Goal: Task Accomplishment & Management: Manage account settings

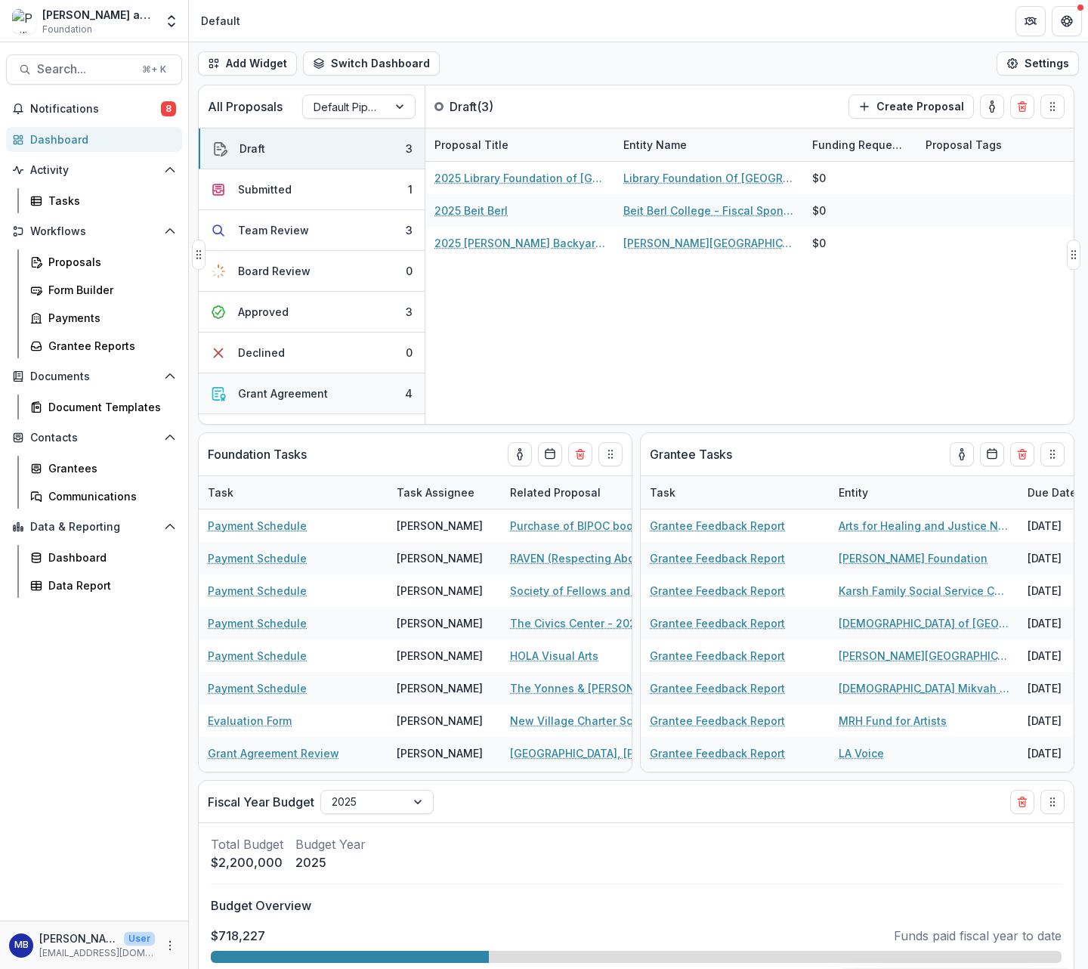
click at [280, 397] on div "Grant Agreement" at bounding box center [283, 393] width 90 height 16
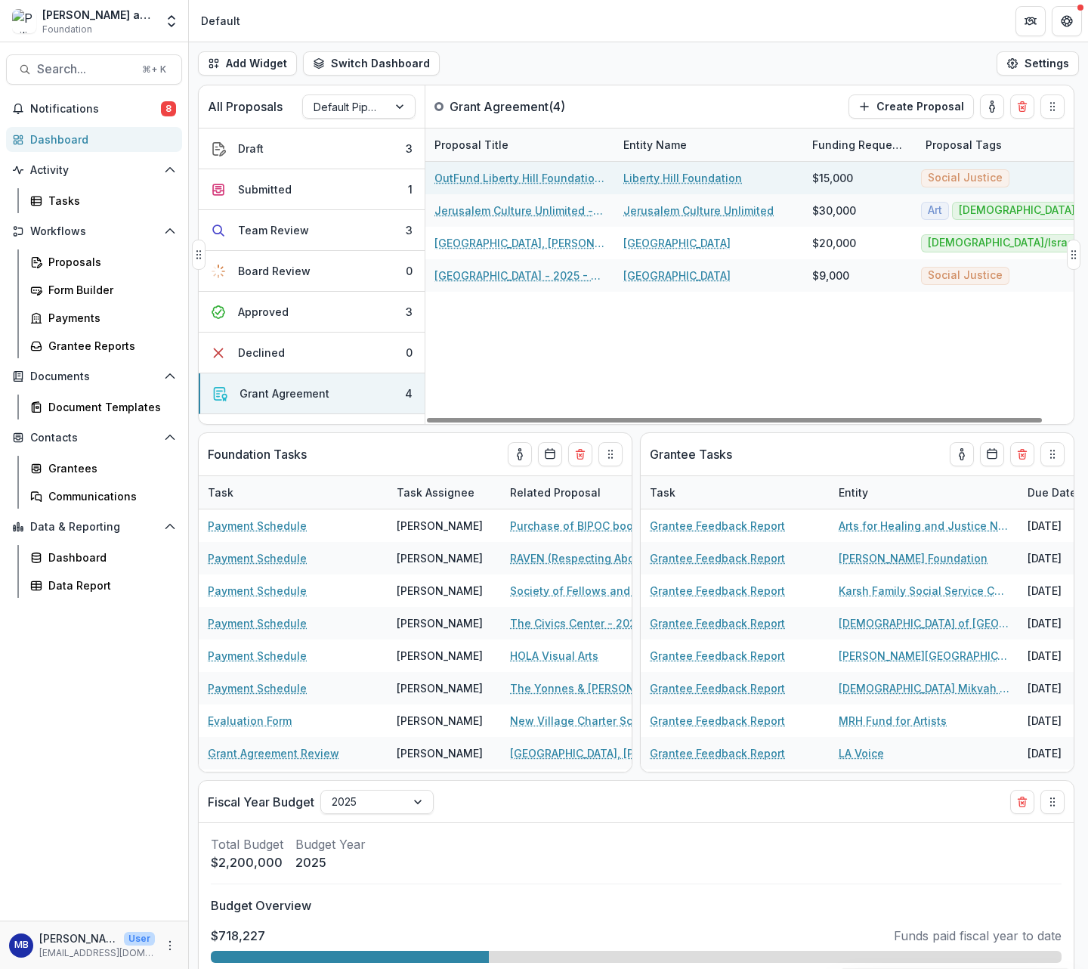
click at [472, 175] on link "OutFund Liberty Hill Foundation - 2025 - Returning Grantee Application" at bounding box center [520, 178] width 171 height 16
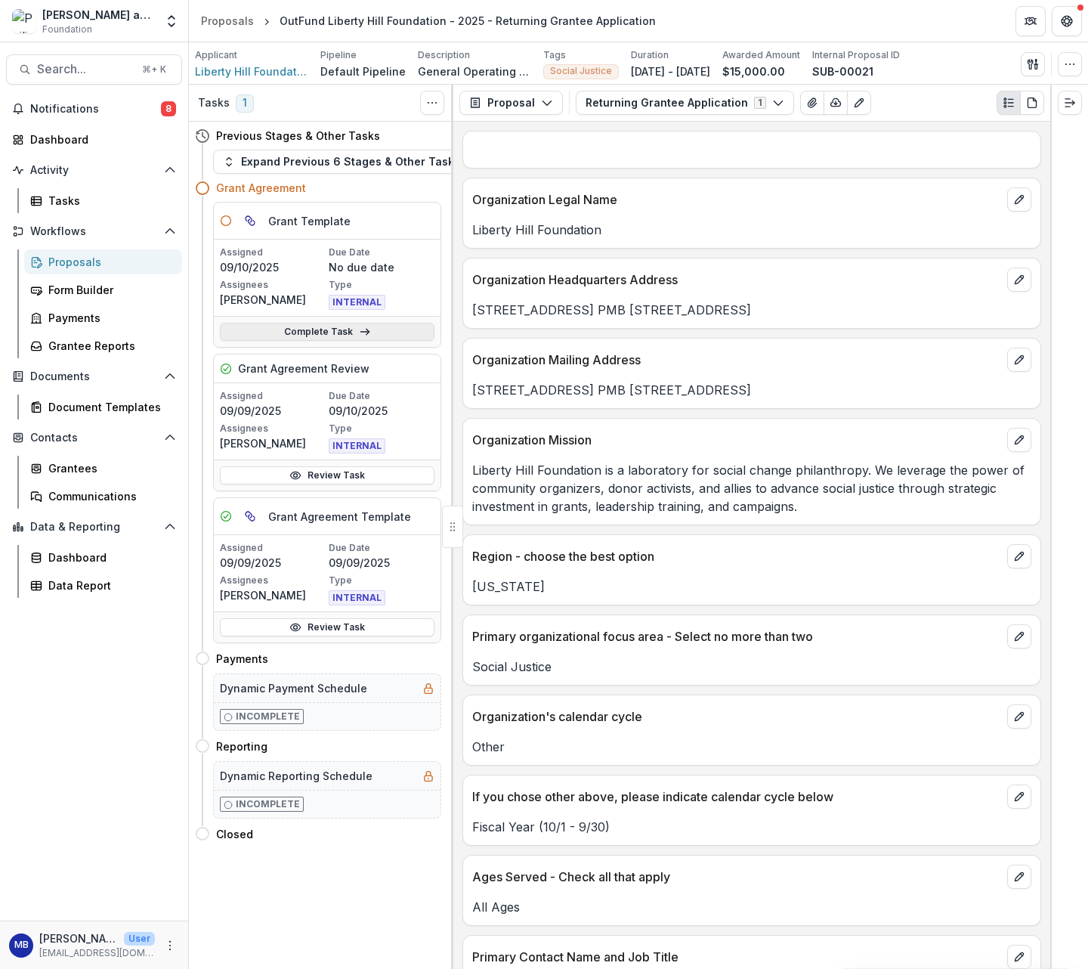
click at [351, 331] on link "Complete Task" at bounding box center [327, 332] width 215 height 18
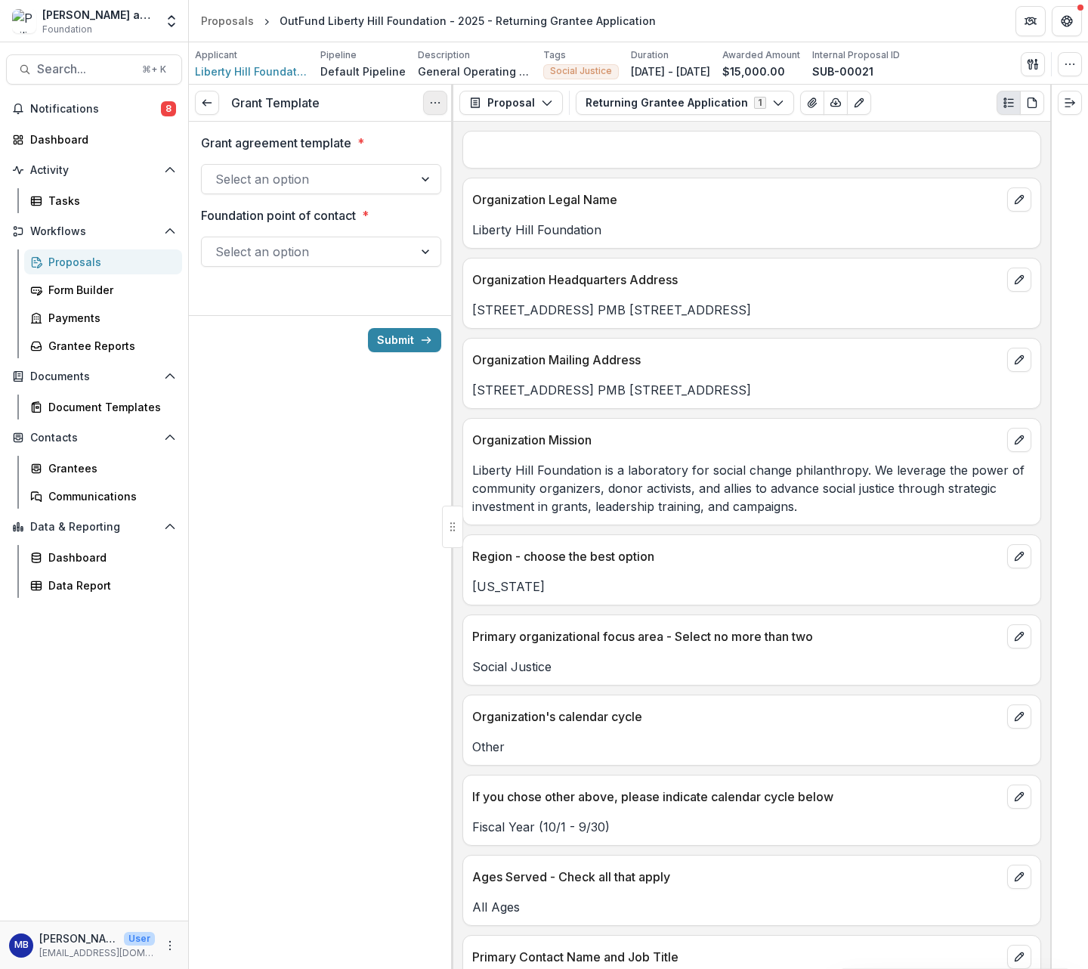
click at [434, 98] on icon "Options" at bounding box center [435, 103] width 12 height 12
click at [361, 168] on button "Cancel Task" at bounding box center [363, 168] width 162 height 25
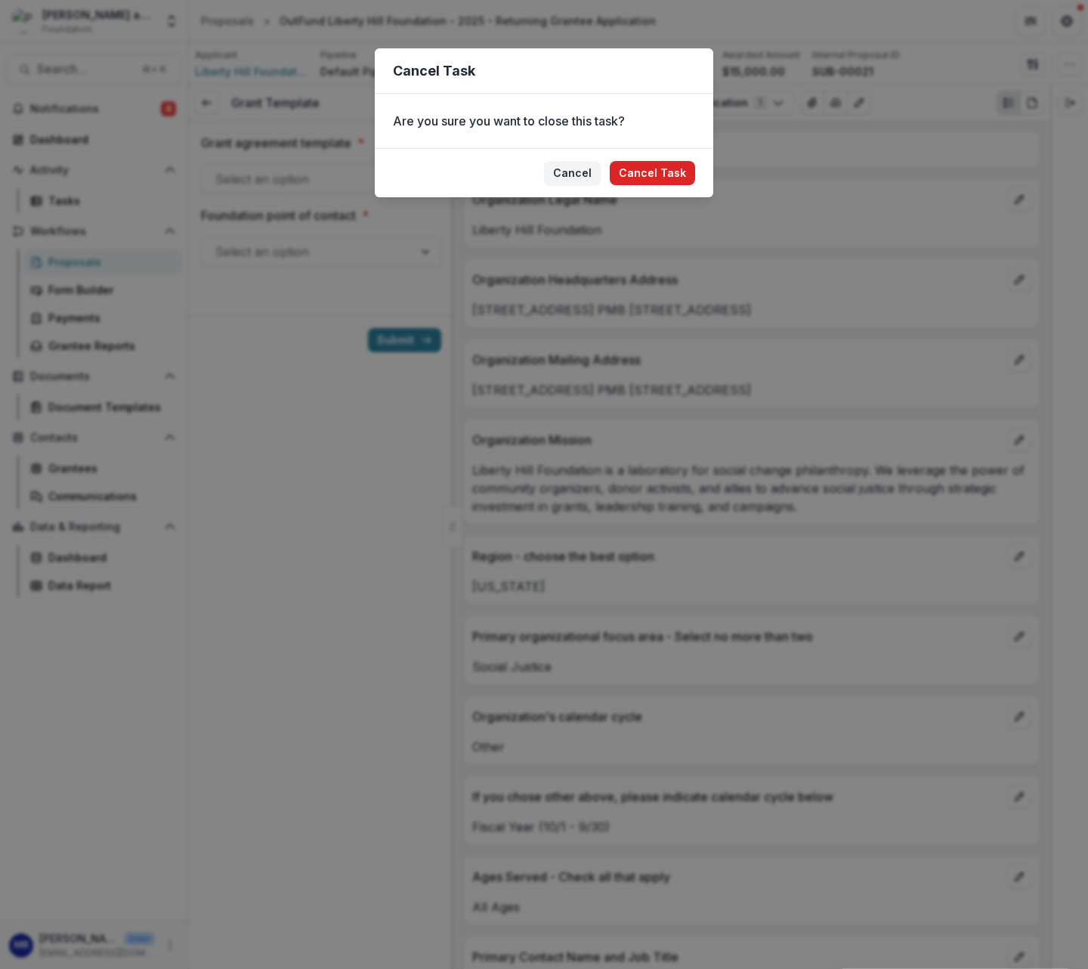
click at [627, 172] on button "Cancel Task" at bounding box center [652, 173] width 85 height 24
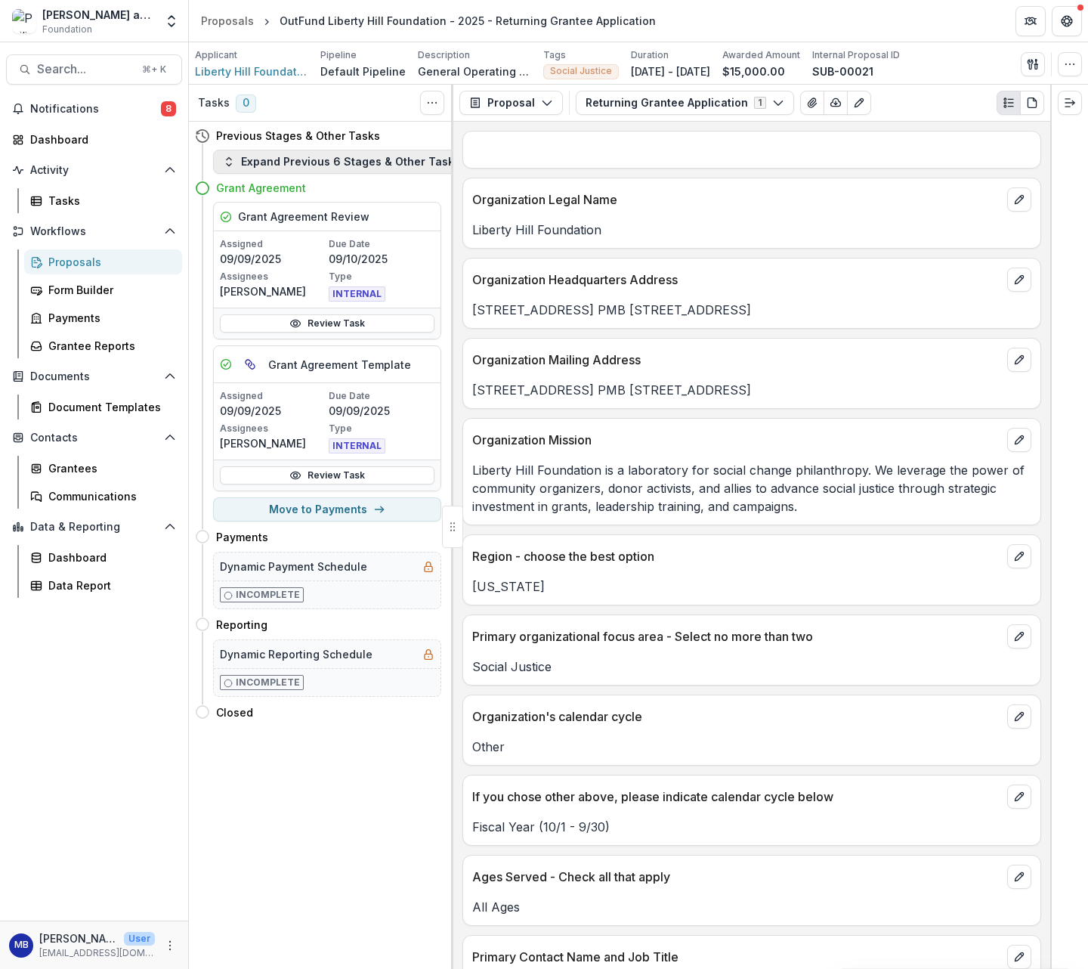
click at [372, 161] on button "Expand Previous 6 Stages & Other Tasks" at bounding box center [341, 162] width 257 height 24
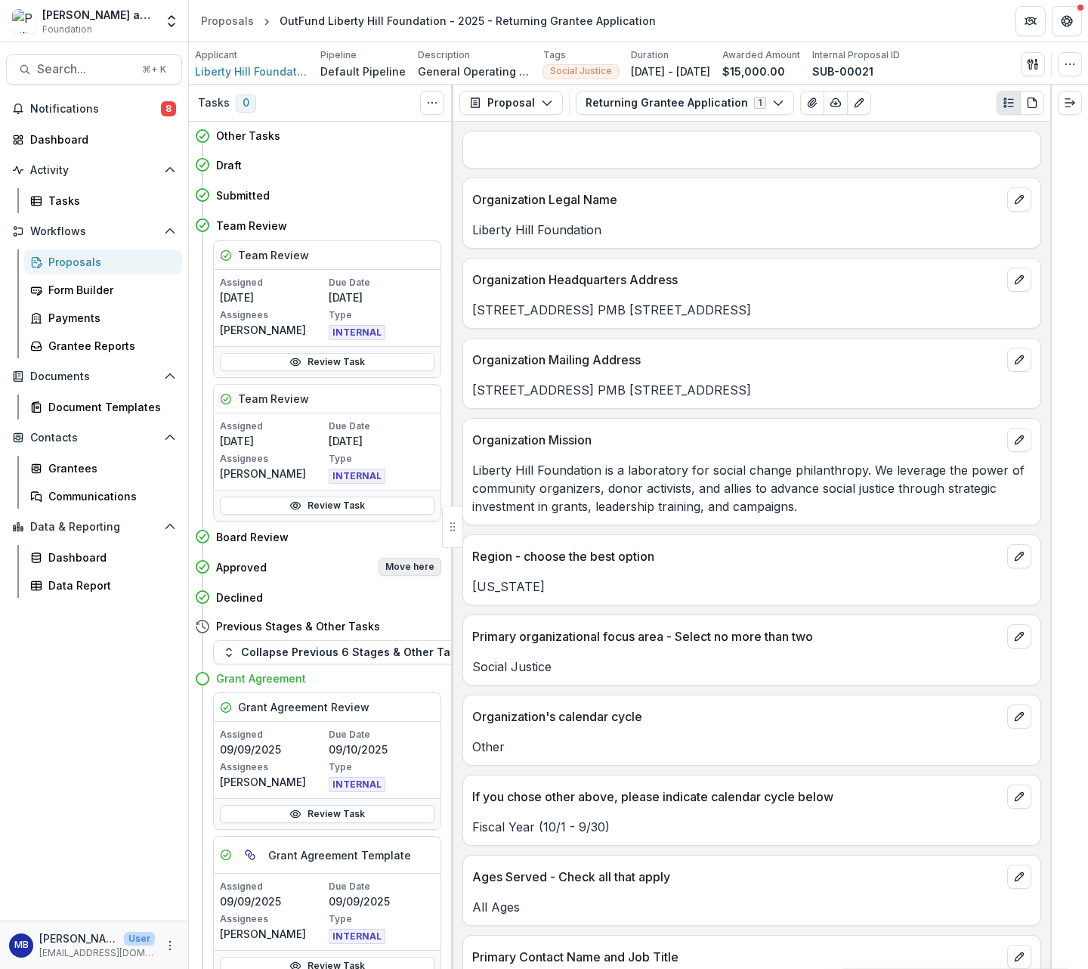
click at [394, 563] on button "Move here" at bounding box center [410, 567] width 63 height 18
select select "********"
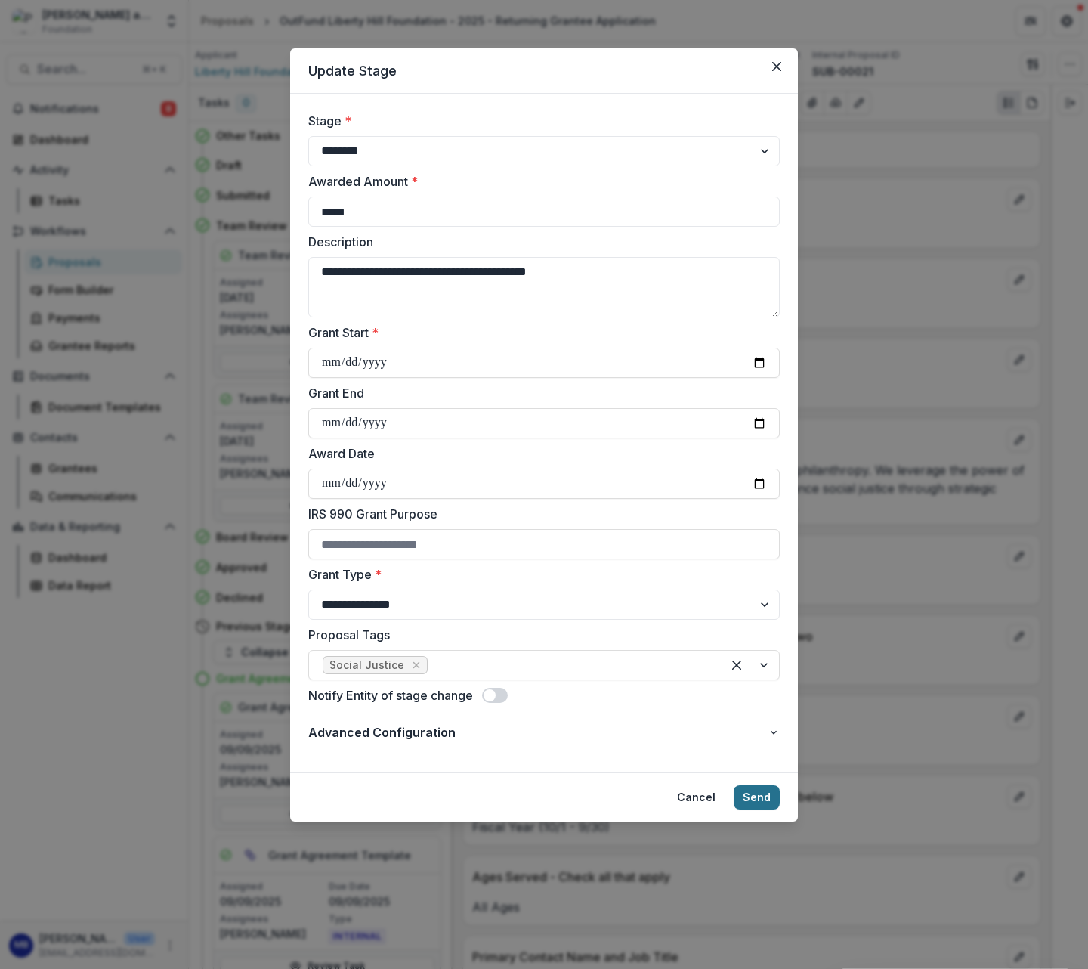
click at [763, 800] on button "Send" at bounding box center [757, 797] width 46 height 24
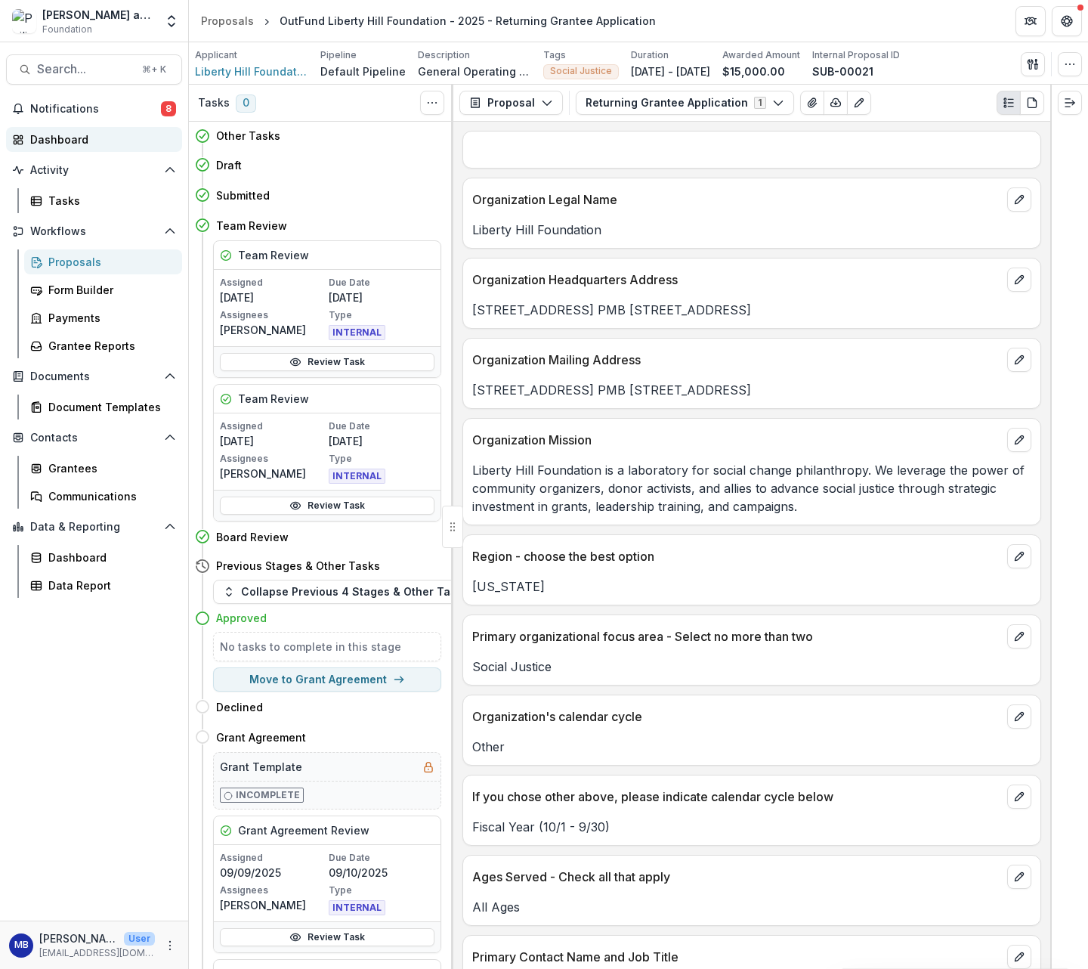
click at [46, 142] on div "Dashboard" at bounding box center [100, 140] width 140 height 16
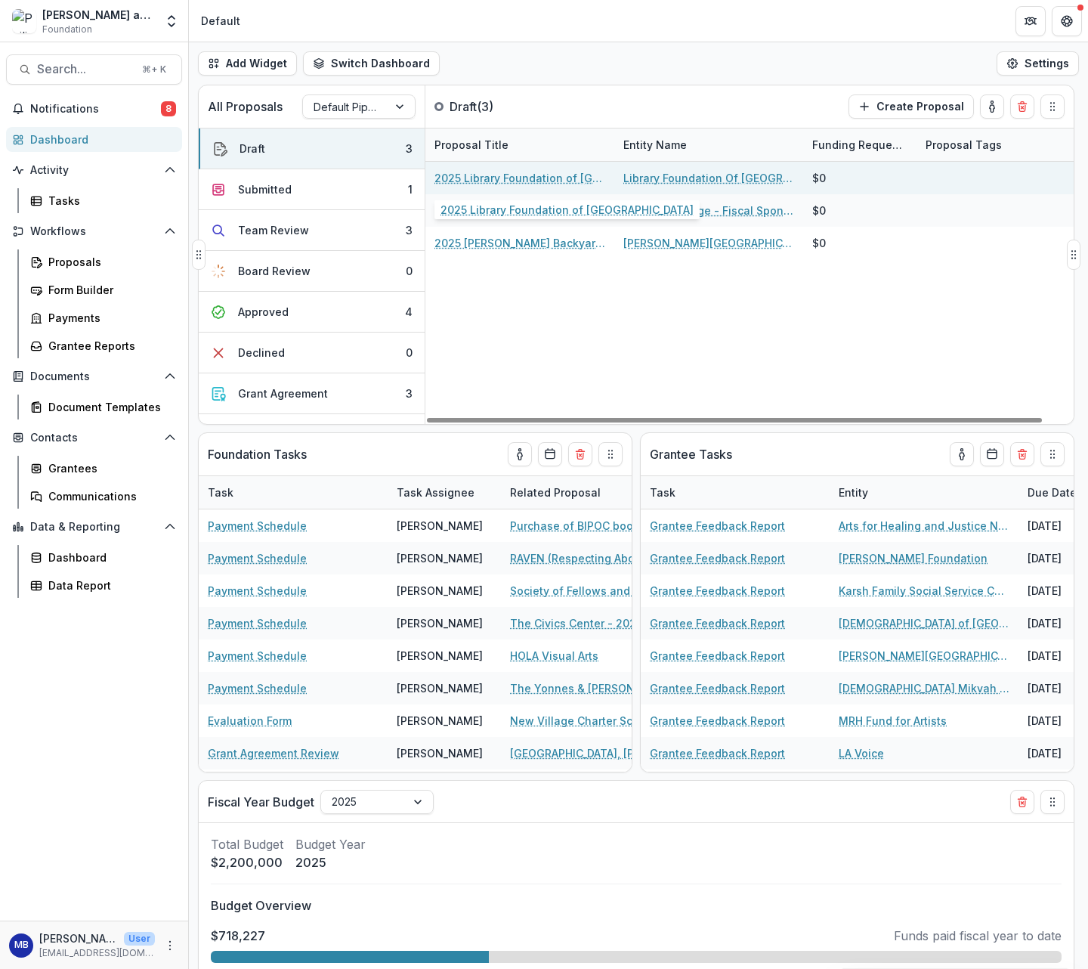
click at [493, 178] on link "2025 Library Foundation of [GEOGRAPHIC_DATA]" at bounding box center [520, 178] width 171 height 16
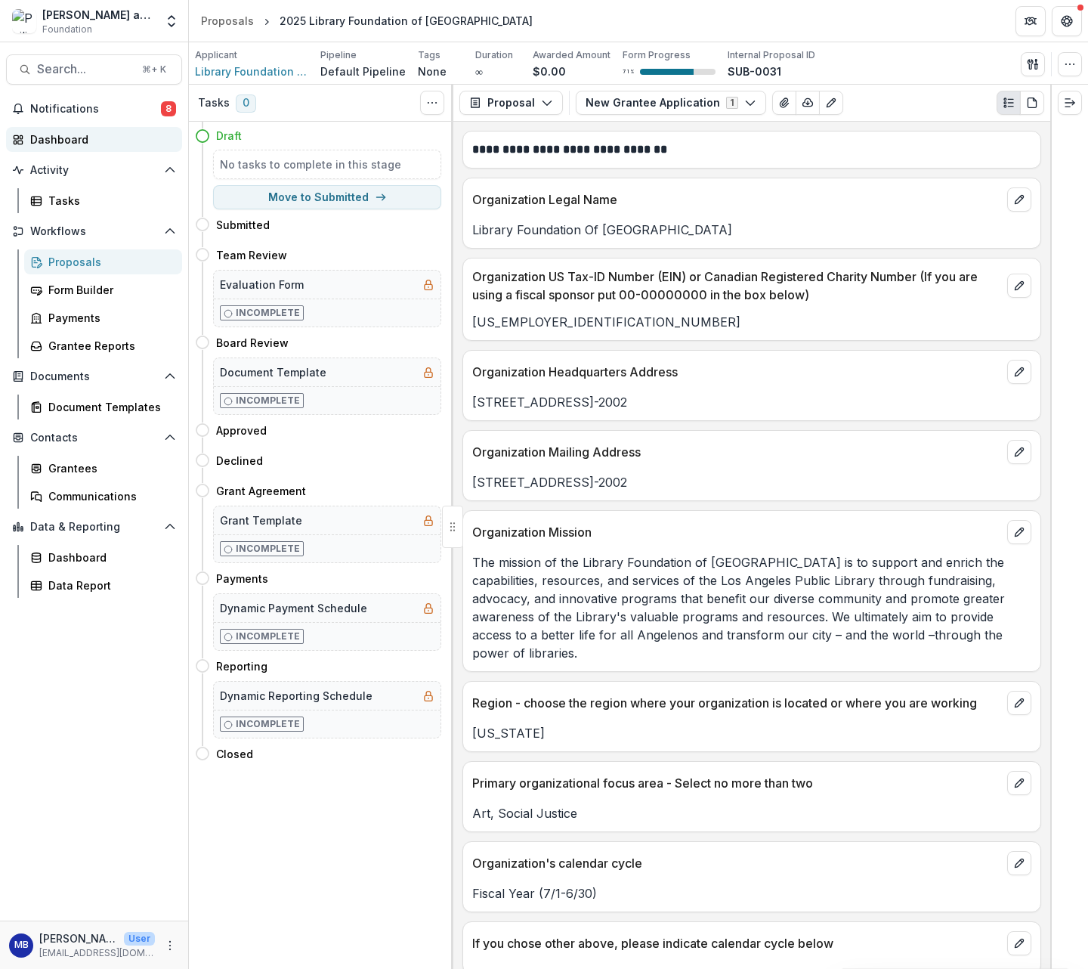
click at [53, 134] on div "Dashboard" at bounding box center [100, 140] width 140 height 16
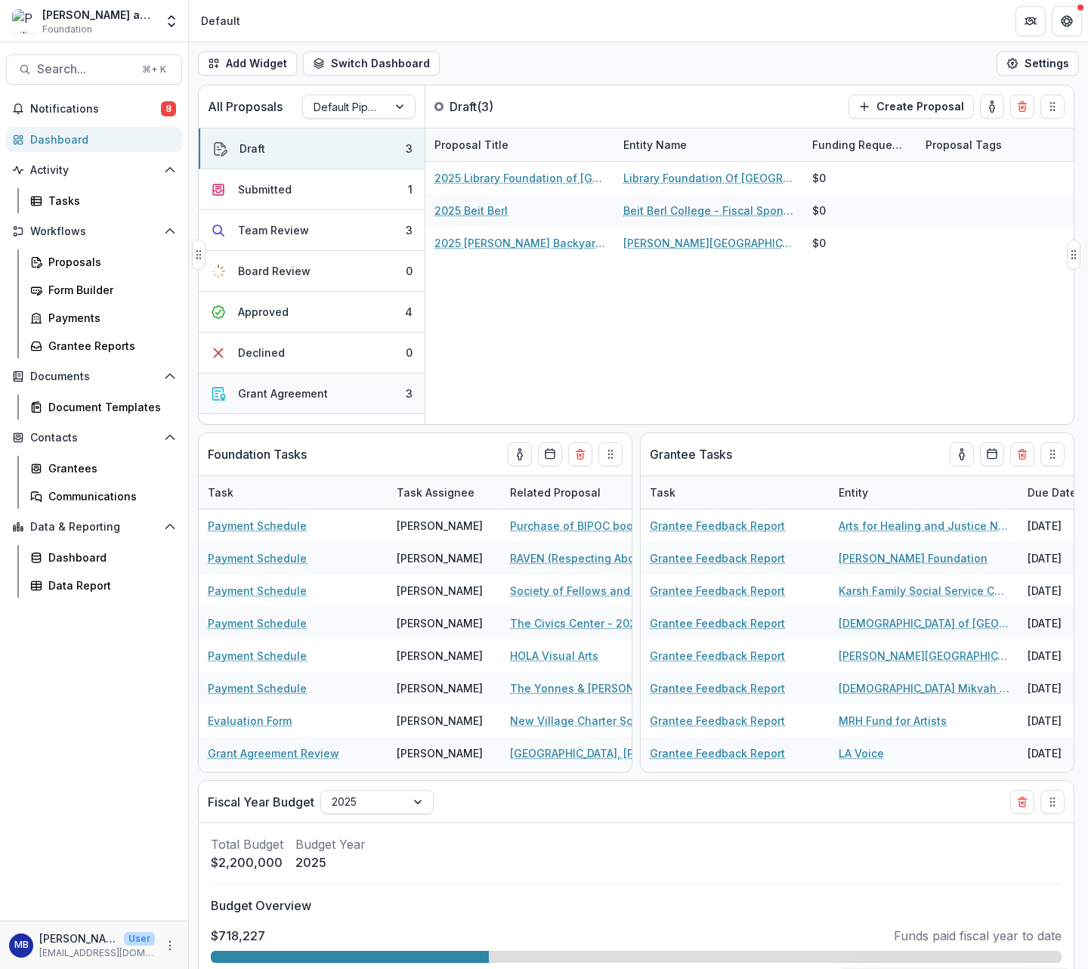
click at [274, 394] on div "Grant Agreement" at bounding box center [283, 393] width 90 height 16
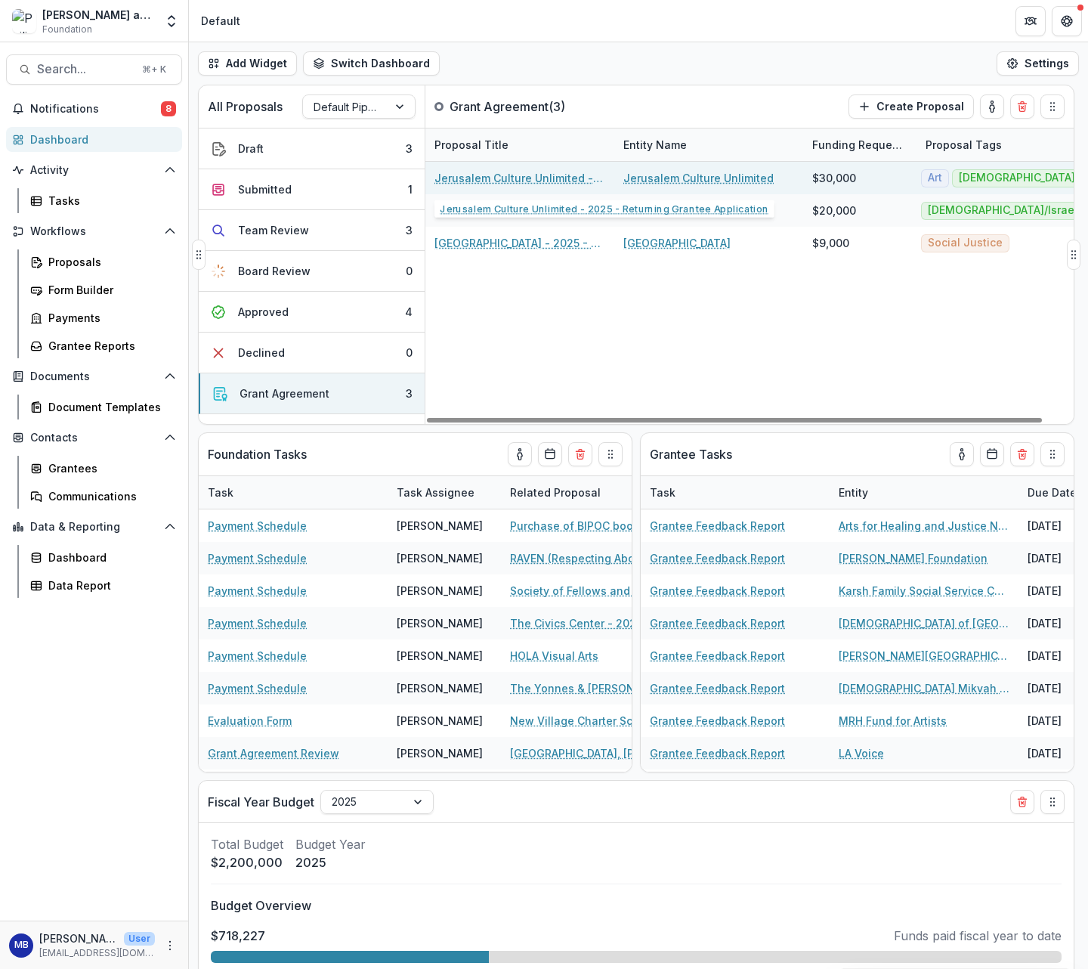
click at [510, 180] on link "Jerusalem Culture Unlimited - 2025 - Returning Grantee Application" at bounding box center [520, 178] width 171 height 16
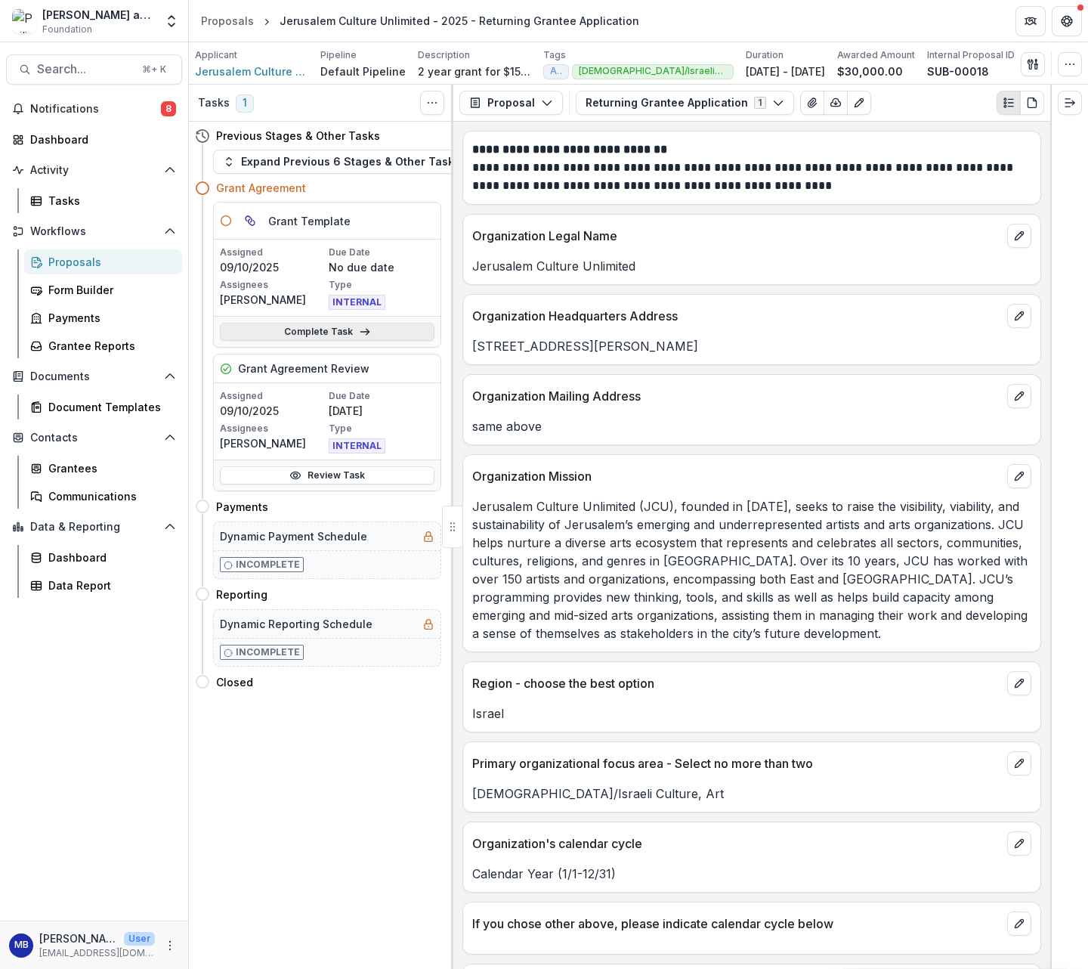
click at [359, 333] on icon at bounding box center [365, 332] width 12 height 12
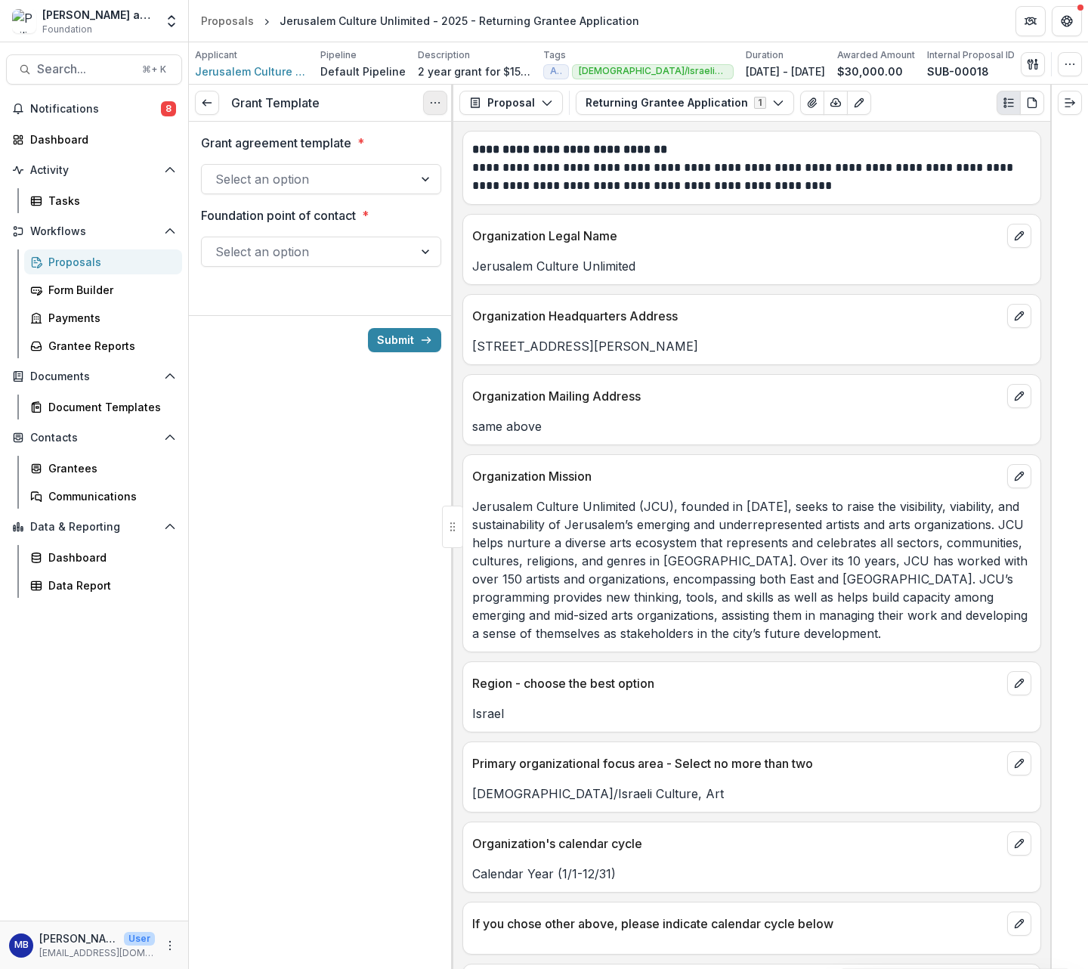
click at [436, 104] on icon "Options" at bounding box center [435, 103] width 12 height 12
click at [376, 172] on button "Cancel Task" at bounding box center [363, 168] width 162 height 25
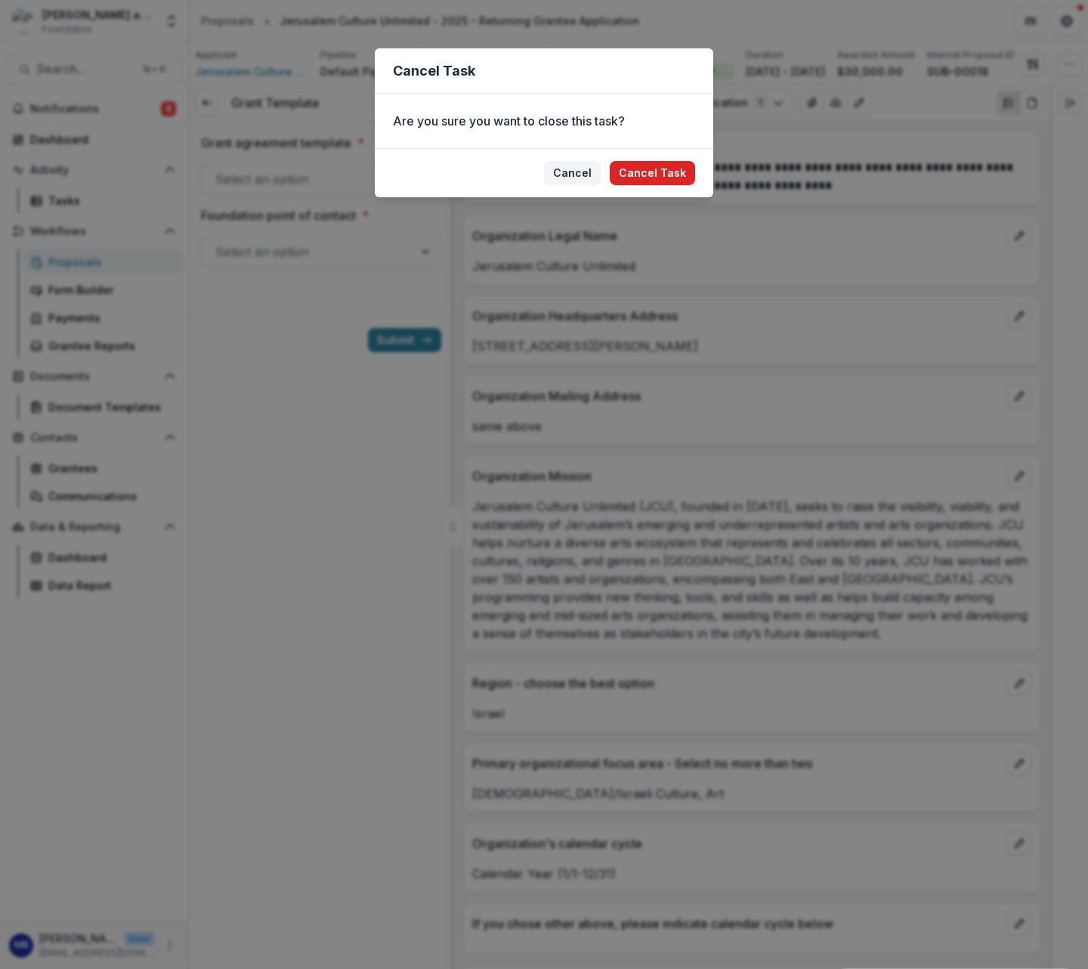
click at [627, 172] on button "Cancel Task" at bounding box center [652, 173] width 85 height 24
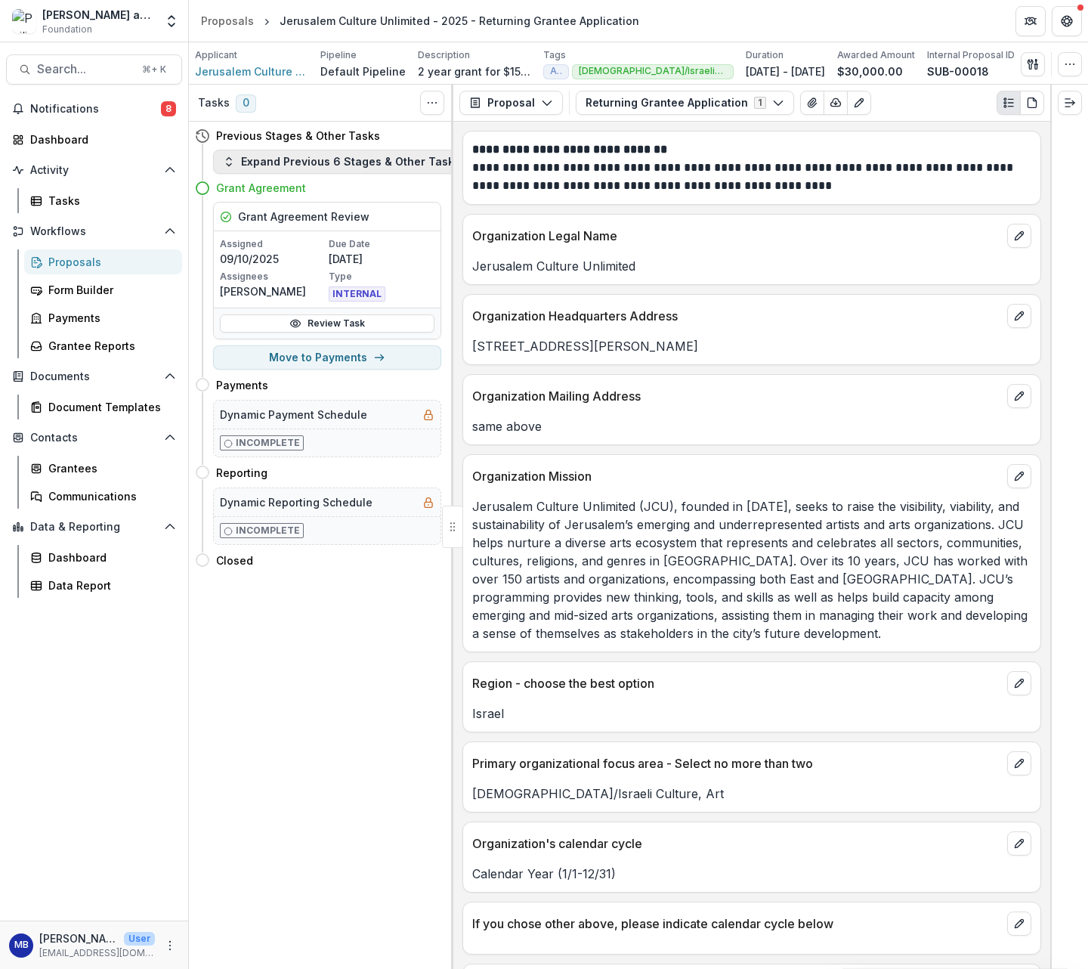
click at [337, 163] on button "Expand Previous 6 Stages & Other Tasks" at bounding box center [341, 162] width 257 height 24
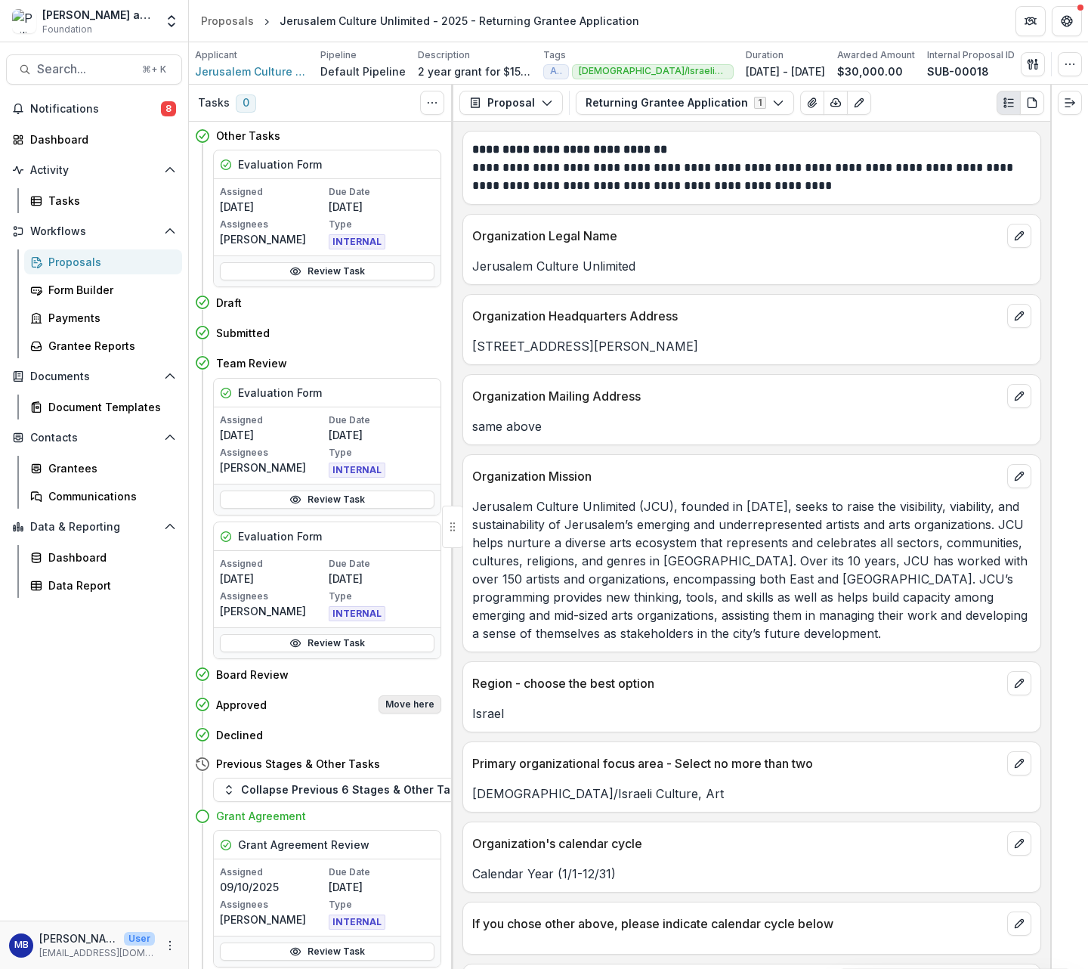
click at [419, 702] on button "Move here" at bounding box center [410, 704] width 63 height 18
select select "********"
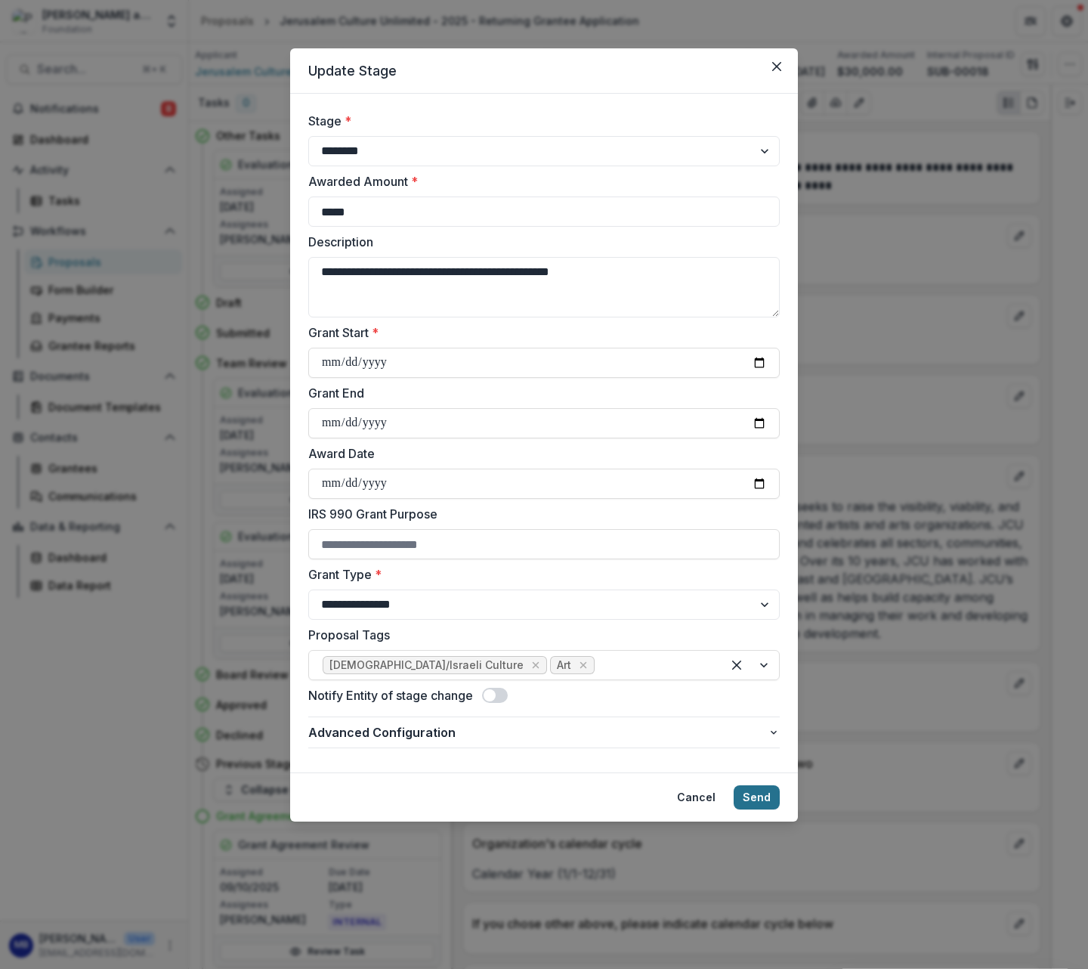
click at [769, 795] on button "Send" at bounding box center [757, 797] width 46 height 24
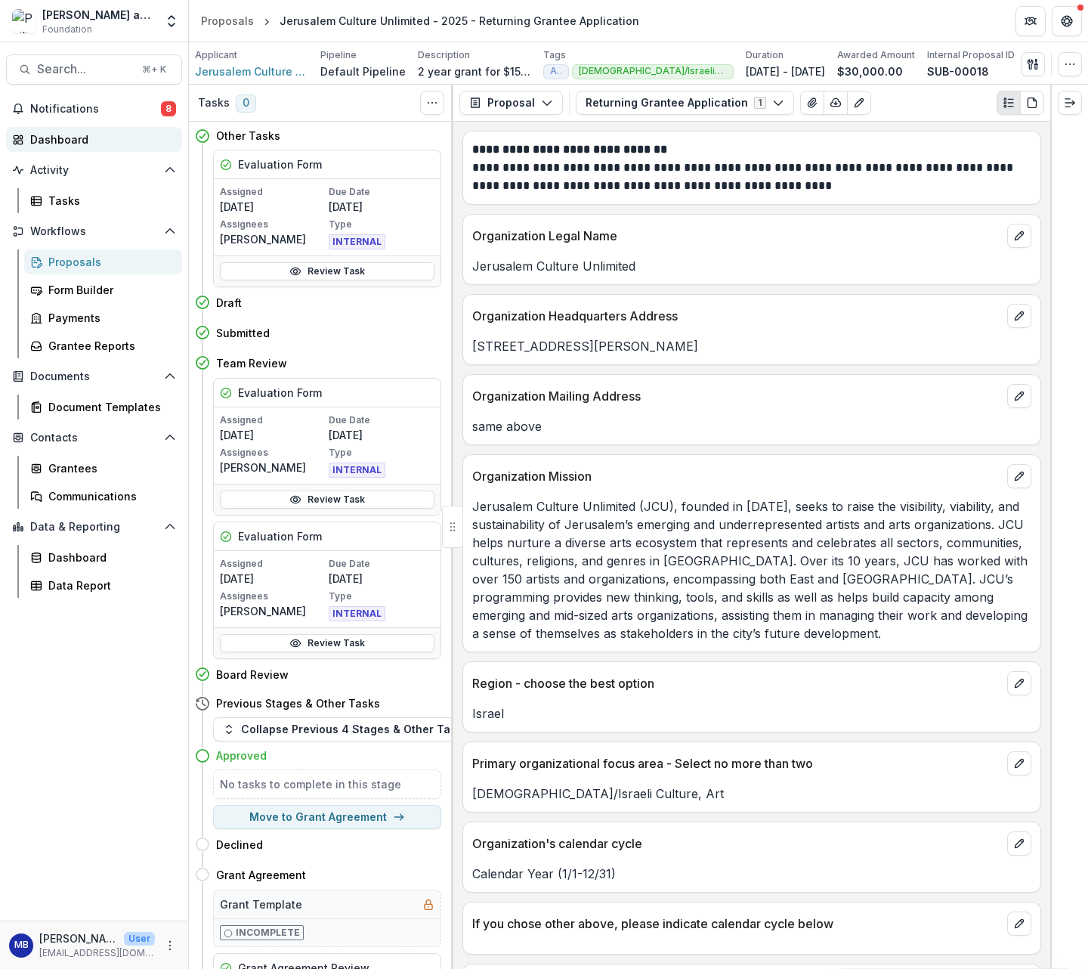
click at [54, 142] on div "Dashboard" at bounding box center [100, 140] width 140 height 16
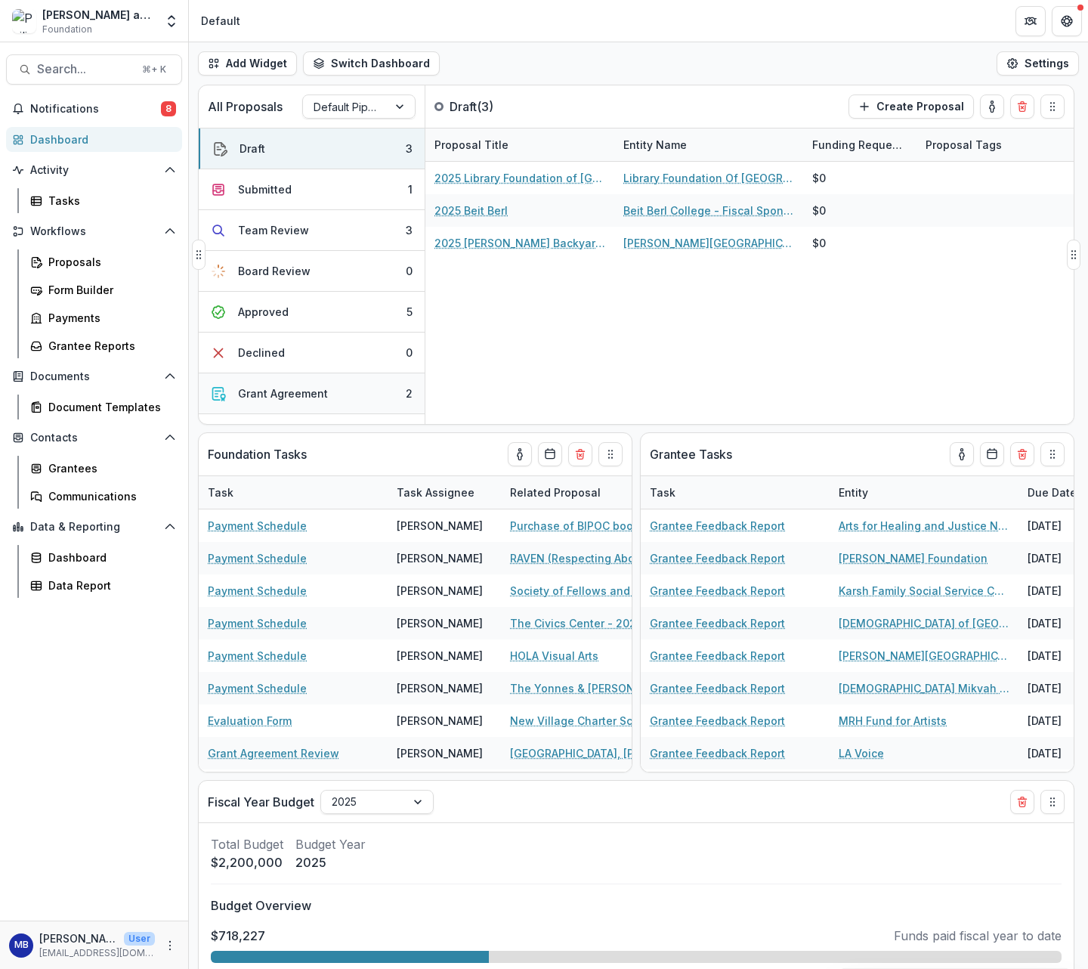
click at [271, 389] on div "Grant Agreement" at bounding box center [283, 393] width 90 height 16
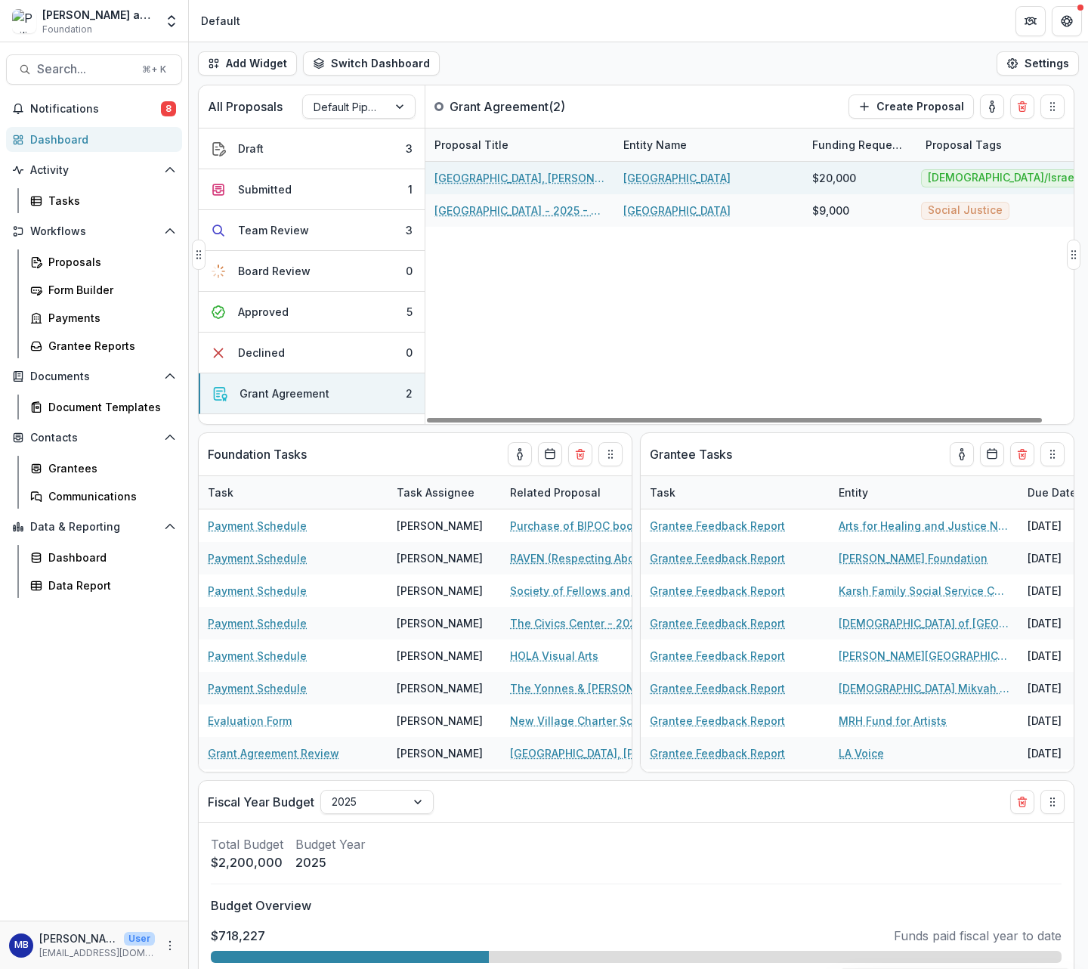
click at [495, 178] on link "[GEOGRAPHIC_DATA], [PERSON_NAME] To Dwell in a Glass House Exhibition, 2025" at bounding box center [520, 178] width 171 height 16
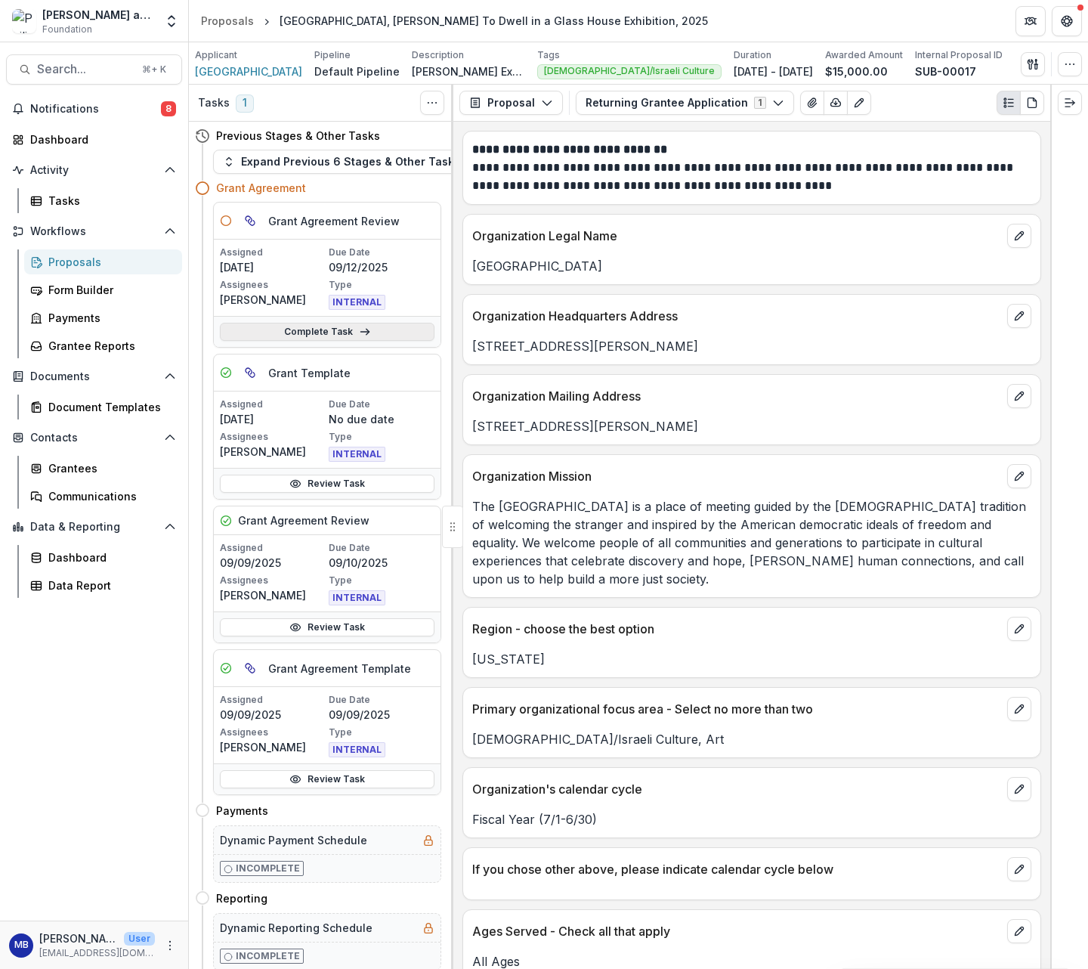
click at [332, 336] on link "Complete Task" at bounding box center [327, 332] width 215 height 18
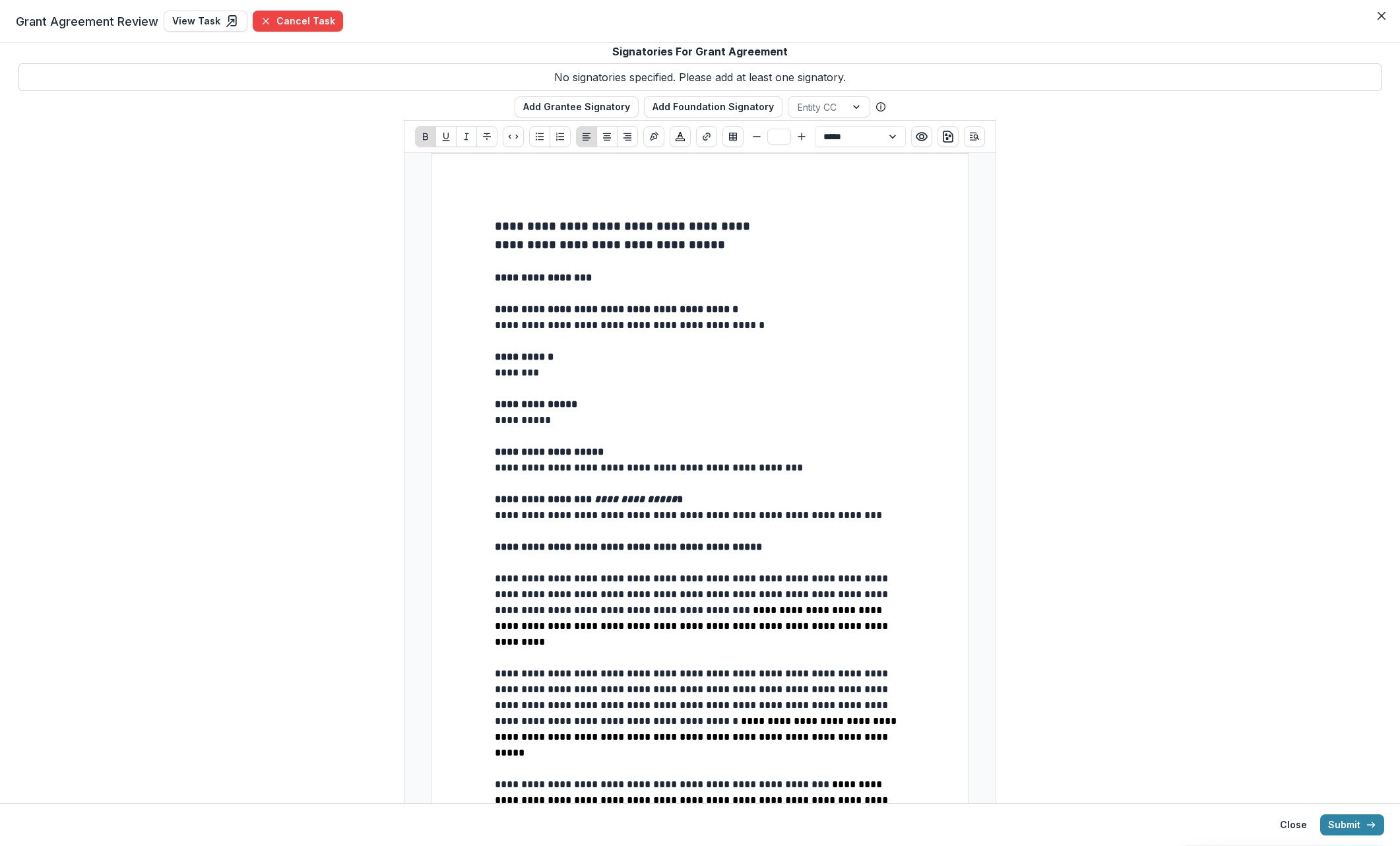
drag, startPoint x: 491, startPoint y: 325, endPoint x: 574, endPoint y: 324, distance: 83.0
type input "**"
drag, startPoint x: 806, startPoint y: 330, endPoint x: 487, endPoint y: 327, distance: 319.0
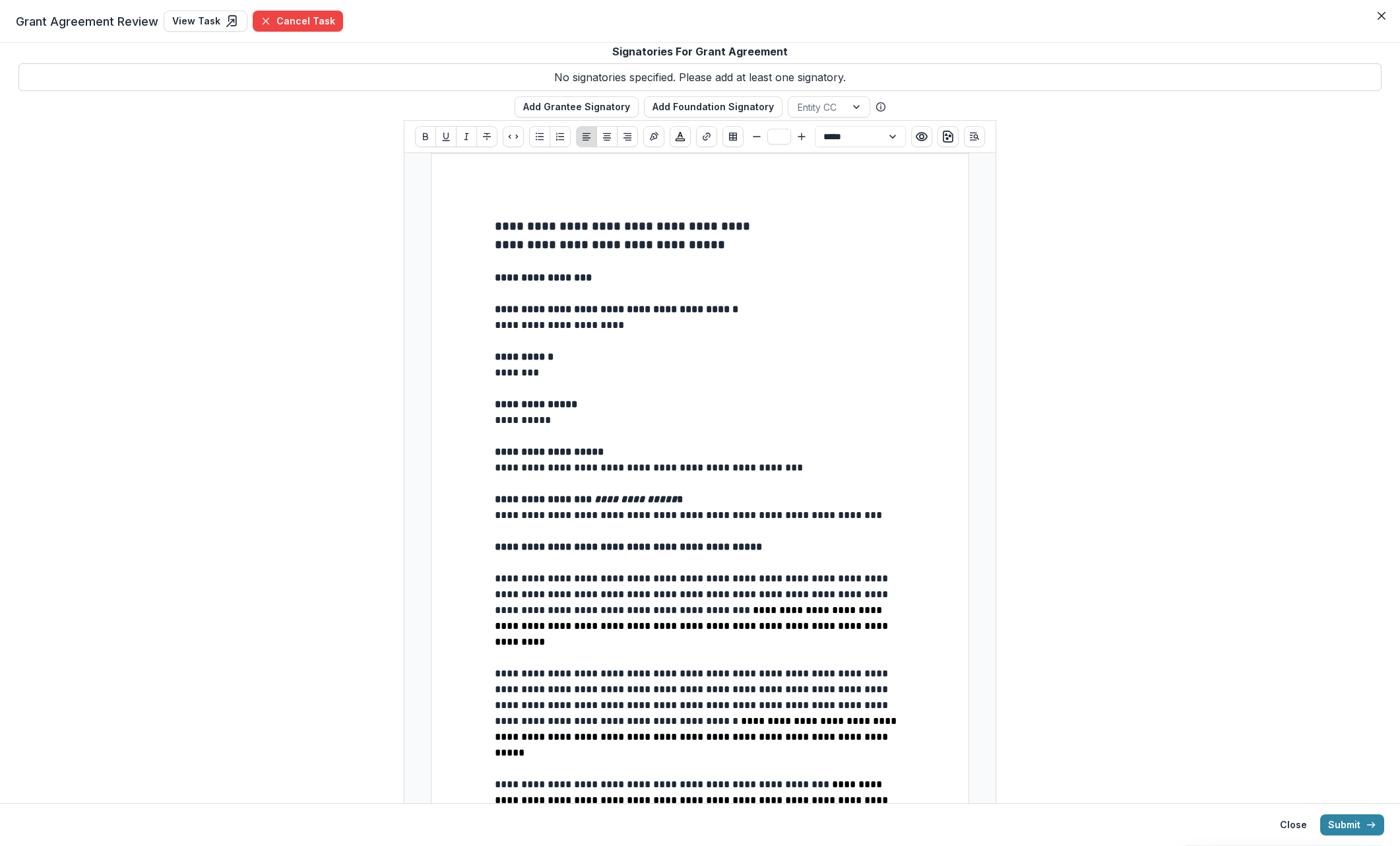
drag, startPoint x: 491, startPoint y: 466, endPoint x: 590, endPoint y: 466, distance: 99.0
drag, startPoint x: 813, startPoint y: 469, endPoint x: 492, endPoint y: 468, distance: 321.0
drag, startPoint x: 895, startPoint y: 515, endPoint x: 491, endPoint y: 515, distance: 404.0
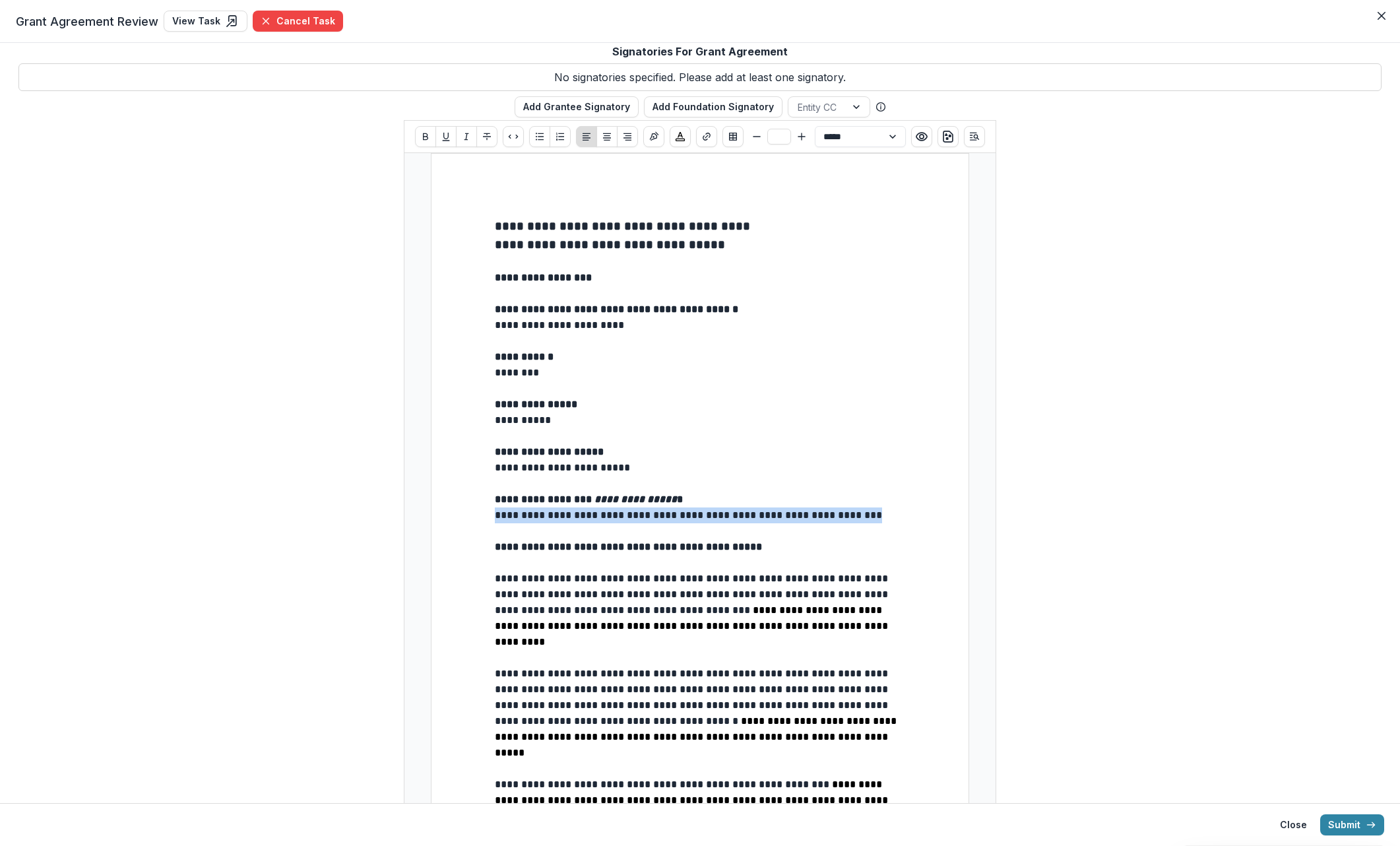
click at [612, 109] on button "Add Grantee Signatory" at bounding box center [577, 107] width 124 height 21
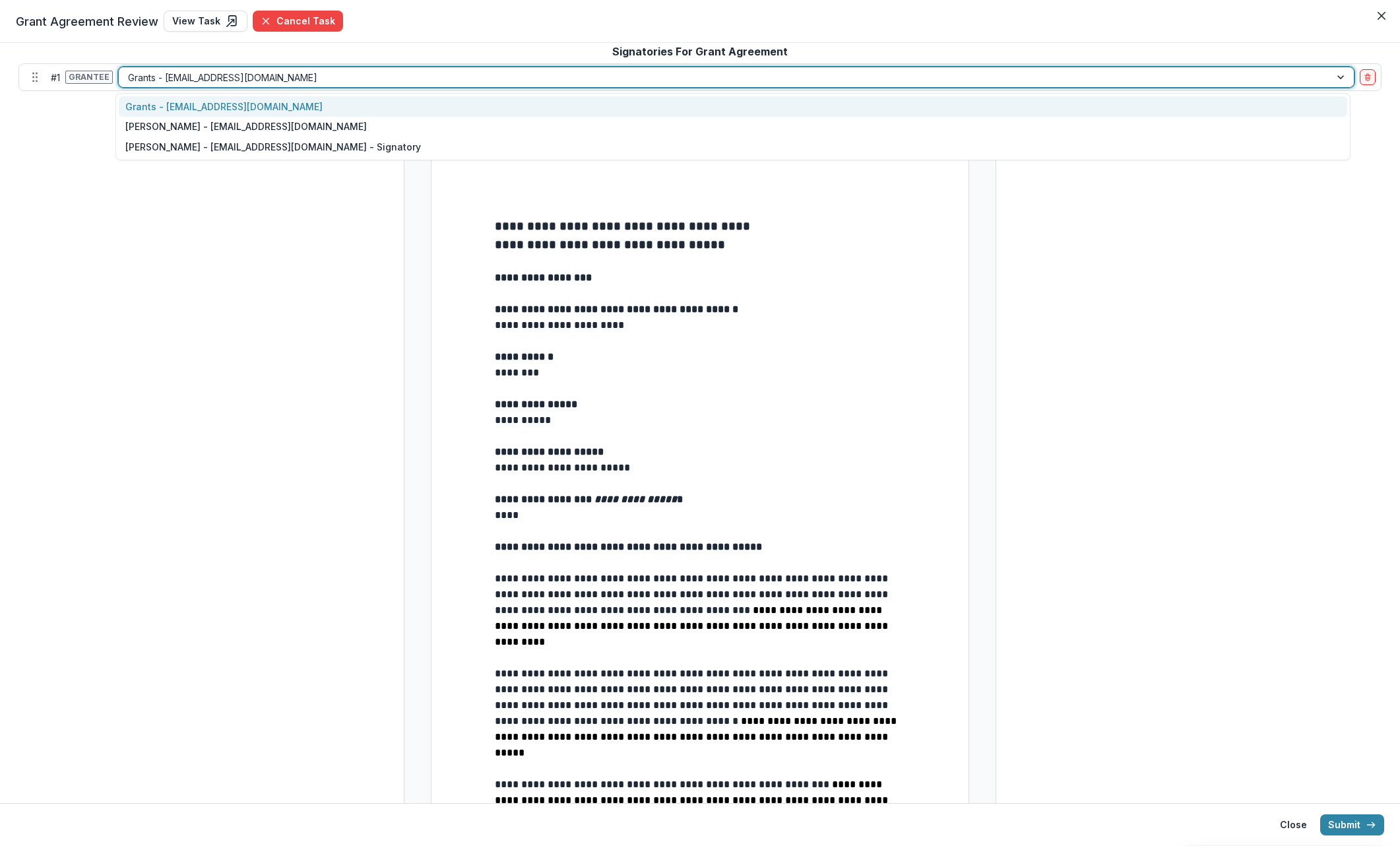
click at [950, 75] on div at bounding box center [1342, 77] width 24 height 20
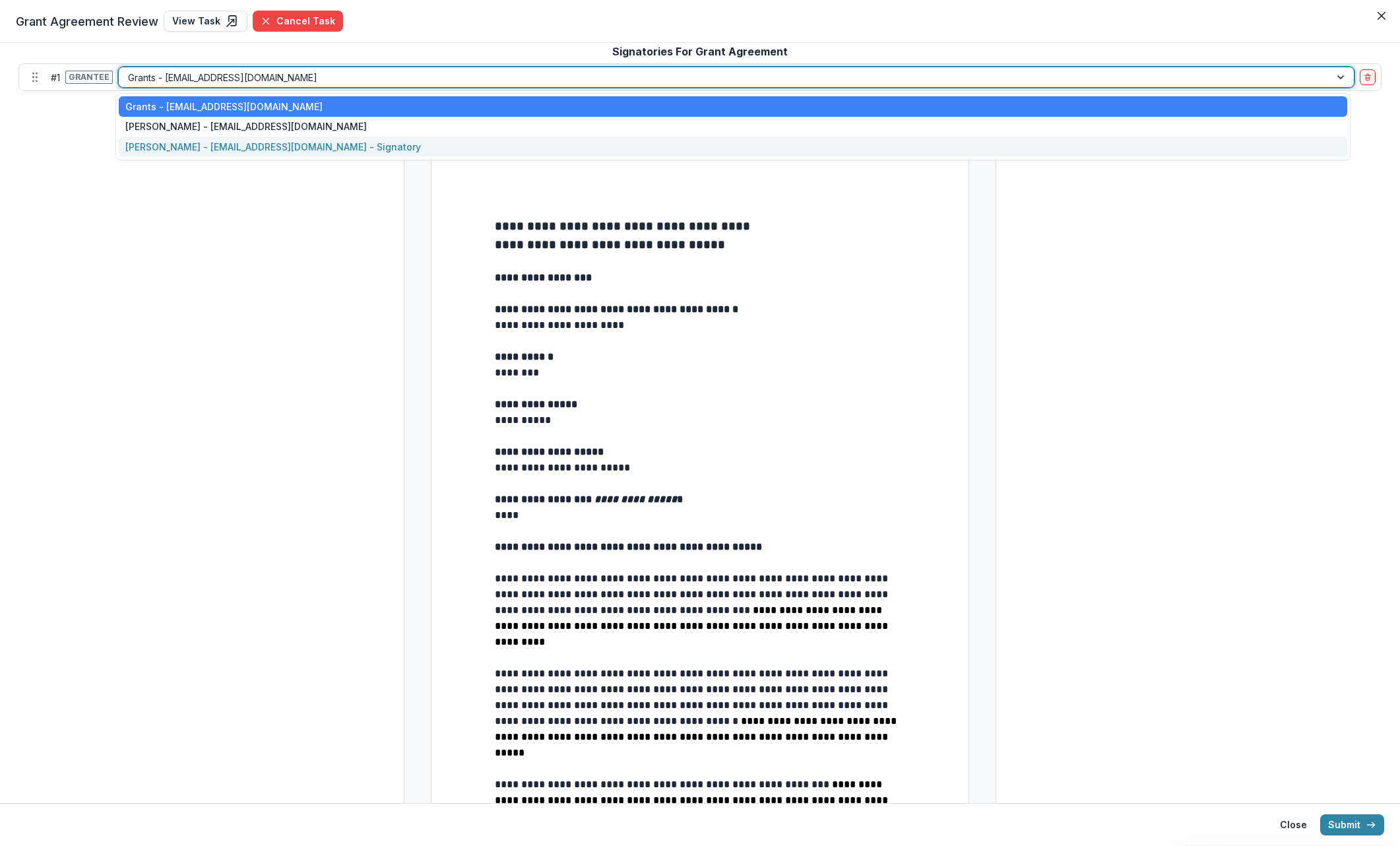
click at [275, 147] on div "[PERSON_NAME] - [EMAIL_ADDRESS][DOMAIN_NAME] - Signatory" at bounding box center [732, 146] width 1228 height 20
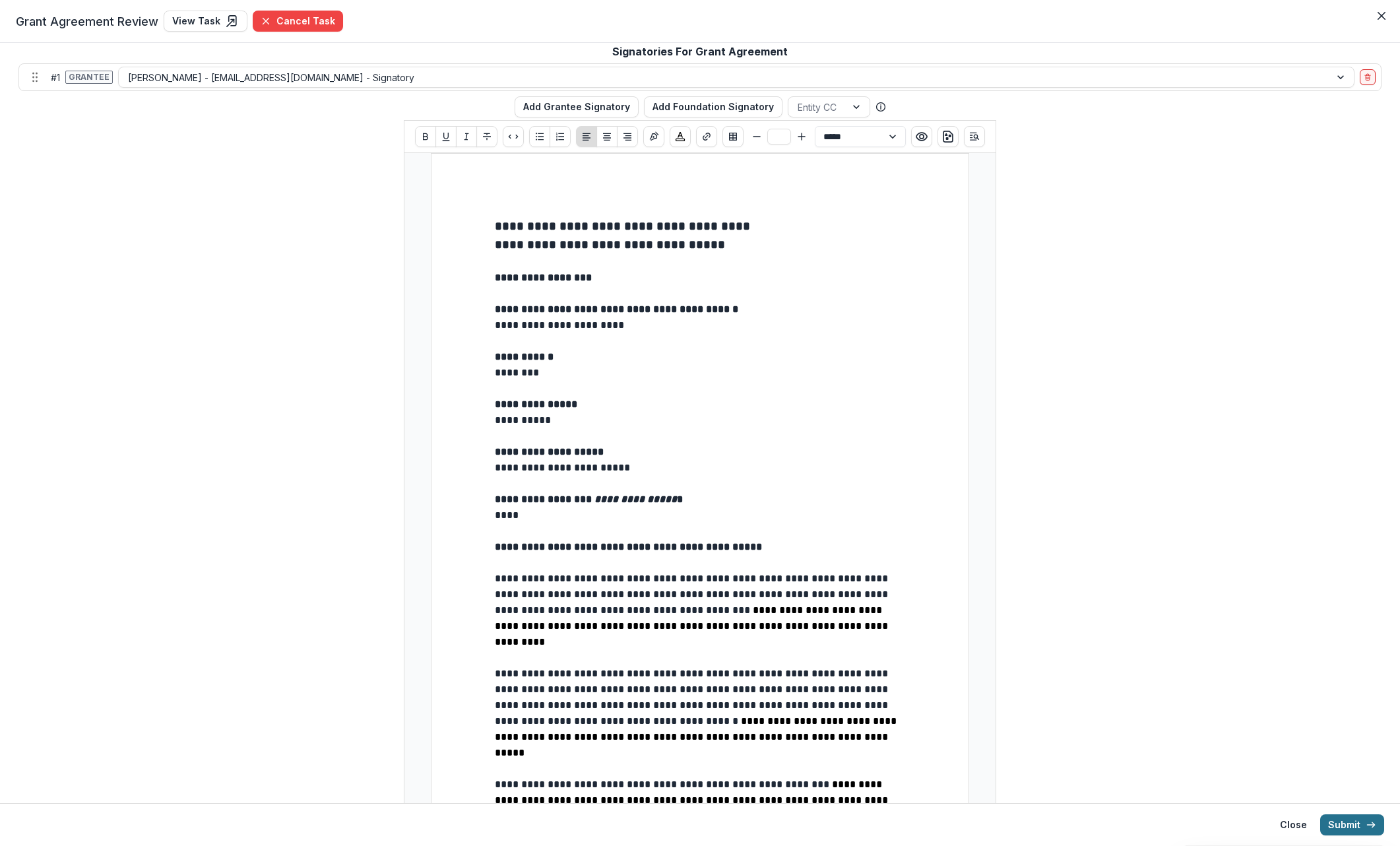
click at [950, 826] on button "Submit" at bounding box center [1351, 825] width 64 height 21
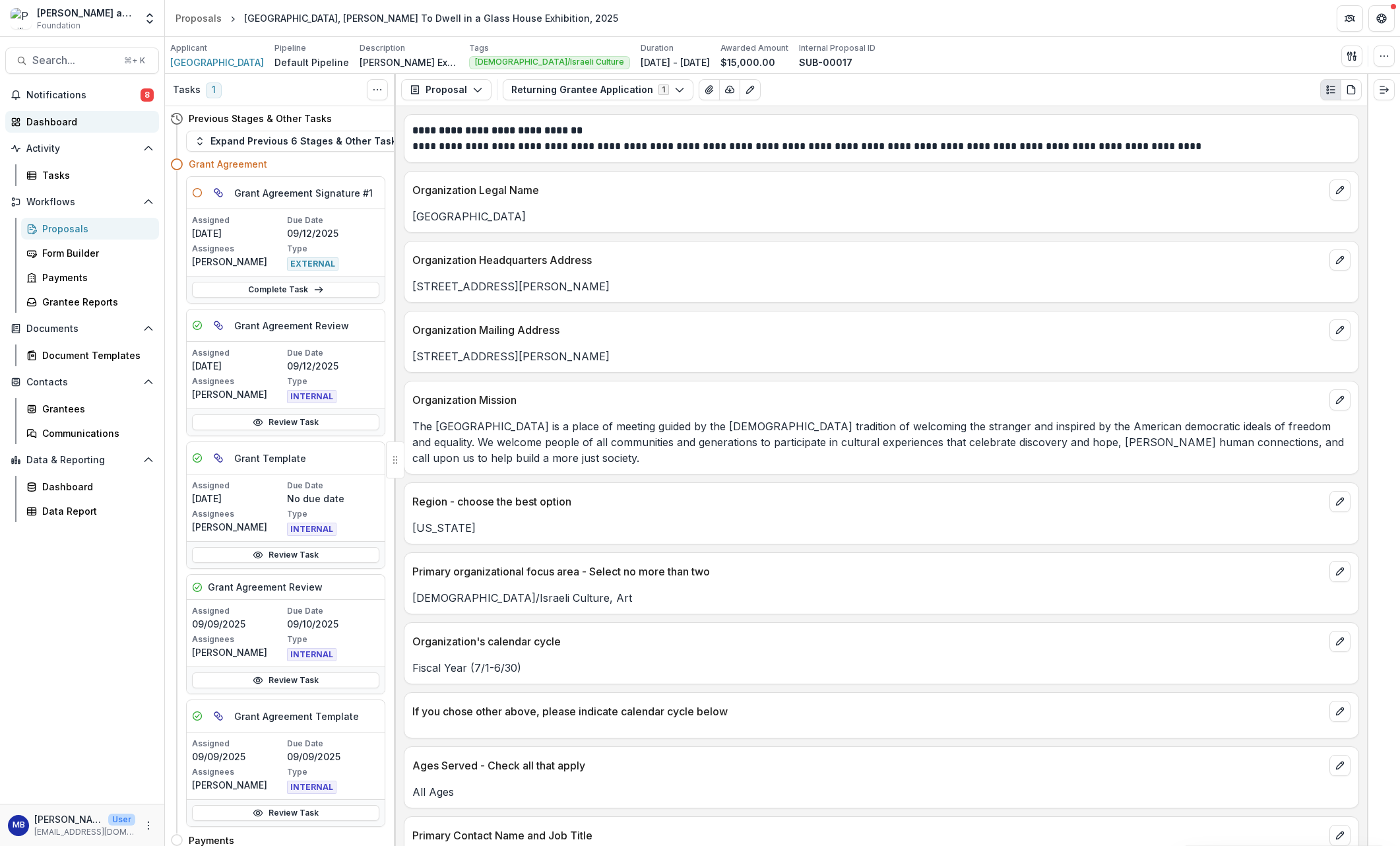
click at [49, 123] on div "Dashboard" at bounding box center [87, 122] width 122 height 14
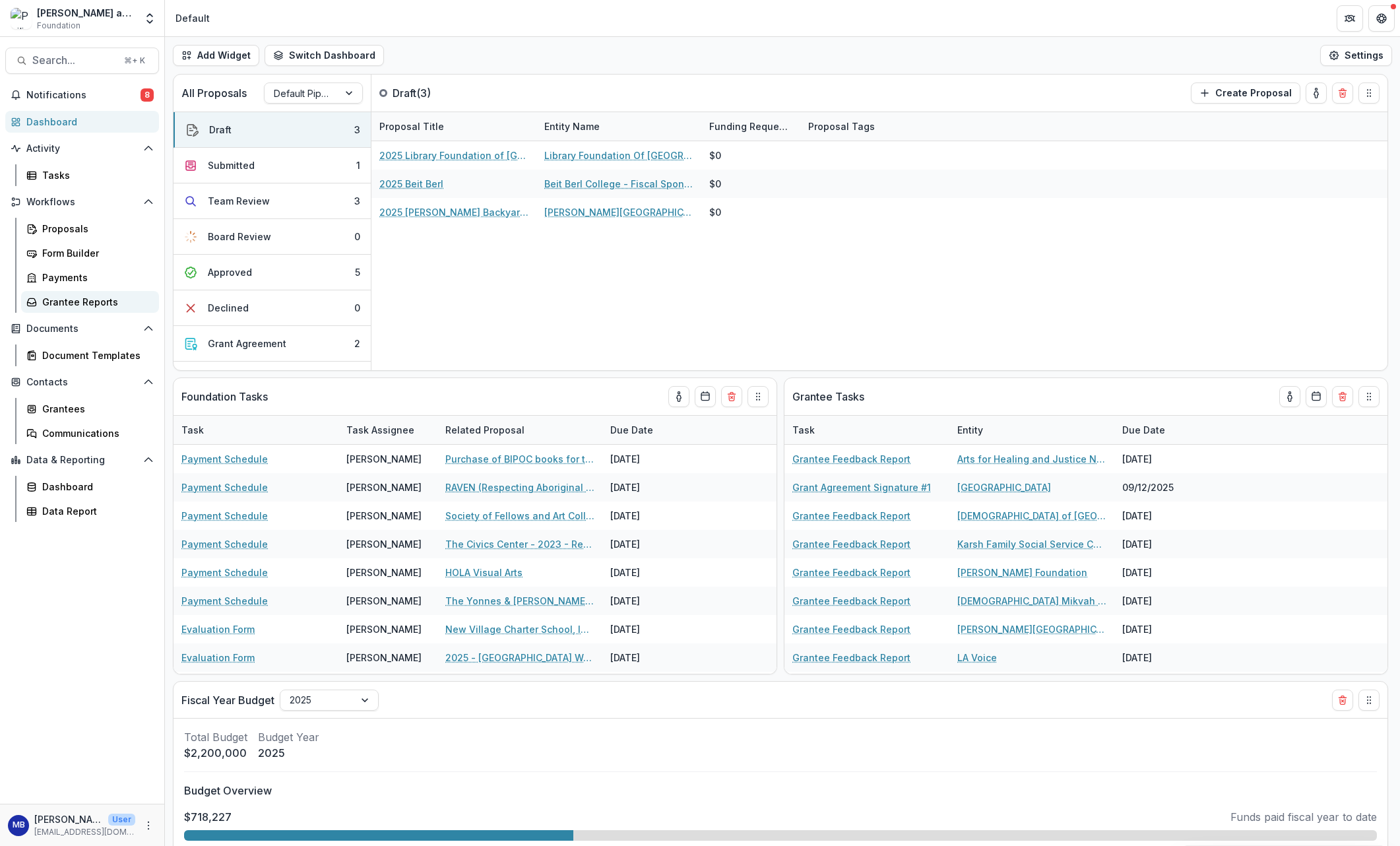
click at [58, 302] on div "Grantee Reports" at bounding box center [95, 302] width 106 height 14
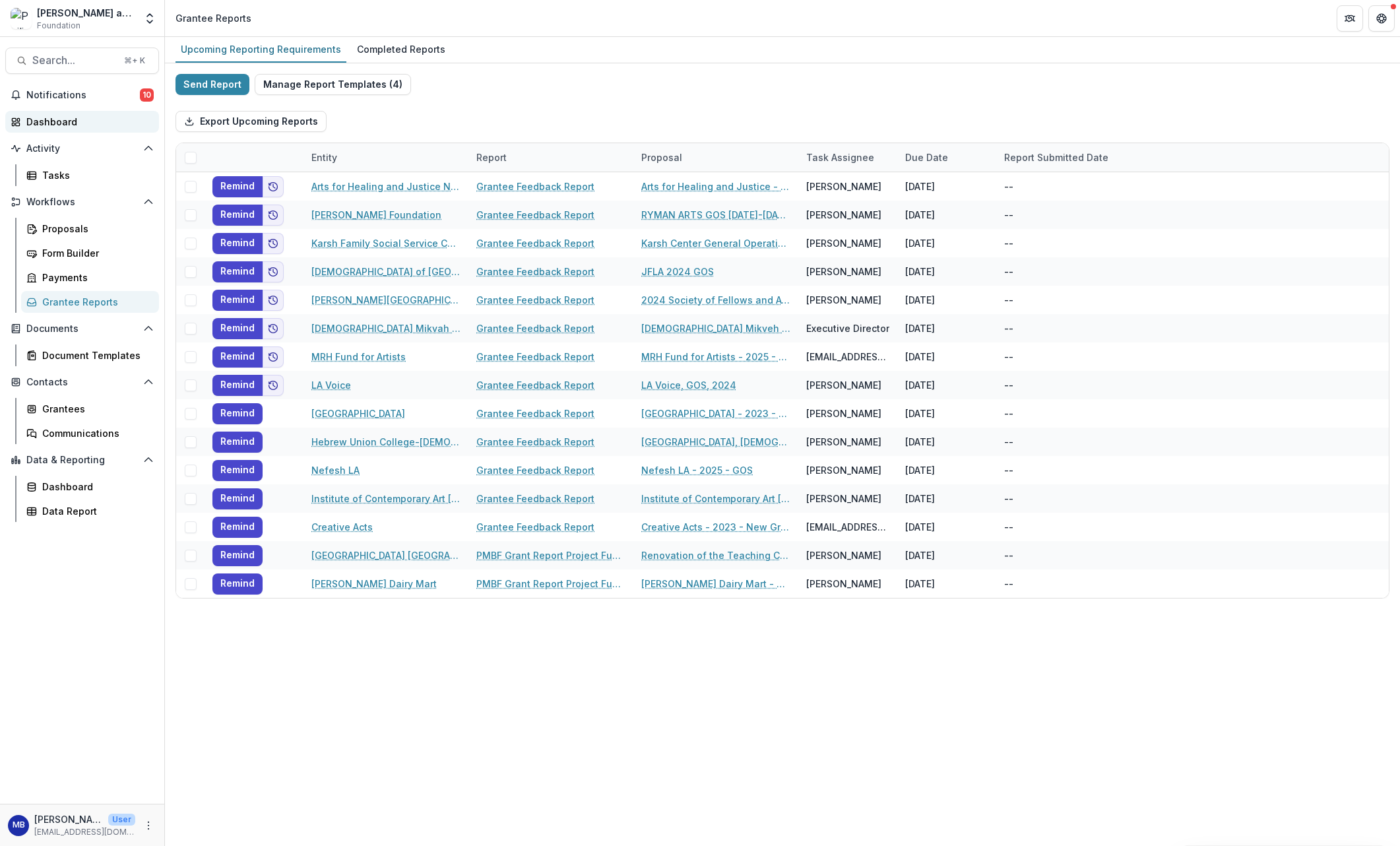
click at [47, 123] on div "Dashboard" at bounding box center [87, 122] width 122 height 14
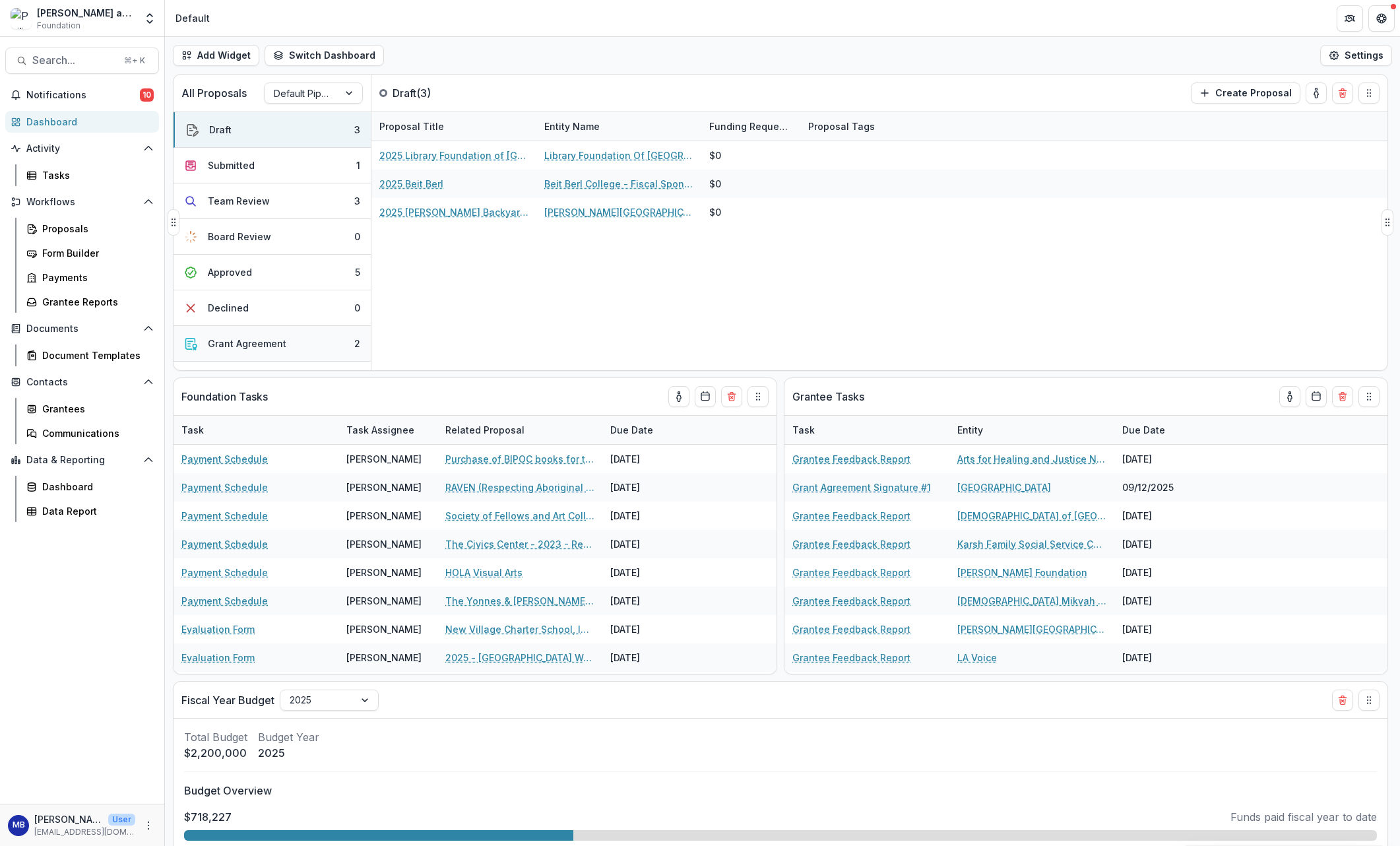
click at [234, 340] on div "Grant Agreement" at bounding box center [247, 343] width 79 height 14
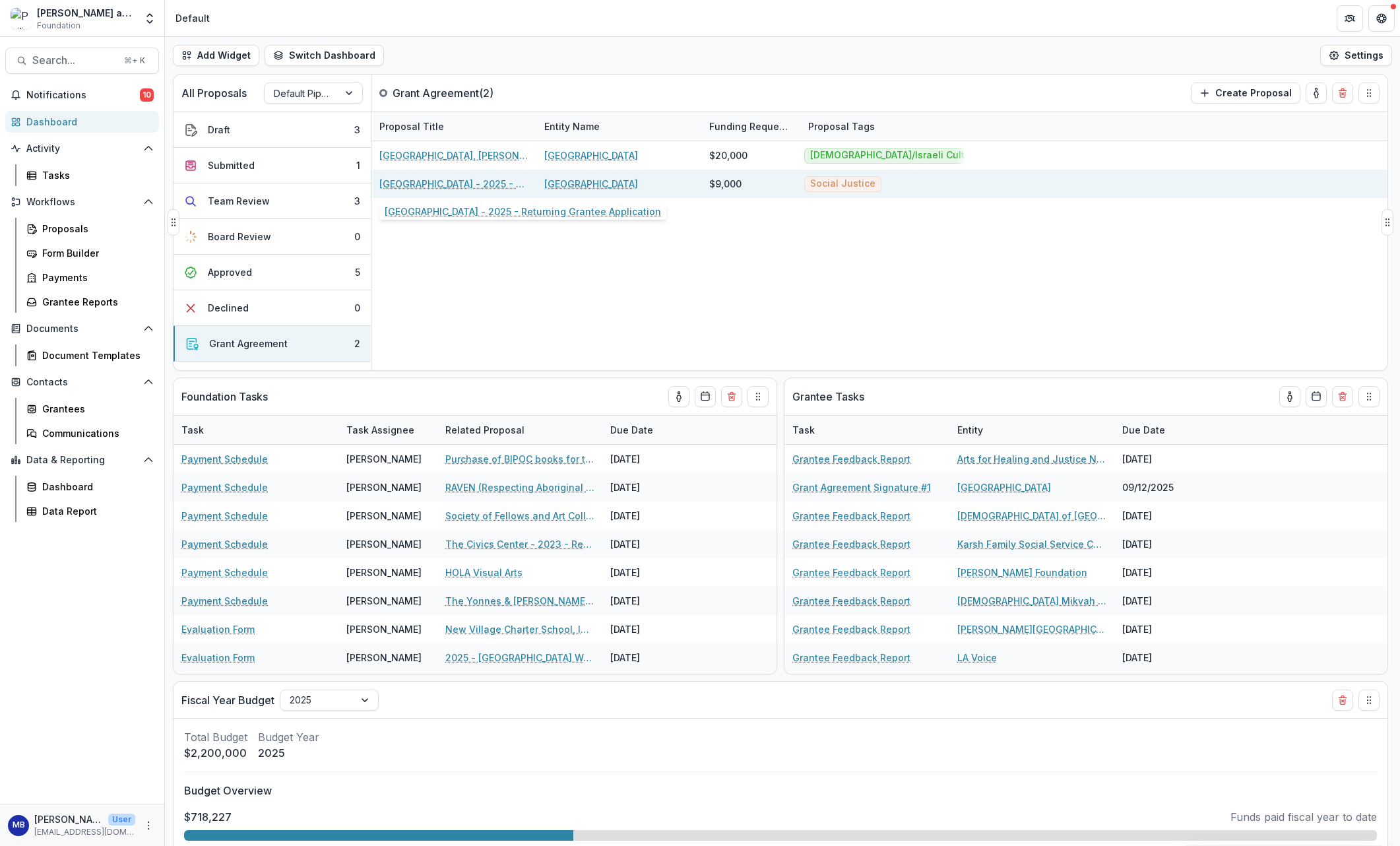
click at [453, 183] on link "[GEOGRAPHIC_DATA] - 2025 - Returning Grantee Application" at bounding box center [454, 184] width 149 height 14
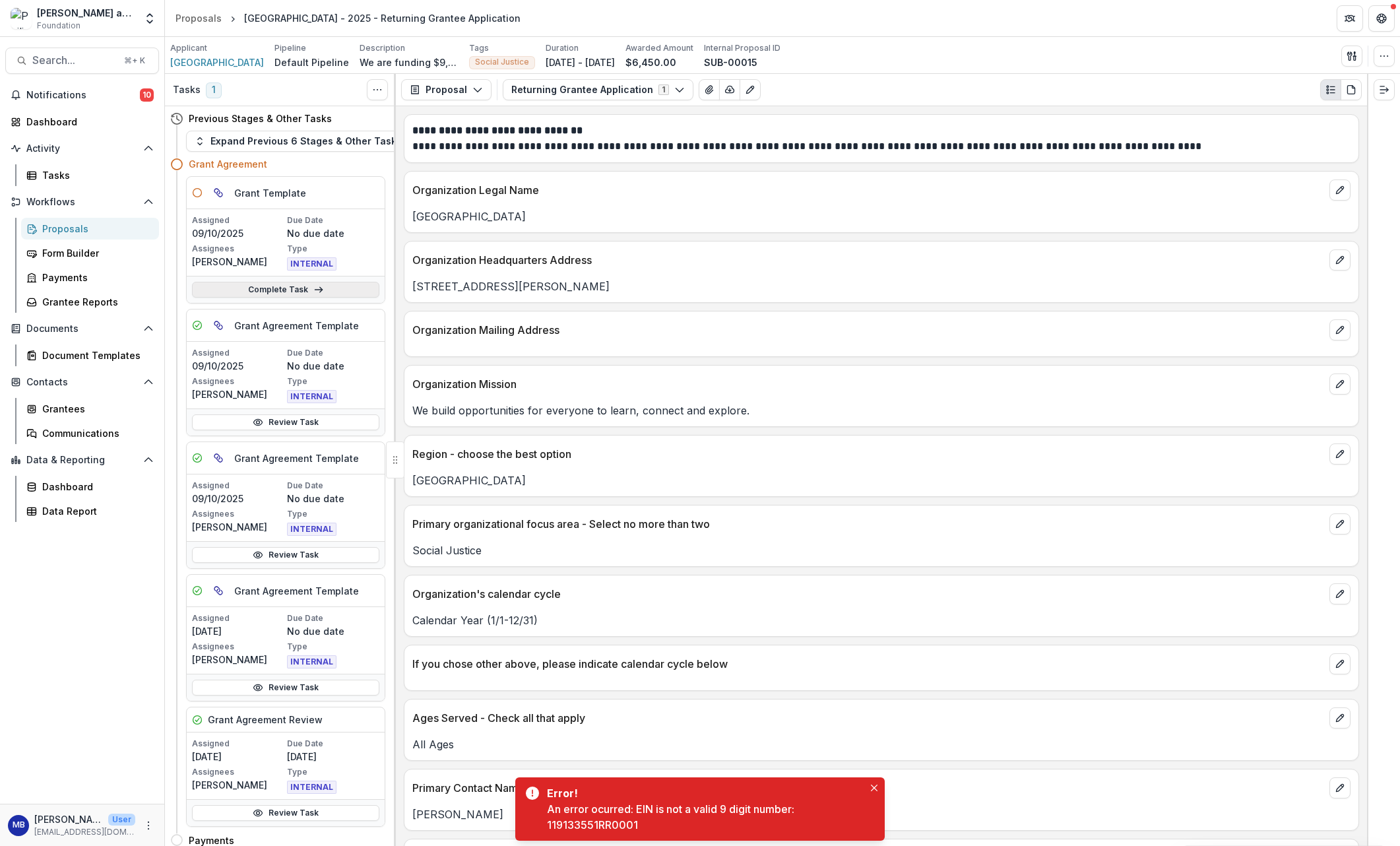
click at [308, 293] on link "Complete Task" at bounding box center [285, 290] width 188 height 16
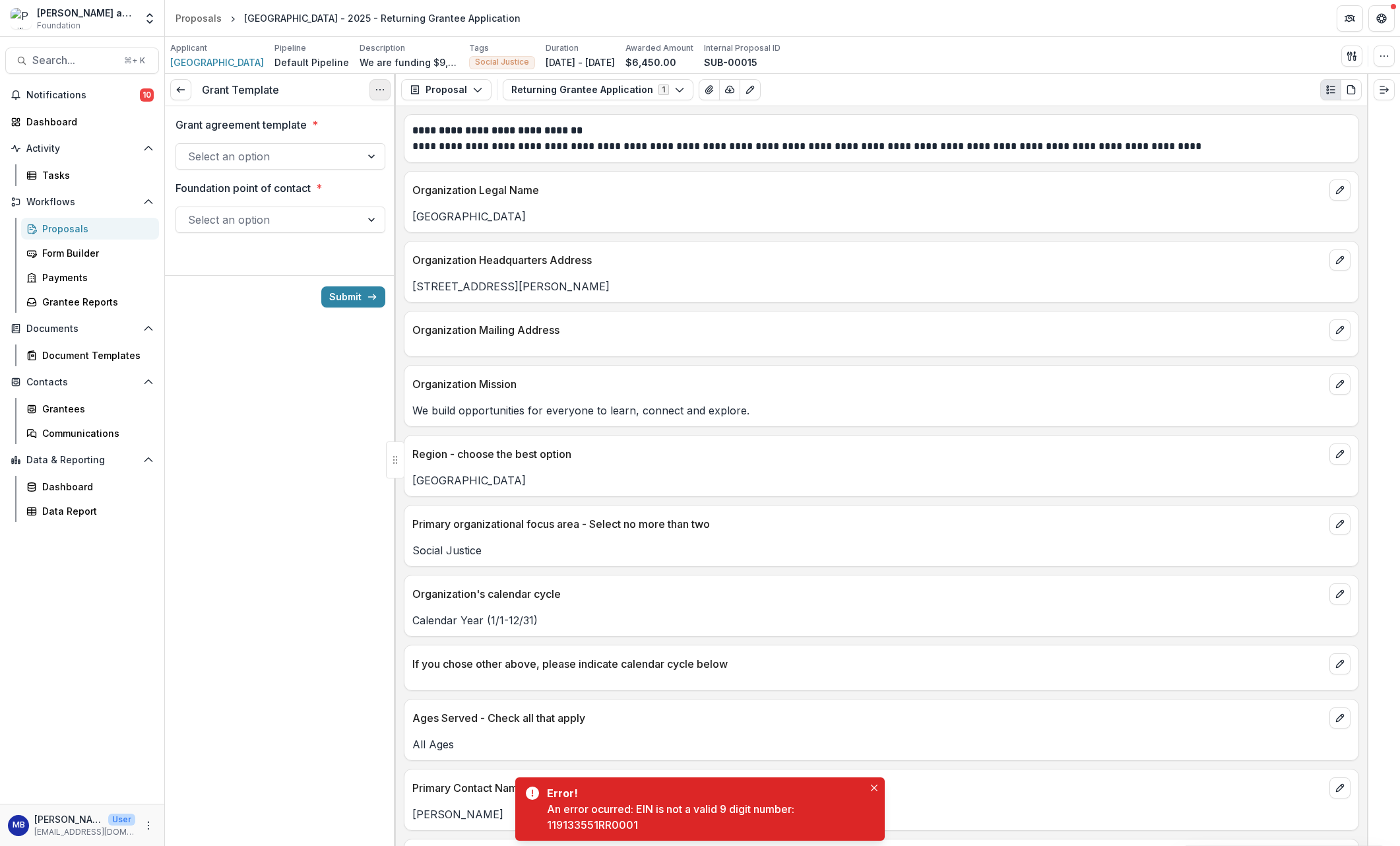
click at [379, 91] on icon "Options" at bounding box center [380, 90] width 10 height 10
click at [312, 147] on button "Cancel Task" at bounding box center [317, 147] width 141 height 22
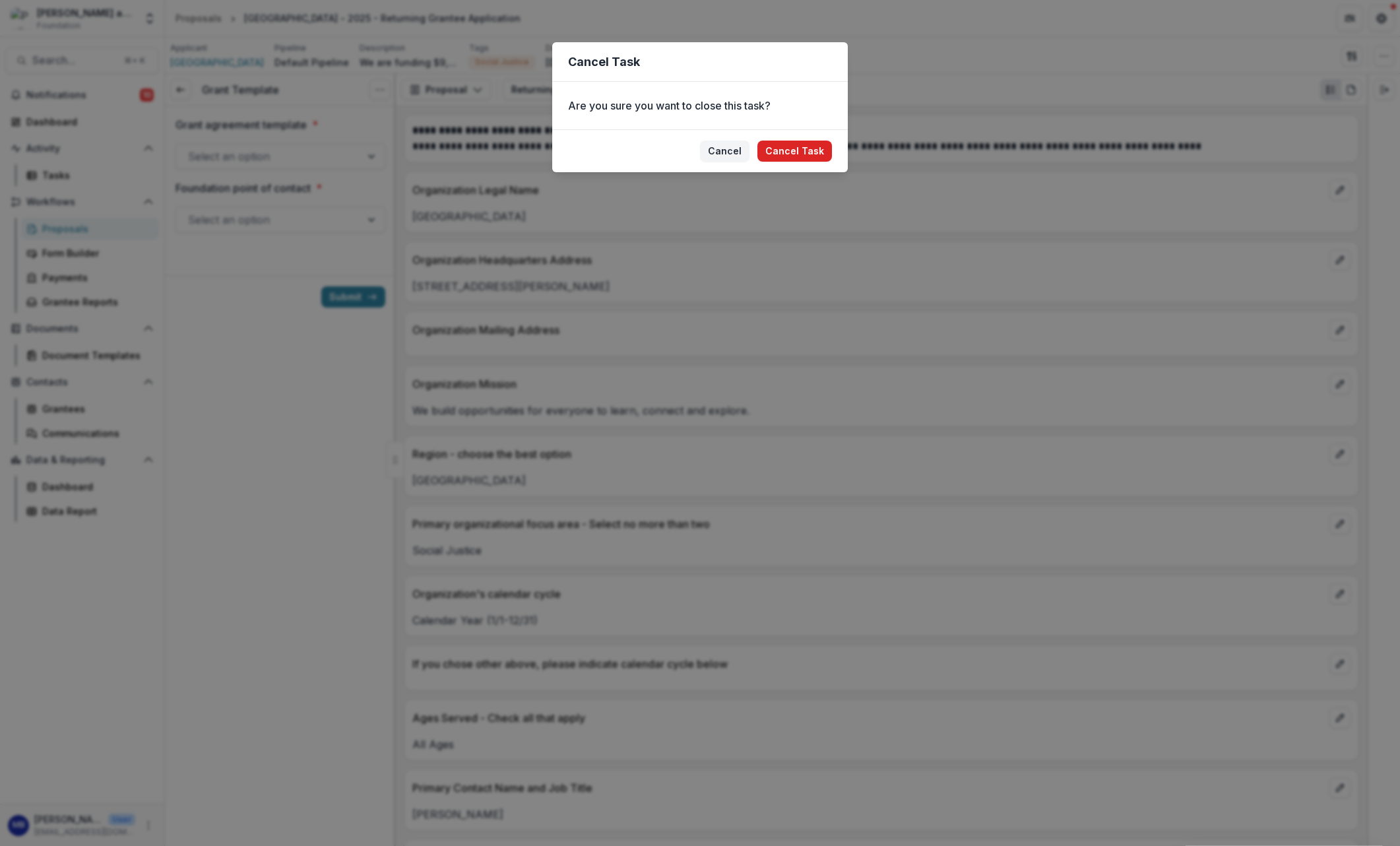
click at [776, 148] on button "Cancel Task" at bounding box center [794, 151] width 74 height 21
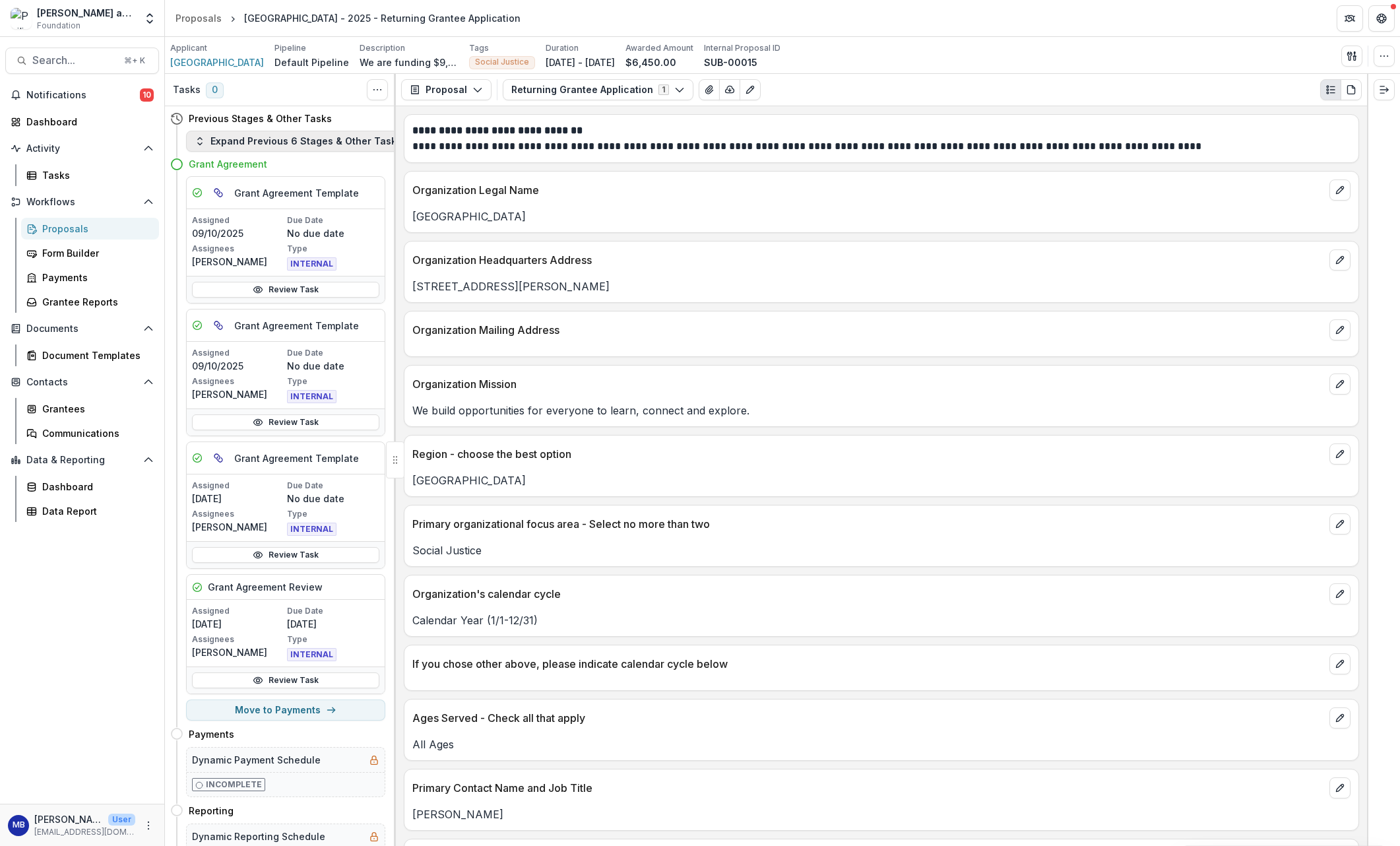
click at [273, 139] on button "Expand Previous 6 Stages & Other Tasks" at bounding box center [298, 141] width 224 height 21
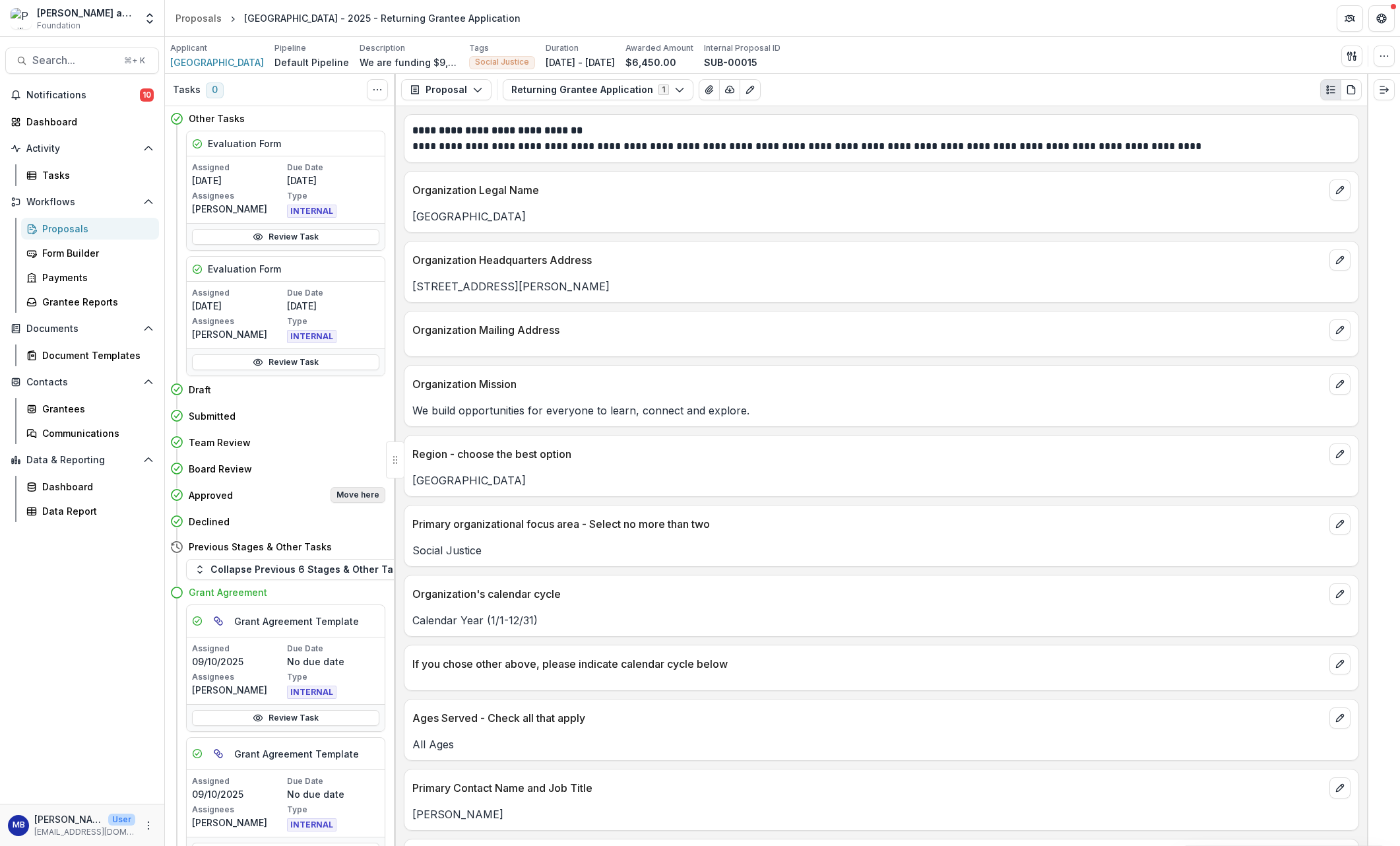
click at [364, 497] on button "Move here" at bounding box center [358, 495] width 55 height 16
select select "********"
select select "**********"
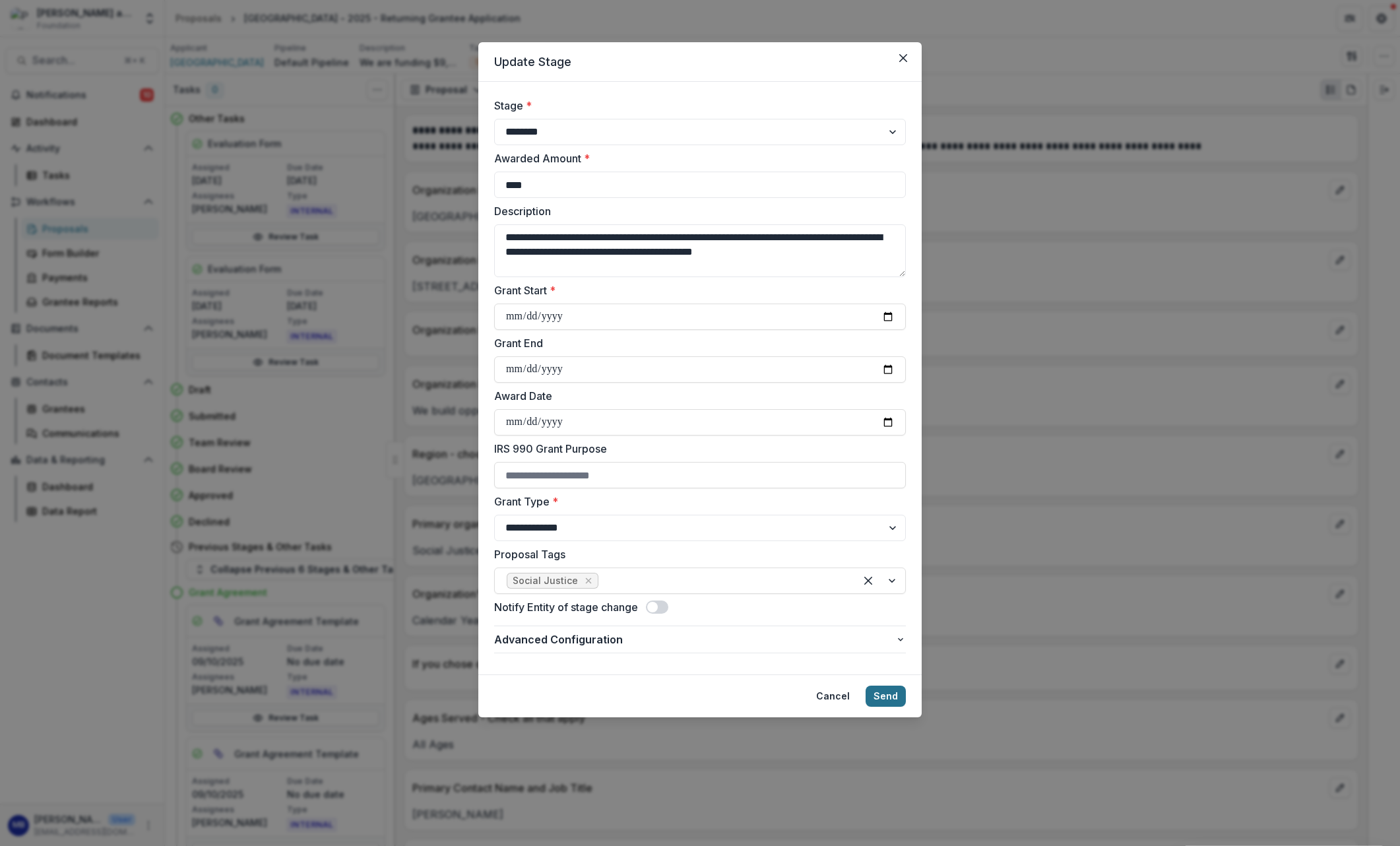
click at [875, 696] on button "Send" at bounding box center [886, 696] width 40 height 21
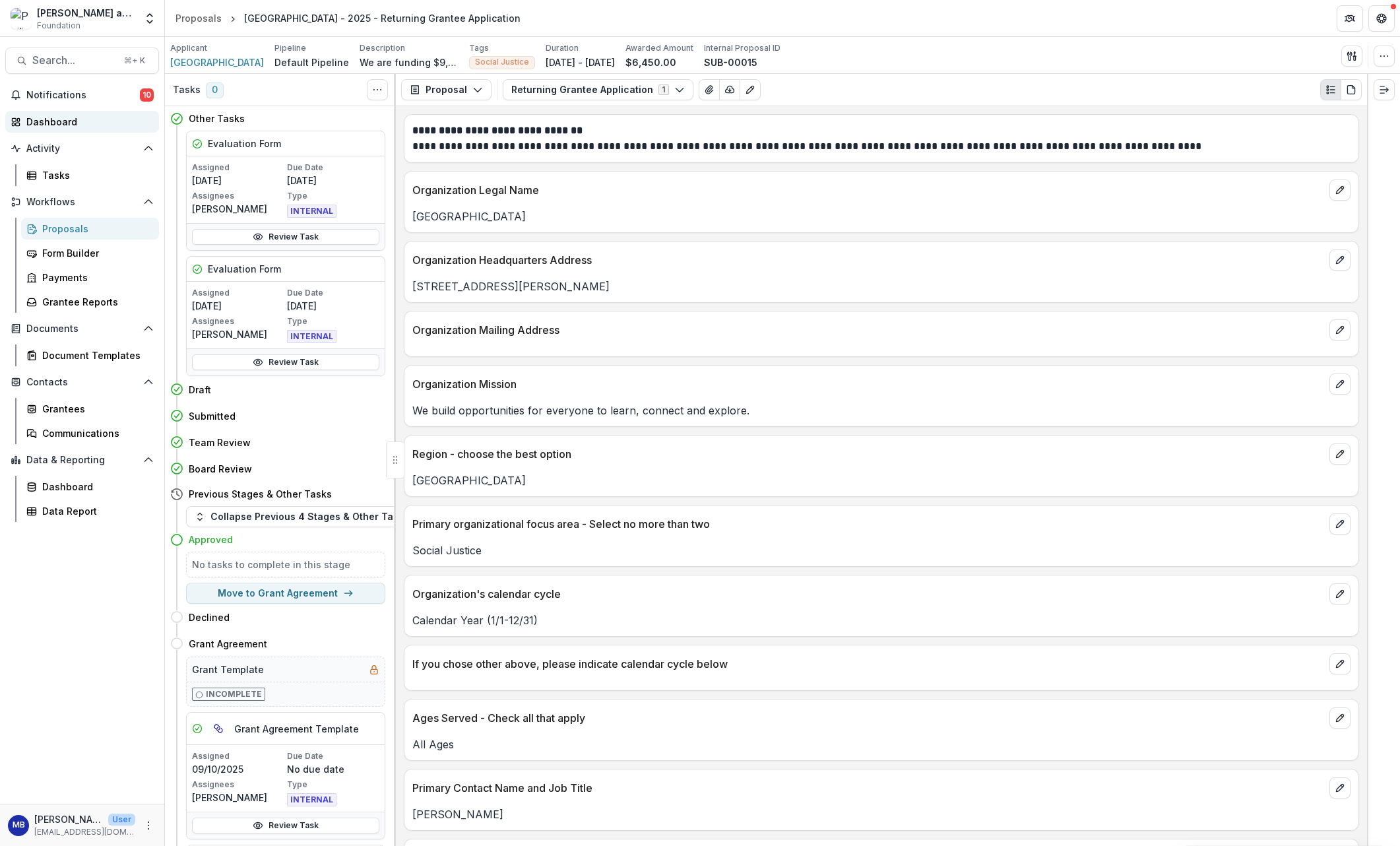
click at [47, 122] on div "Dashboard" at bounding box center [87, 122] width 122 height 14
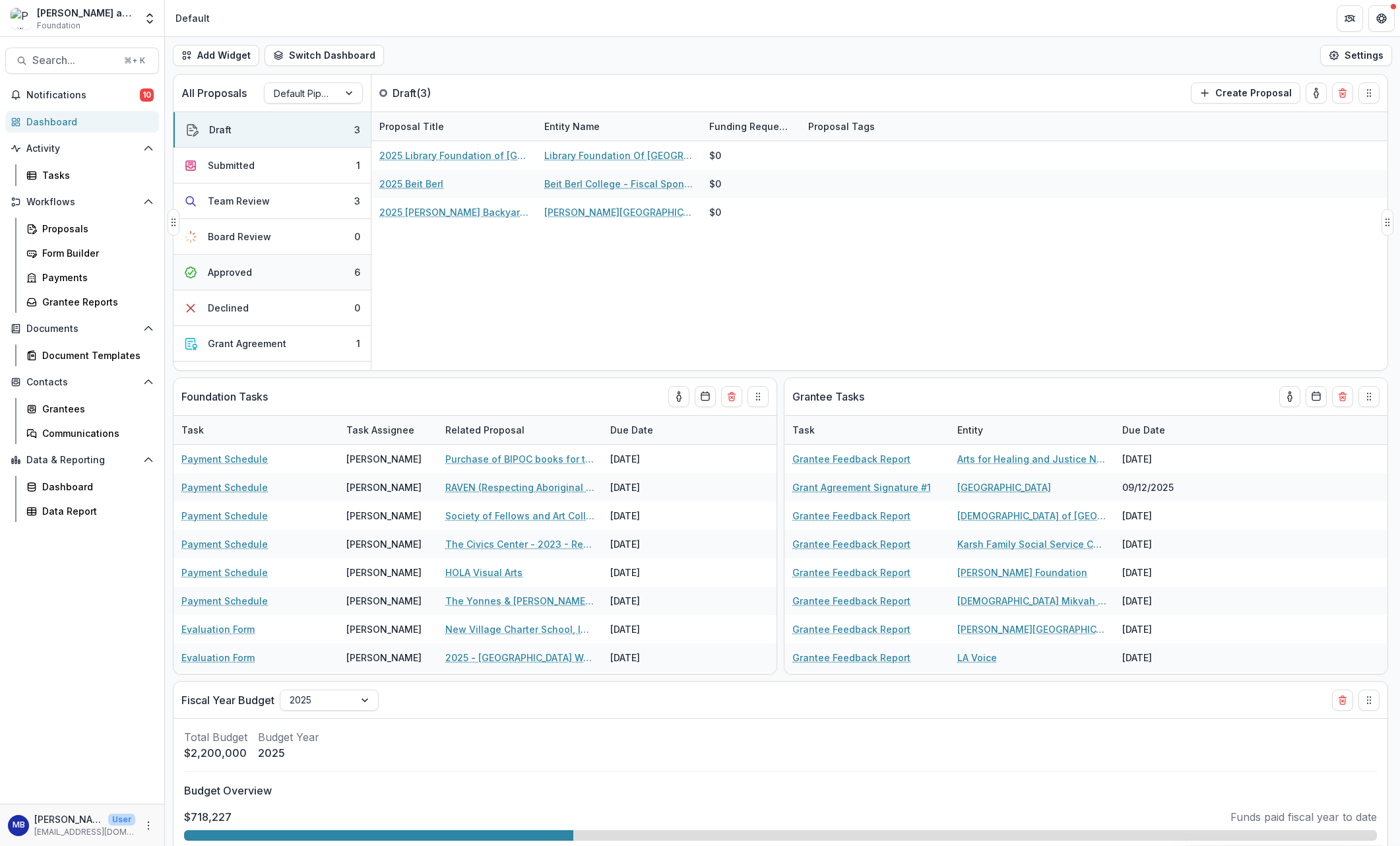
click at [228, 272] on div "Approved" at bounding box center [230, 272] width 45 height 14
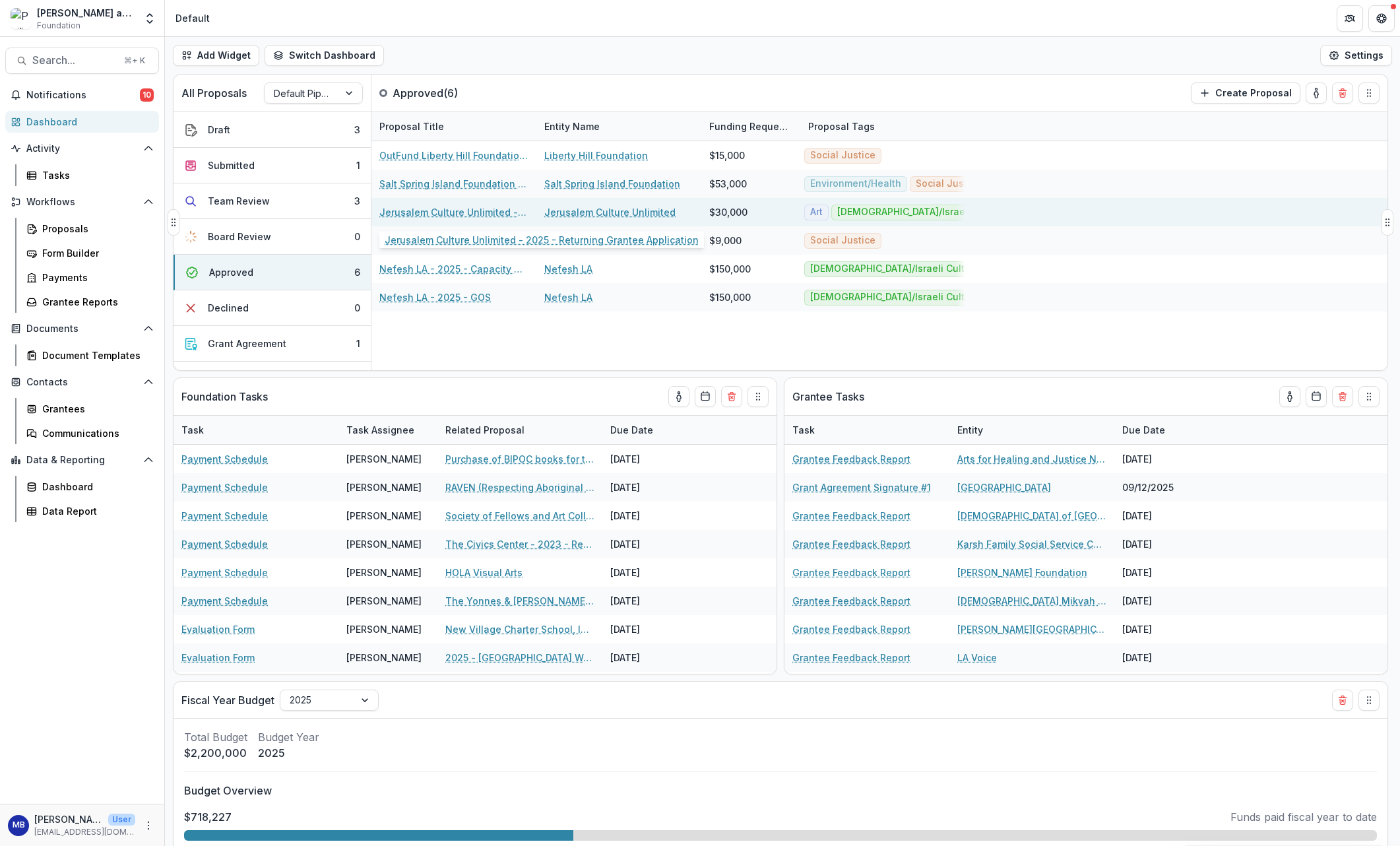
click at [429, 212] on link "Jerusalem Culture Unlimited - 2025 - Returning Grantee Application" at bounding box center [454, 212] width 149 height 14
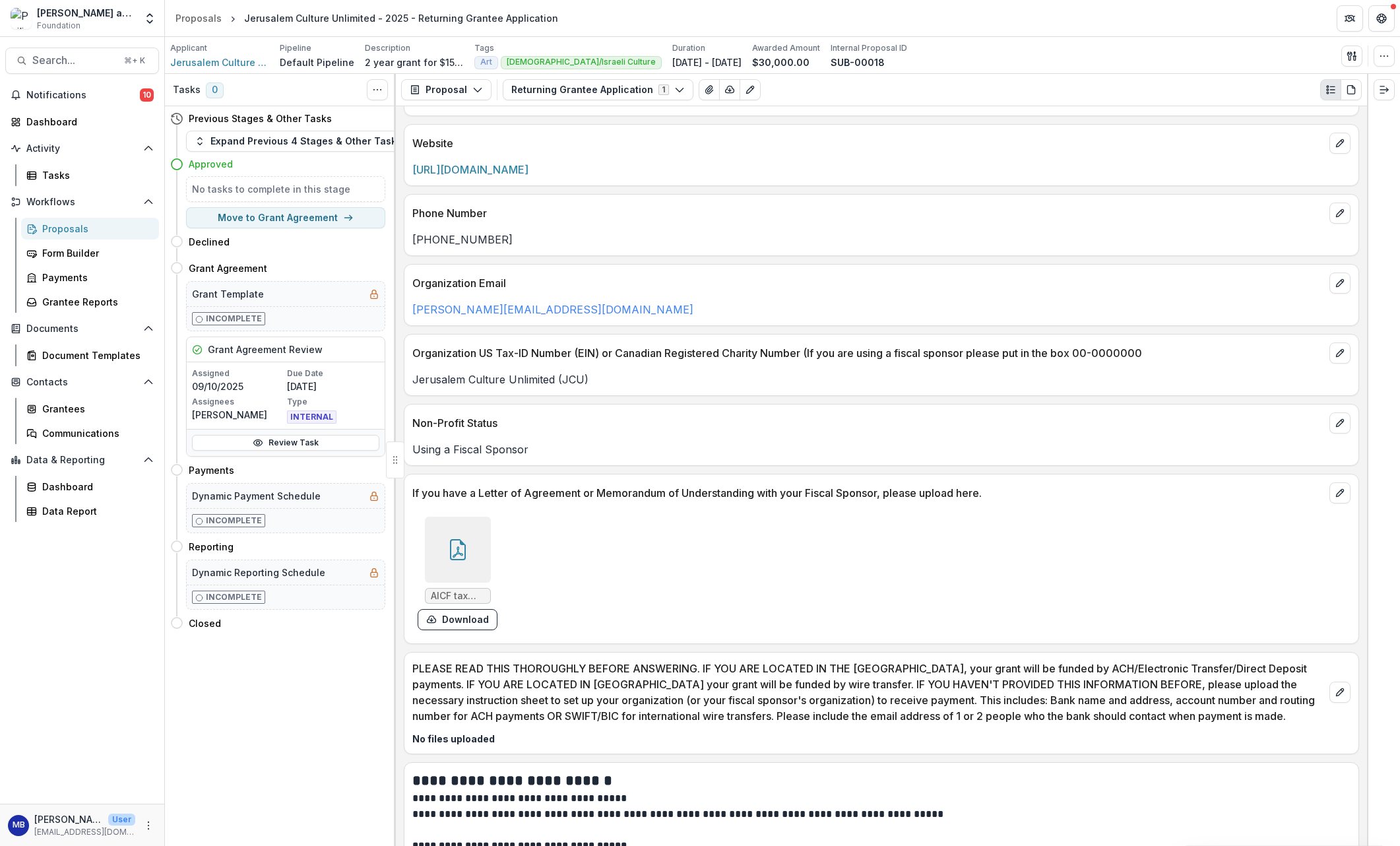
scroll to position [855, 0]
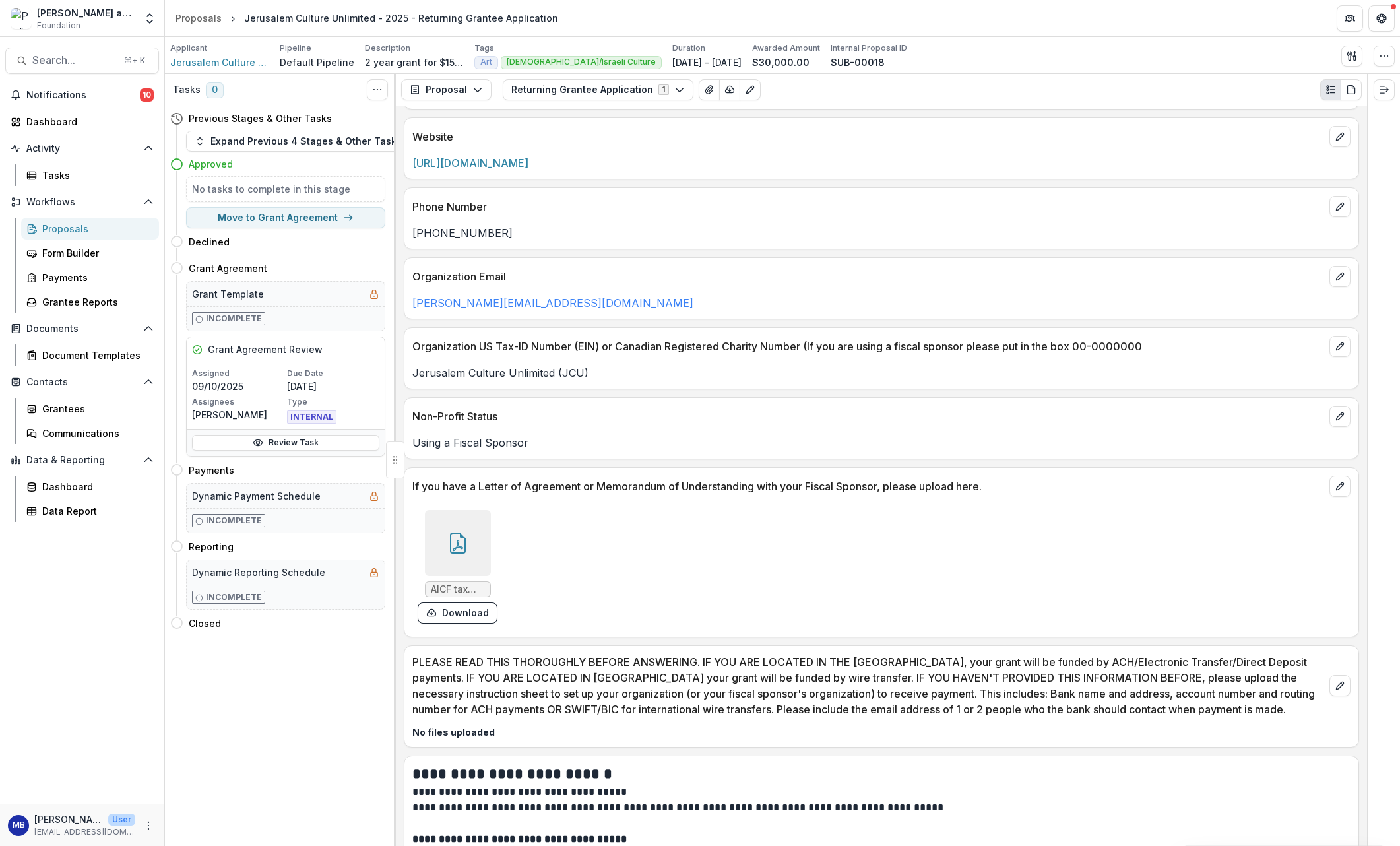
click at [461, 590] on span "AICF tax letter (1).pdf" at bounding box center [458, 589] width 54 height 11
click at [267, 218] on button "Move to Grant Agreement" at bounding box center [285, 217] width 199 height 21
select select "**********"
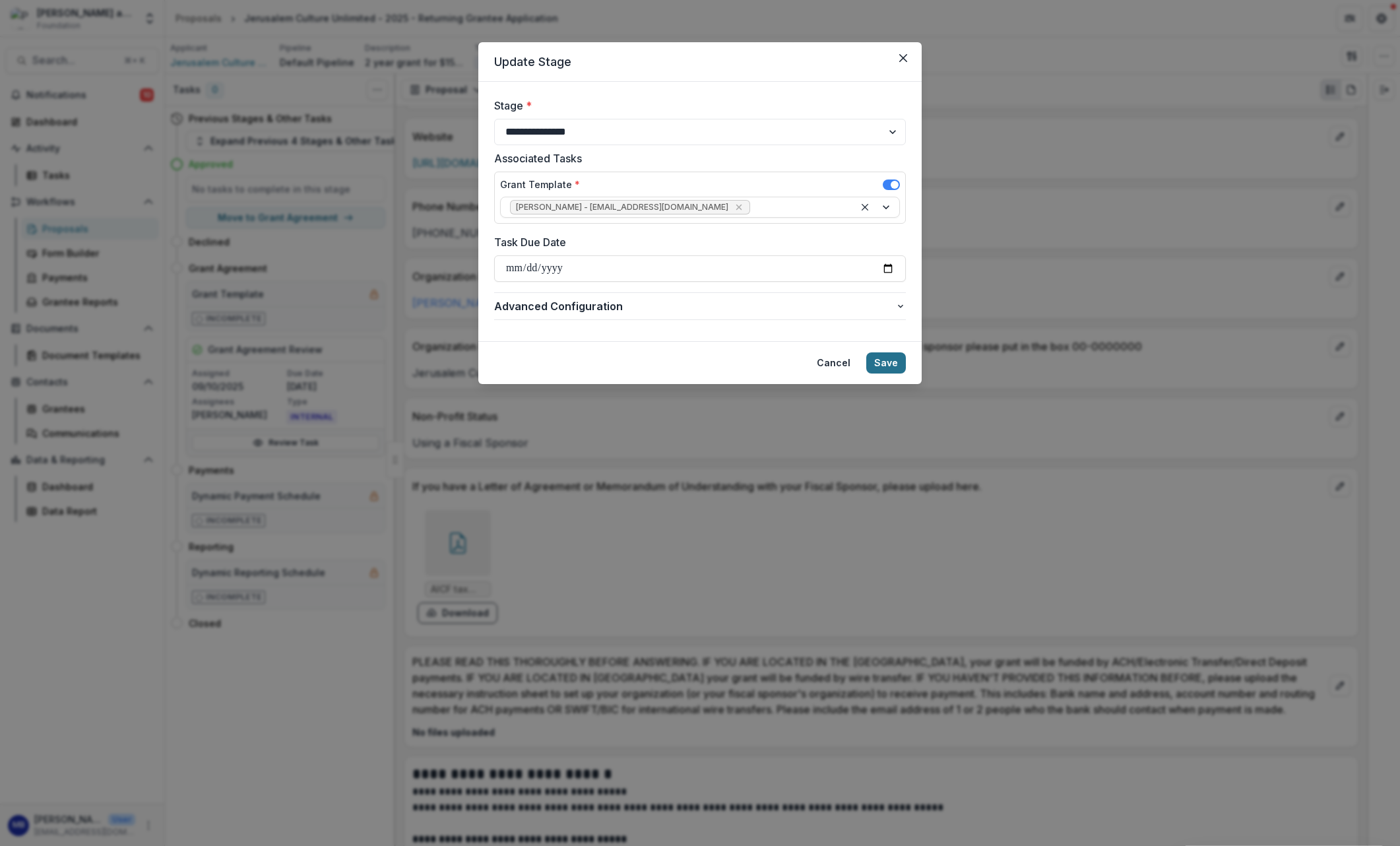
click at [886, 362] on button "Save" at bounding box center [885, 363] width 39 height 21
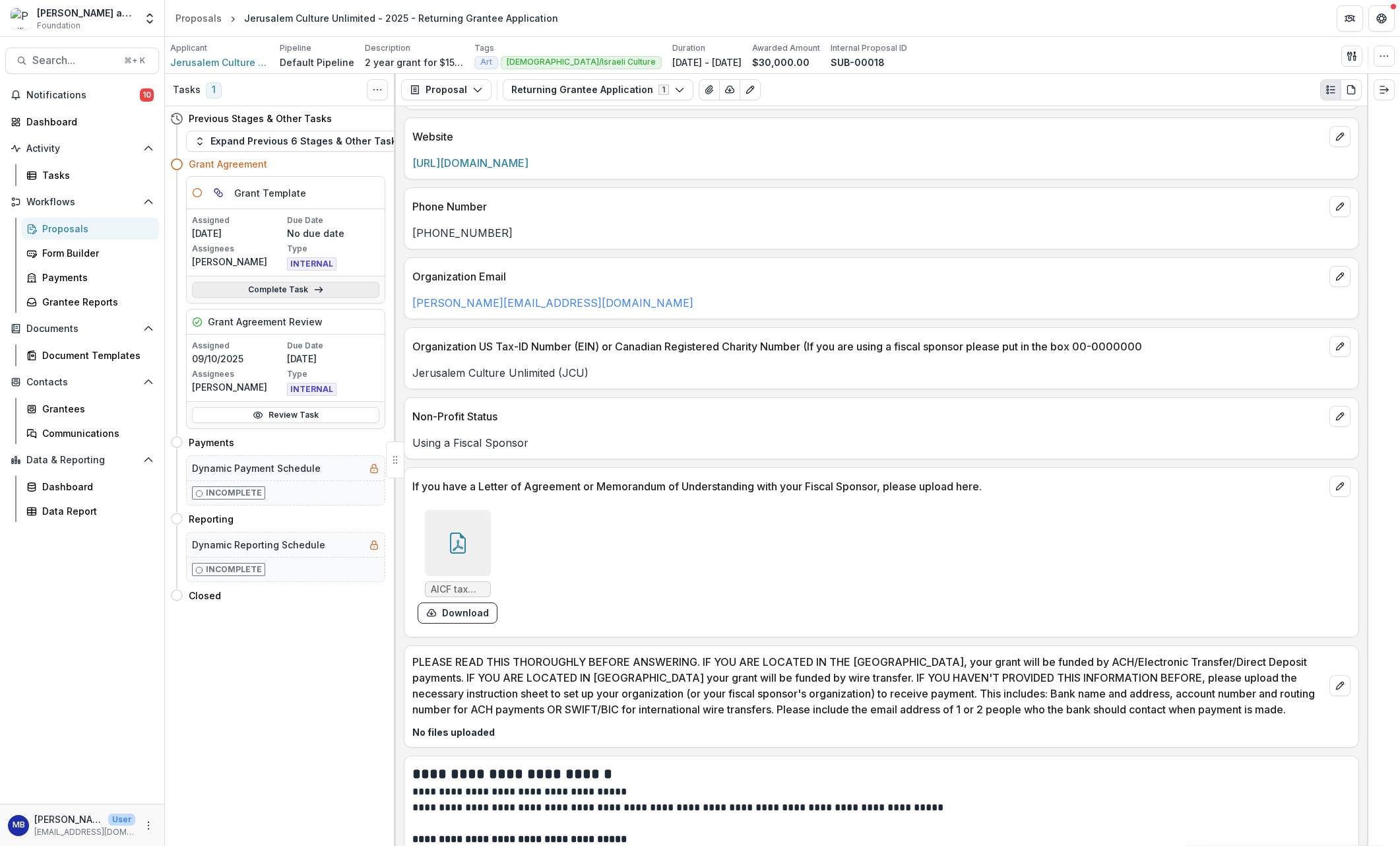
click at [276, 288] on link "Complete Task" at bounding box center [285, 290] width 188 height 16
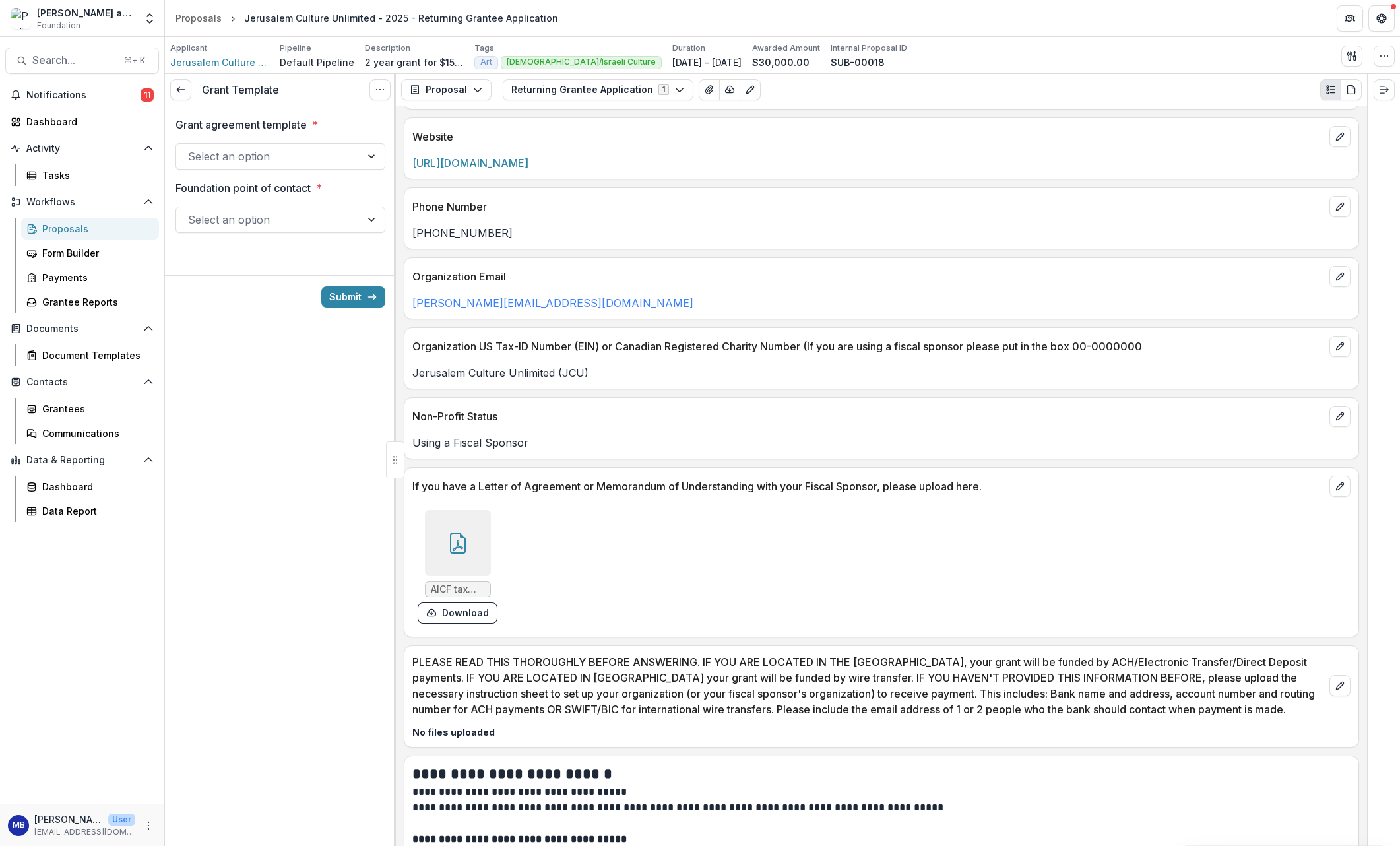
click at [373, 156] on div at bounding box center [372, 156] width 24 height 25
click at [289, 186] on div "Grant Agreement" at bounding box center [280, 187] width 204 height 24
click at [372, 218] on div at bounding box center [372, 219] width 24 height 25
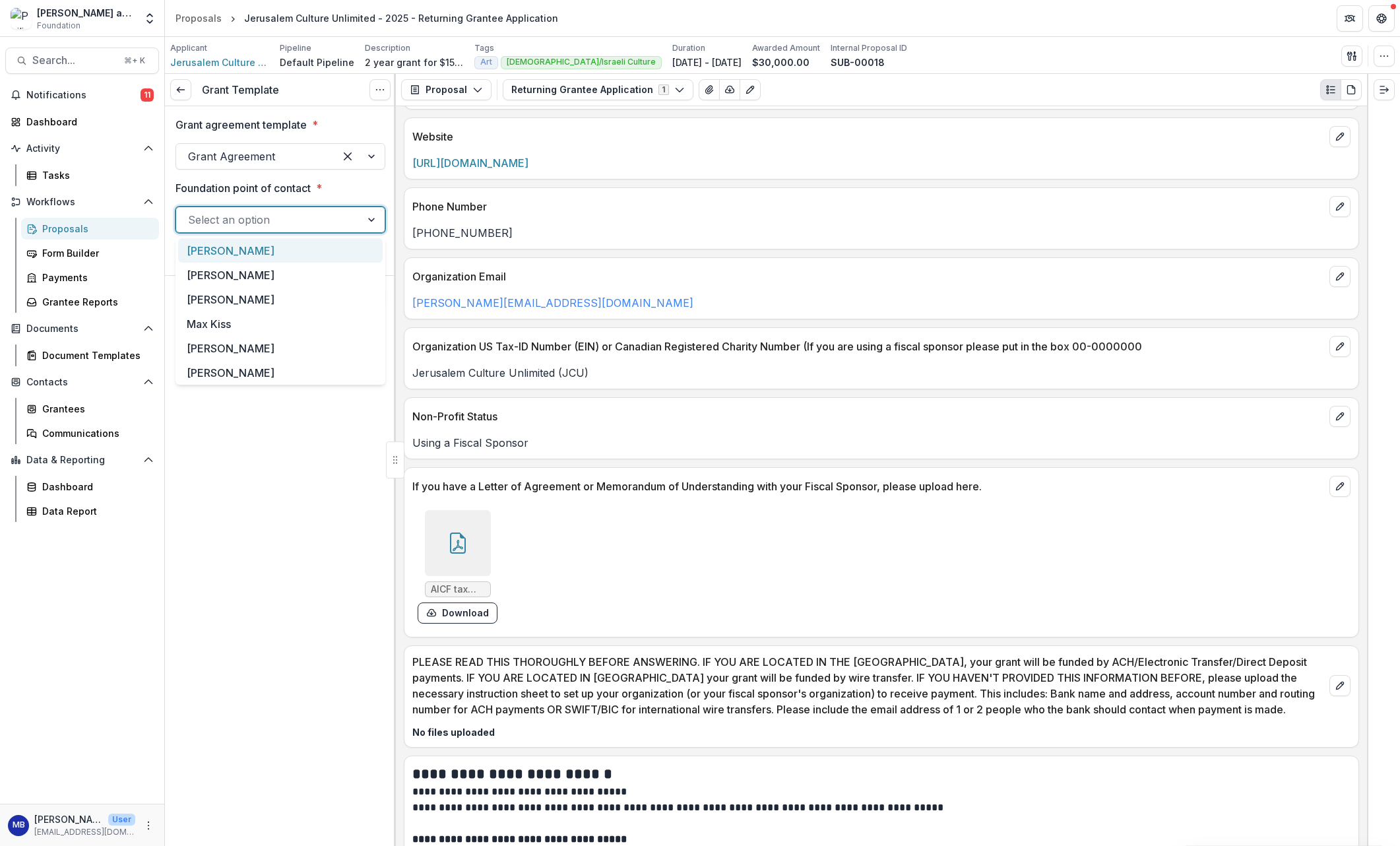
click at [250, 250] on div "[PERSON_NAME]" at bounding box center [280, 251] width 204 height 24
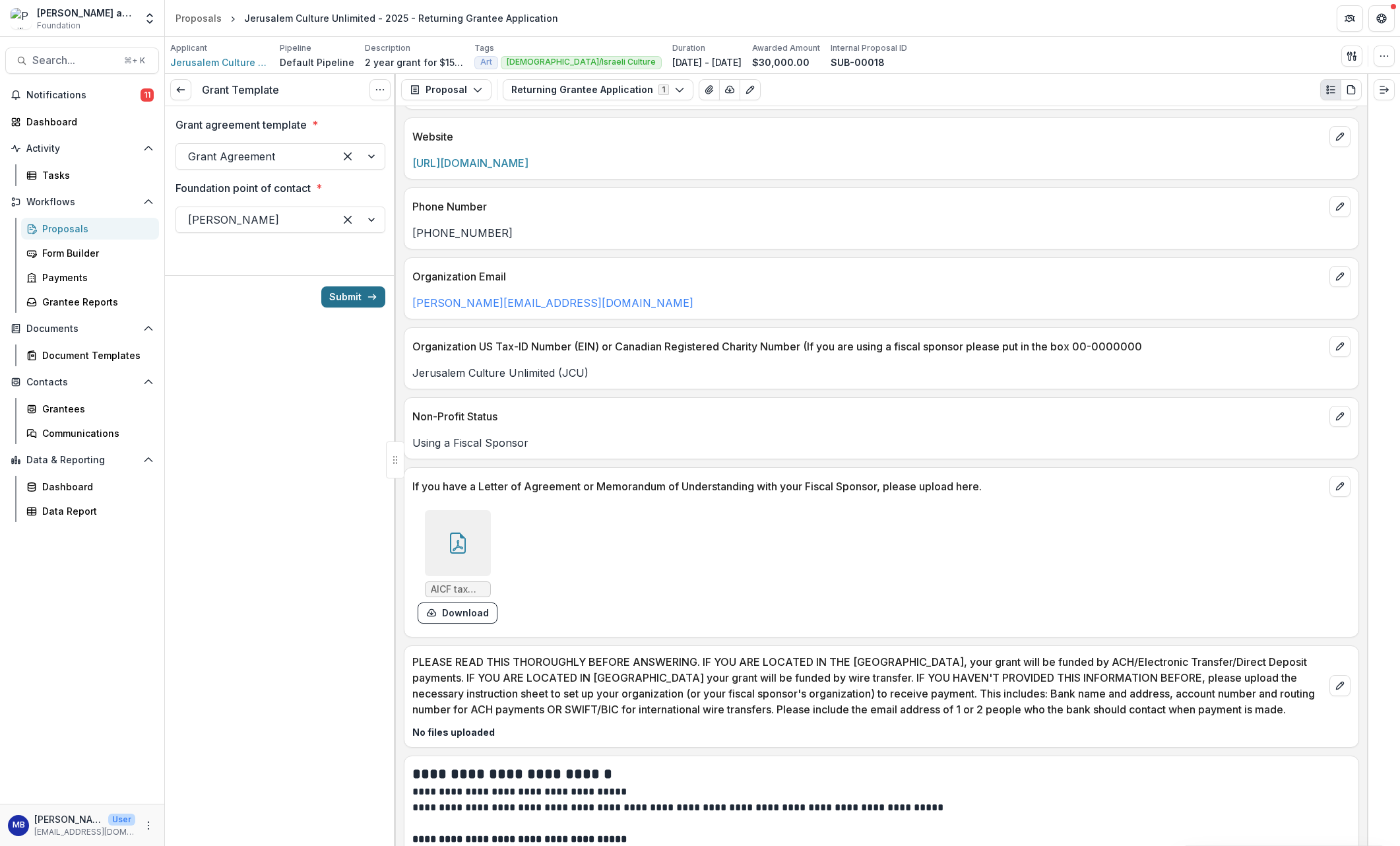
click at [340, 298] on button "Submit" at bounding box center [353, 297] width 64 height 21
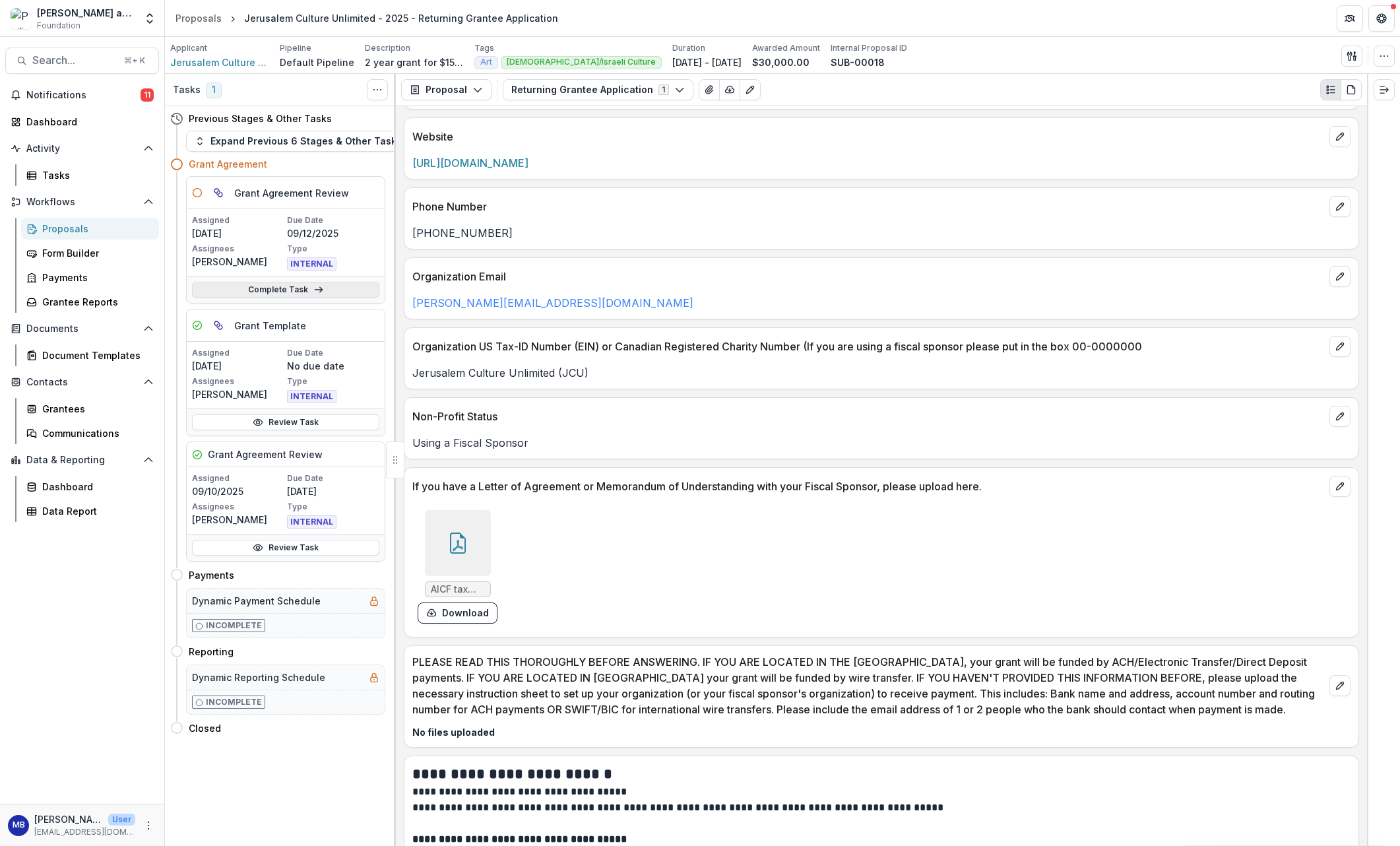
click at [285, 288] on link "Complete Task" at bounding box center [285, 290] width 188 height 16
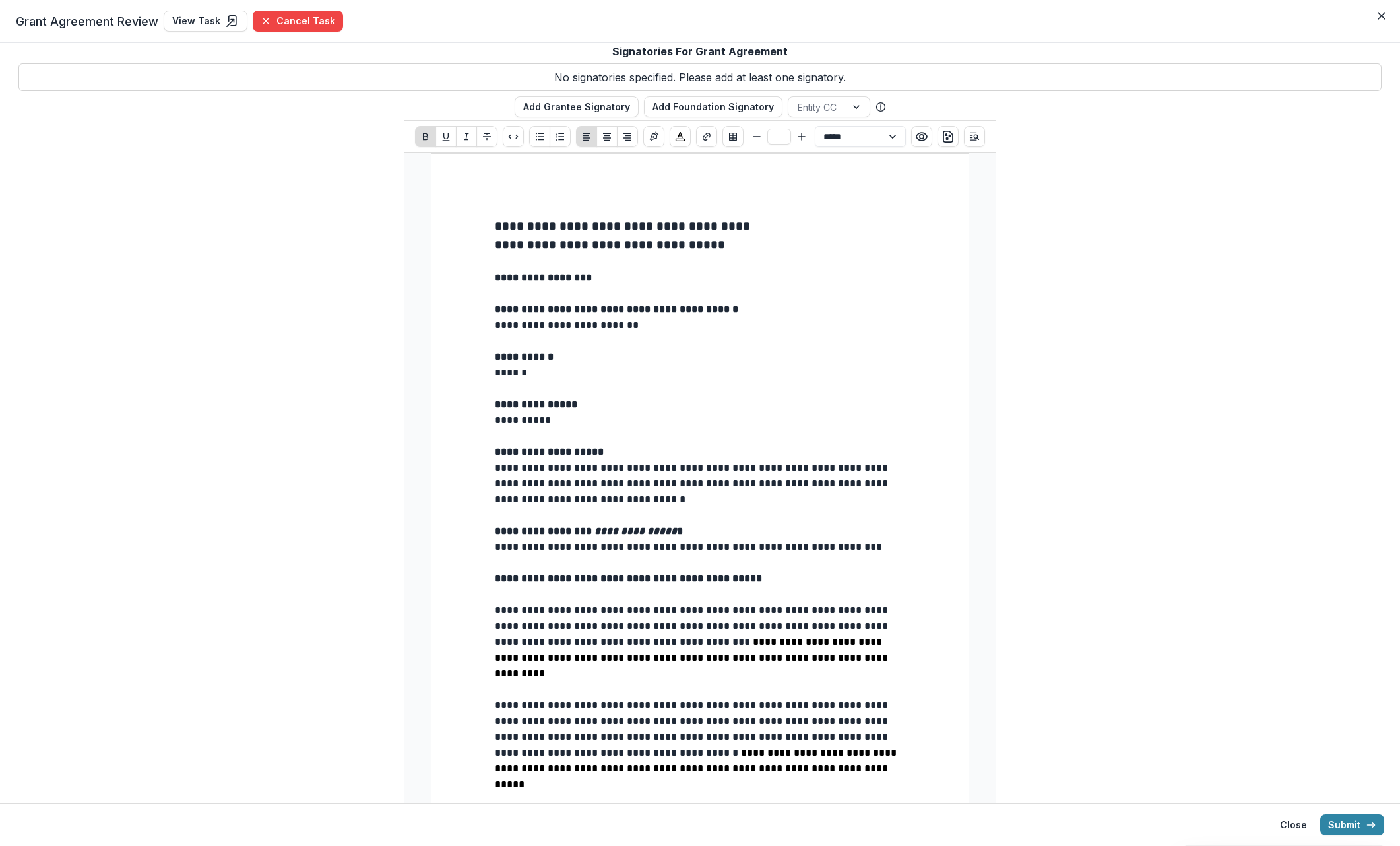
drag, startPoint x: 492, startPoint y: 464, endPoint x: 494, endPoint y: 483, distance: 19.1
type input "**"
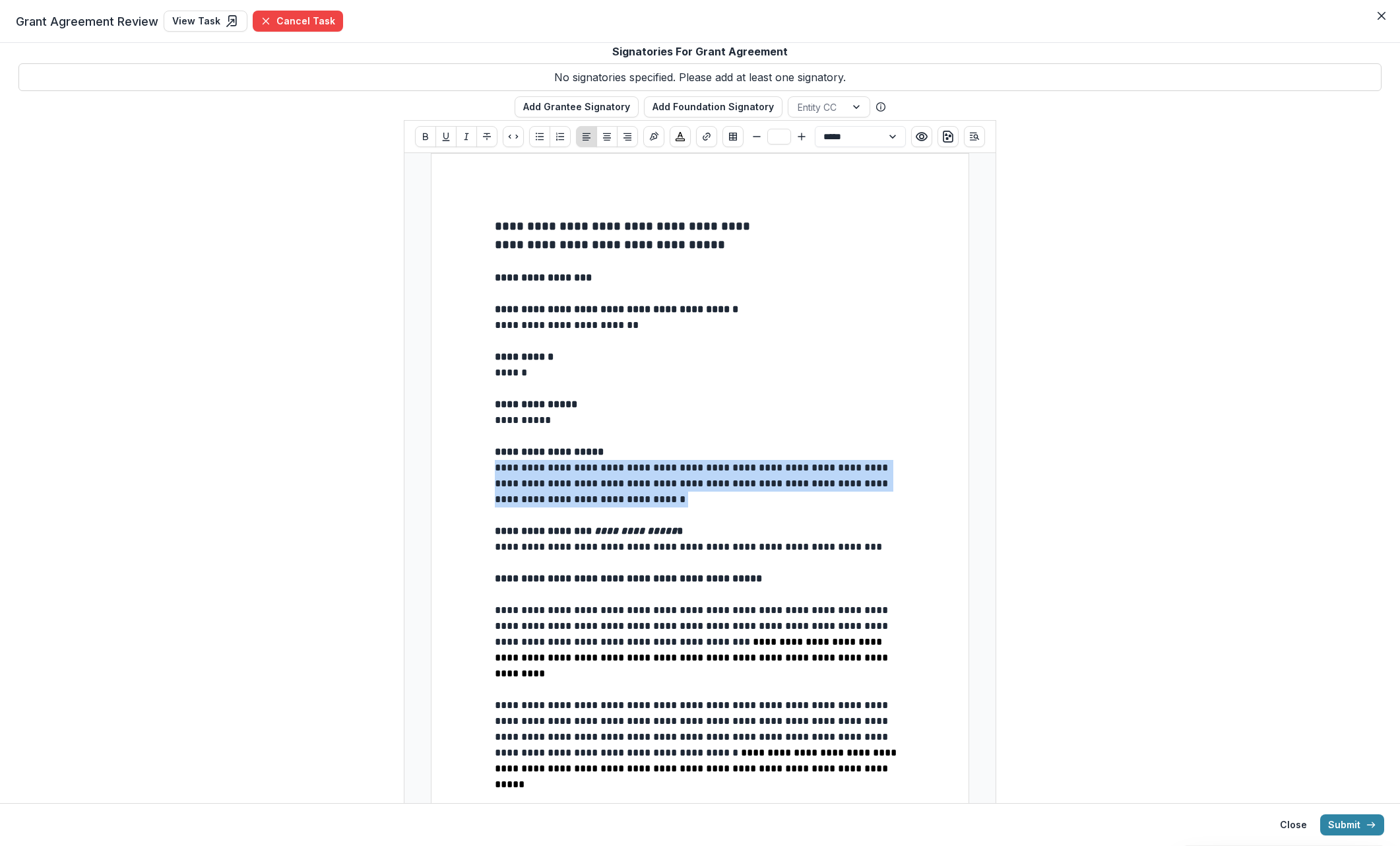
drag, startPoint x: 493, startPoint y: 464, endPoint x: 669, endPoint y: 505, distance: 180.7
click at [669, 505] on p "**********" at bounding box center [700, 484] width 410 height 47
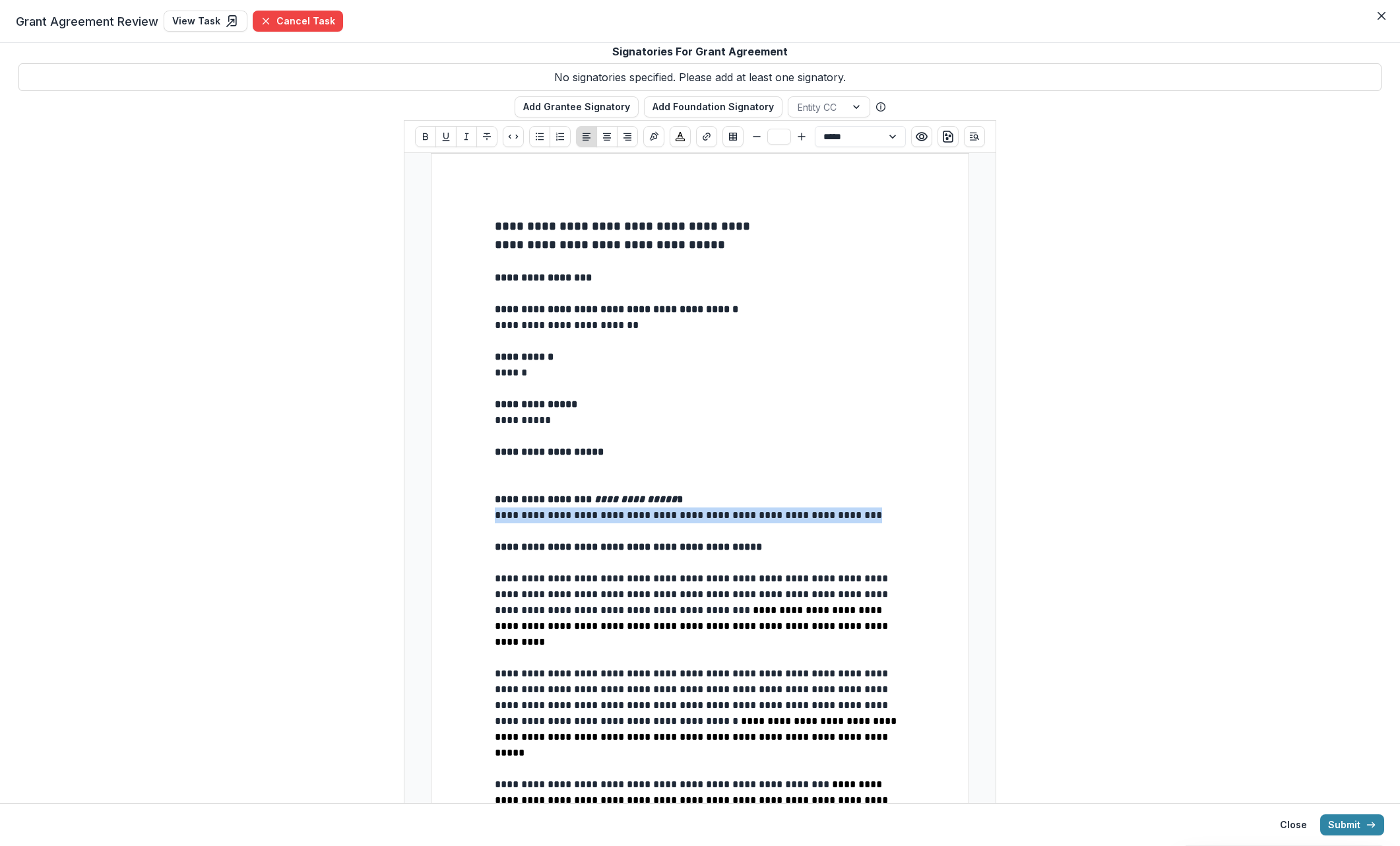
drag, startPoint x: 896, startPoint y: 512, endPoint x: 490, endPoint y: 513, distance: 406.0
click at [497, 466] on p at bounding box center [700, 468] width 410 height 16
click at [584, 418] on p "**********" at bounding box center [700, 420] width 410 height 16
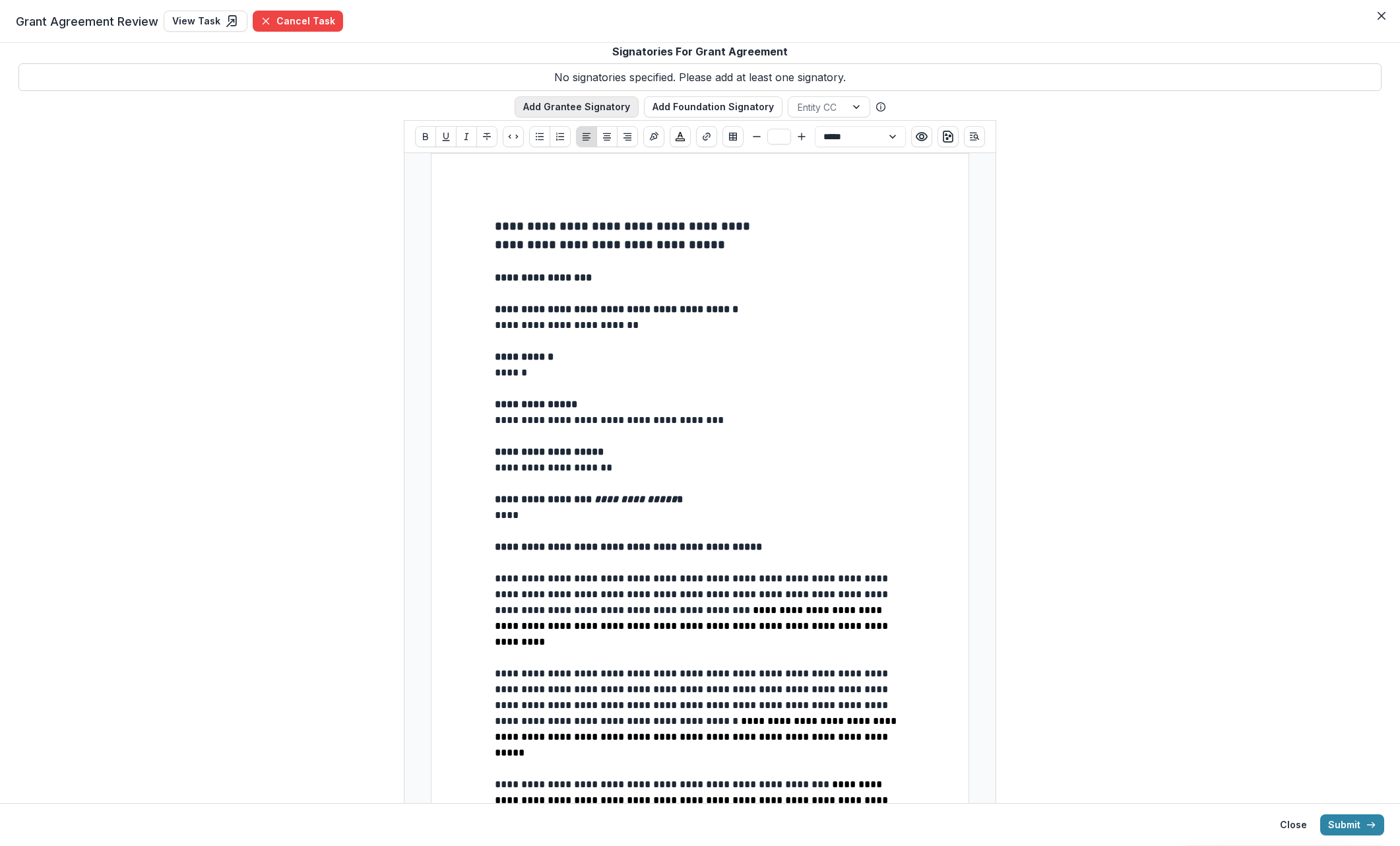
click at [575, 109] on button "Add Grantee Signatory" at bounding box center [577, 107] width 124 height 21
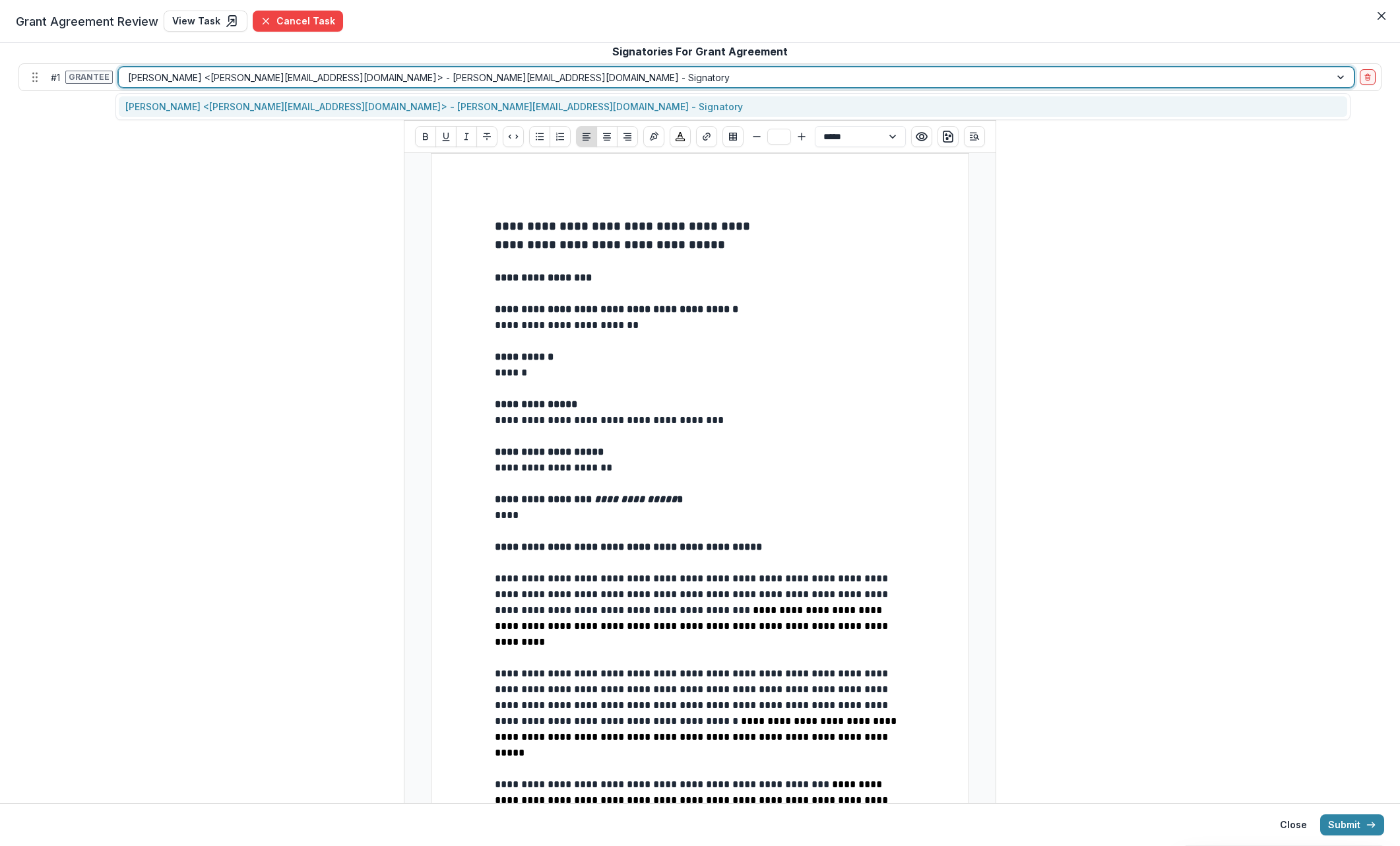
click at [226, 77] on div "[PERSON_NAME] <[PERSON_NAME][EMAIL_ADDRESS][DOMAIN_NAME]> - [PERSON_NAME][EMAIL…" at bounding box center [724, 78] width 1193 height 14
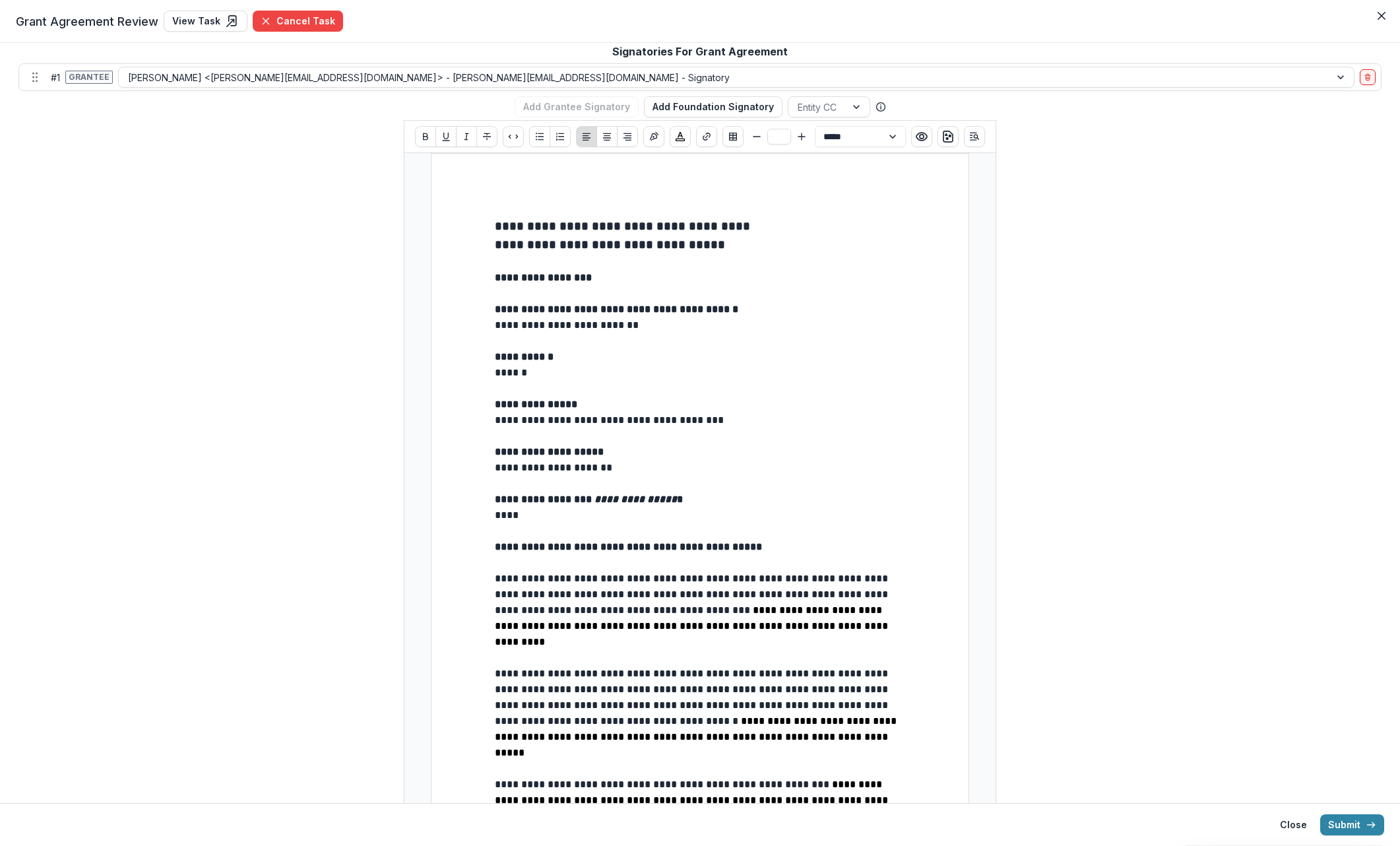
click at [950, 823] on button "Submit" at bounding box center [1351, 825] width 64 height 21
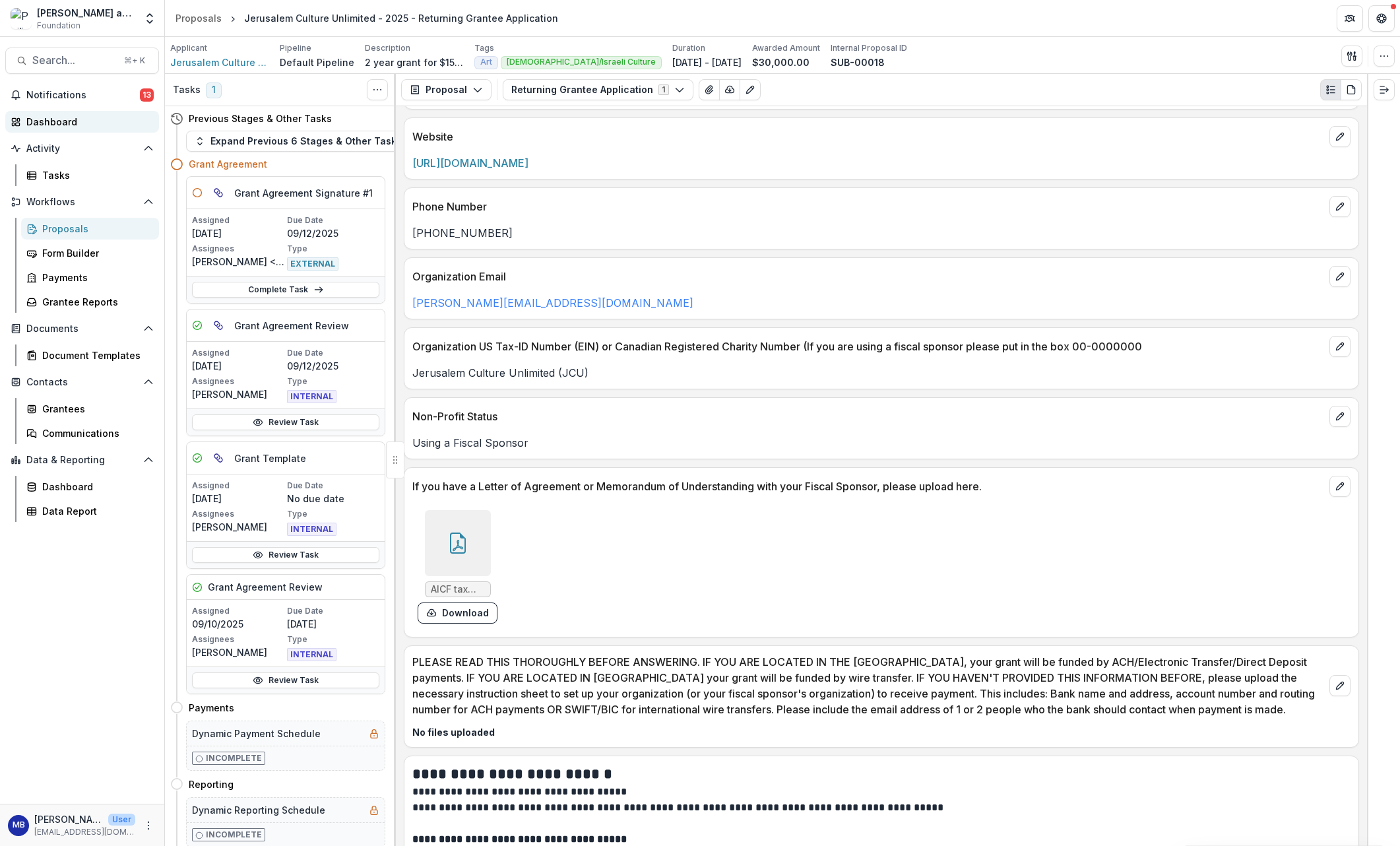
click at [45, 120] on div "Dashboard" at bounding box center [87, 122] width 122 height 14
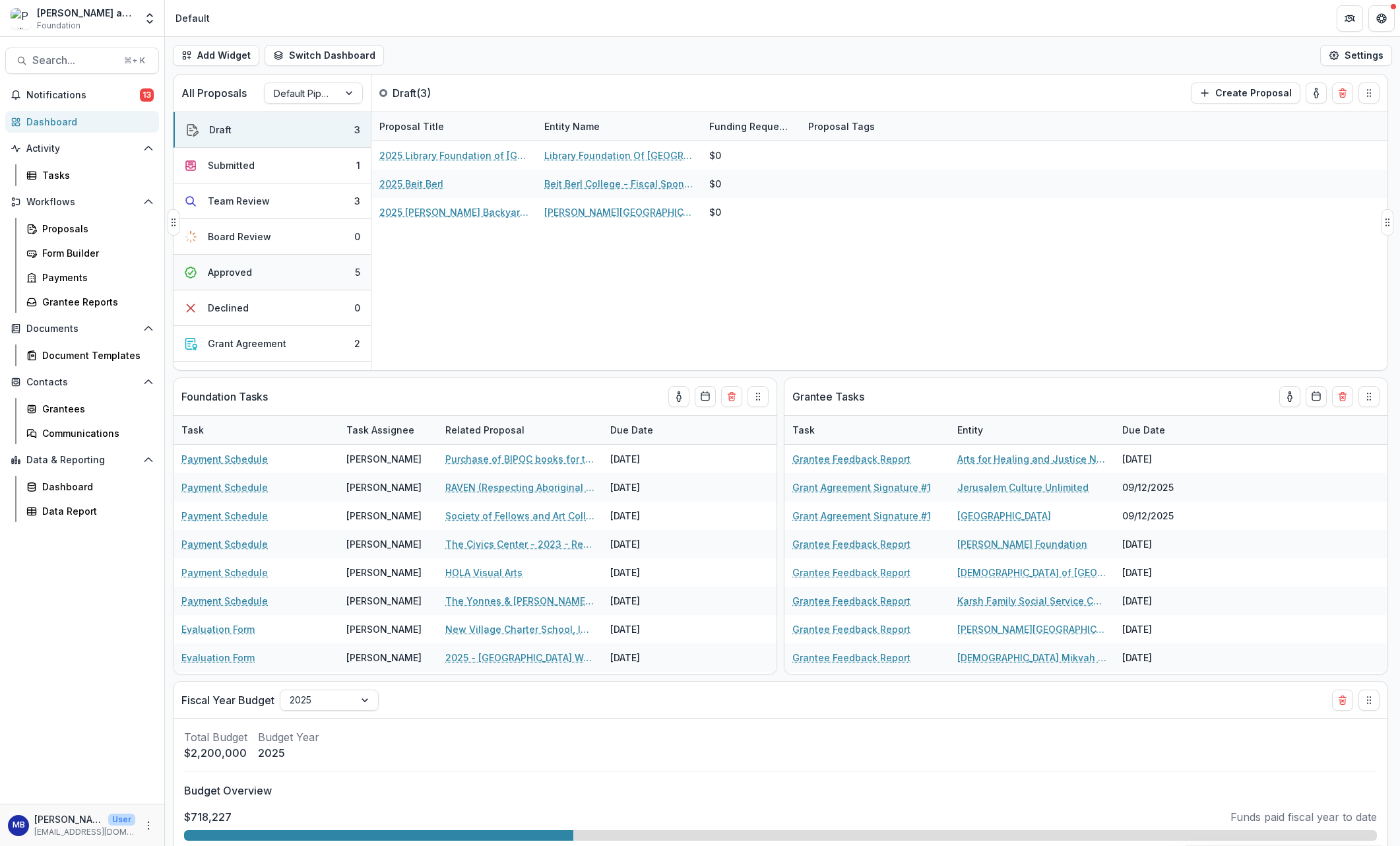
click at [234, 269] on div "Approved" at bounding box center [230, 272] width 45 height 14
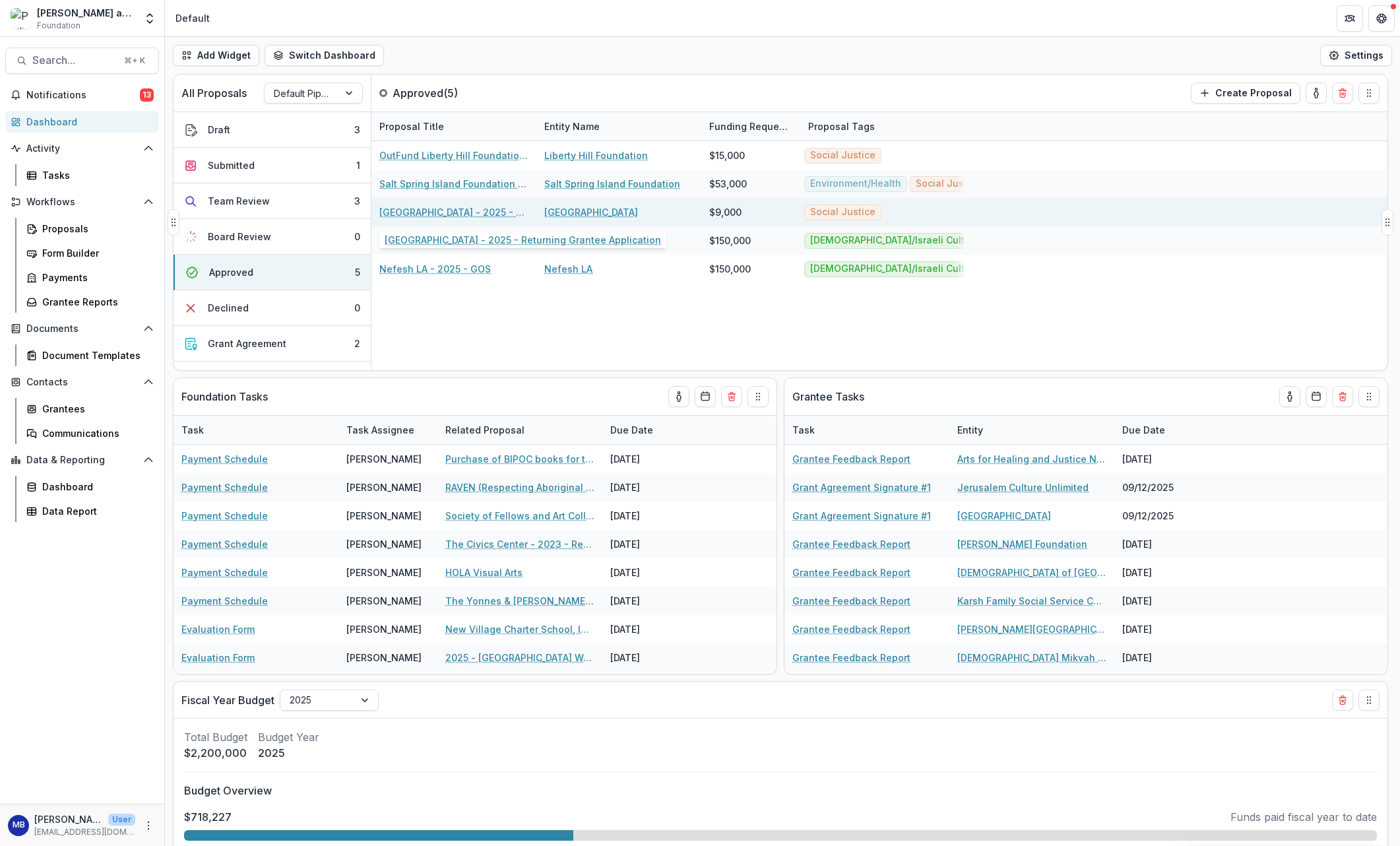
click at [440, 210] on link "[GEOGRAPHIC_DATA] - 2025 - Returning Grantee Application" at bounding box center [454, 212] width 149 height 14
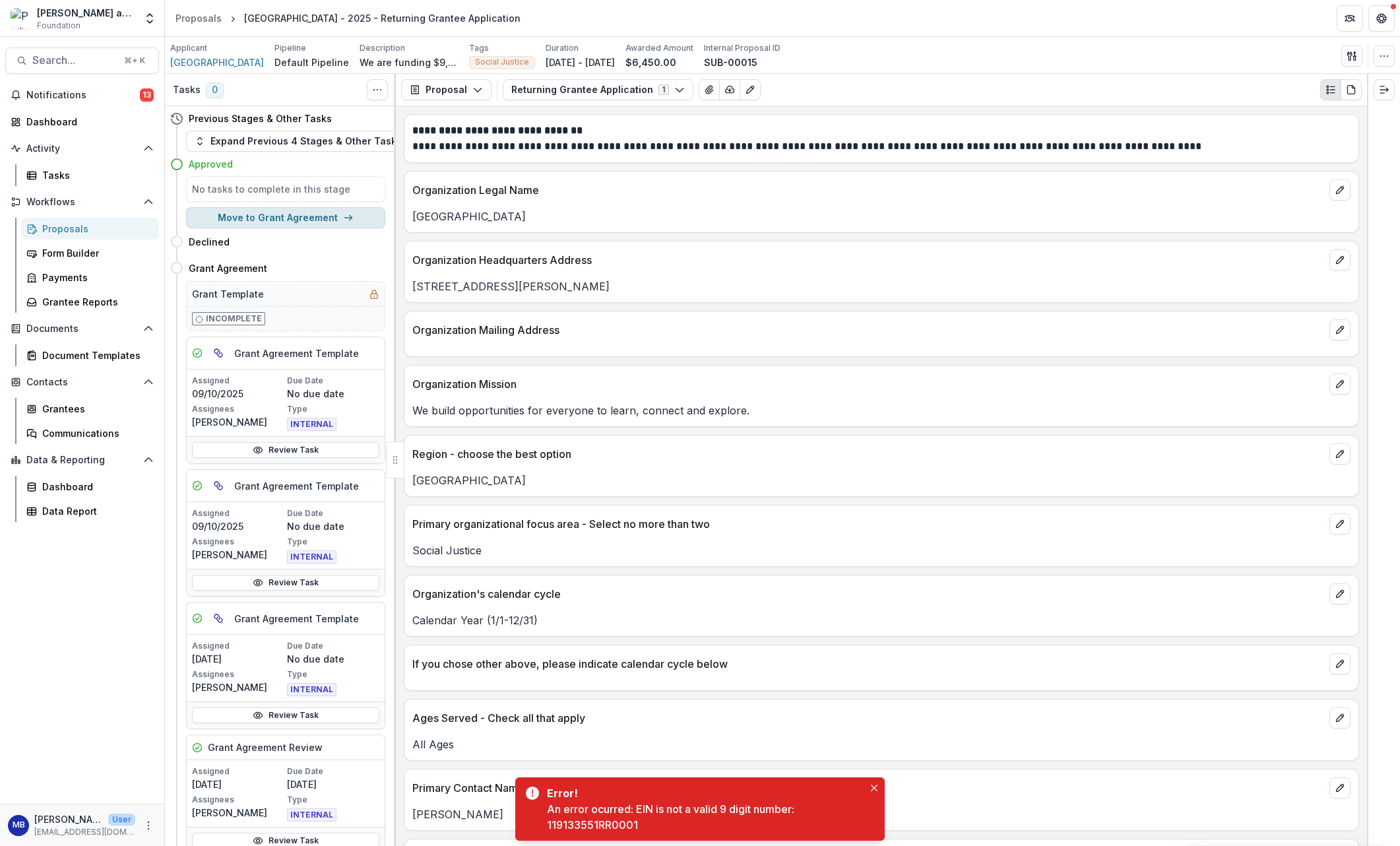
click at [306, 220] on button "Move to Grant Agreement" at bounding box center [285, 217] width 199 height 21
select select "**********"
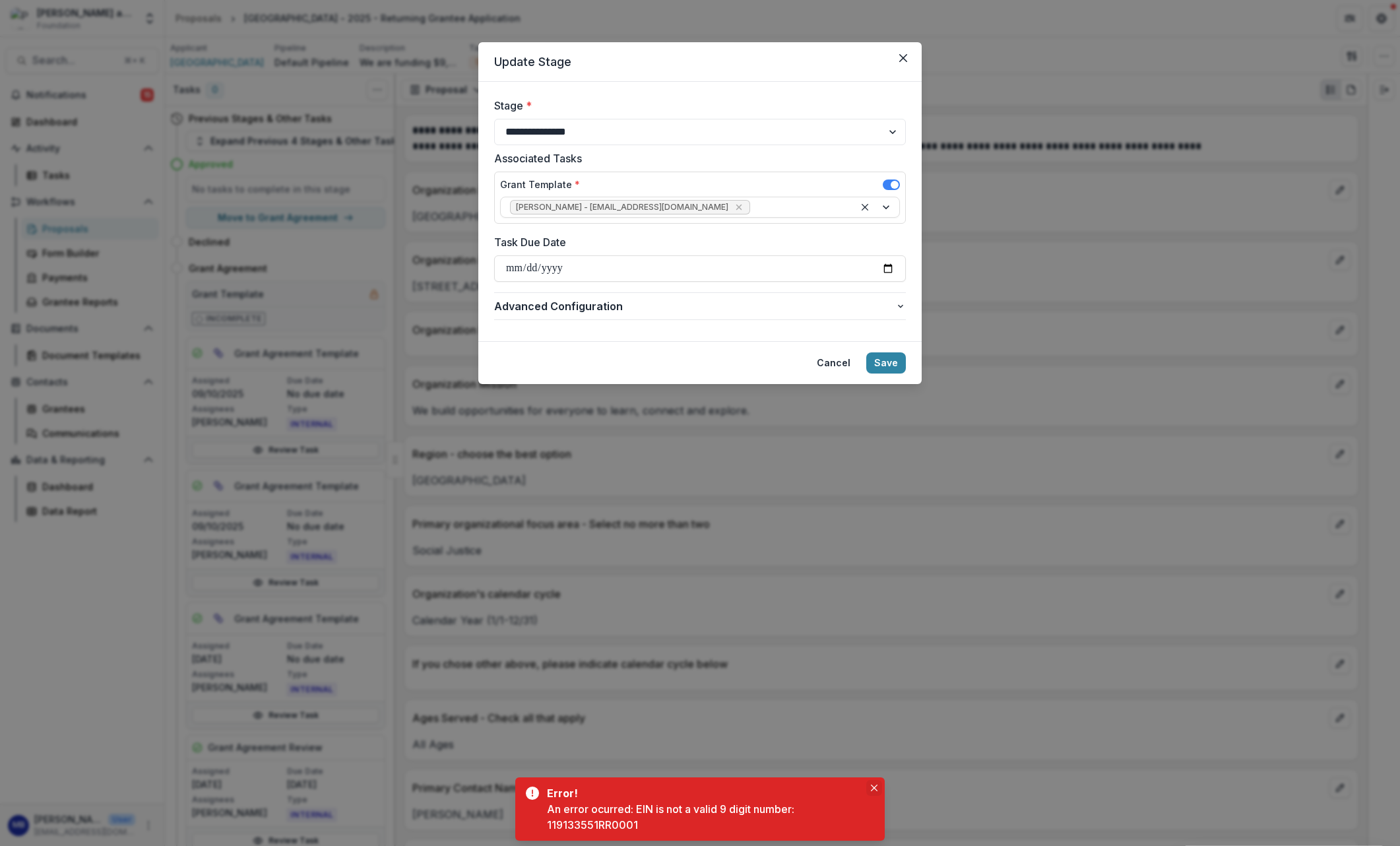
click at [874, 787] on icon "Close" at bounding box center [875, 788] width 7 height 7
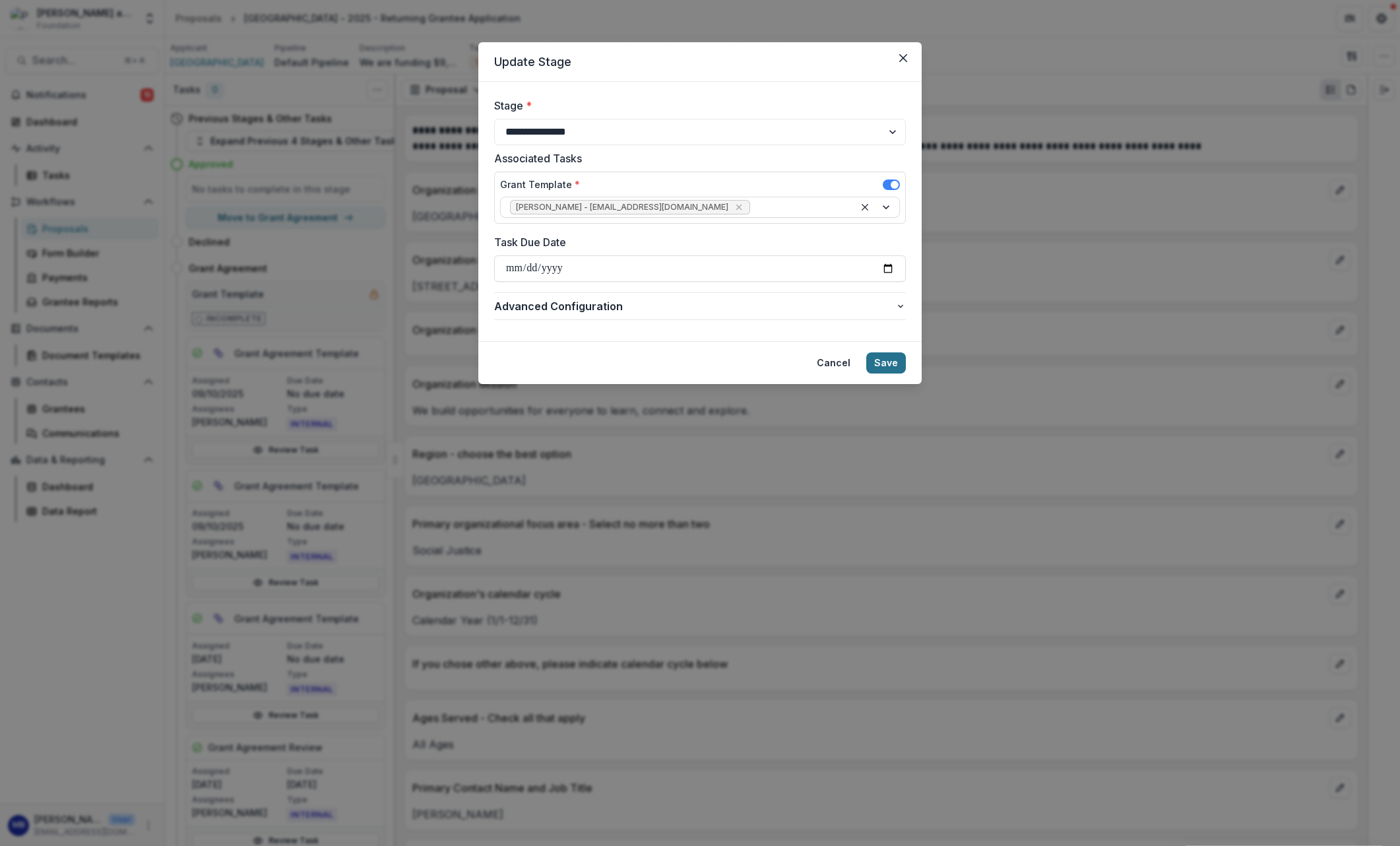
click at [882, 362] on button "Save" at bounding box center [885, 363] width 39 height 21
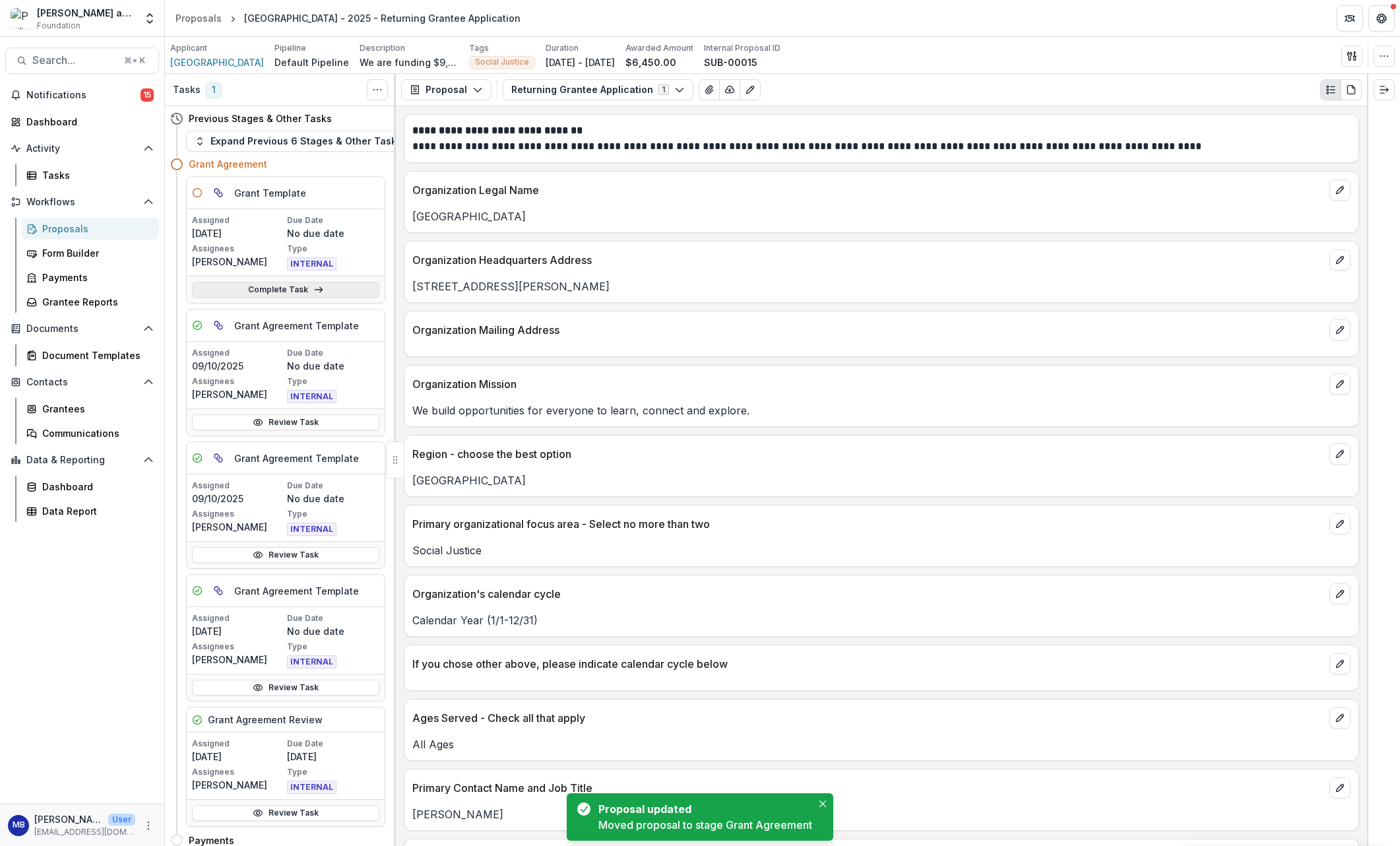
click at [298, 290] on link "Complete Task" at bounding box center [285, 290] width 188 height 16
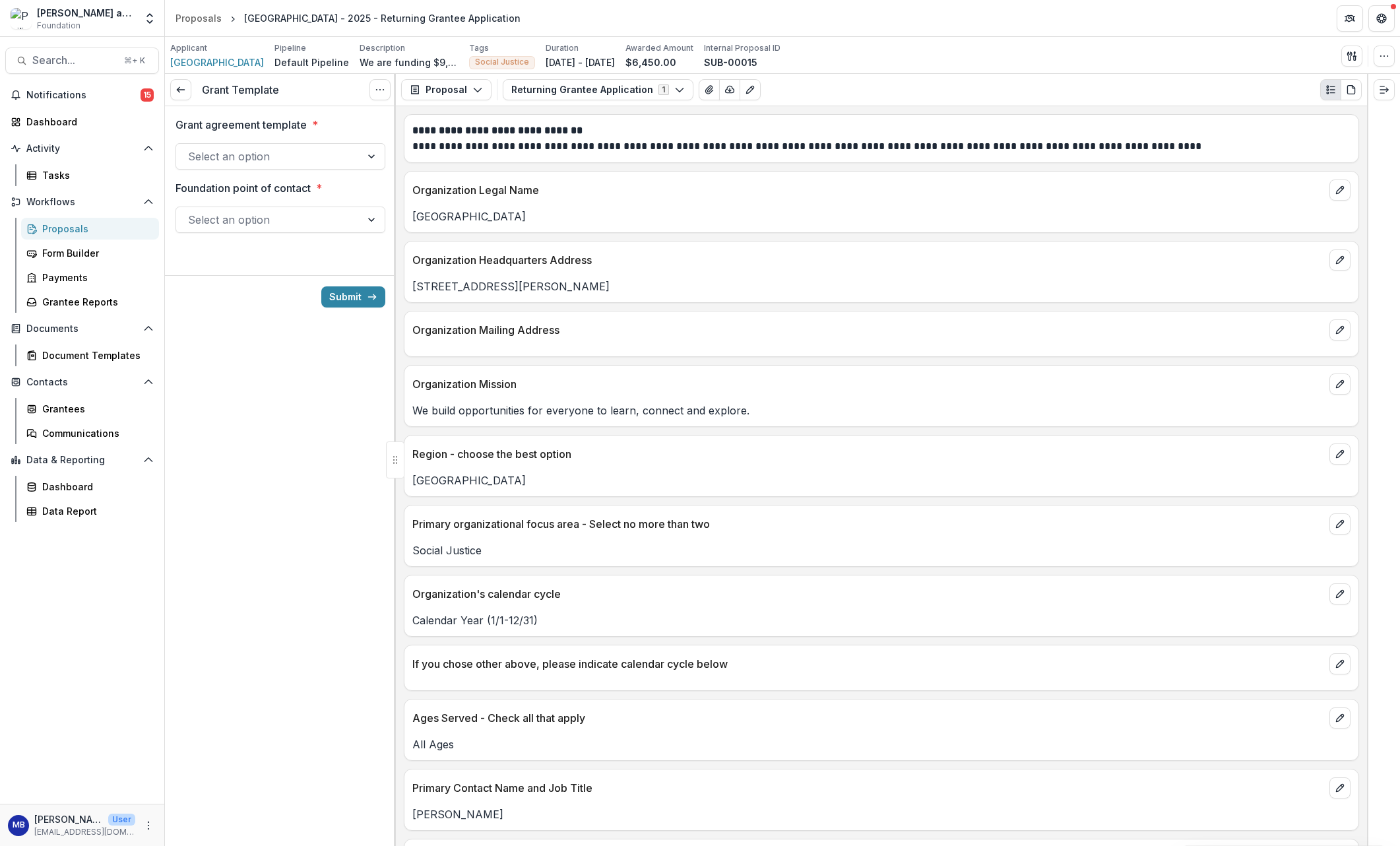
click at [370, 151] on div at bounding box center [372, 156] width 24 height 25
click at [333, 189] on div "Grant Agreement" at bounding box center [280, 187] width 204 height 24
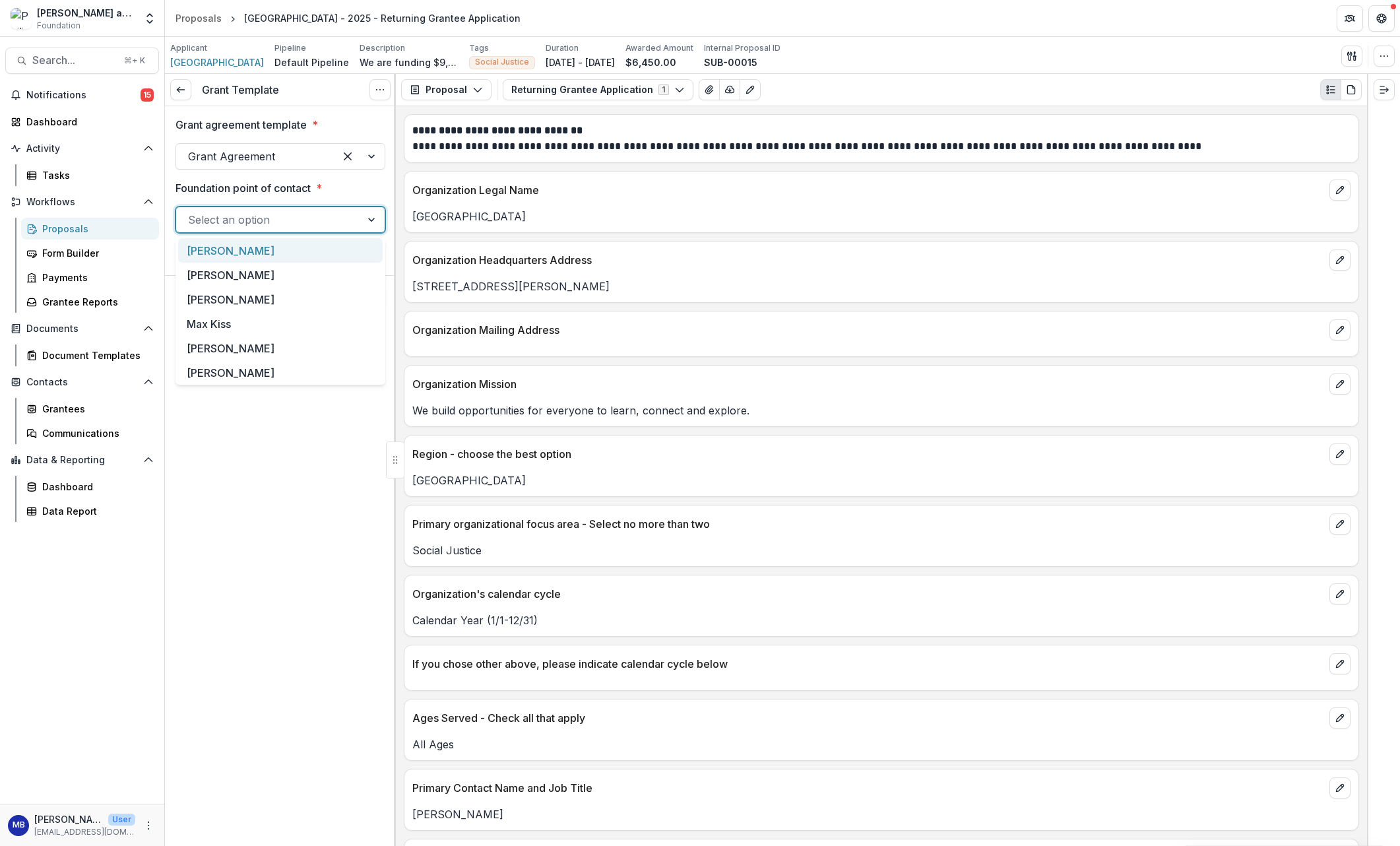
click at [353, 216] on div "Select an option" at bounding box center [269, 220] width 185 height 21
click at [317, 247] on div "[PERSON_NAME]" at bounding box center [280, 251] width 204 height 24
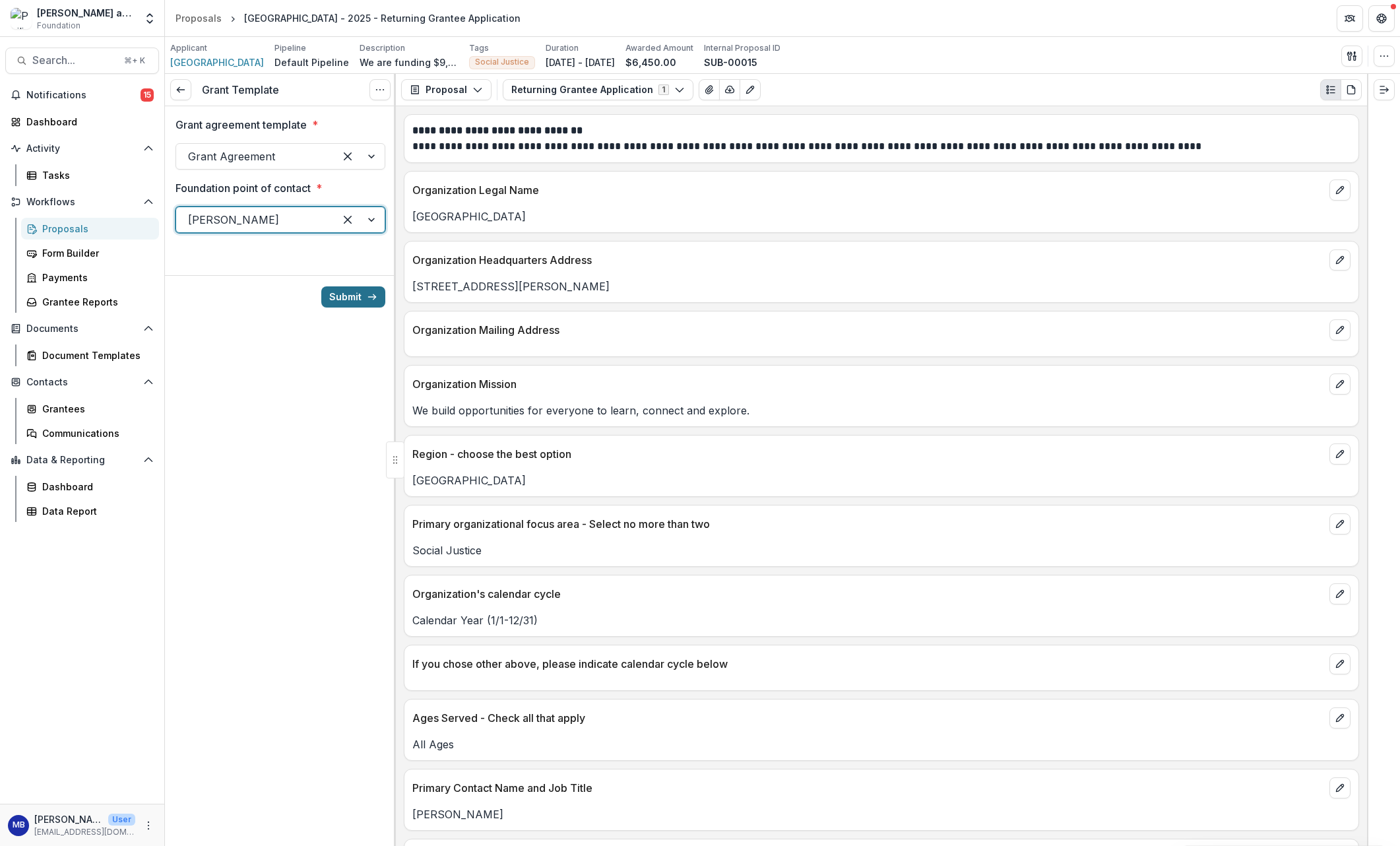
click at [367, 296] on icon "submit" at bounding box center [372, 297] width 10 height 10
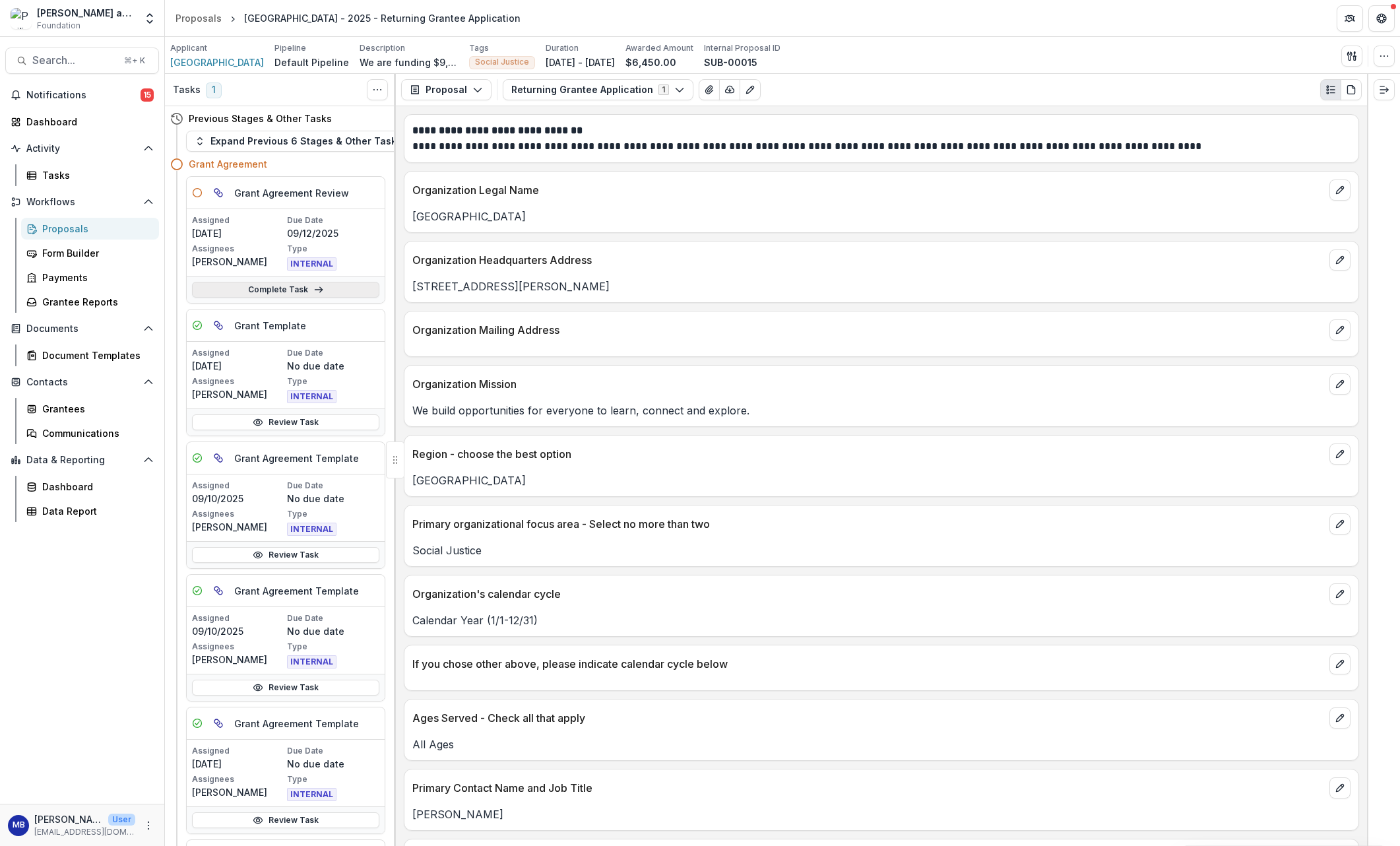
click at [275, 291] on link "Complete Task" at bounding box center [285, 290] width 188 height 16
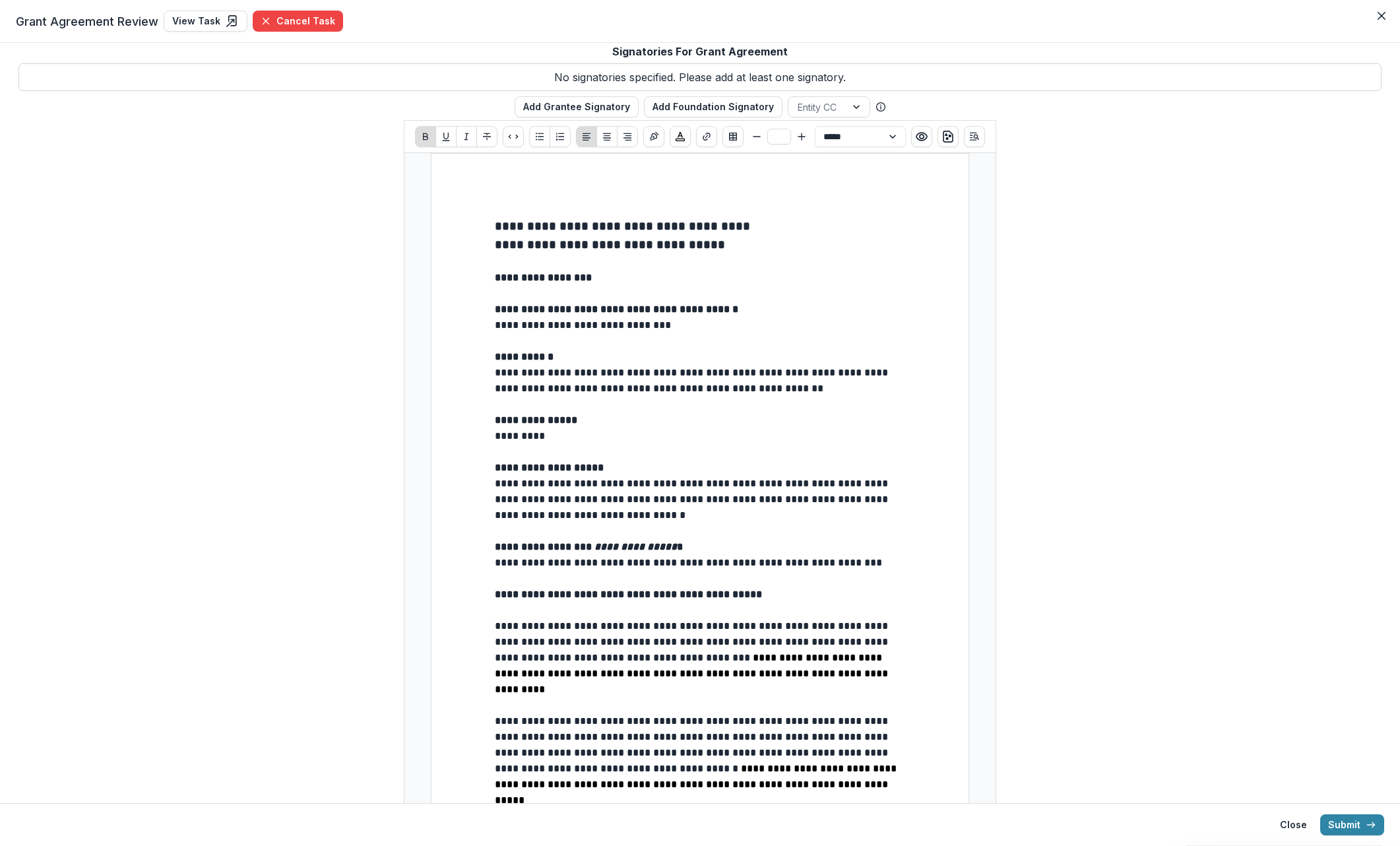
drag, startPoint x: 492, startPoint y: 371, endPoint x: 498, endPoint y: 394, distance: 23.8
type input "**"
drag, startPoint x: 493, startPoint y: 371, endPoint x: 738, endPoint y: 400, distance: 246.7
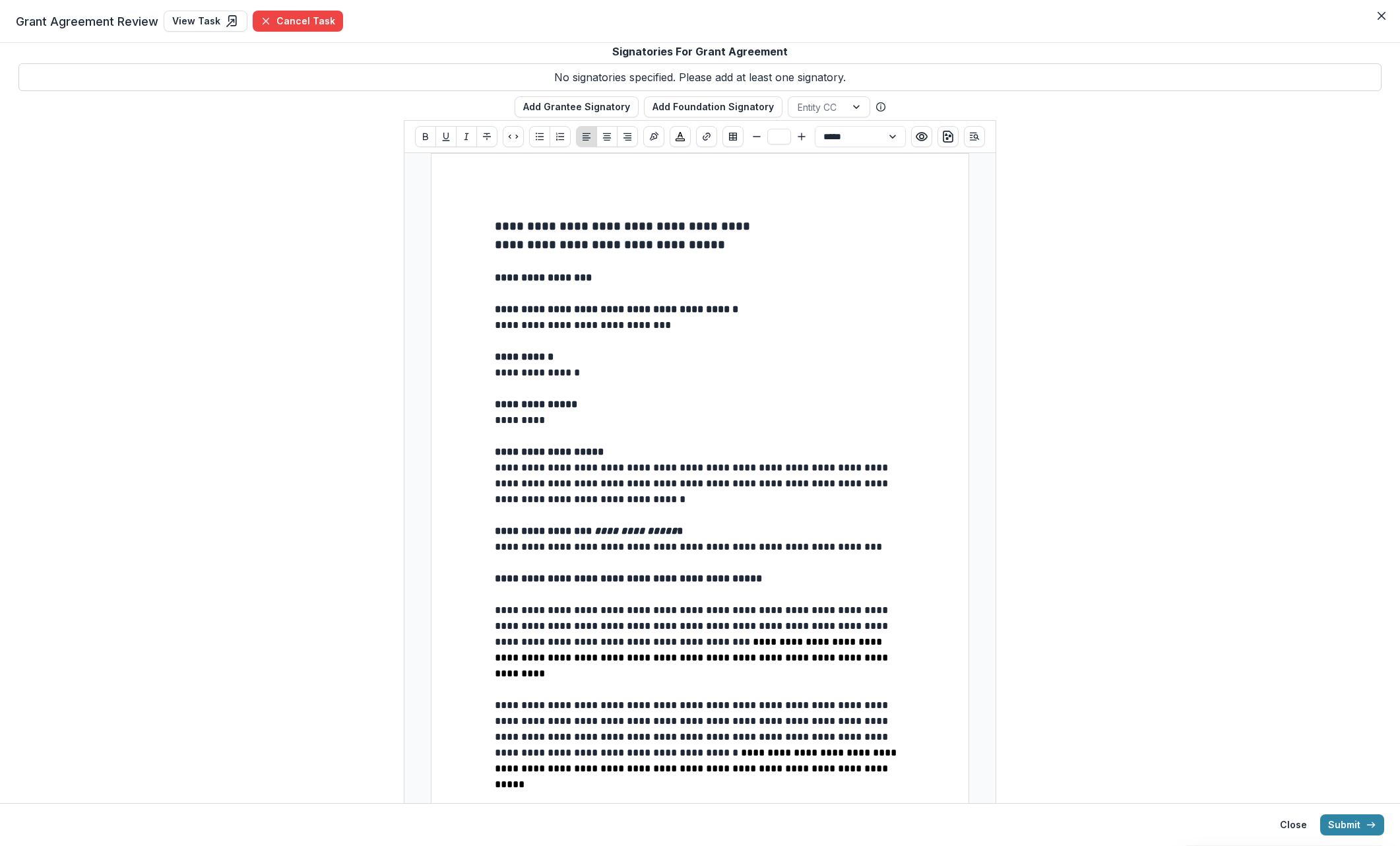
drag, startPoint x: 491, startPoint y: 369, endPoint x: 574, endPoint y: 374, distance: 83.2
drag, startPoint x: 582, startPoint y: 370, endPoint x: 488, endPoint y: 369, distance: 94.0
click at [950, 15] on icon "Close" at bounding box center [1381, 16] width 8 height 8
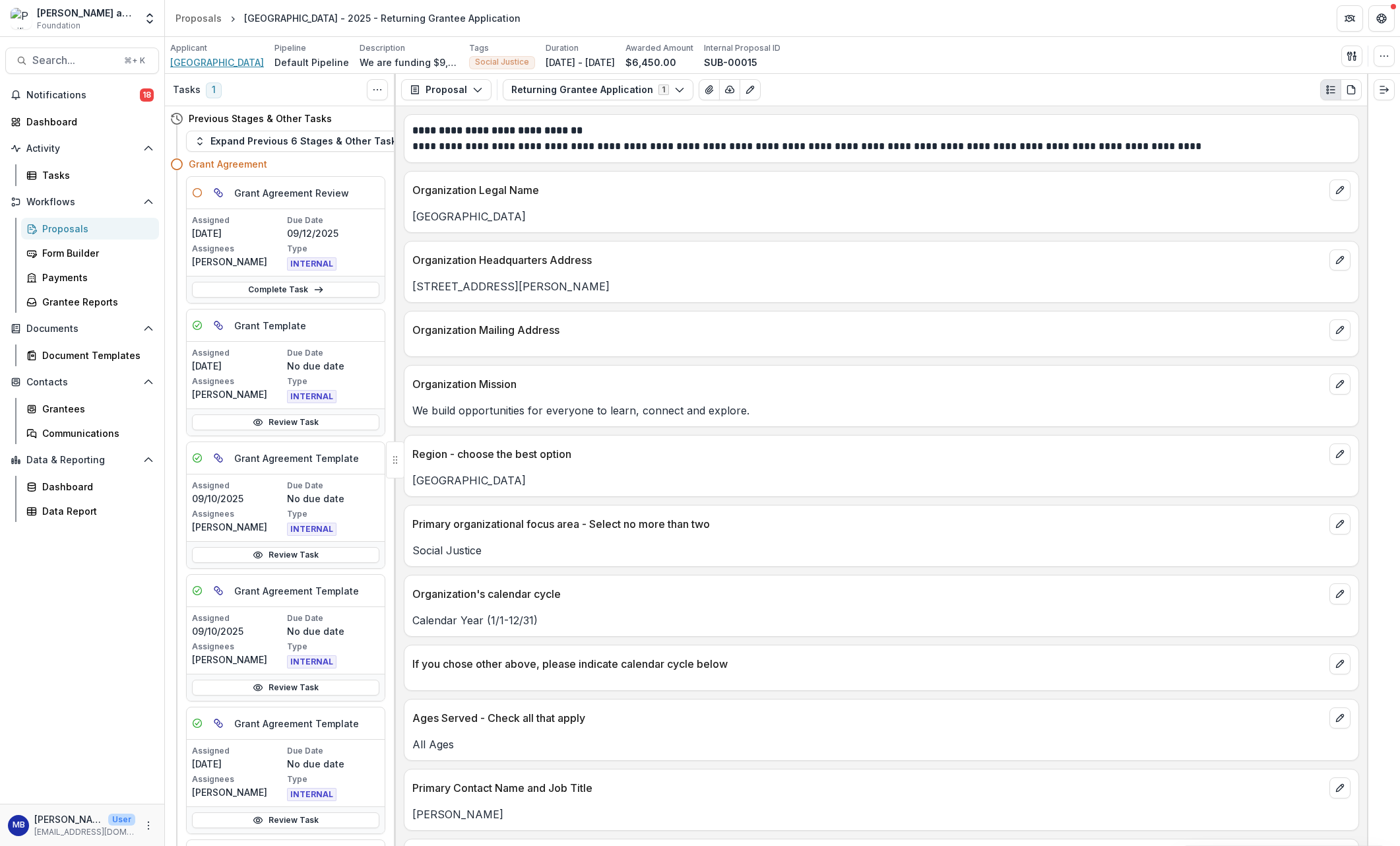
click at [227, 62] on span "[GEOGRAPHIC_DATA]" at bounding box center [216, 62] width 93 height 14
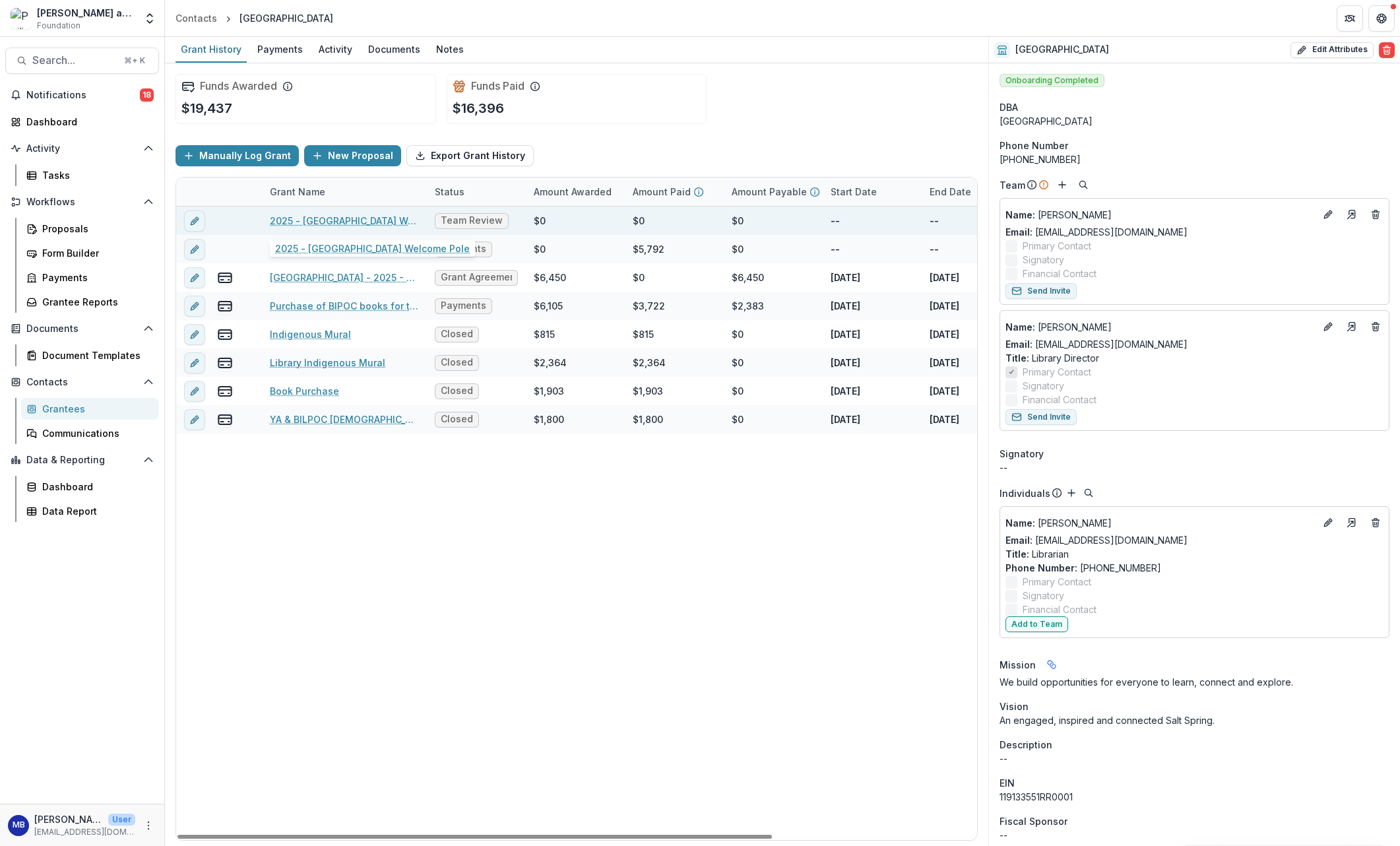
click at [340, 219] on link "2025 - [GEOGRAPHIC_DATA] Welcome Pole" at bounding box center [344, 221] width 149 height 14
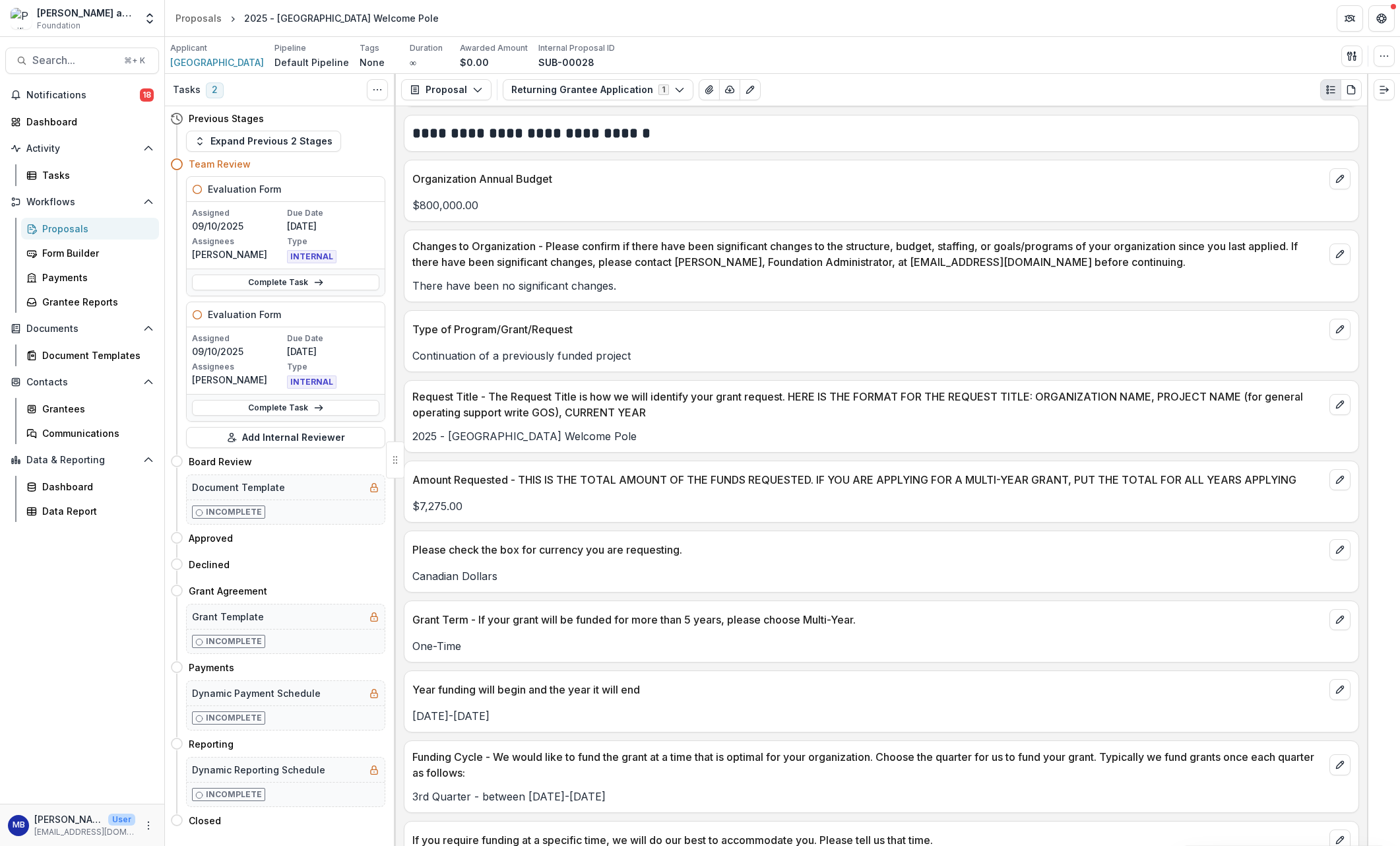
scroll to position [2021, 0]
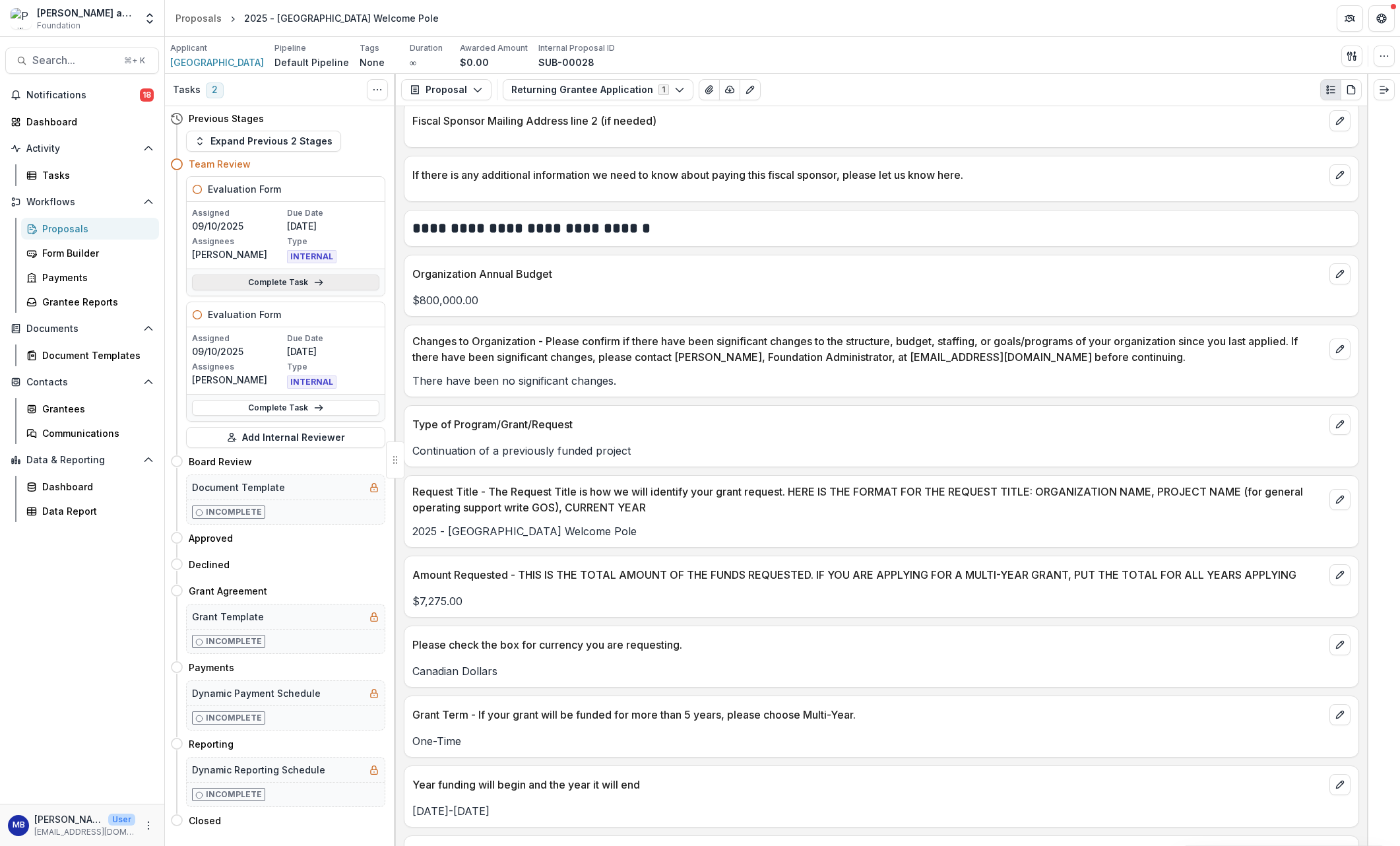
click at [286, 282] on link "Complete Task" at bounding box center [285, 282] width 188 height 16
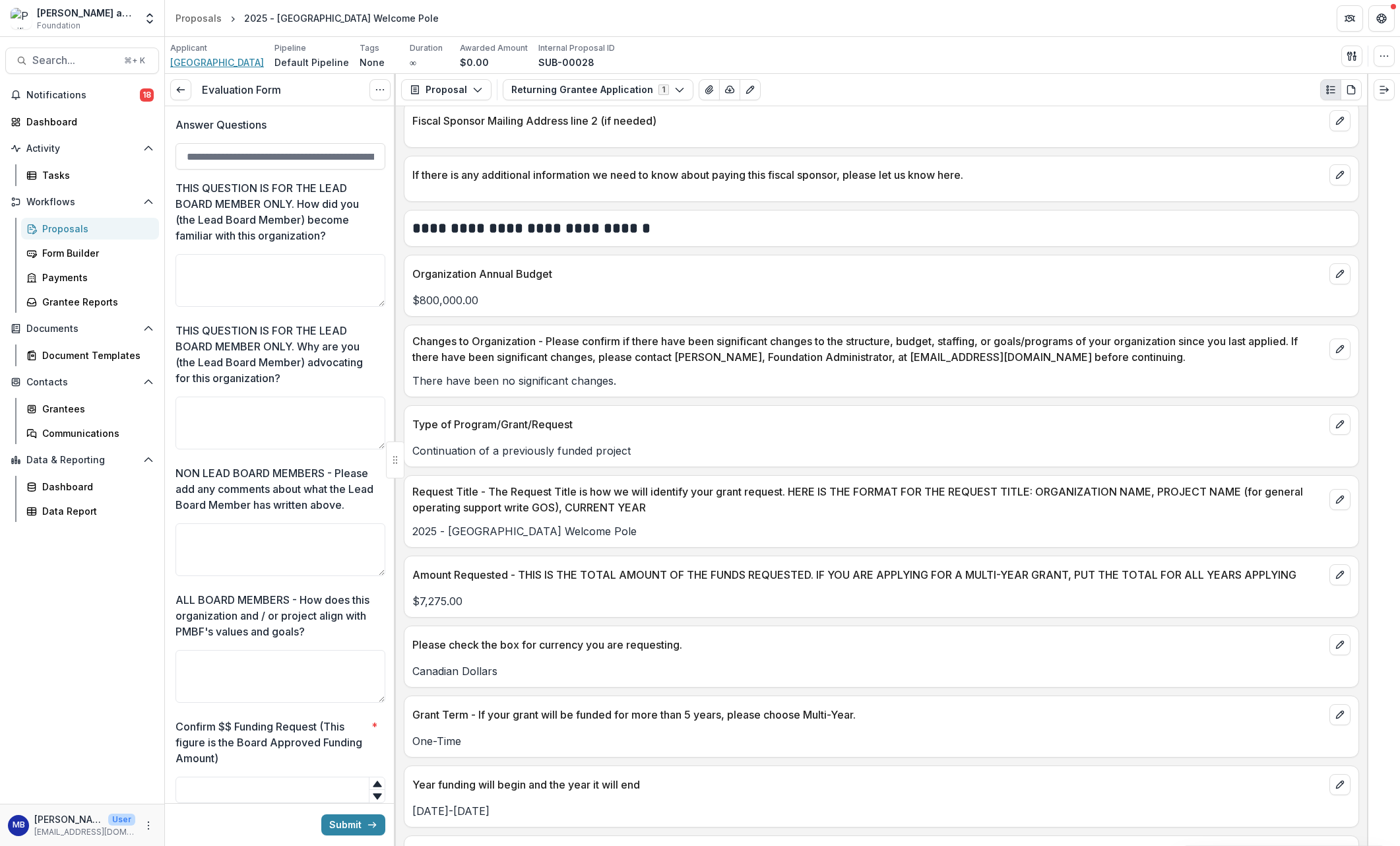
click at [217, 63] on span "[GEOGRAPHIC_DATA]" at bounding box center [216, 62] width 93 height 14
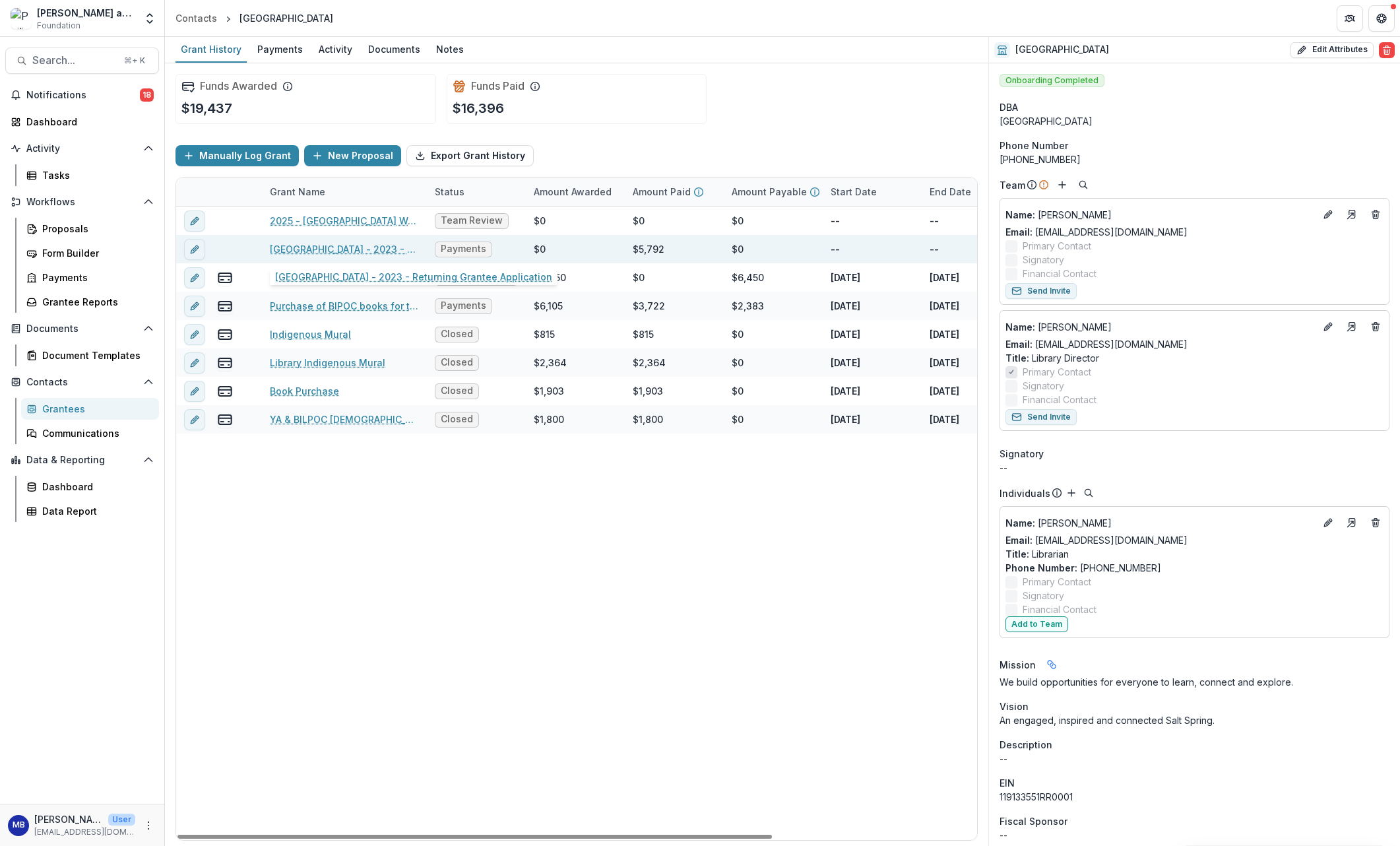
click at [341, 251] on link "[GEOGRAPHIC_DATA] - 2023 - Returning Grantee Application" at bounding box center [344, 249] width 149 height 14
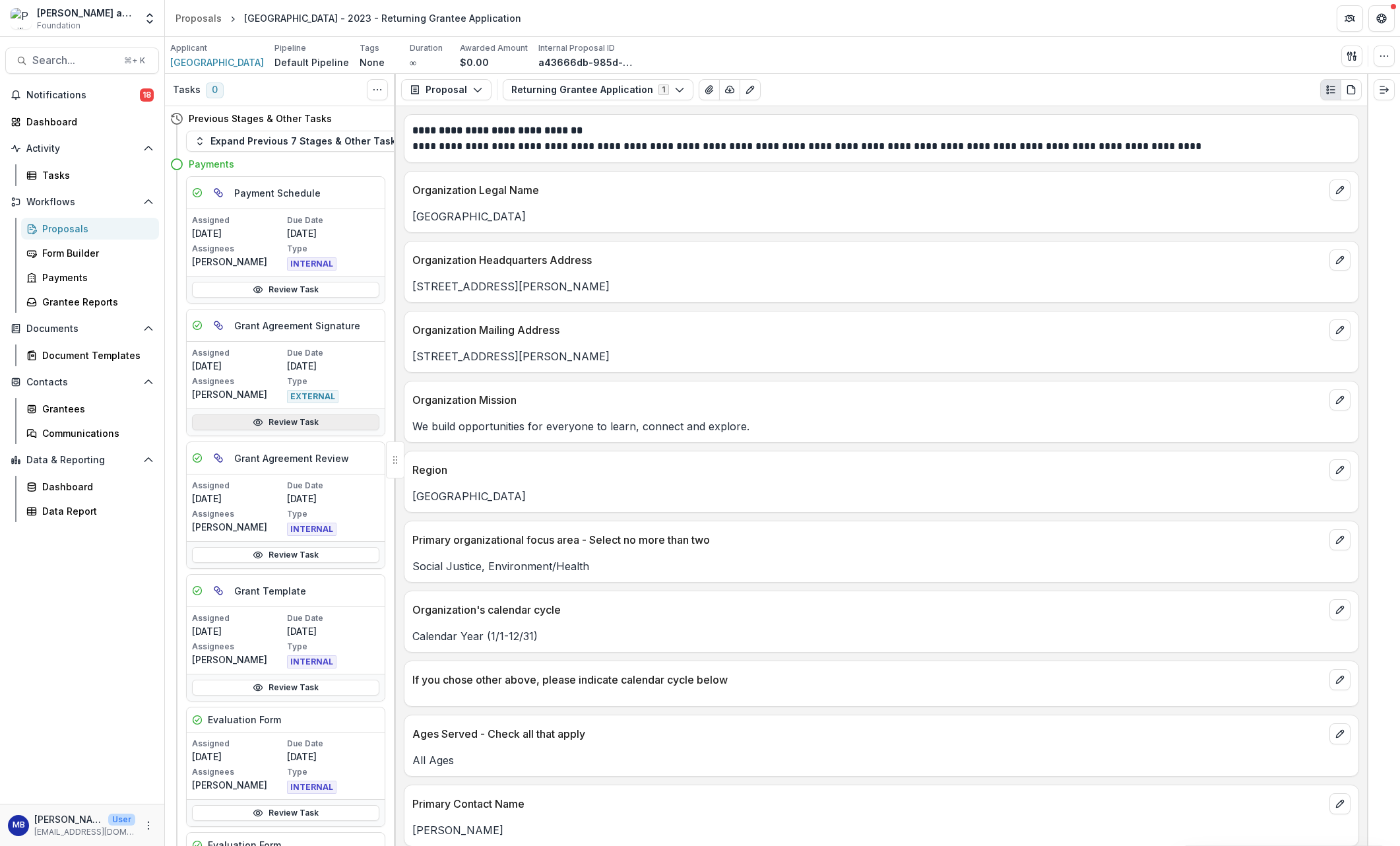
click at [287, 421] on link "Review Task" at bounding box center [285, 423] width 188 height 16
click at [209, 64] on span "[GEOGRAPHIC_DATA]" at bounding box center [216, 62] width 93 height 14
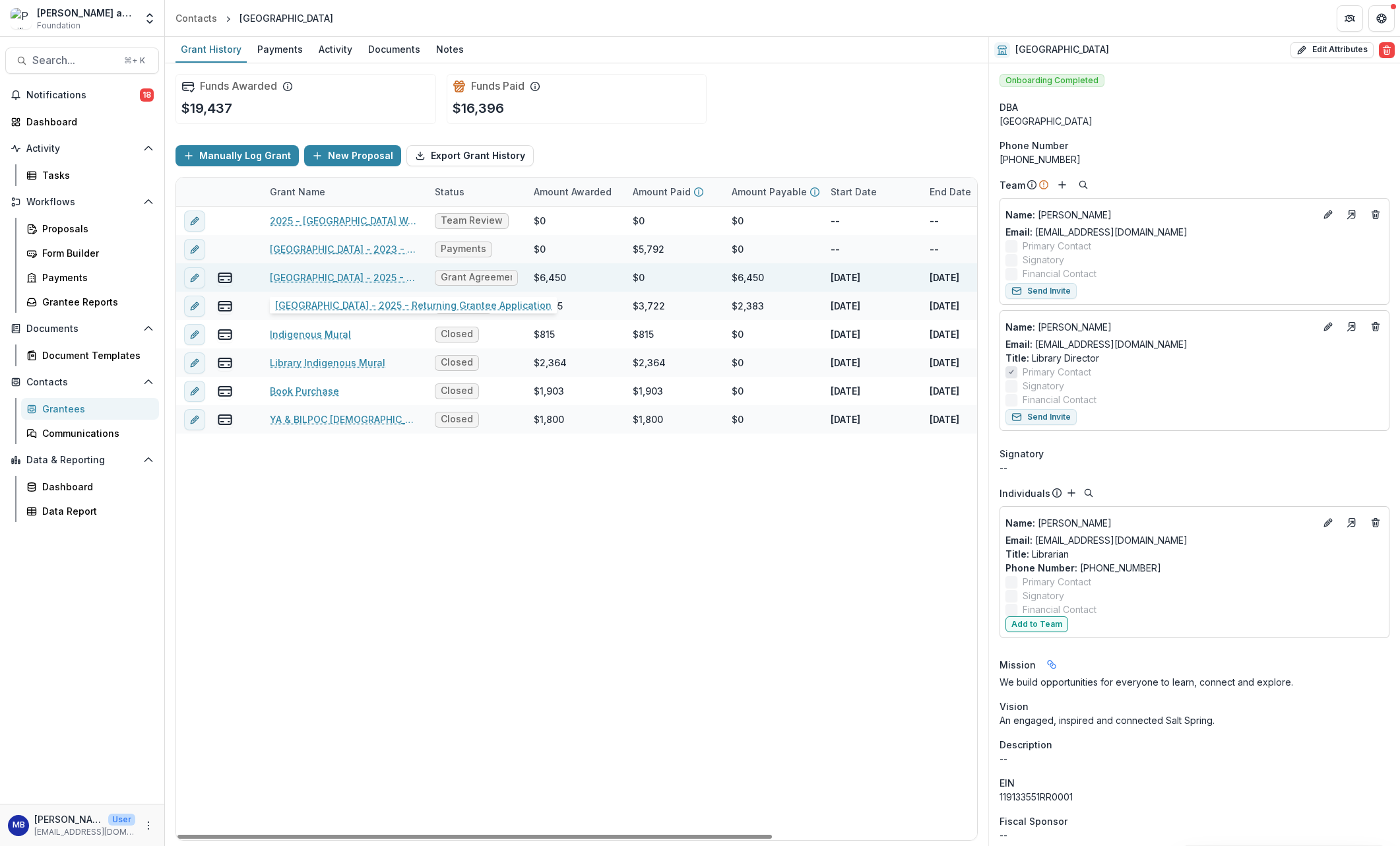
click at [305, 278] on link "[GEOGRAPHIC_DATA] - 2025 - Returning Grantee Application" at bounding box center [344, 278] width 149 height 14
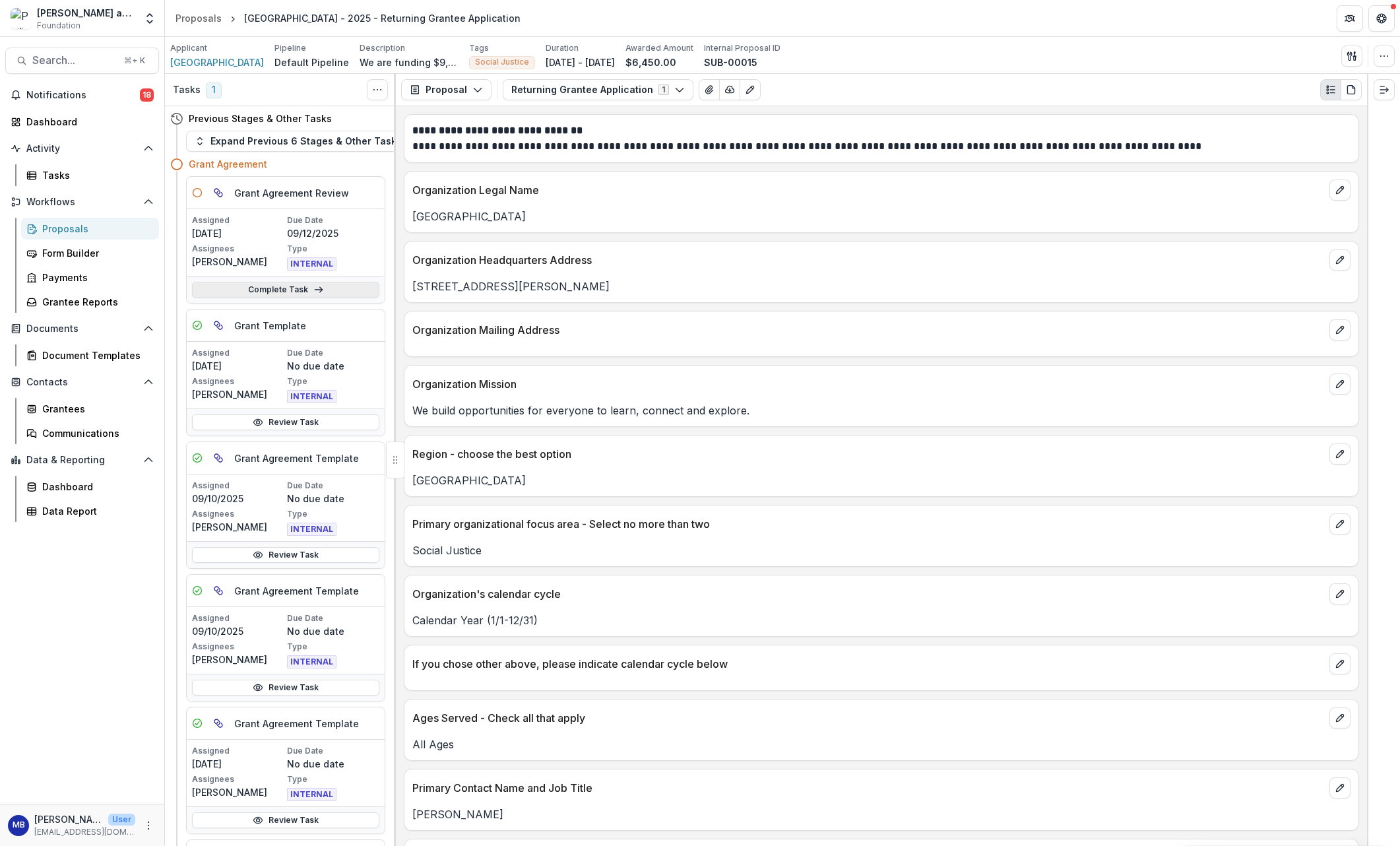
click at [271, 294] on link "Complete Task" at bounding box center [285, 290] width 188 height 16
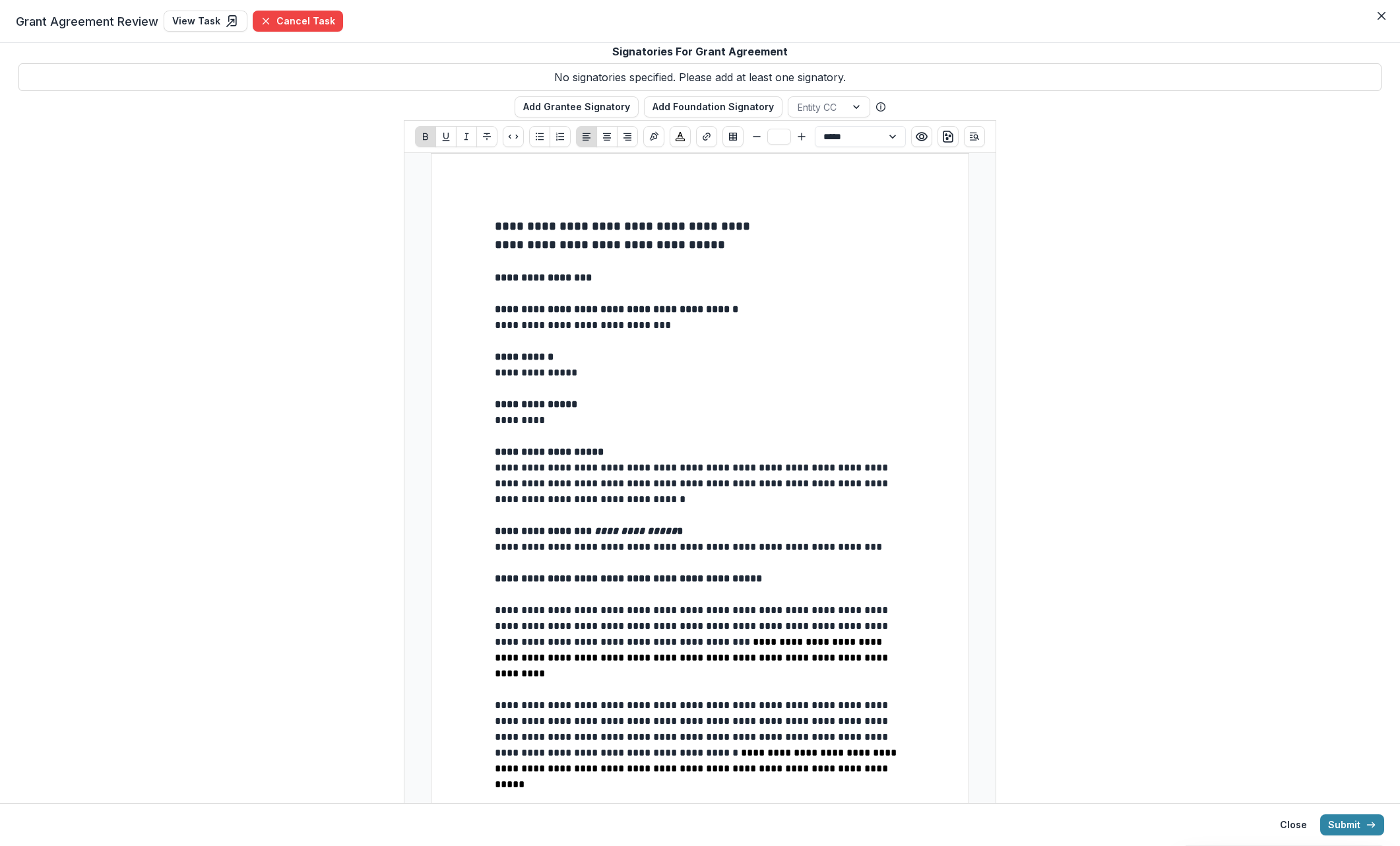
type input "**"
click at [522, 420] on p "*********" at bounding box center [700, 420] width 410 height 16
click at [575, 369] on p "**********" at bounding box center [700, 373] width 410 height 16
click at [495, 418] on p "*********" at bounding box center [700, 420] width 410 height 16
drag, startPoint x: 552, startPoint y: 421, endPoint x: 485, endPoint y: 414, distance: 67.4
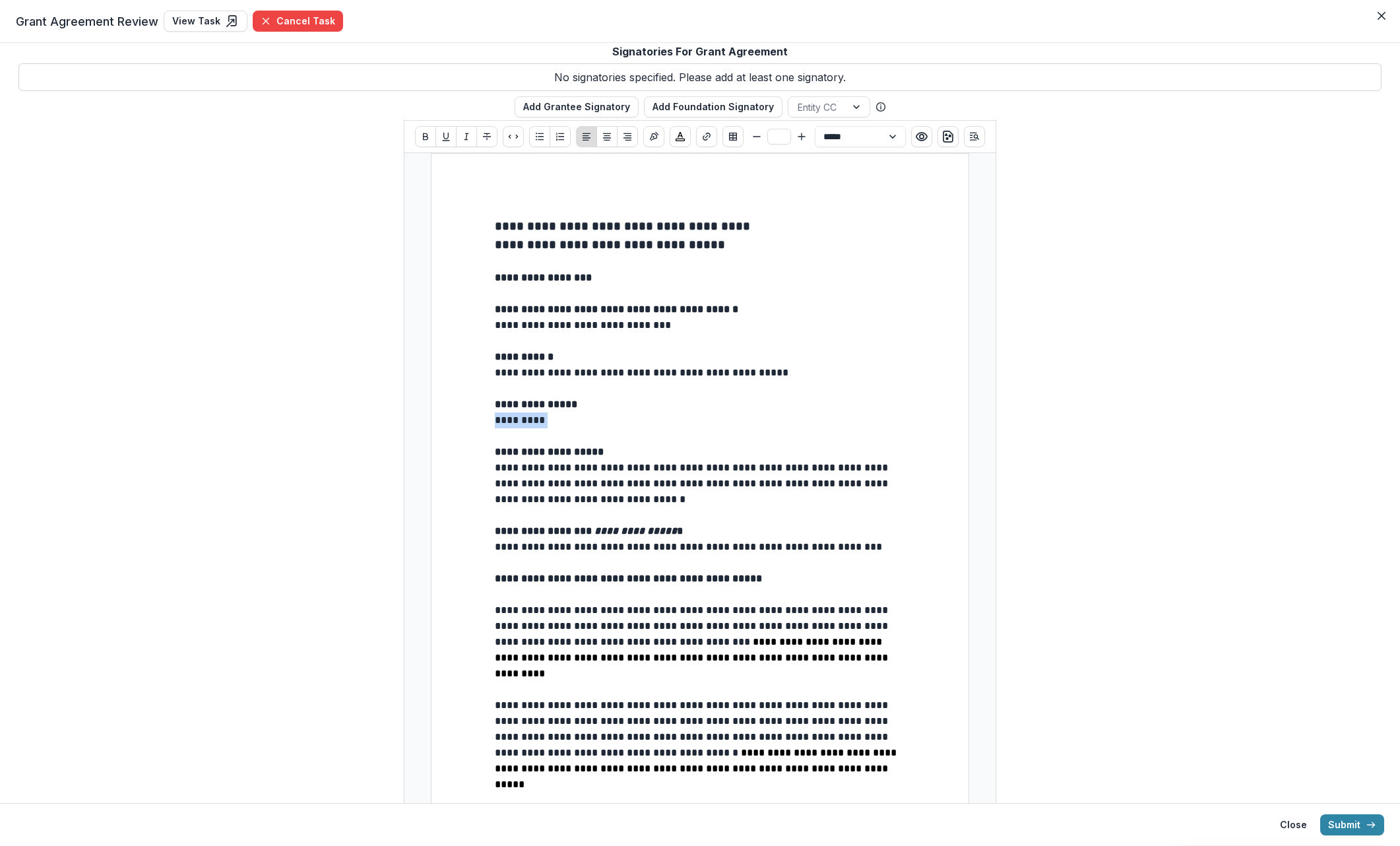
drag, startPoint x: 491, startPoint y: 466, endPoint x: 491, endPoint y: 494, distance: 28.0
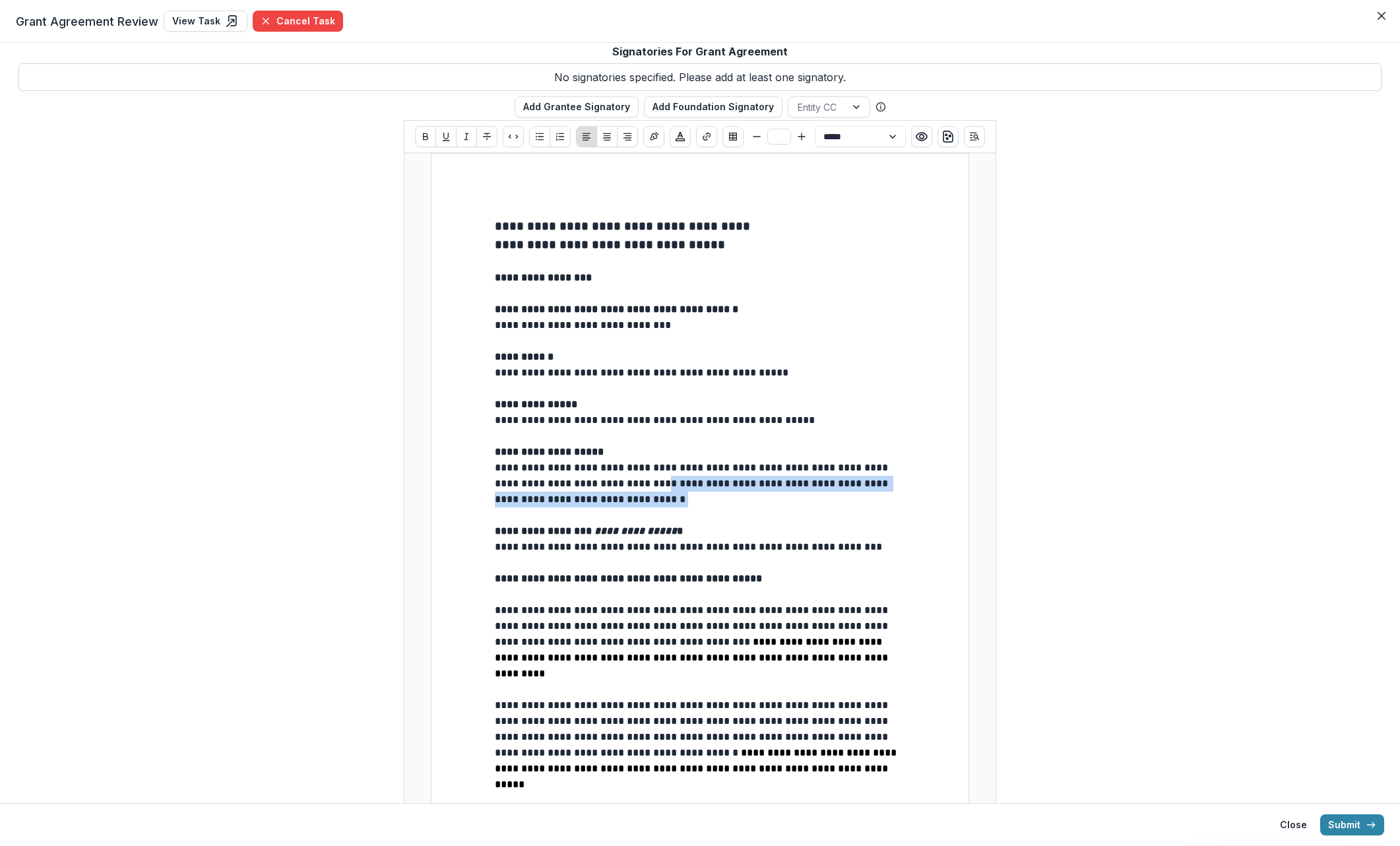
drag, startPoint x: 642, startPoint y: 498, endPoint x: 639, endPoint y: 477, distance: 21.2
click at [639, 477] on p "**********" at bounding box center [700, 484] width 410 height 47
drag, startPoint x: 523, startPoint y: 466, endPoint x: 516, endPoint y: 466, distance: 7.0
click at [523, 466] on p "**********" at bounding box center [700, 484] width 410 height 47
drag, startPoint x: 491, startPoint y: 465, endPoint x: 493, endPoint y: 496, distance: 31.1
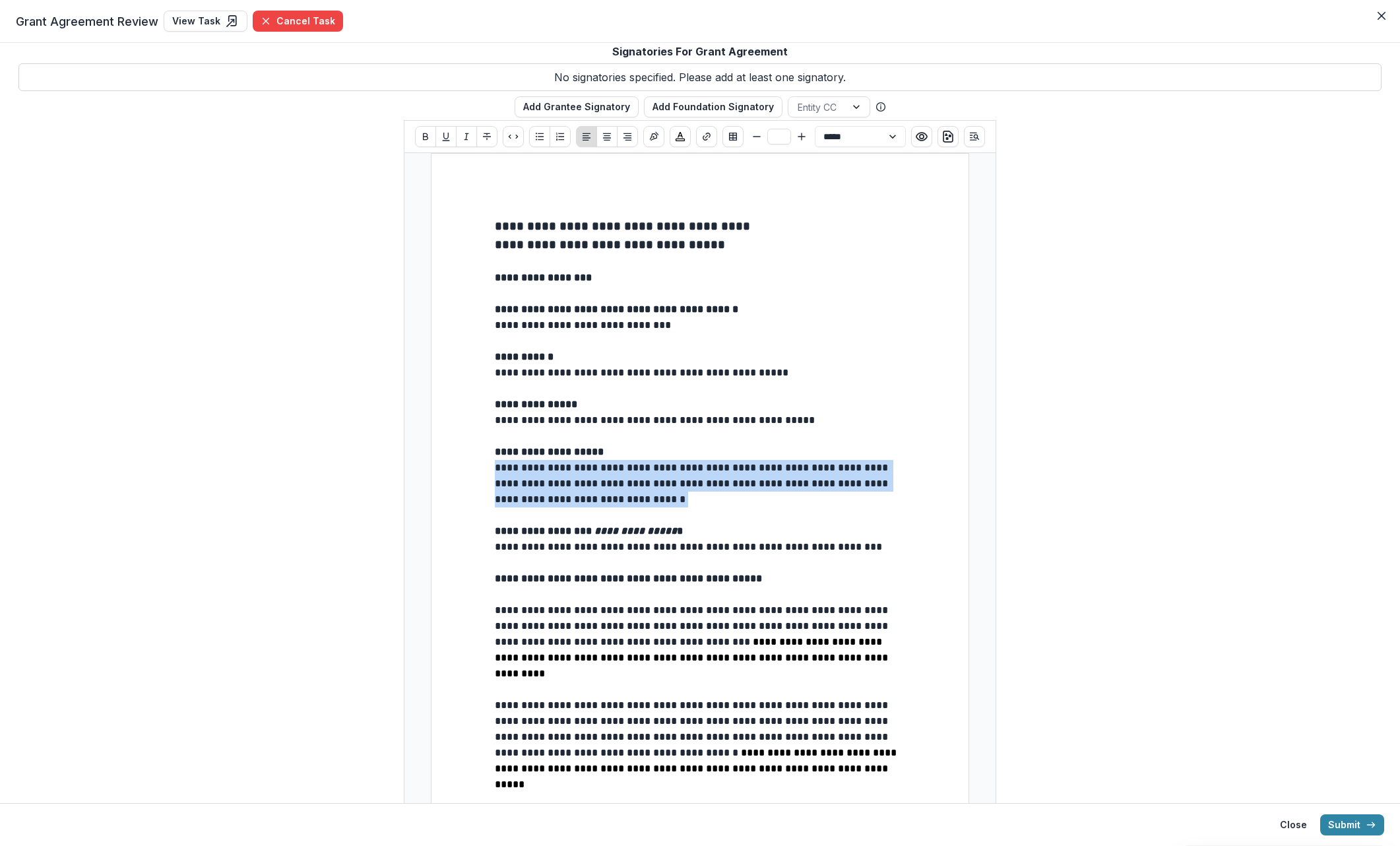
drag, startPoint x: 642, startPoint y: 504, endPoint x: 487, endPoint y: 469, distance: 158.9
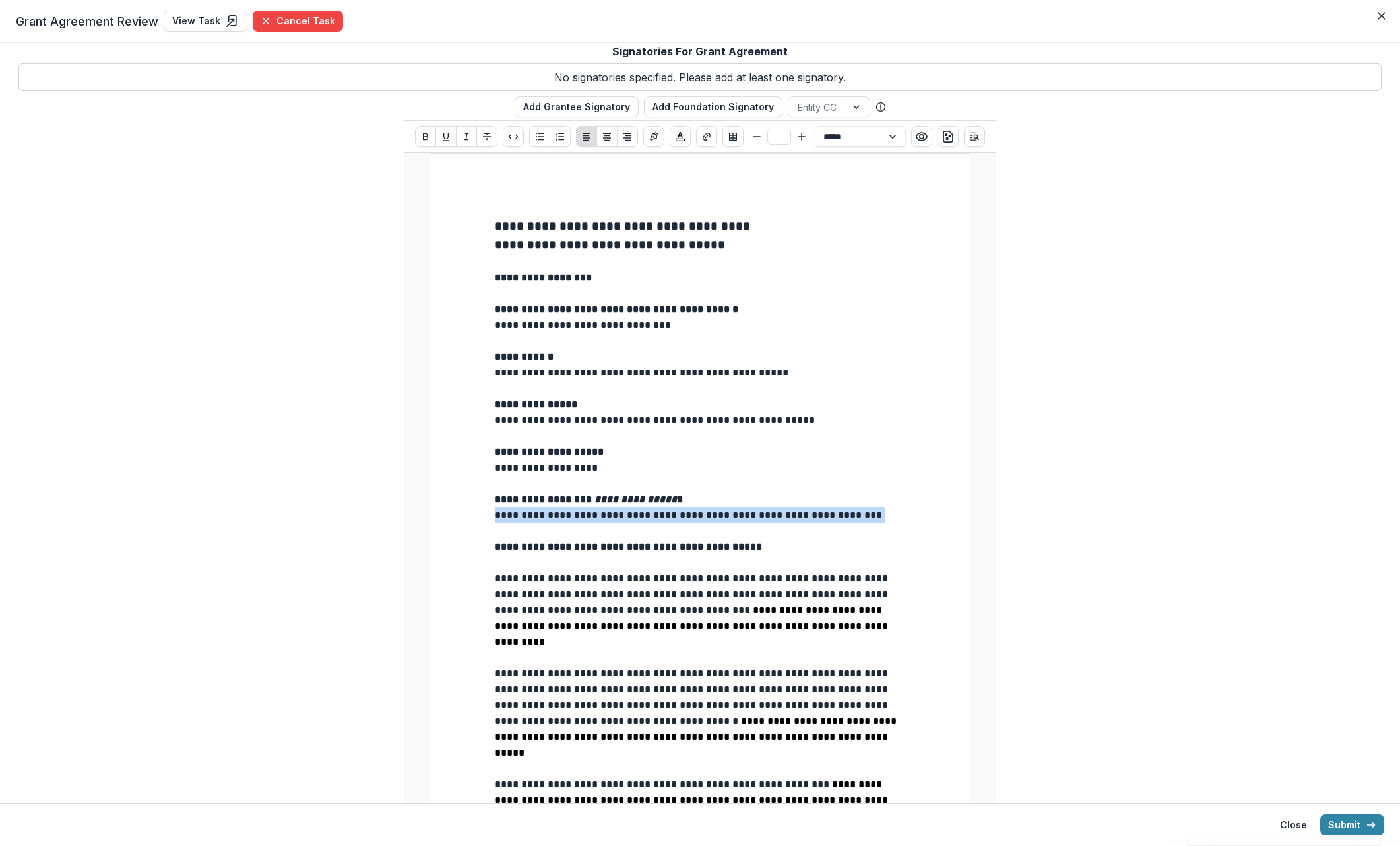
drag, startPoint x: 904, startPoint y: 516, endPoint x: 479, endPoint y: 513, distance: 425.0
click at [568, 107] on button "Add Grantee Signatory" at bounding box center [577, 107] width 124 height 21
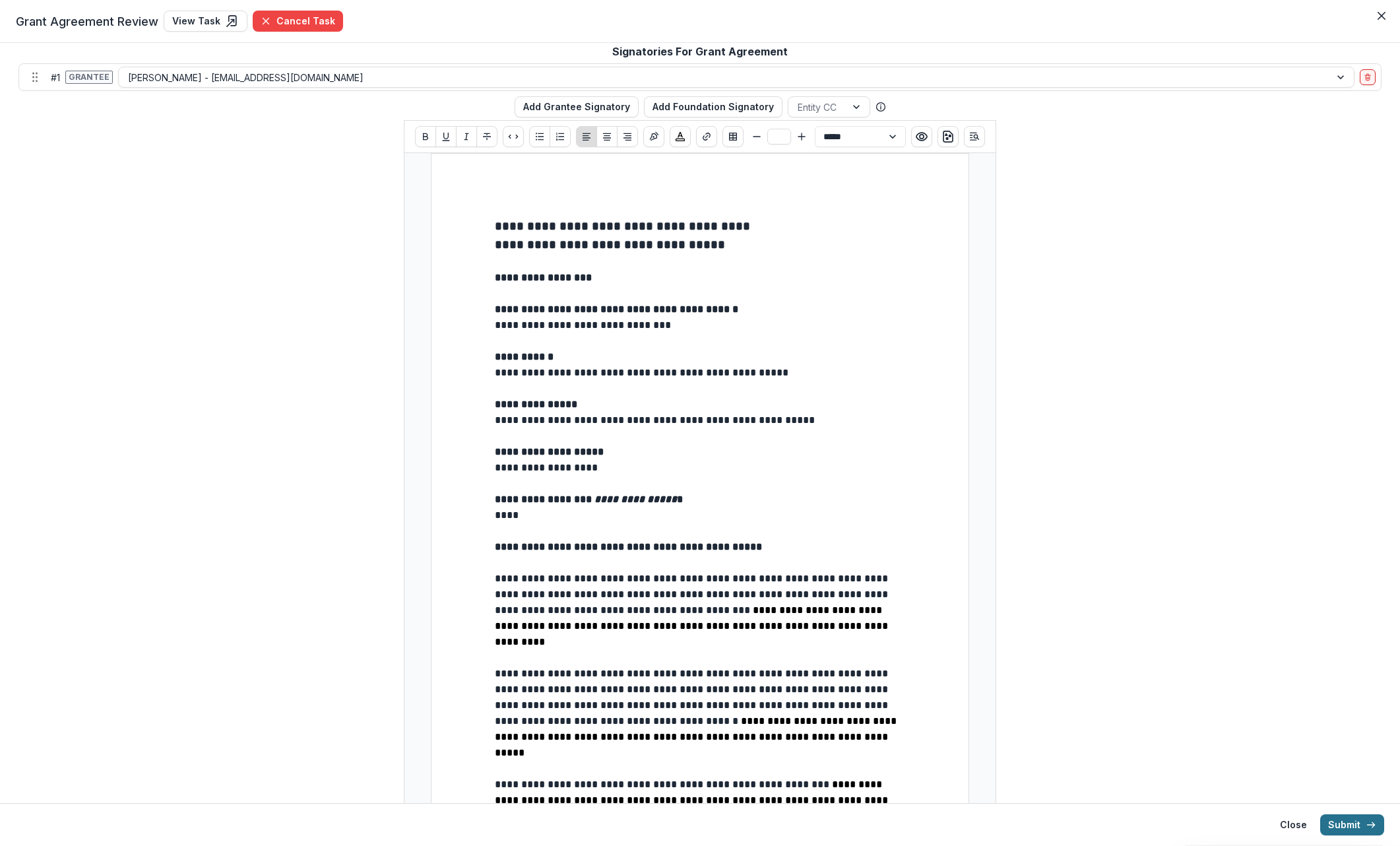
click at [950, 823] on button "Submit" at bounding box center [1351, 825] width 64 height 21
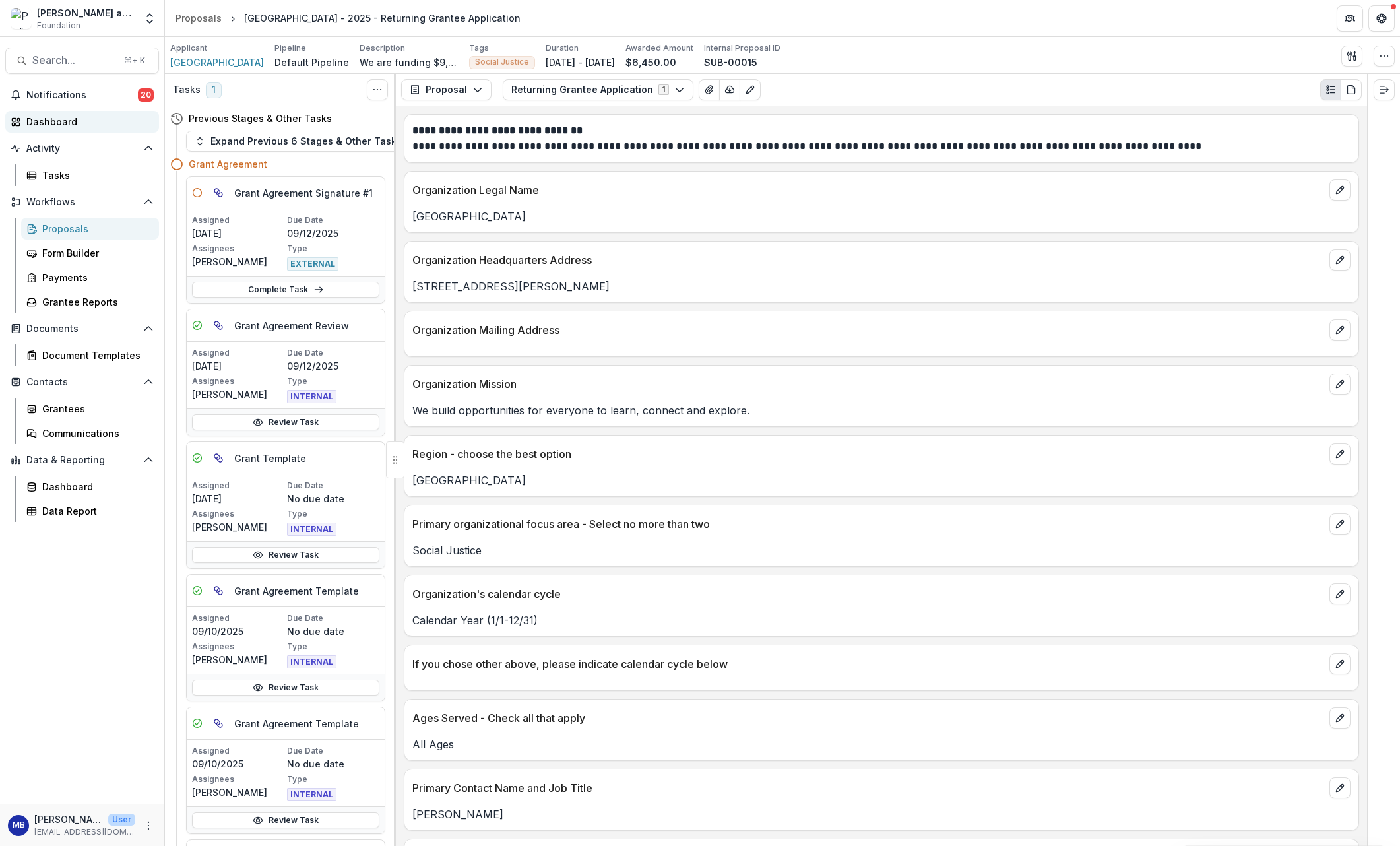
click at [57, 122] on div "Dashboard" at bounding box center [87, 122] width 122 height 14
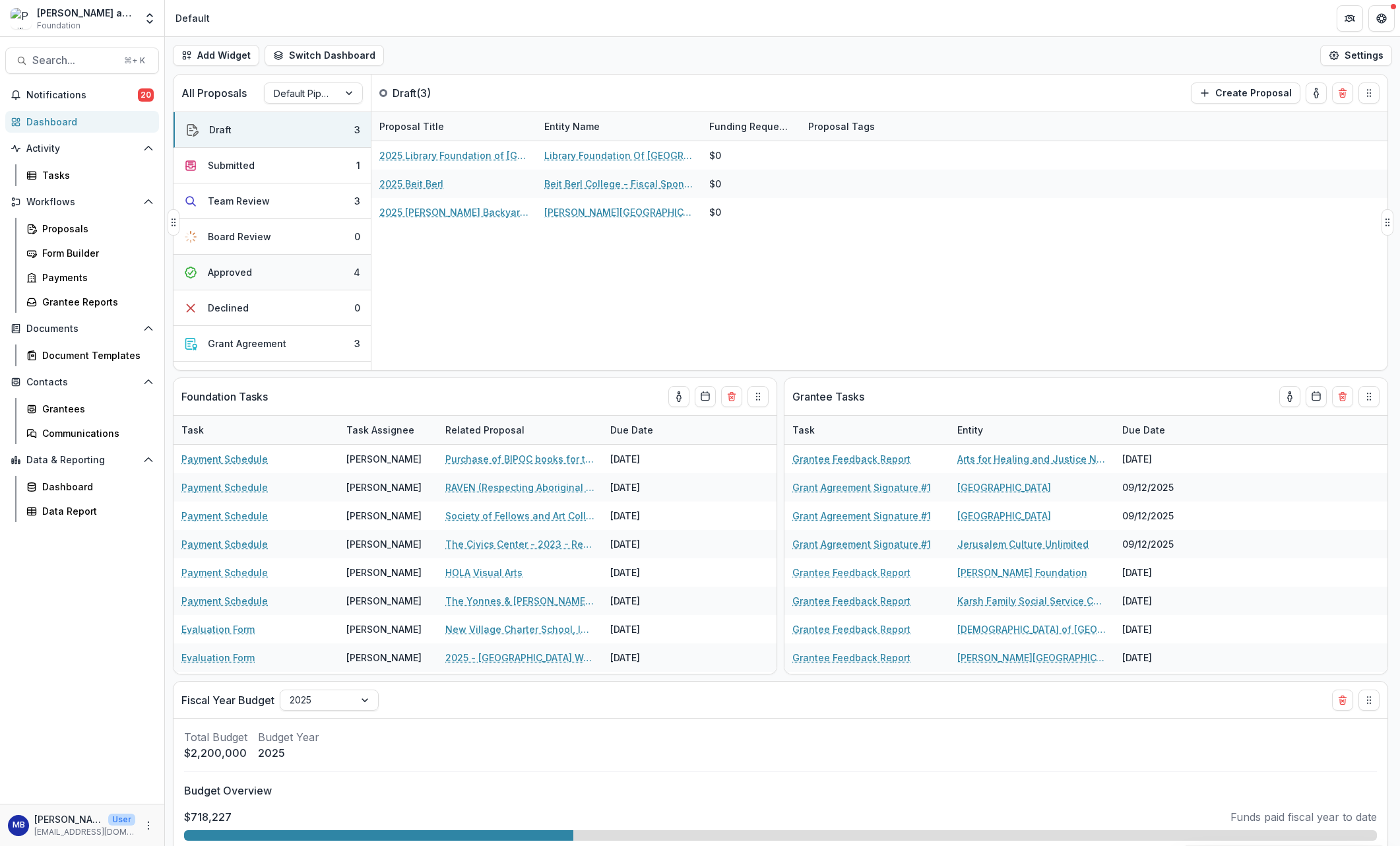
click at [231, 272] on div "Approved" at bounding box center [230, 272] width 45 height 14
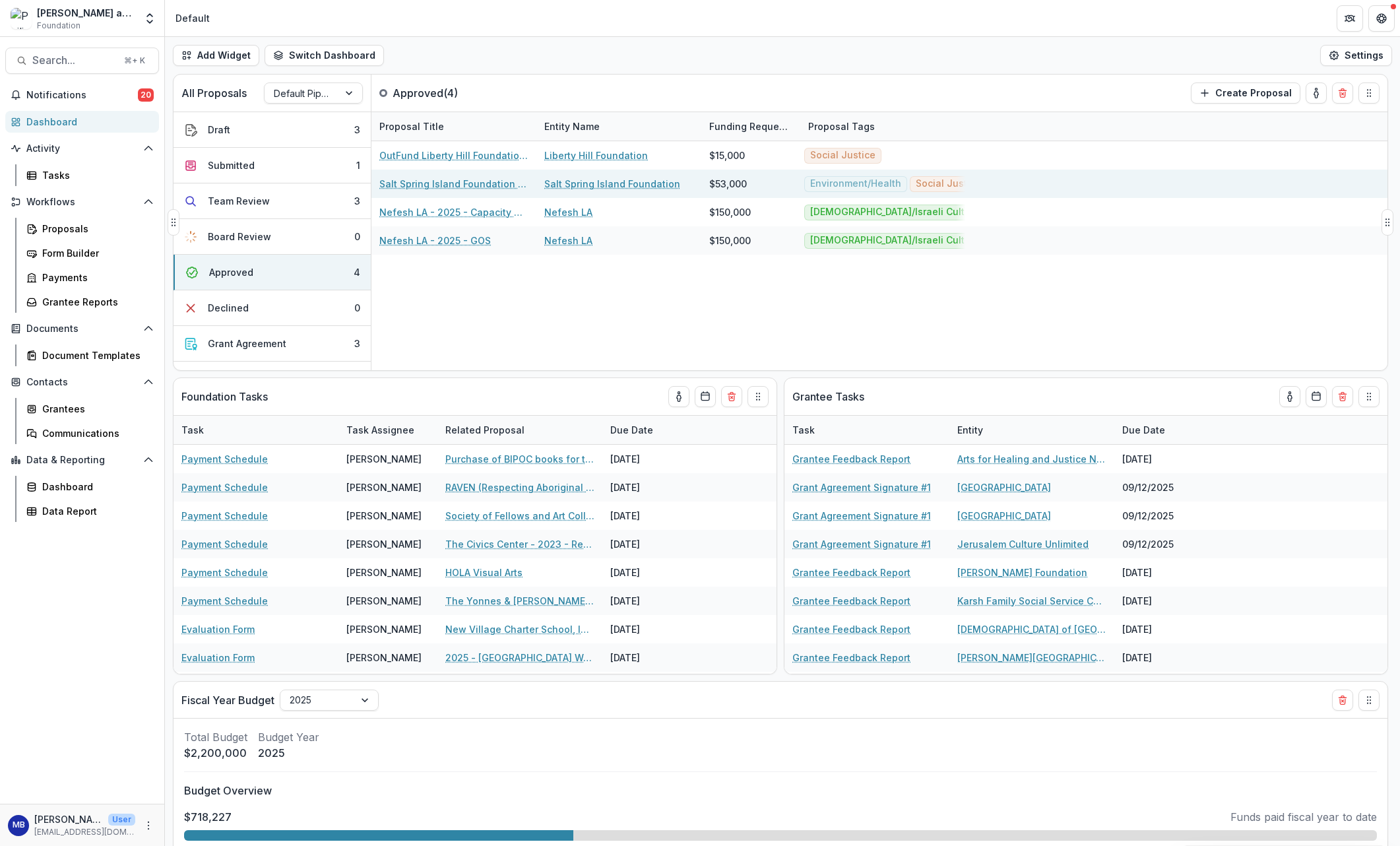
click at [443, 183] on link "Salt Spring Island Foundation - 2025 - Tsawout Land Back Fund" at bounding box center [454, 184] width 149 height 14
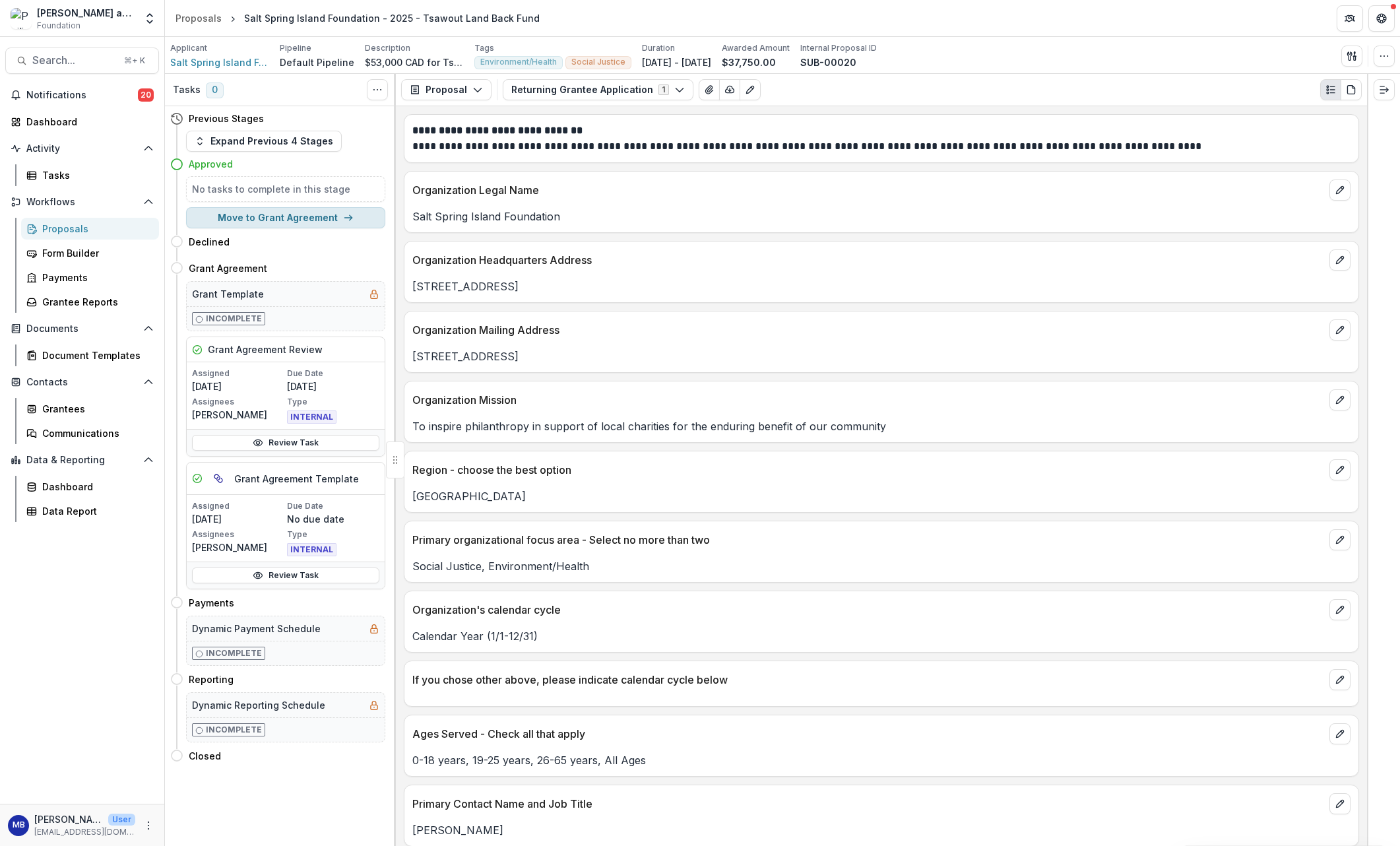
click at [311, 219] on button "Move to Grant Agreement" at bounding box center [285, 217] width 199 height 21
select select "**********"
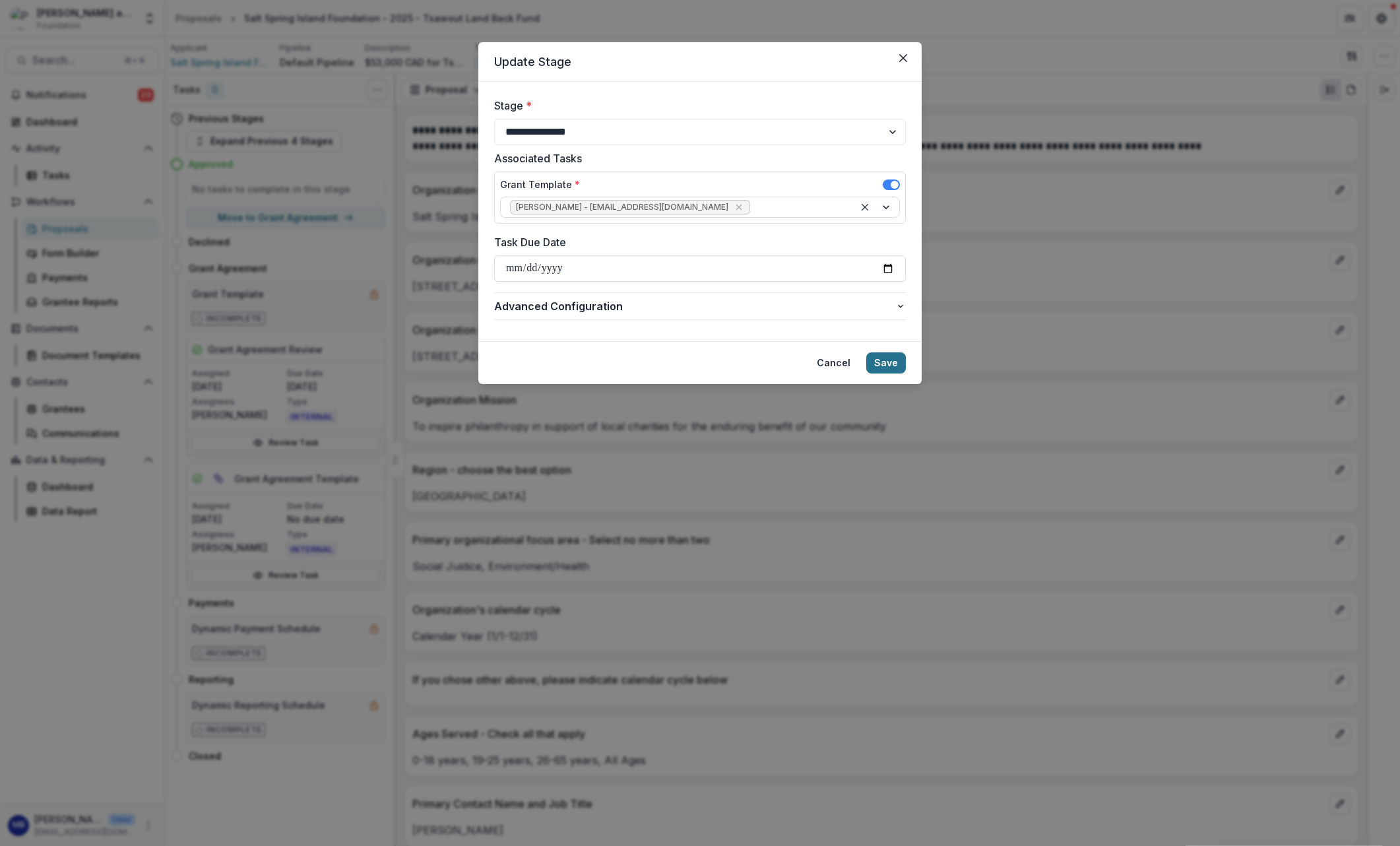
click at [879, 366] on button "Save" at bounding box center [885, 363] width 39 height 21
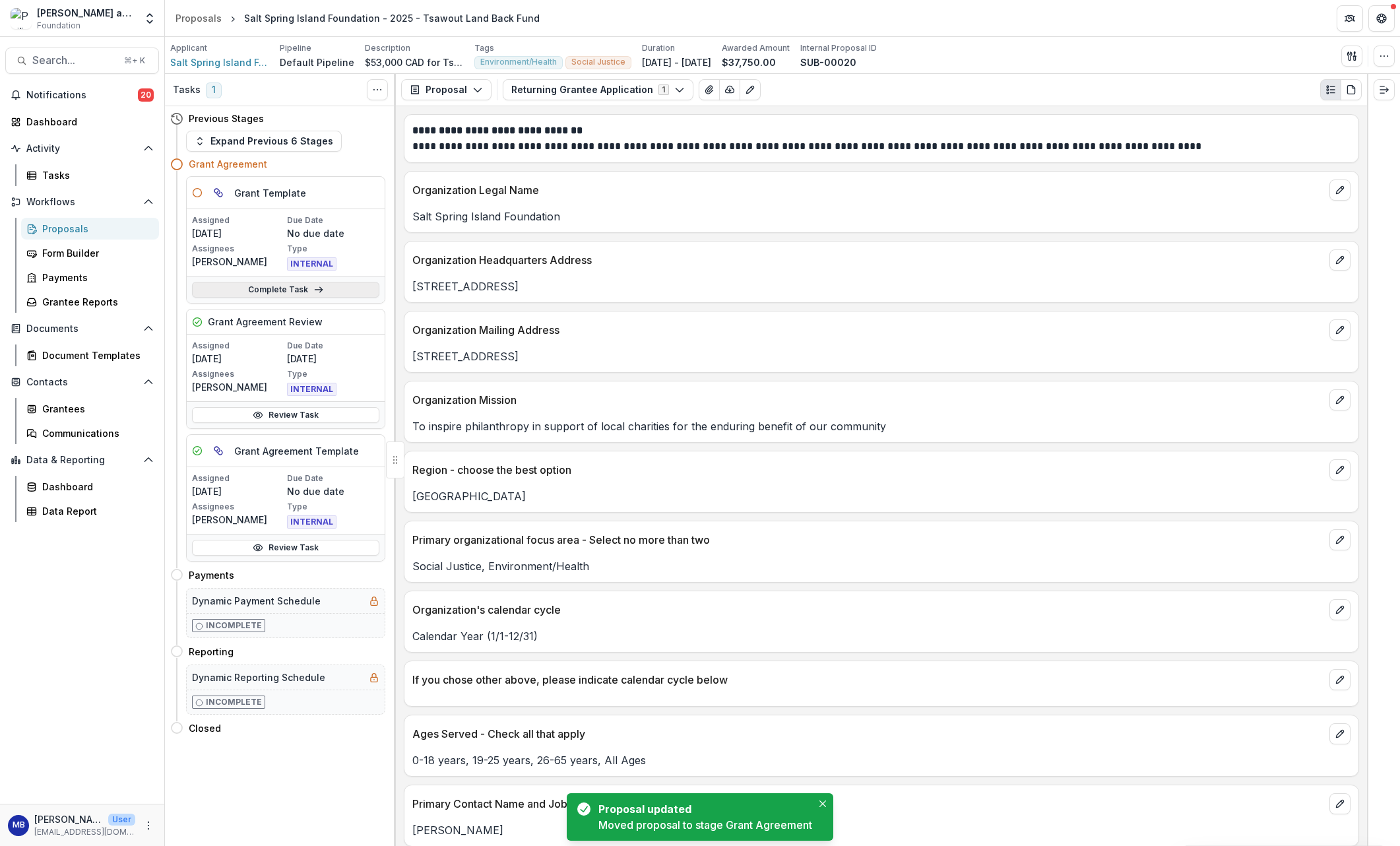
click at [303, 290] on link "Complete Task" at bounding box center [285, 290] width 188 height 16
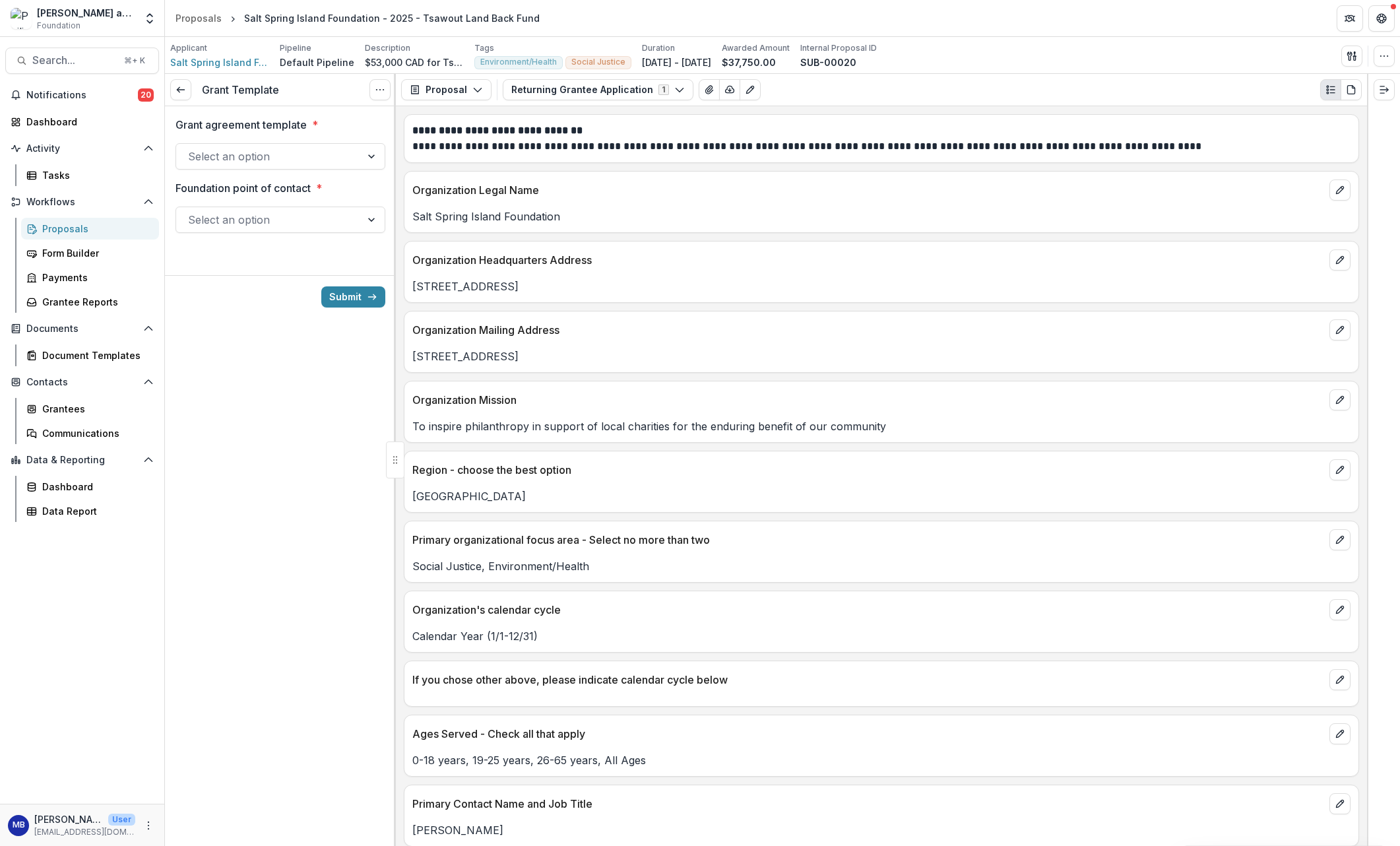
click at [369, 153] on div at bounding box center [372, 156] width 24 height 25
click at [345, 180] on div "Grant Agreement" at bounding box center [280, 187] width 204 height 24
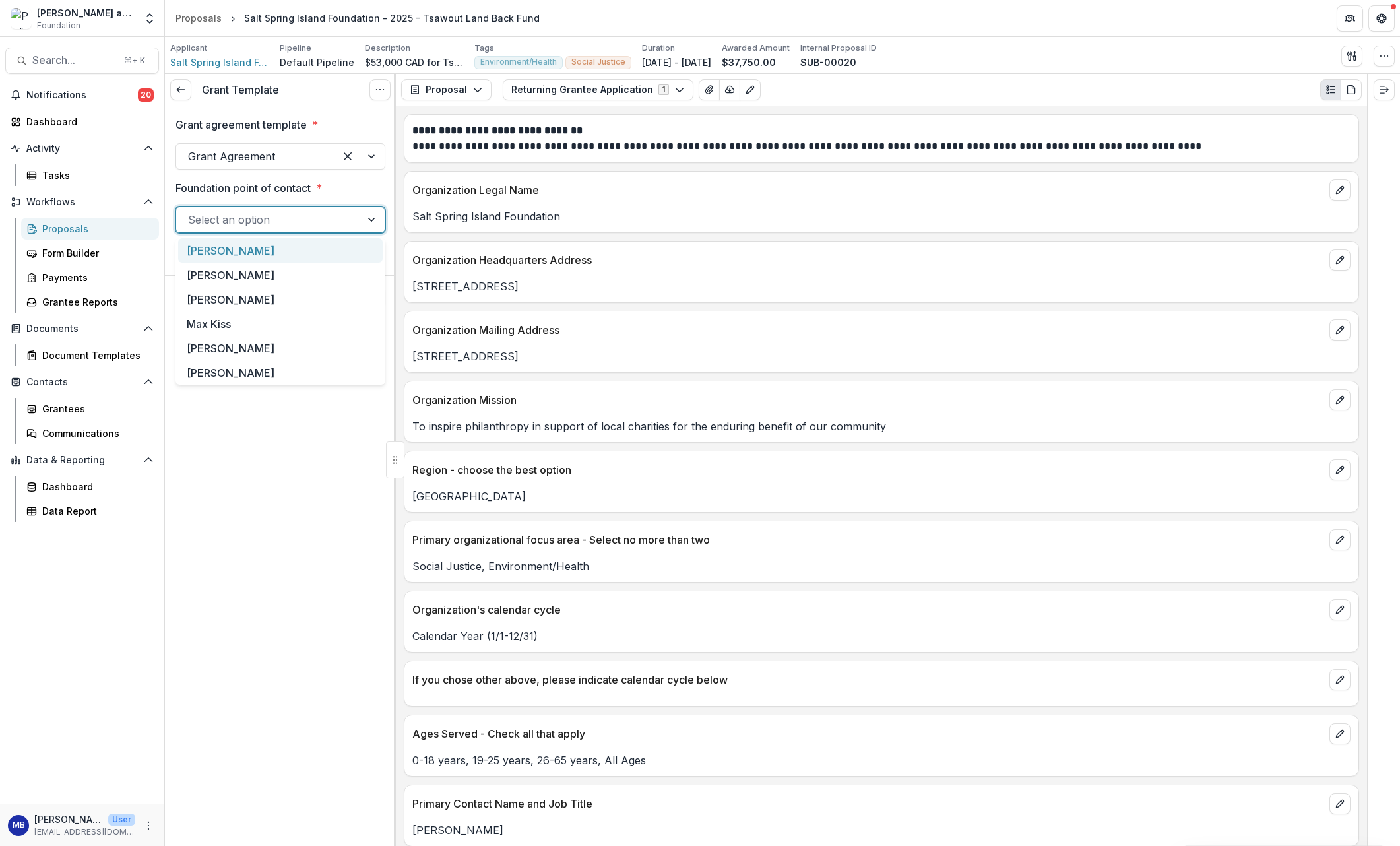
click at [361, 215] on div at bounding box center [372, 219] width 24 height 25
click at [321, 244] on div "[PERSON_NAME]" at bounding box center [280, 251] width 204 height 24
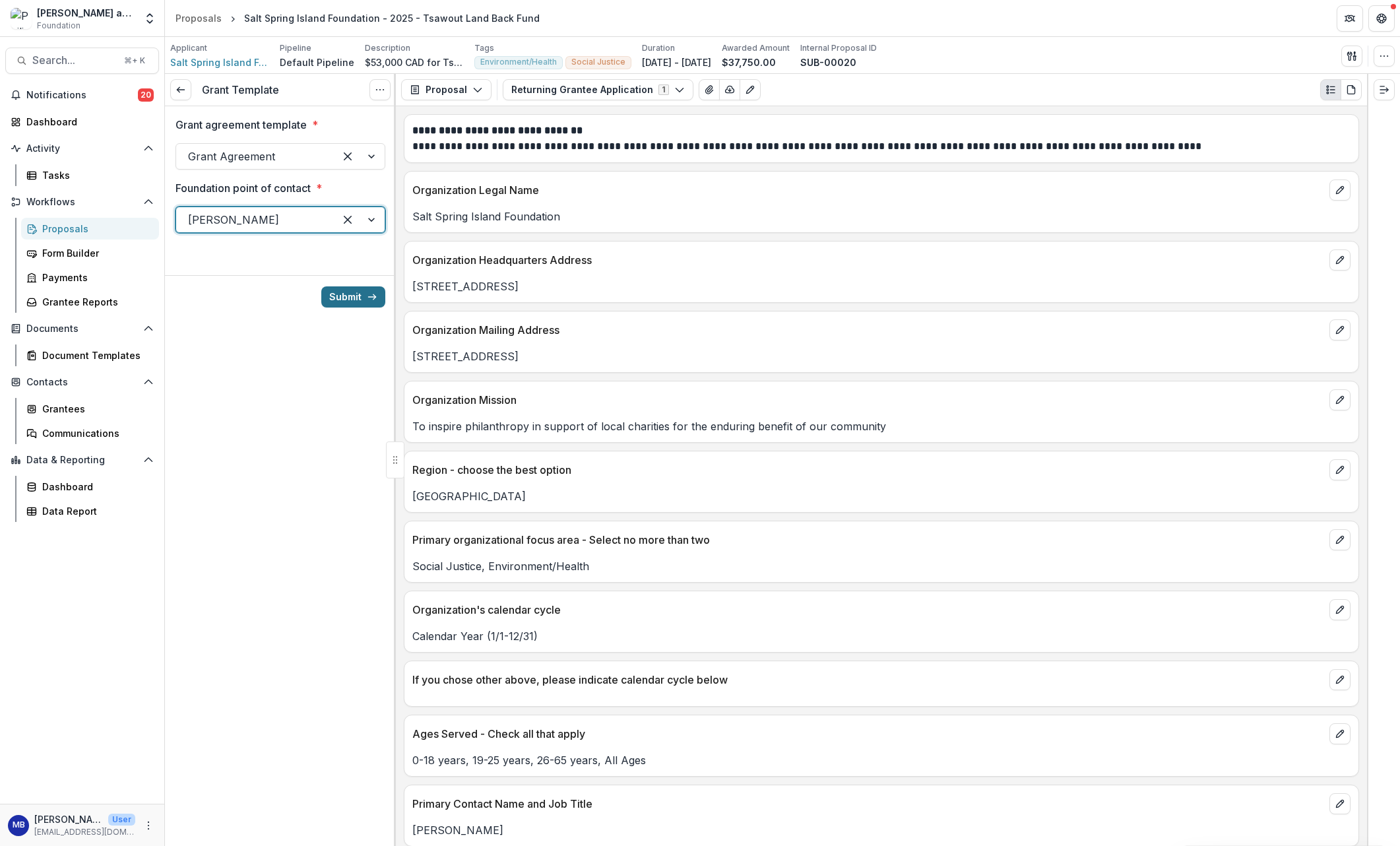
click at [347, 293] on button "Submit" at bounding box center [353, 297] width 64 height 21
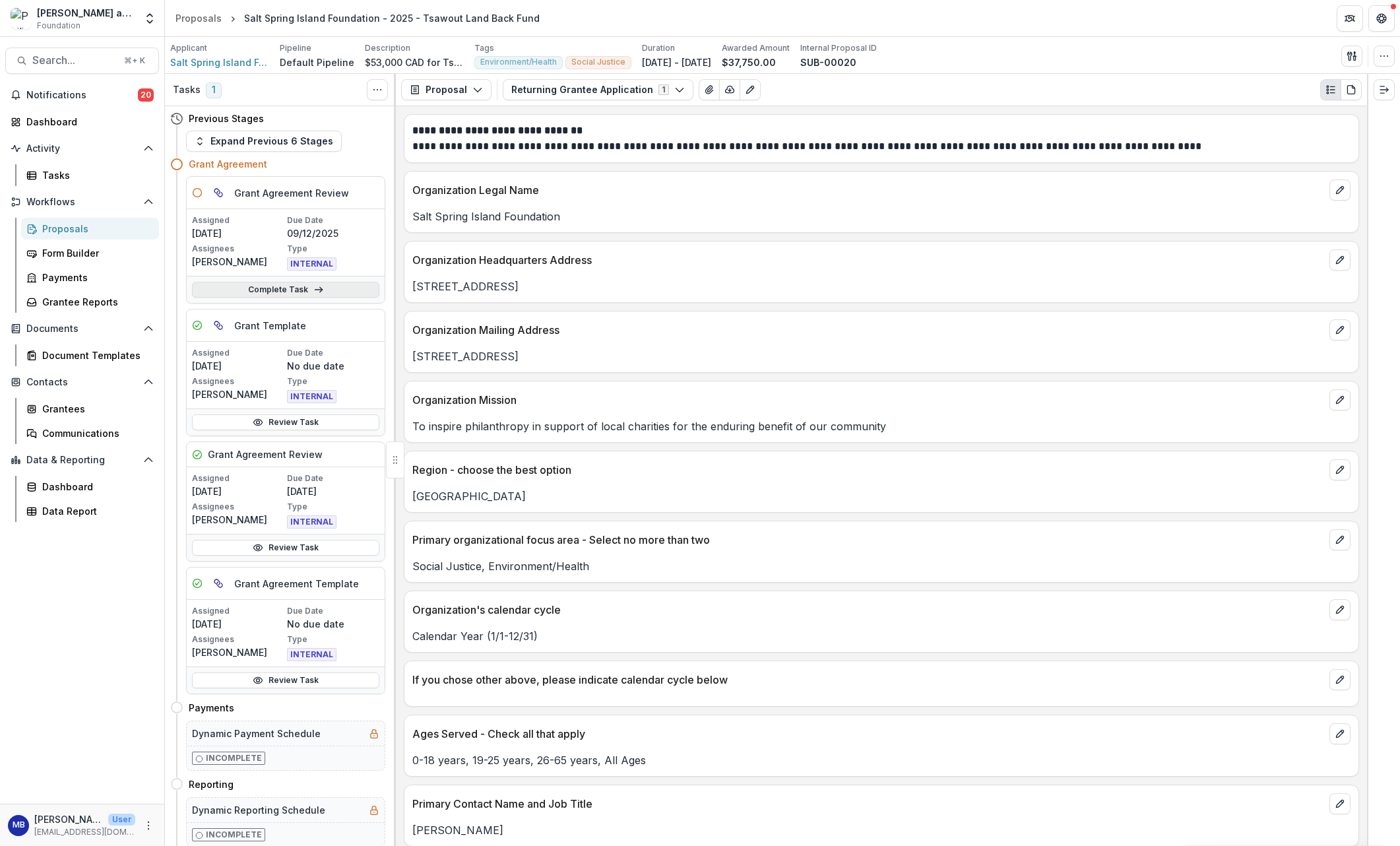
click at [292, 286] on link "Complete Task" at bounding box center [285, 290] width 188 height 16
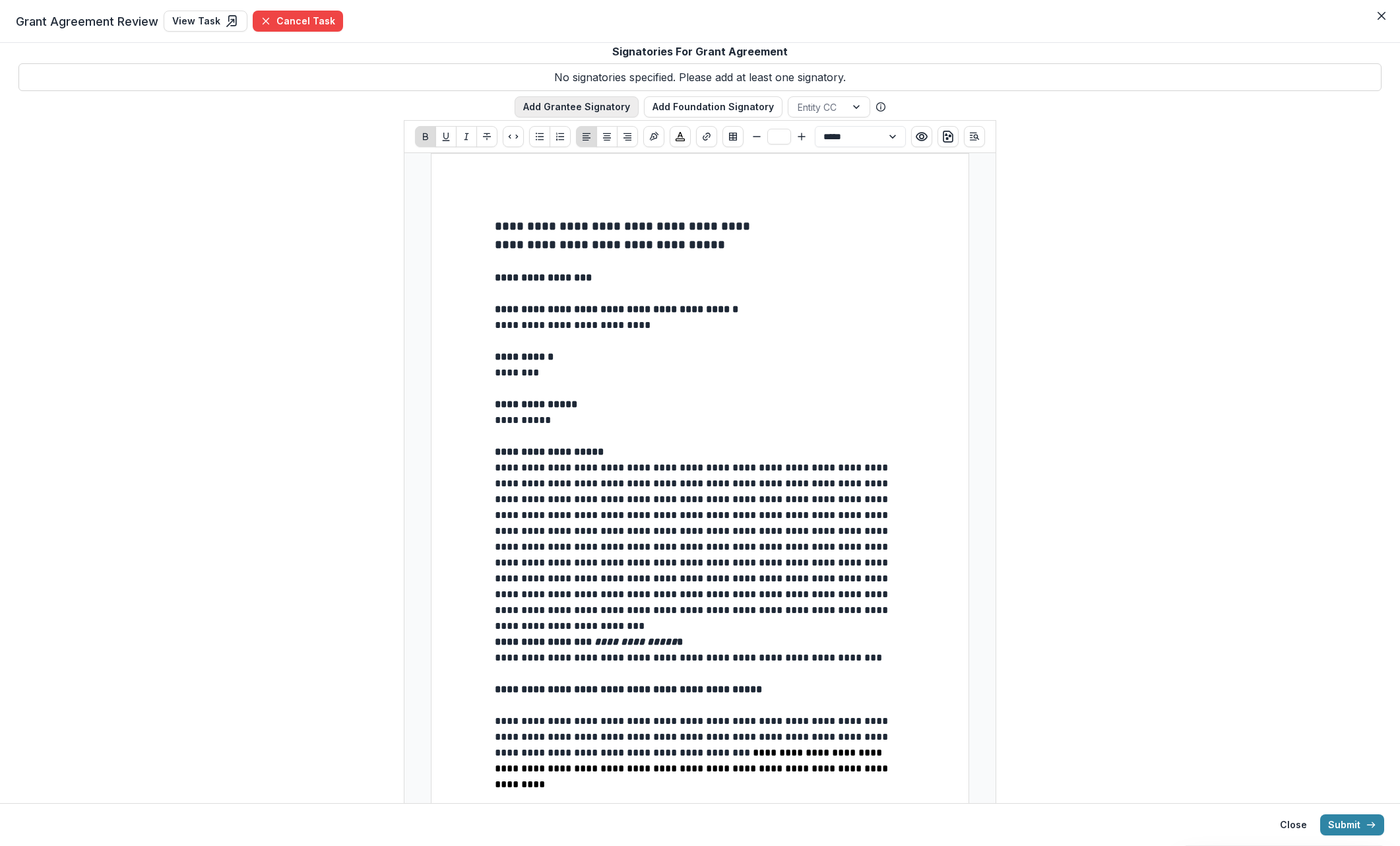
click at [539, 106] on button "Add Grantee Signatory" at bounding box center [577, 107] width 124 height 21
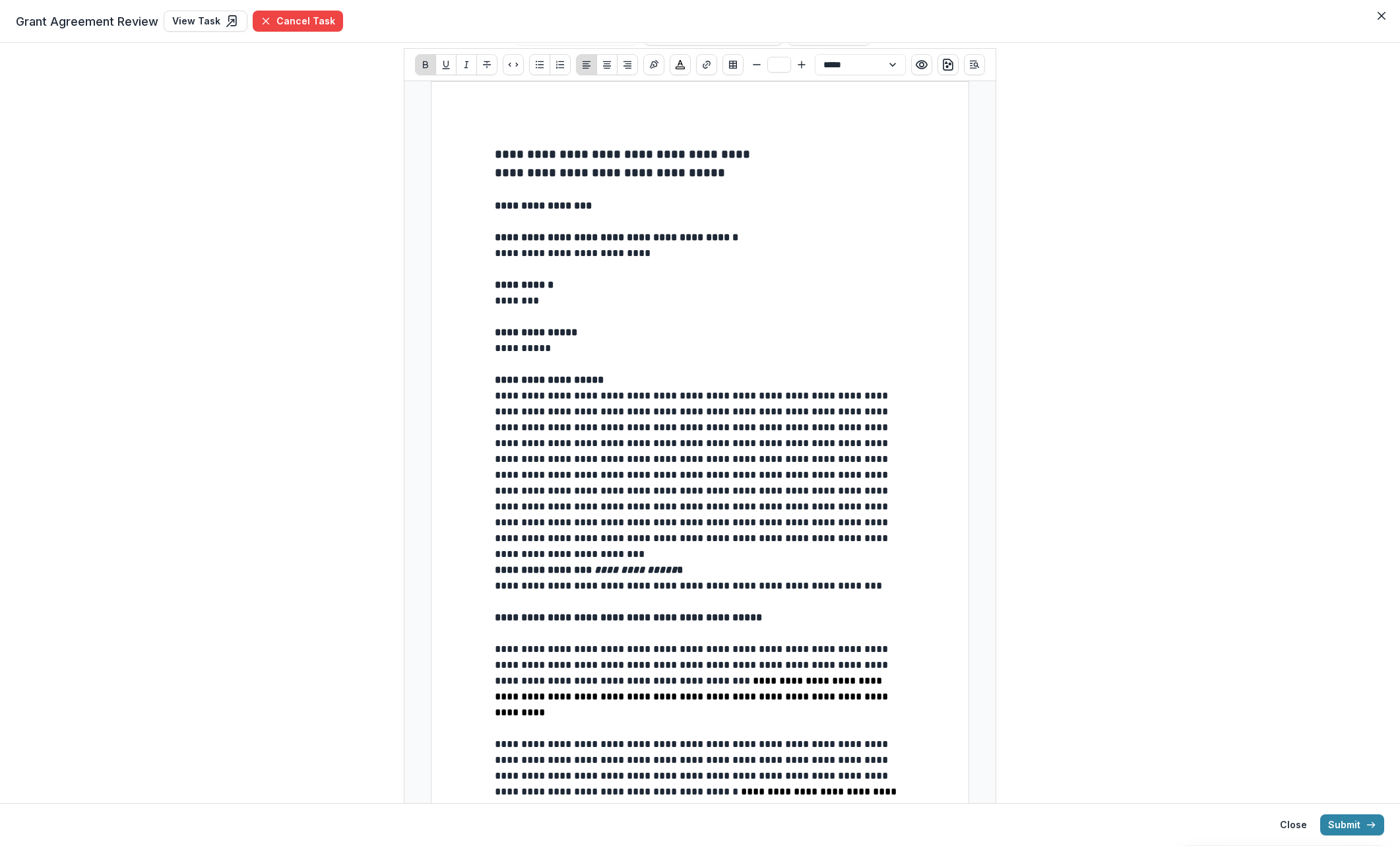
scroll to position [170, 0]
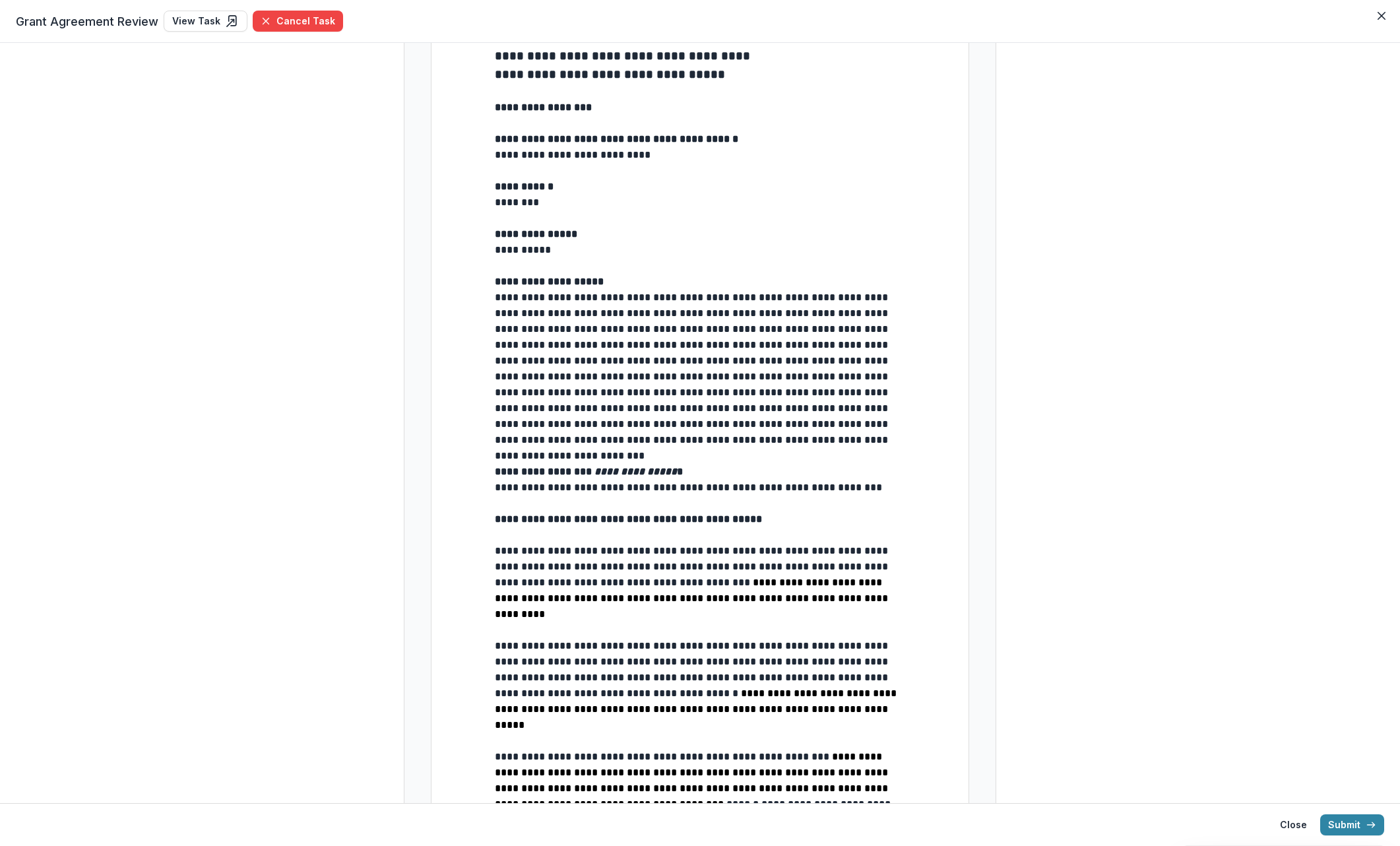
type input "**"
drag, startPoint x: 906, startPoint y: 489, endPoint x: 493, endPoint y: 485, distance: 413.0
click at [493, 485] on div "**********" at bounding box center [700, 834] width 539 height 1702
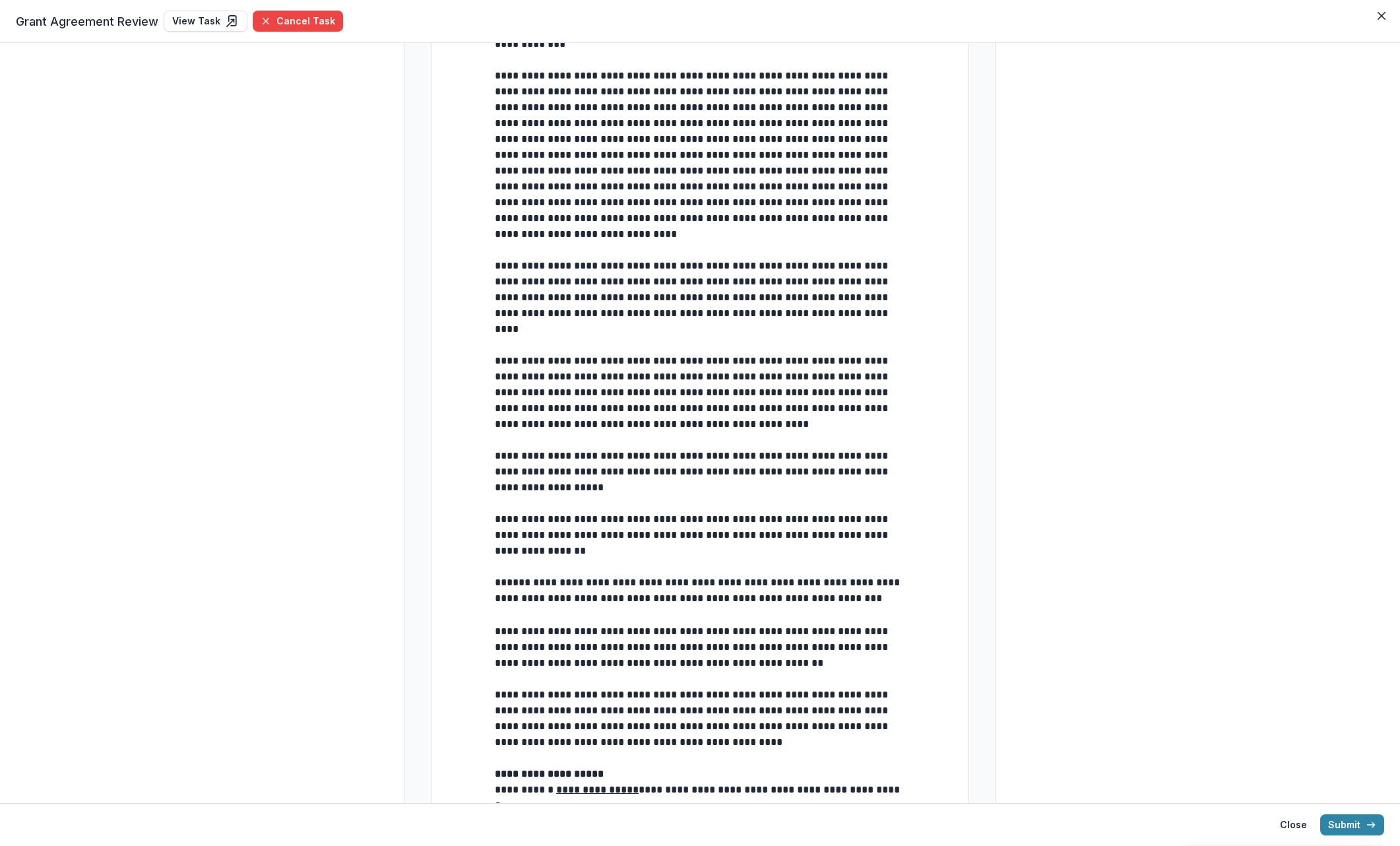
scroll to position [961, 0]
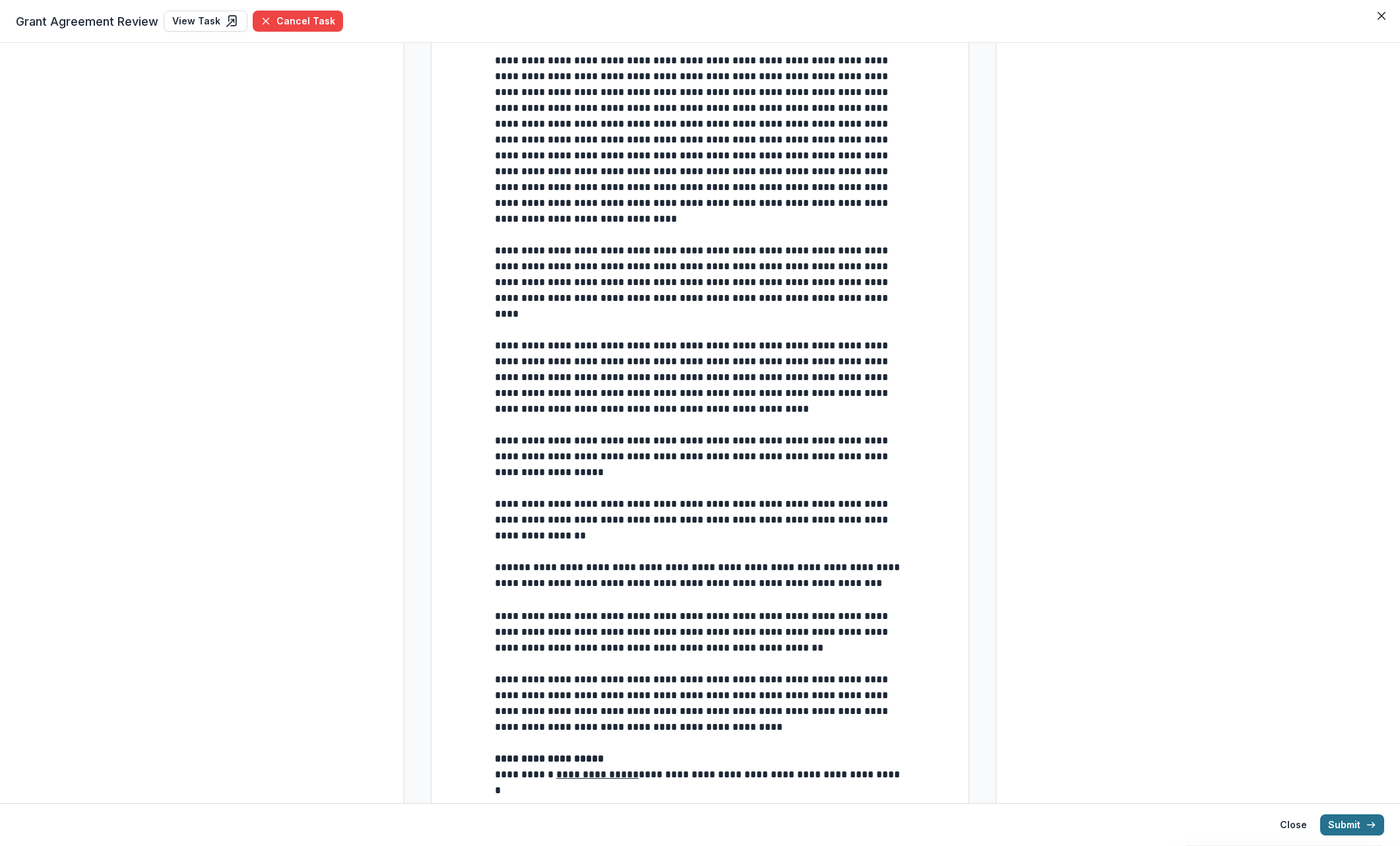
click at [950, 826] on button "Submit" at bounding box center [1351, 825] width 64 height 21
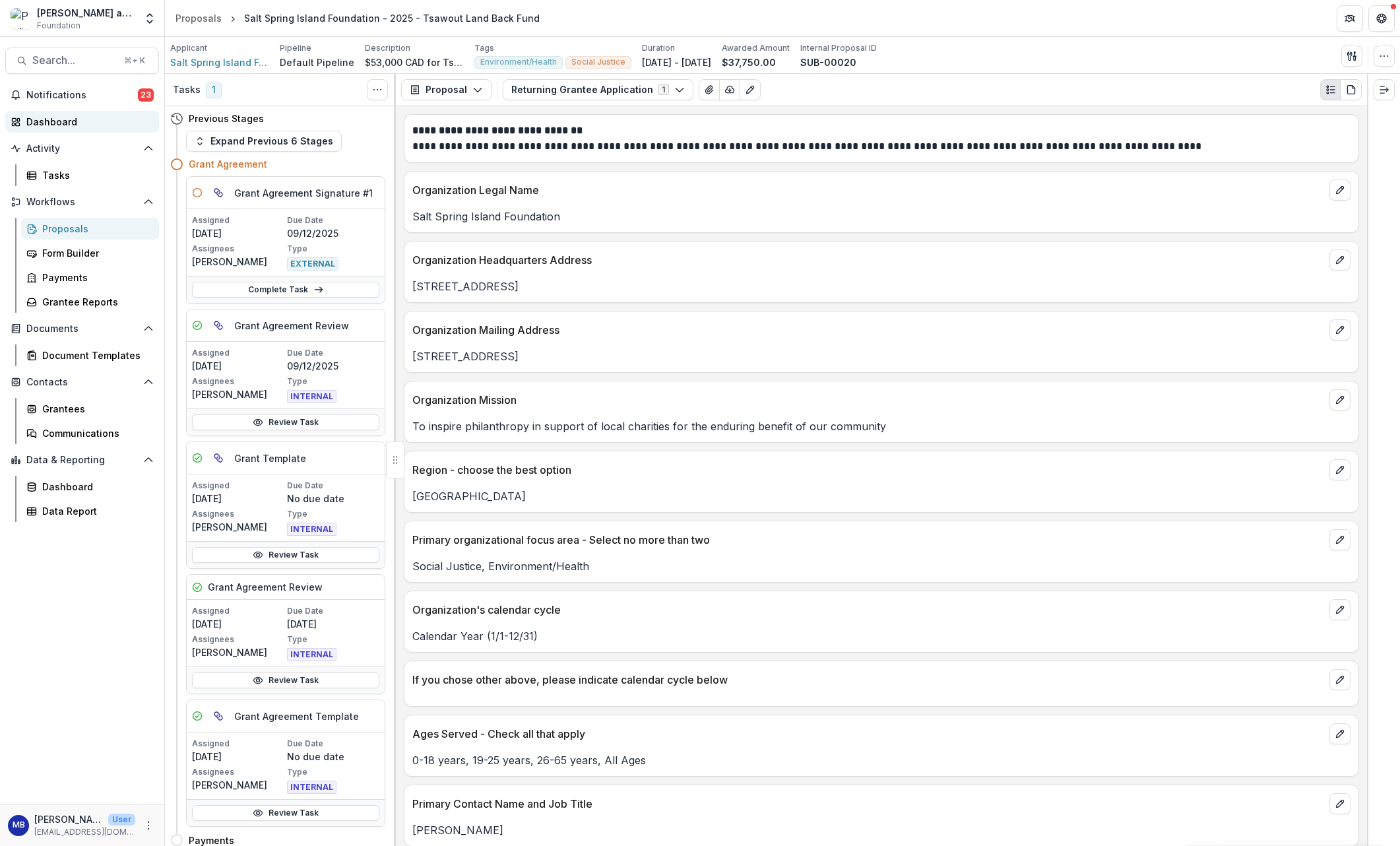
click at [46, 122] on div "Dashboard" at bounding box center [87, 122] width 122 height 14
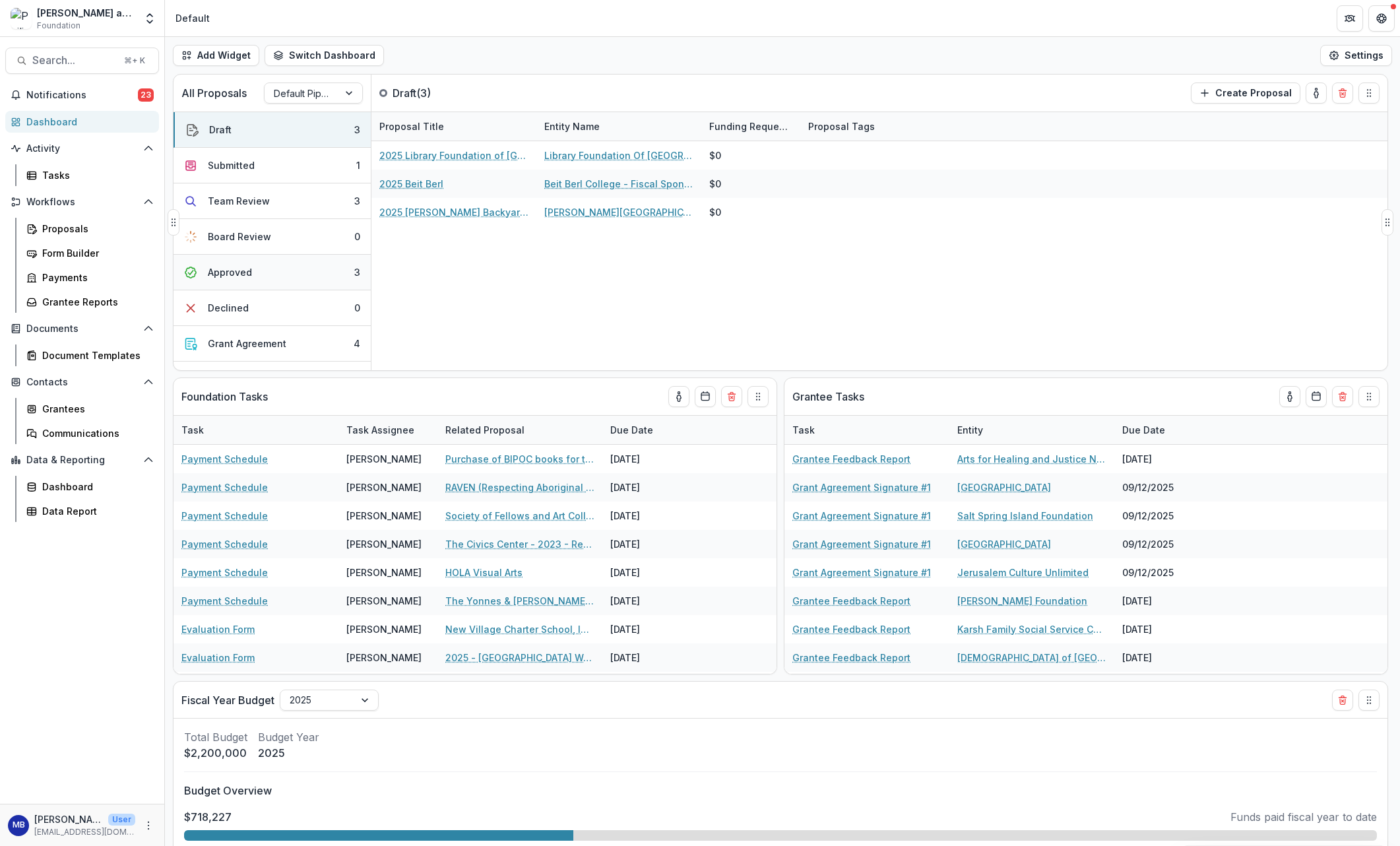
click at [235, 273] on div "Approved" at bounding box center [230, 272] width 45 height 14
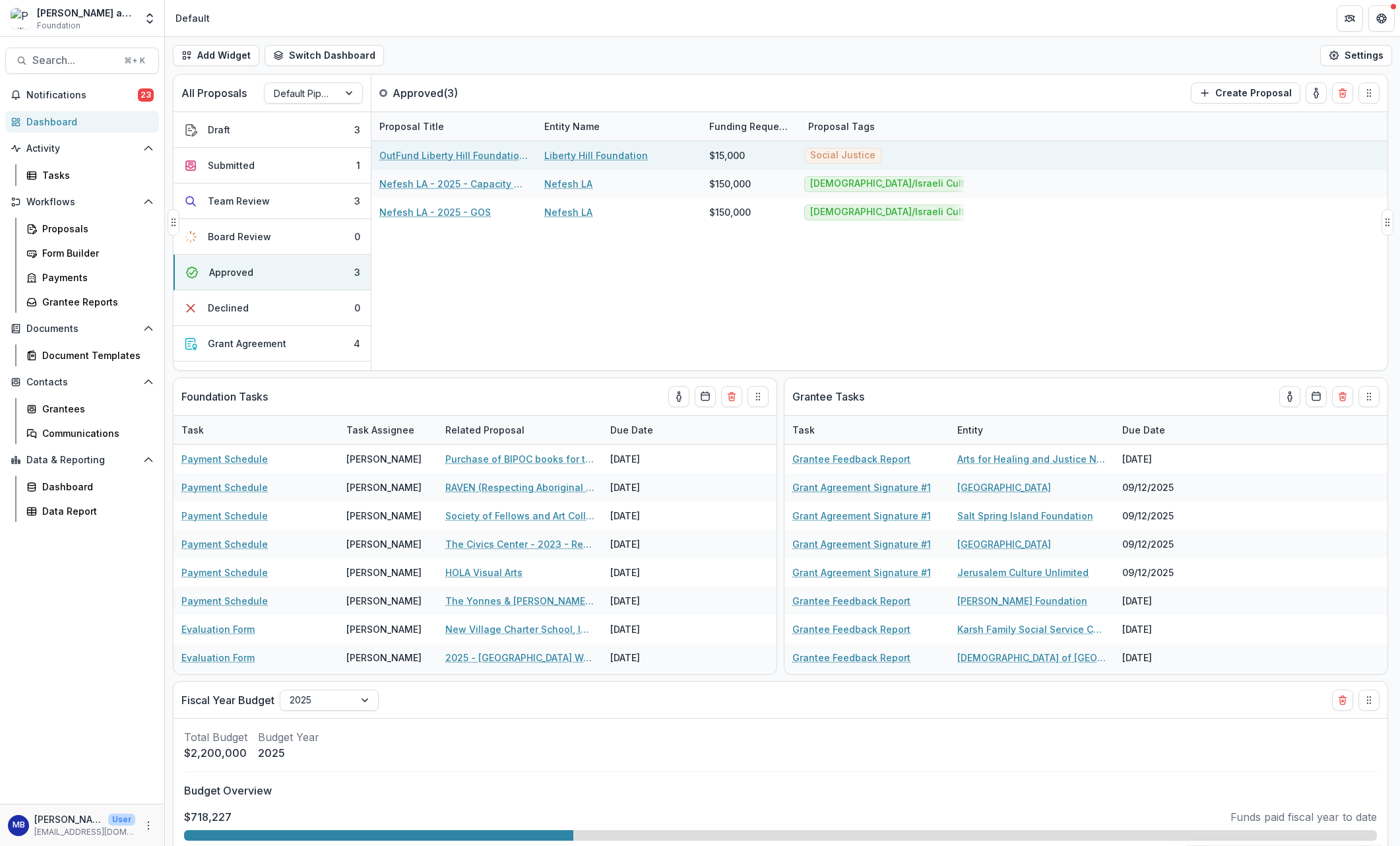
click at [436, 158] on link "OutFund Liberty Hill Foundation - 2025 - Returning Grantee Application" at bounding box center [454, 155] width 149 height 14
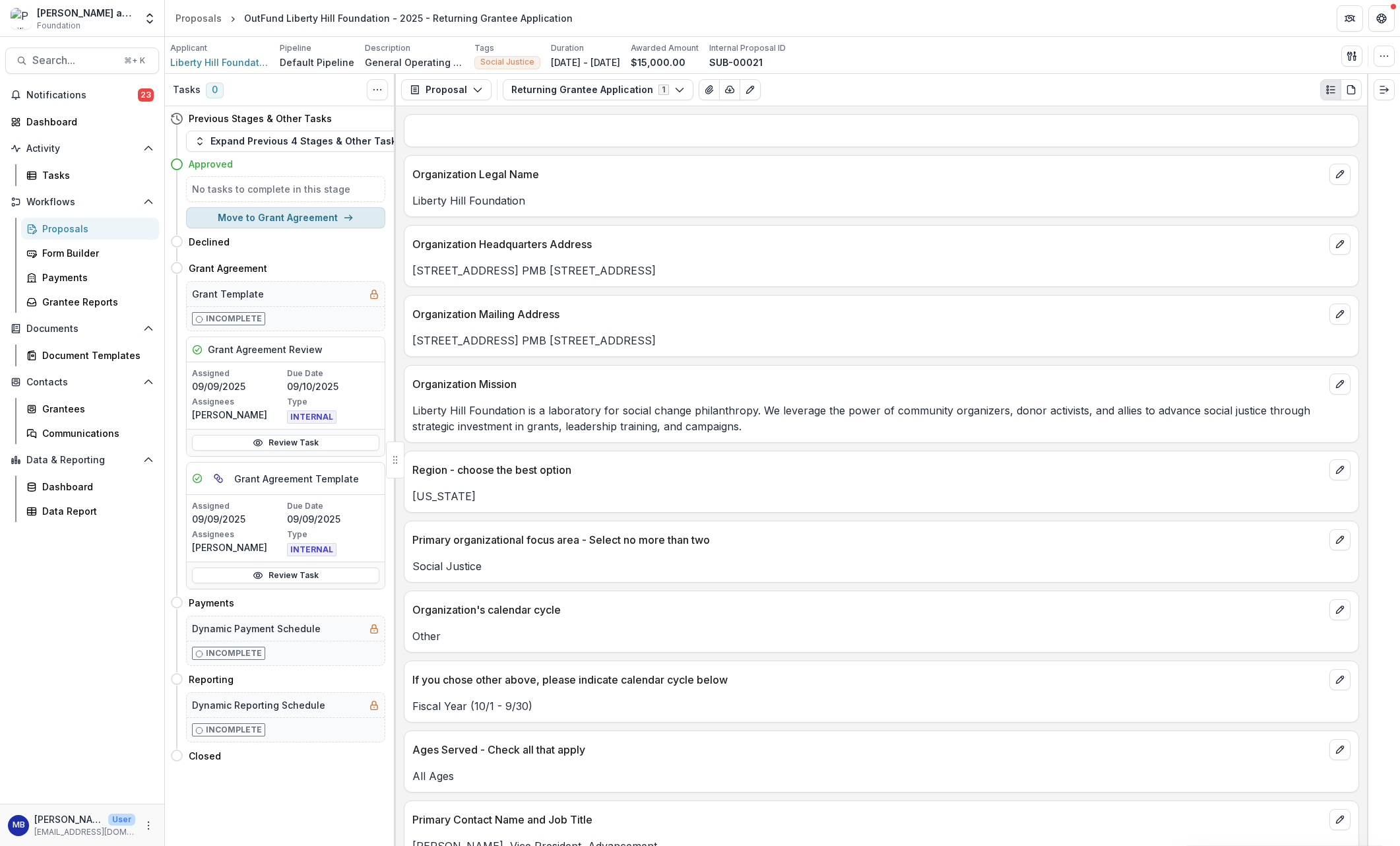
click at [318, 217] on button "Move to Grant Agreement" at bounding box center [285, 217] width 199 height 21
select select "**********"
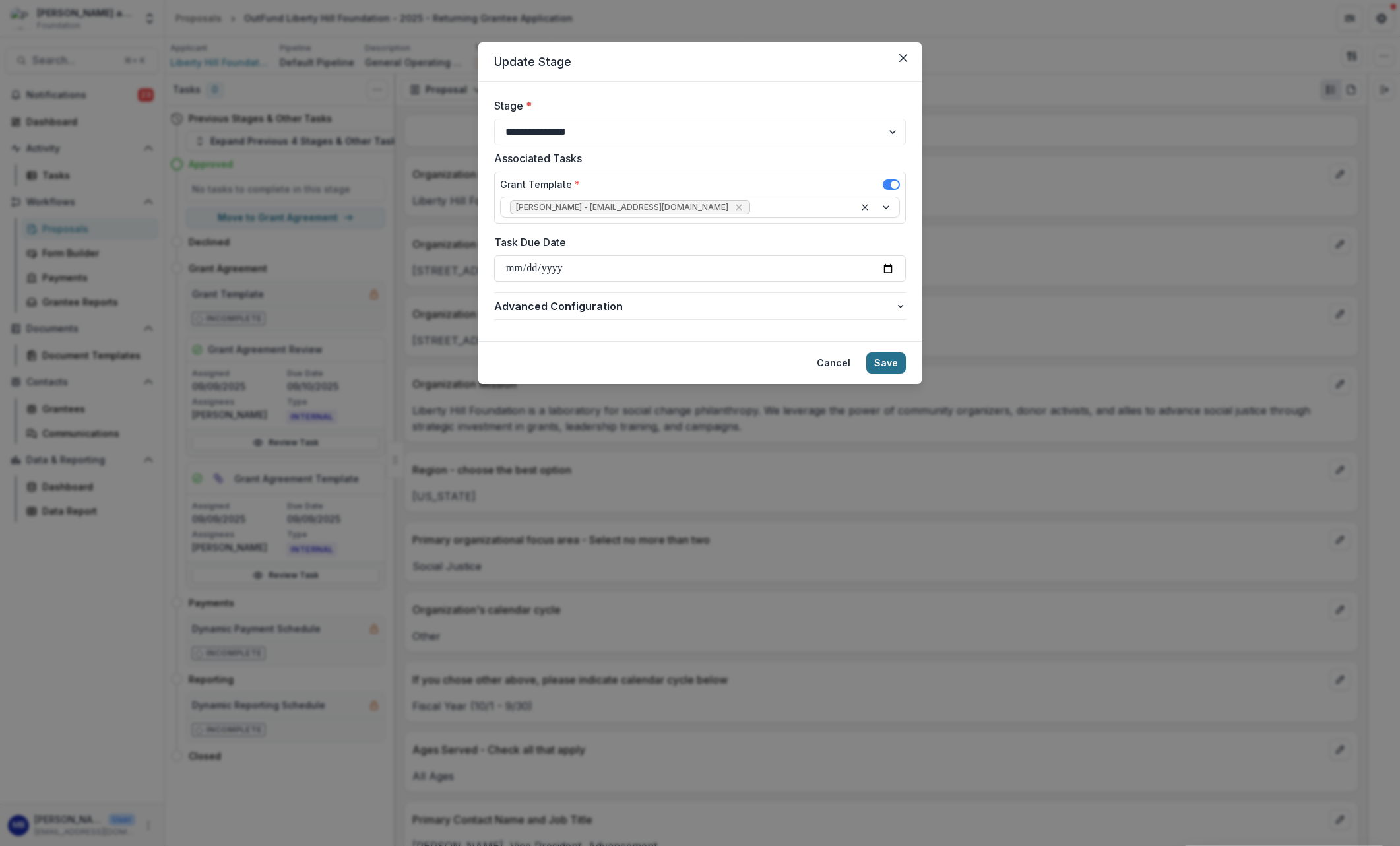
click at [894, 366] on button "Save" at bounding box center [885, 363] width 39 height 21
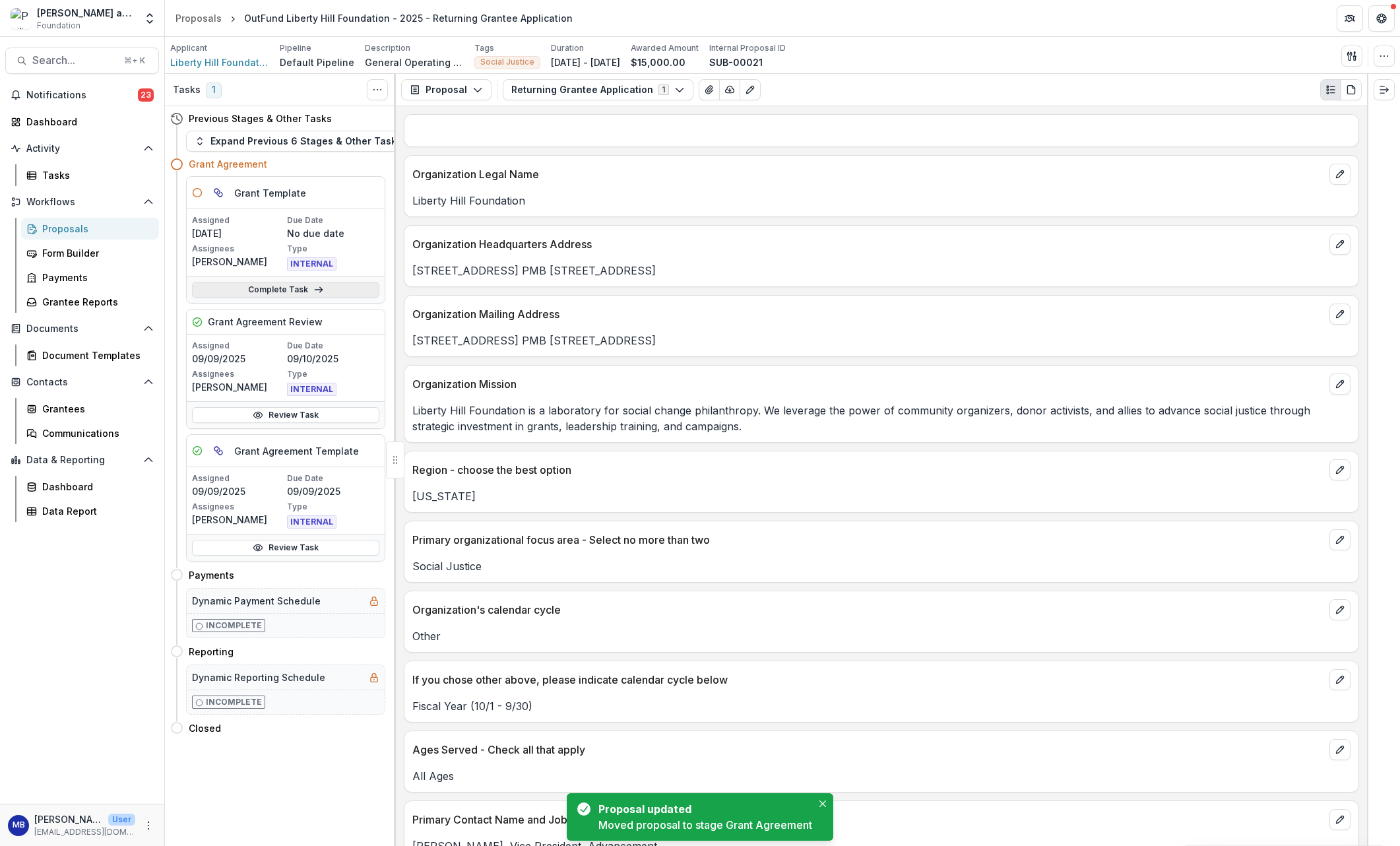
click at [297, 292] on link "Complete Task" at bounding box center [285, 290] width 188 height 16
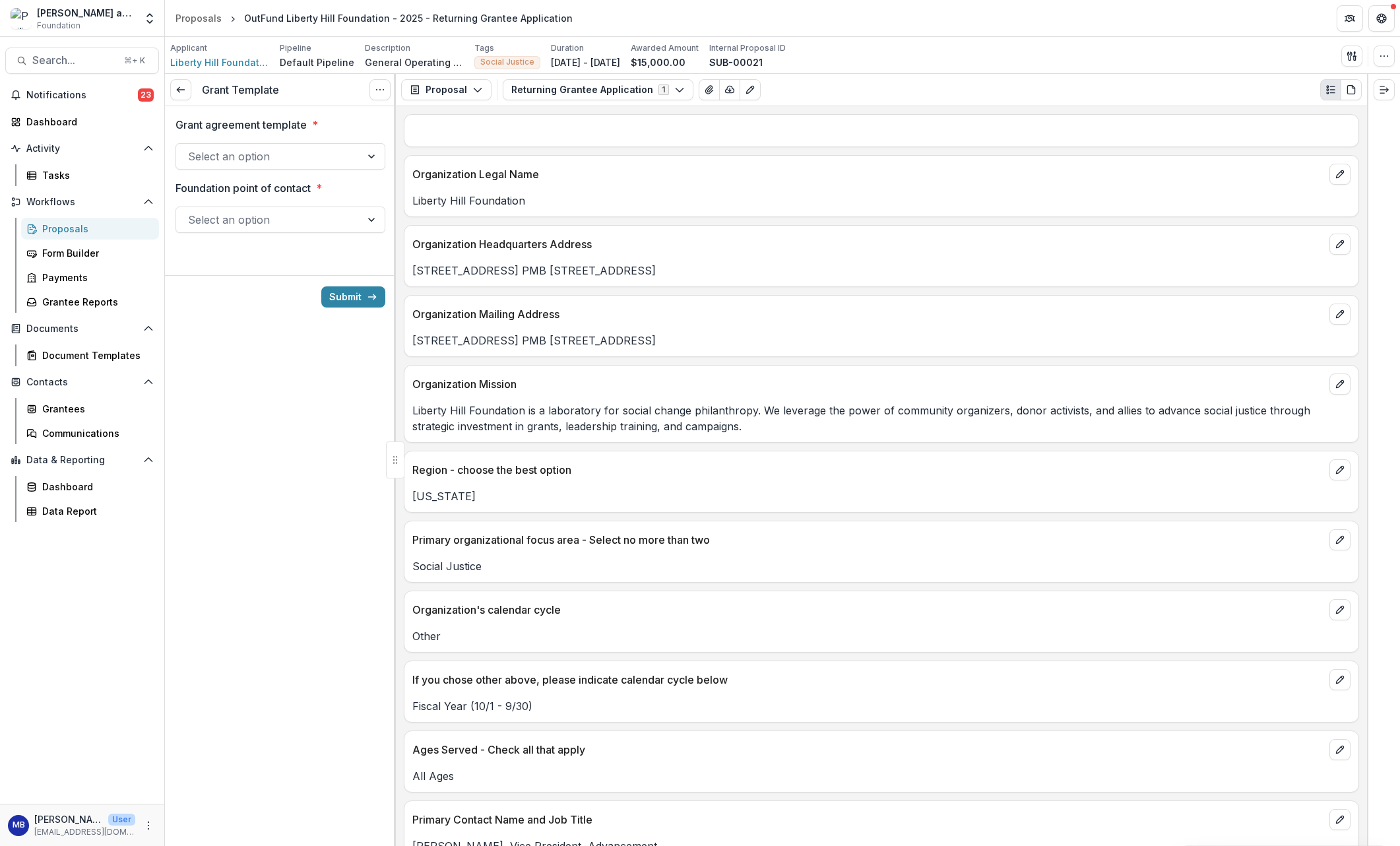
click at [363, 155] on div at bounding box center [372, 156] width 24 height 25
click at [340, 189] on div "Grant Agreement" at bounding box center [280, 187] width 204 height 24
click at [359, 215] on div "Select an option" at bounding box center [269, 220] width 185 height 21
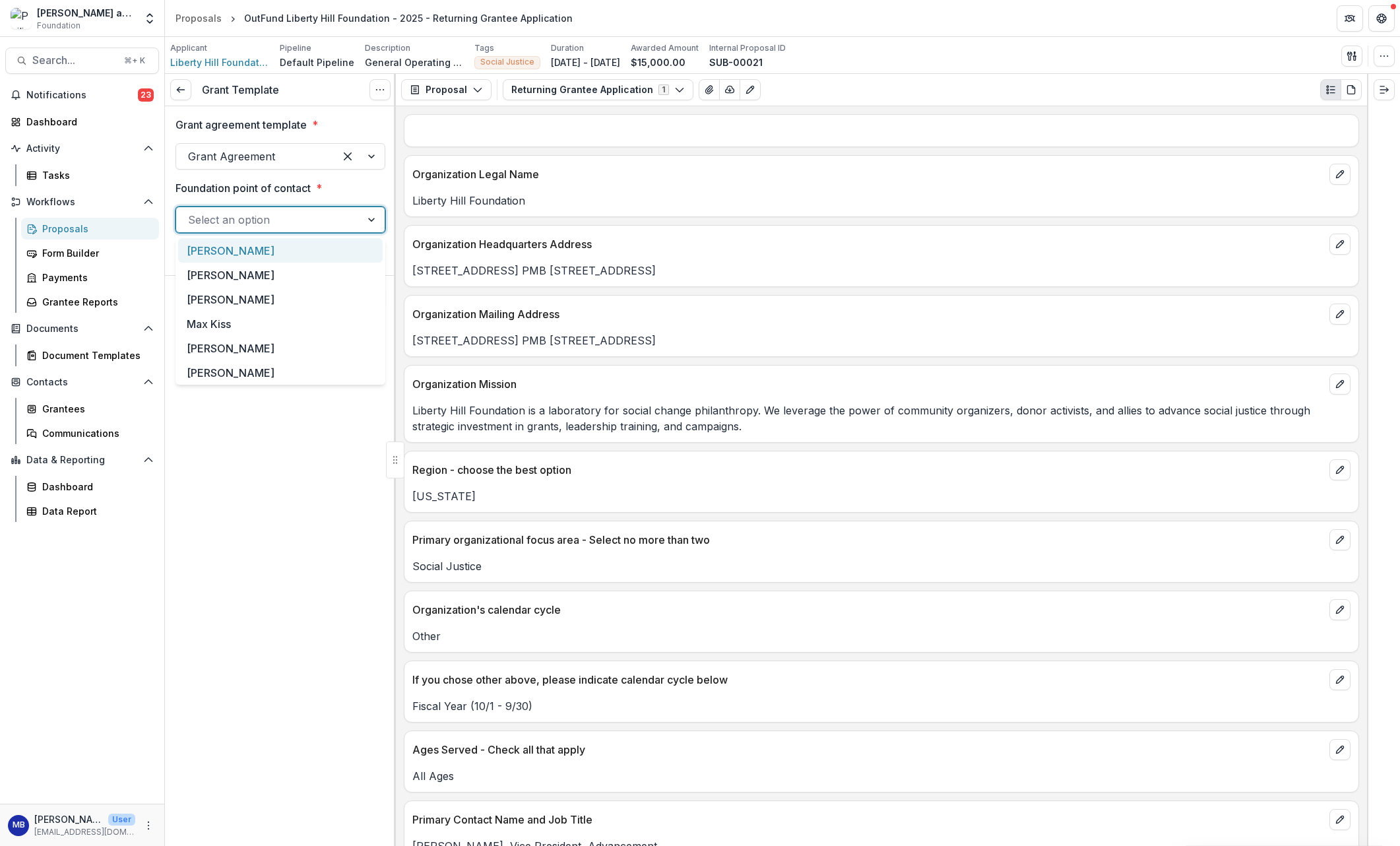
click at [318, 248] on div "[PERSON_NAME]" at bounding box center [280, 251] width 204 height 24
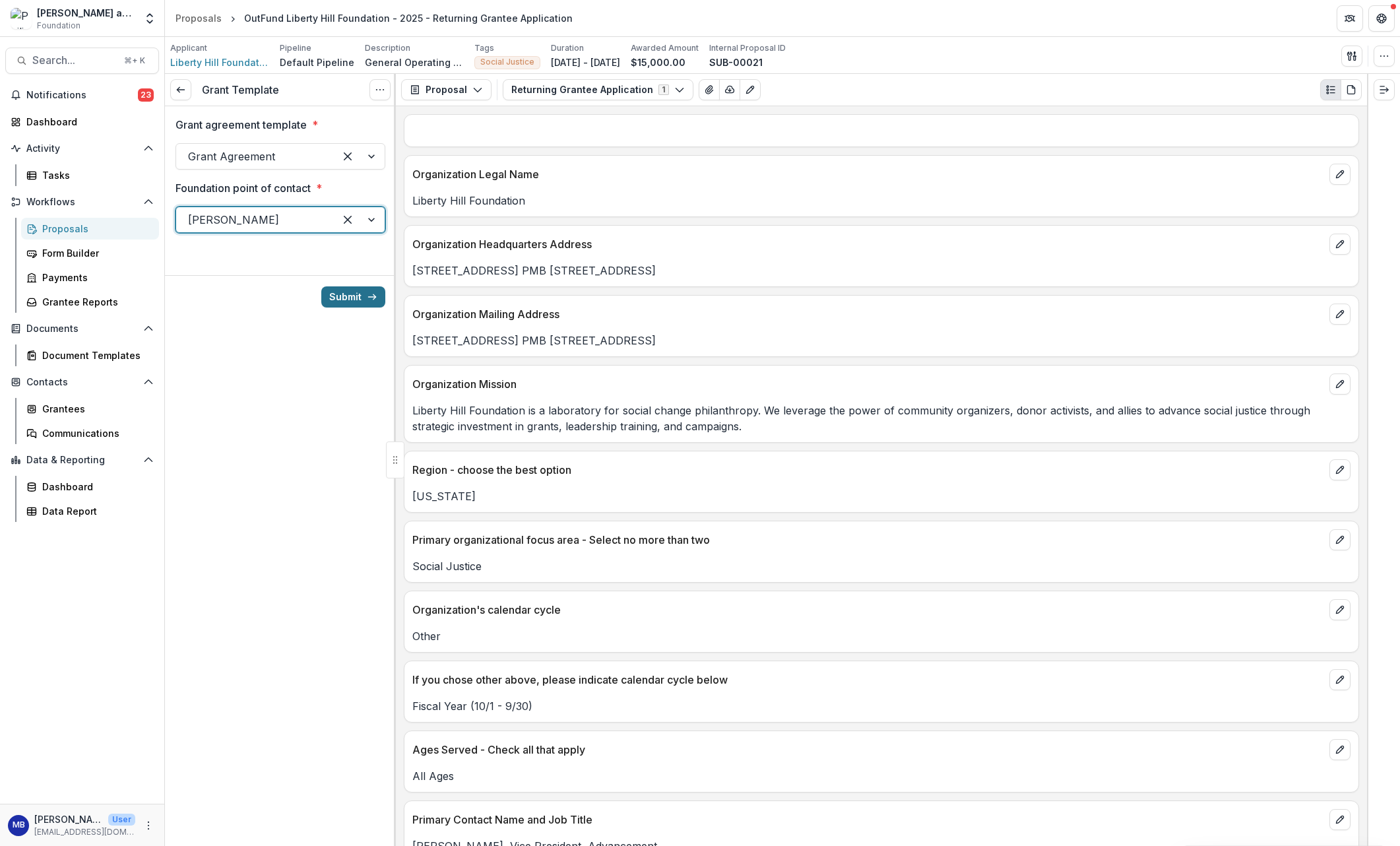
click at [348, 297] on button "Submit" at bounding box center [353, 297] width 64 height 21
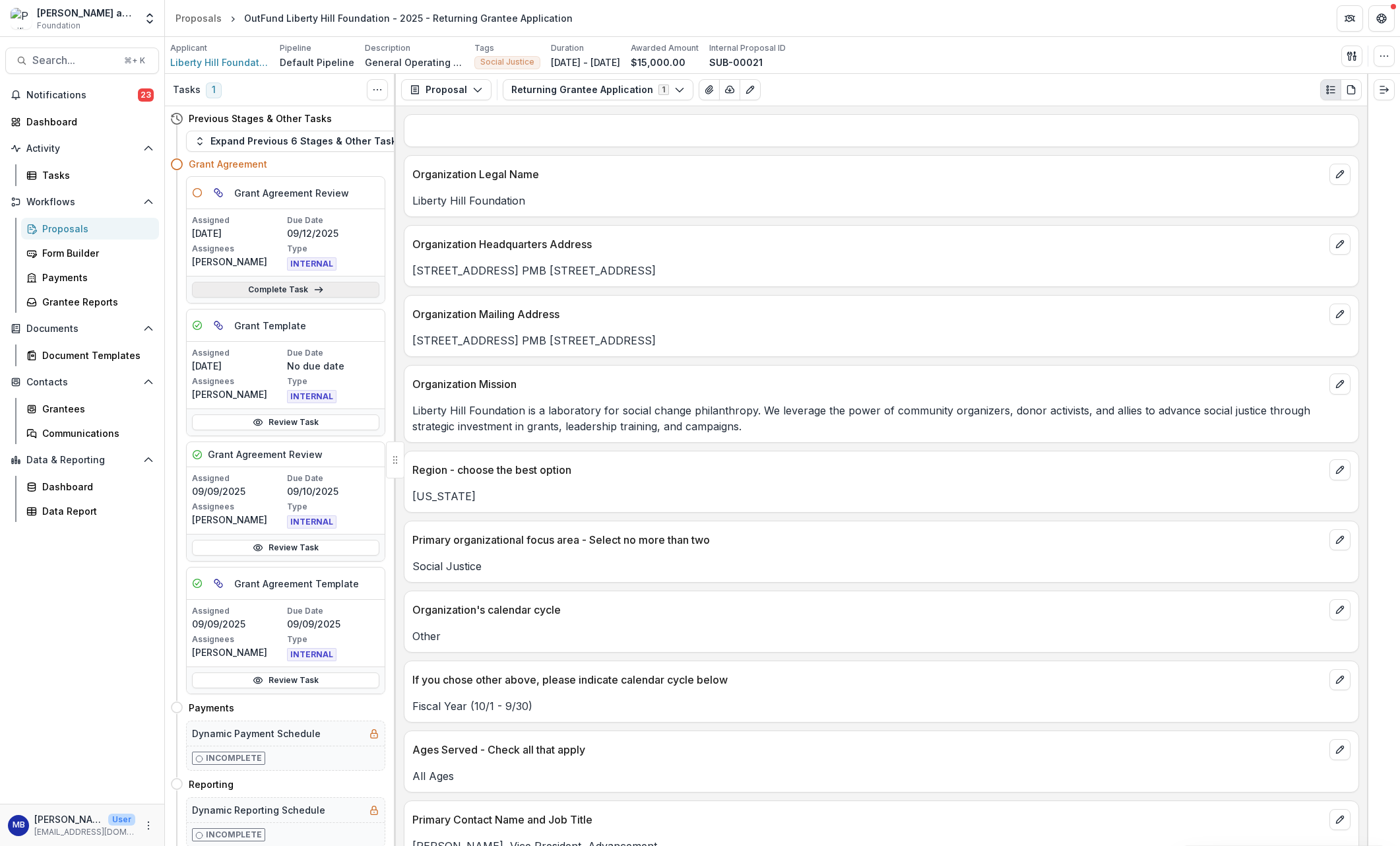
click at [277, 288] on link "Complete Task" at bounding box center [285, 290] width 188 height 16
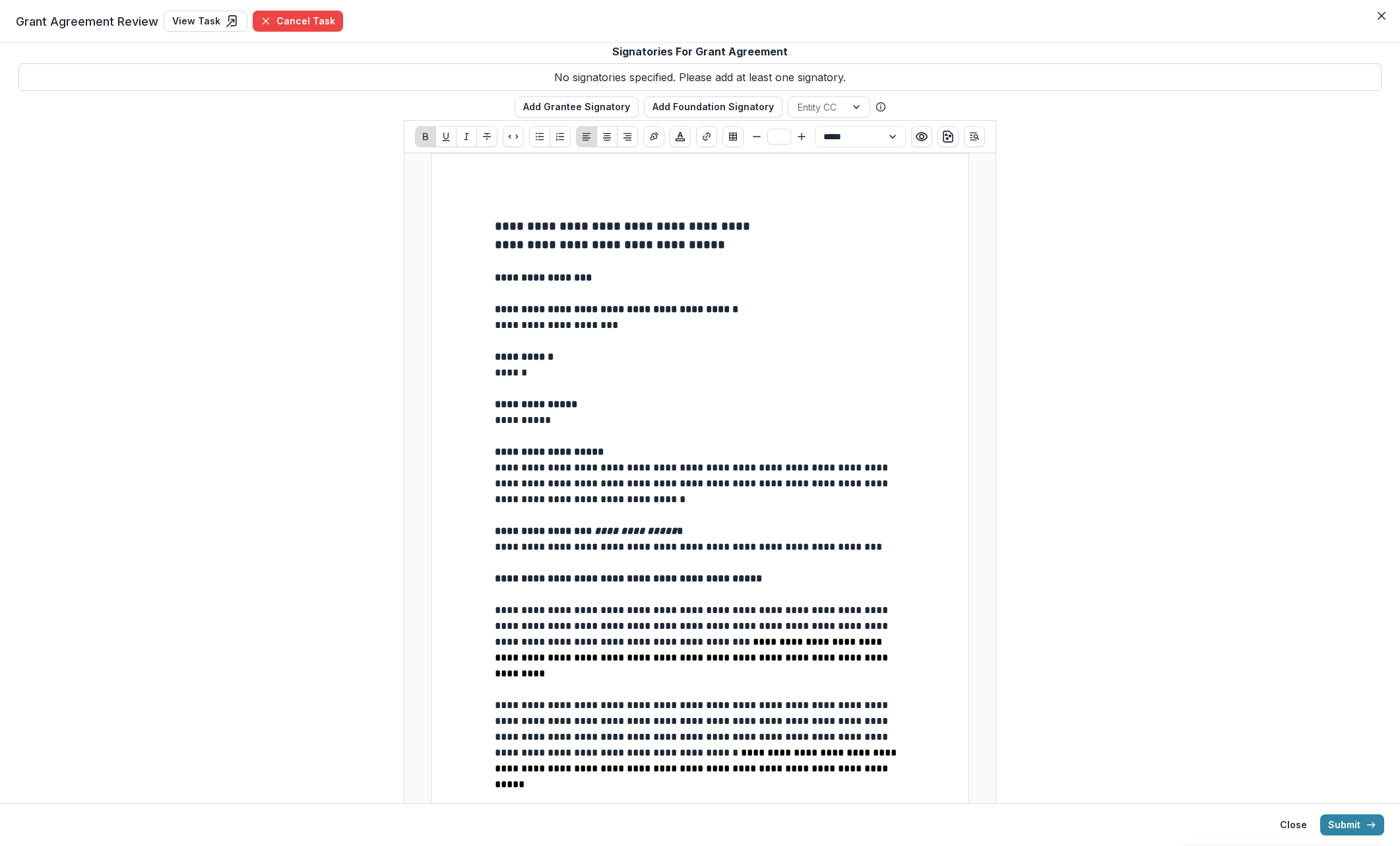
drag, startPoint x: 491, startPoint y: 459, endPoint x: 491, endPoint y: 501, distance: 42.0
type input "**"
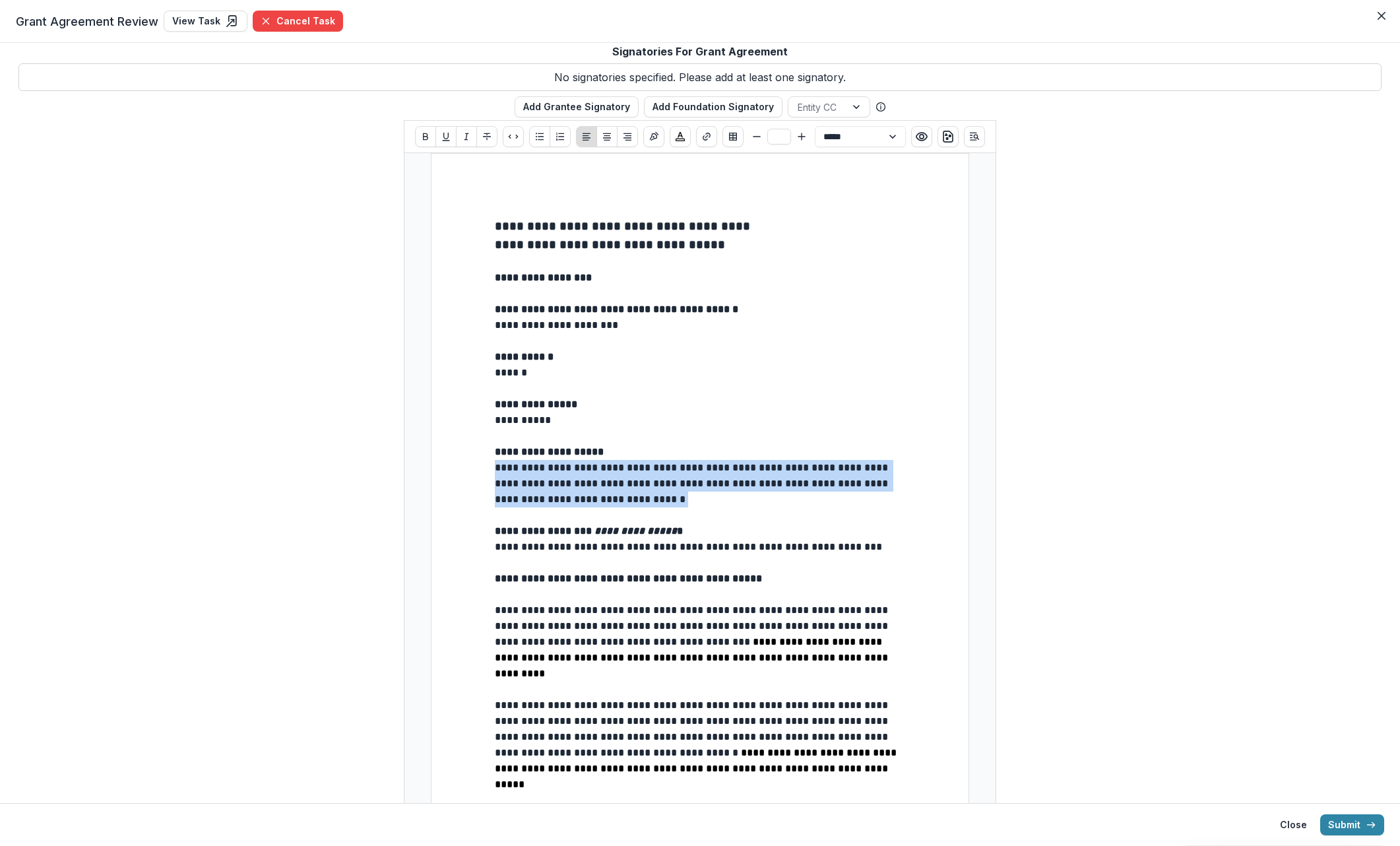
drag, startPoint x: 492, startPoint y: 464, endPoint x: 670, endPoint y: 501, distance: 181.8
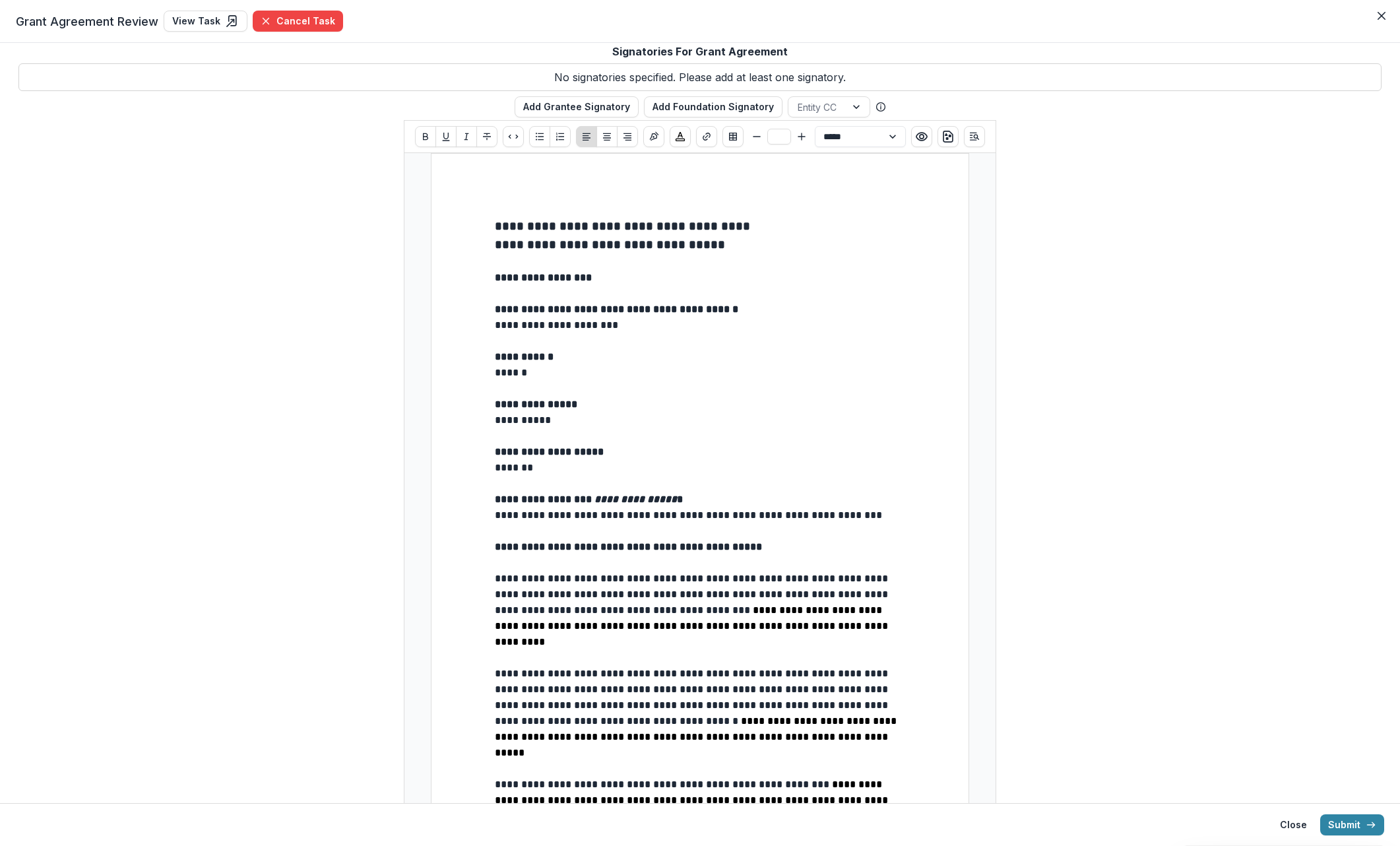
click at [555, 417] on p "**********" at bounding box center [700, 420] width 410 height 16
drag, startPoint x: 896, startPoint y: 516, endPoint x: 493, endPoint y: 512, distance: 403.0
click at [495, 512] on p "**********" at bounding box center [700, 515] width 410 height 16
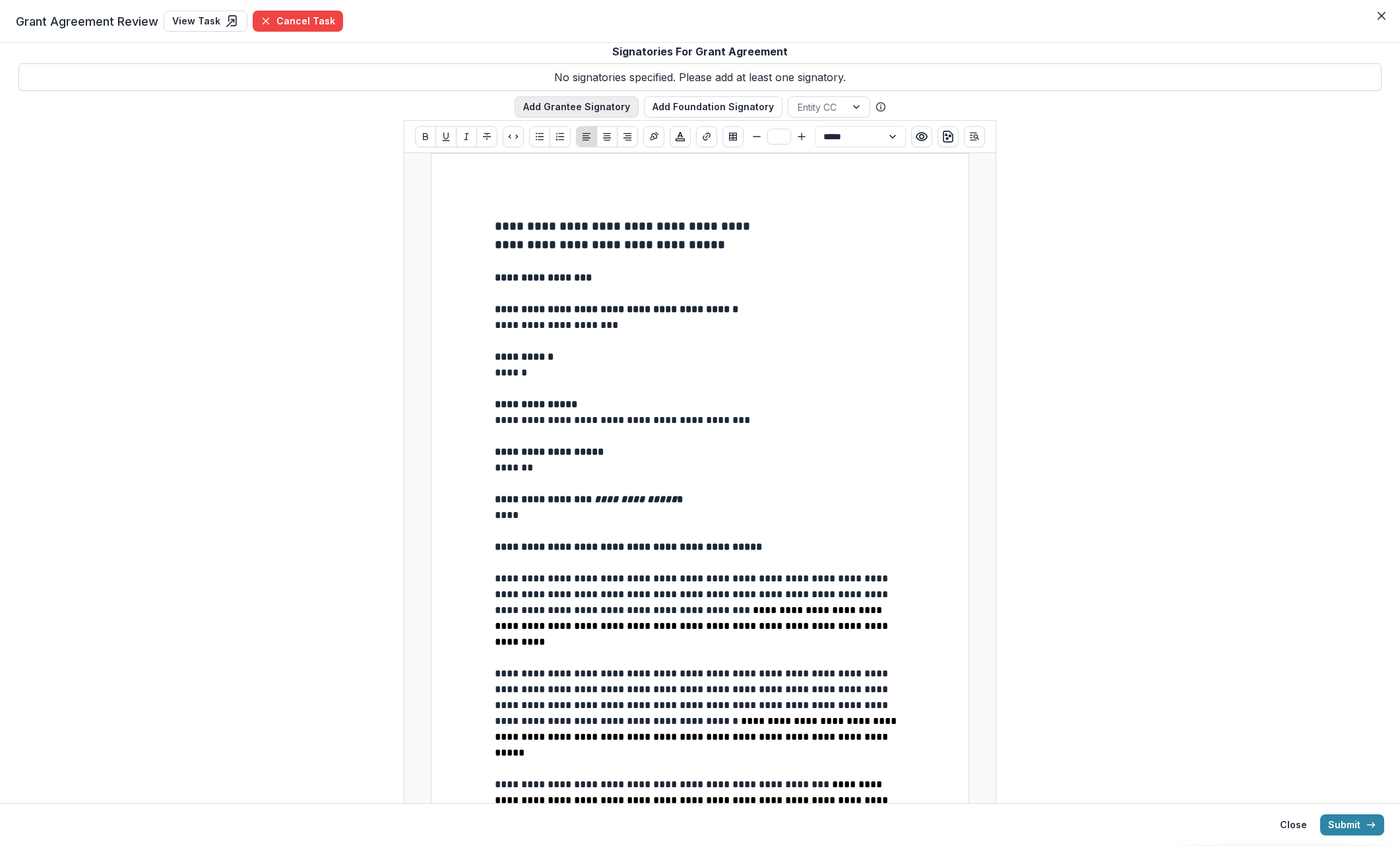
click at [555, 113] on button "Add Grantee Signatory" at bounding box center [577, 107] width 124 height 21
click at [950, 16] on icon "Close" at bounding box center [1381, 16] width 8 height 8
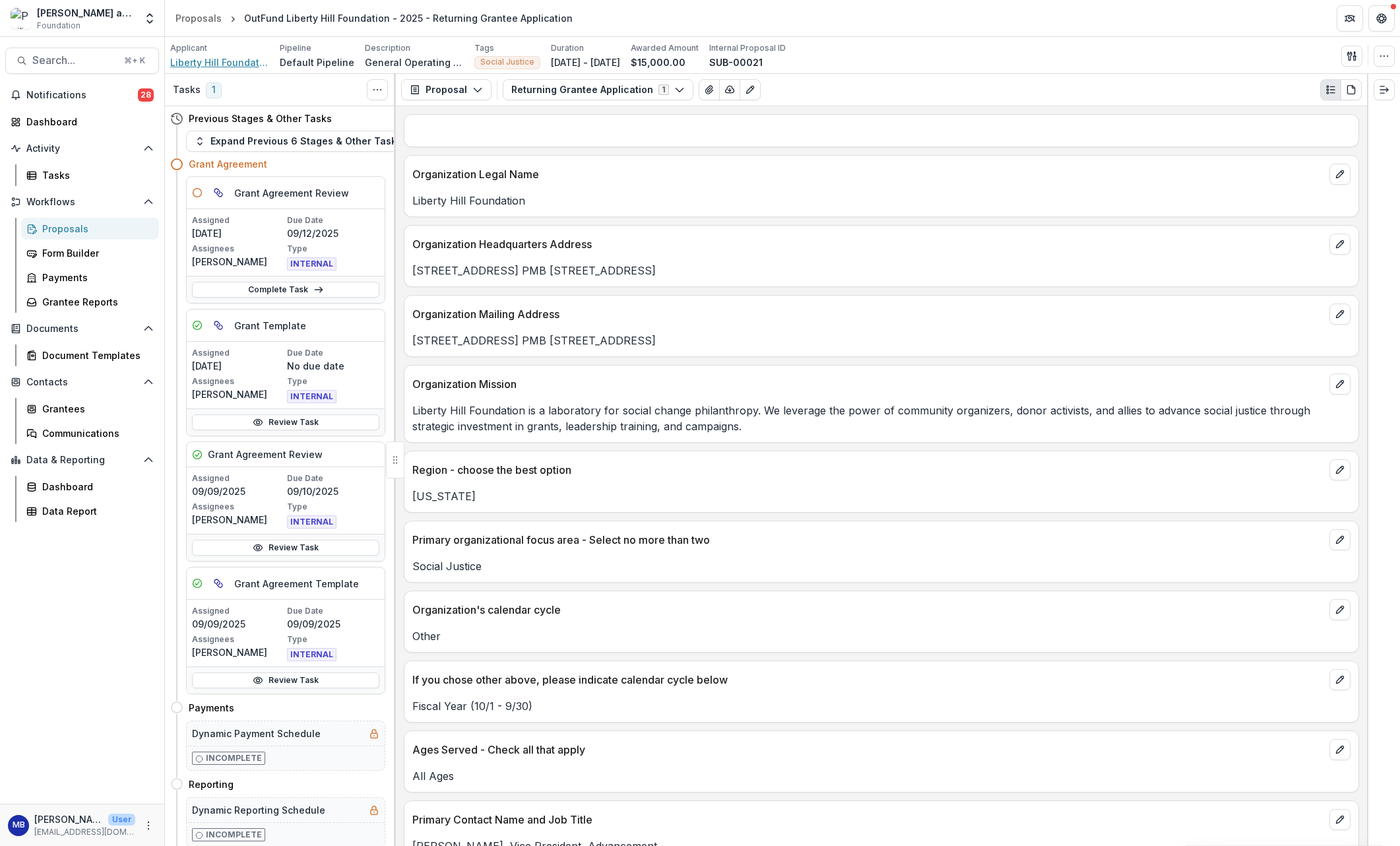
click at [225, 62] on span "Liberty Hill Foundation" at bounding box center [219, 62] width 99 height 14
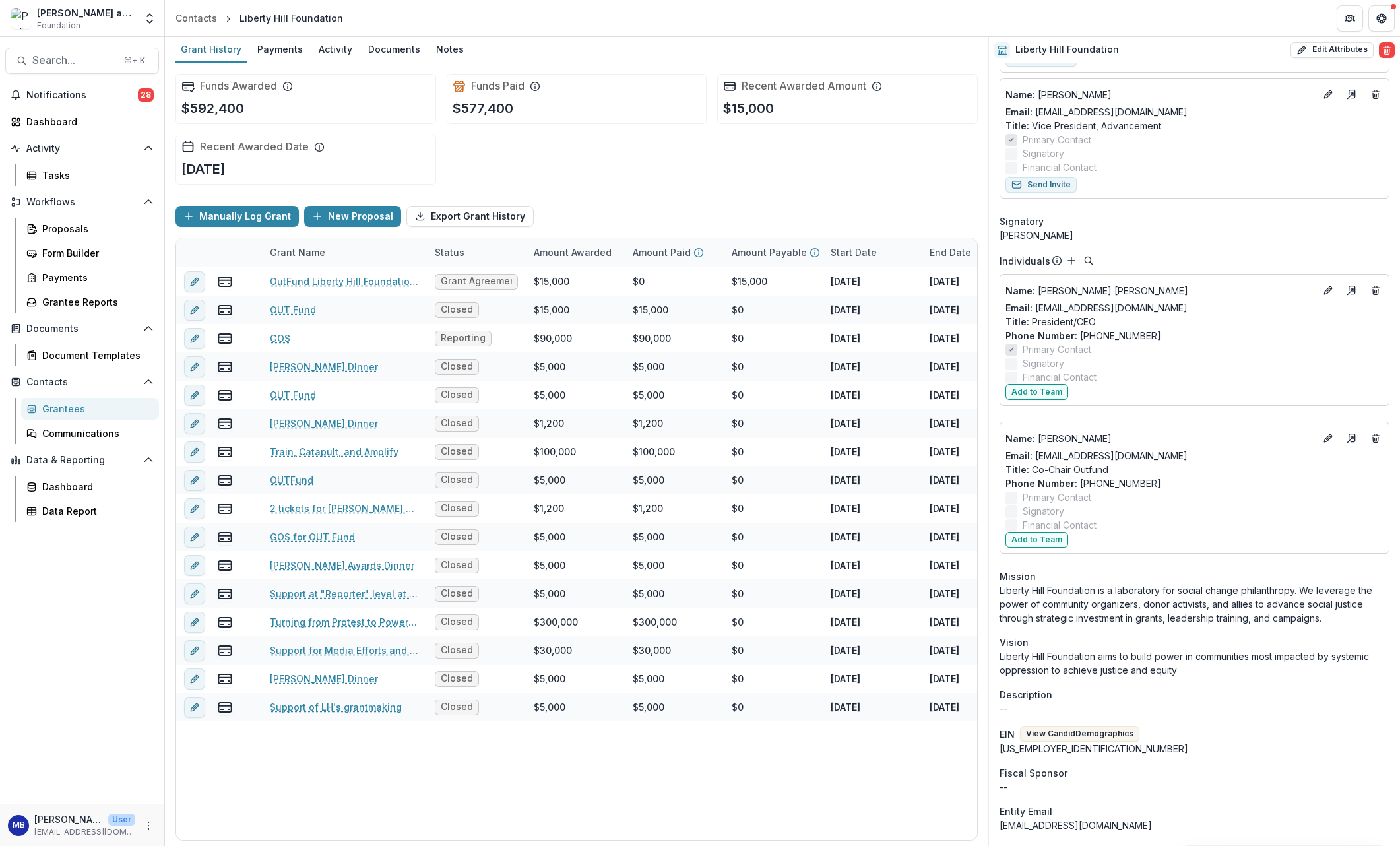
scroll to position [619, 0]
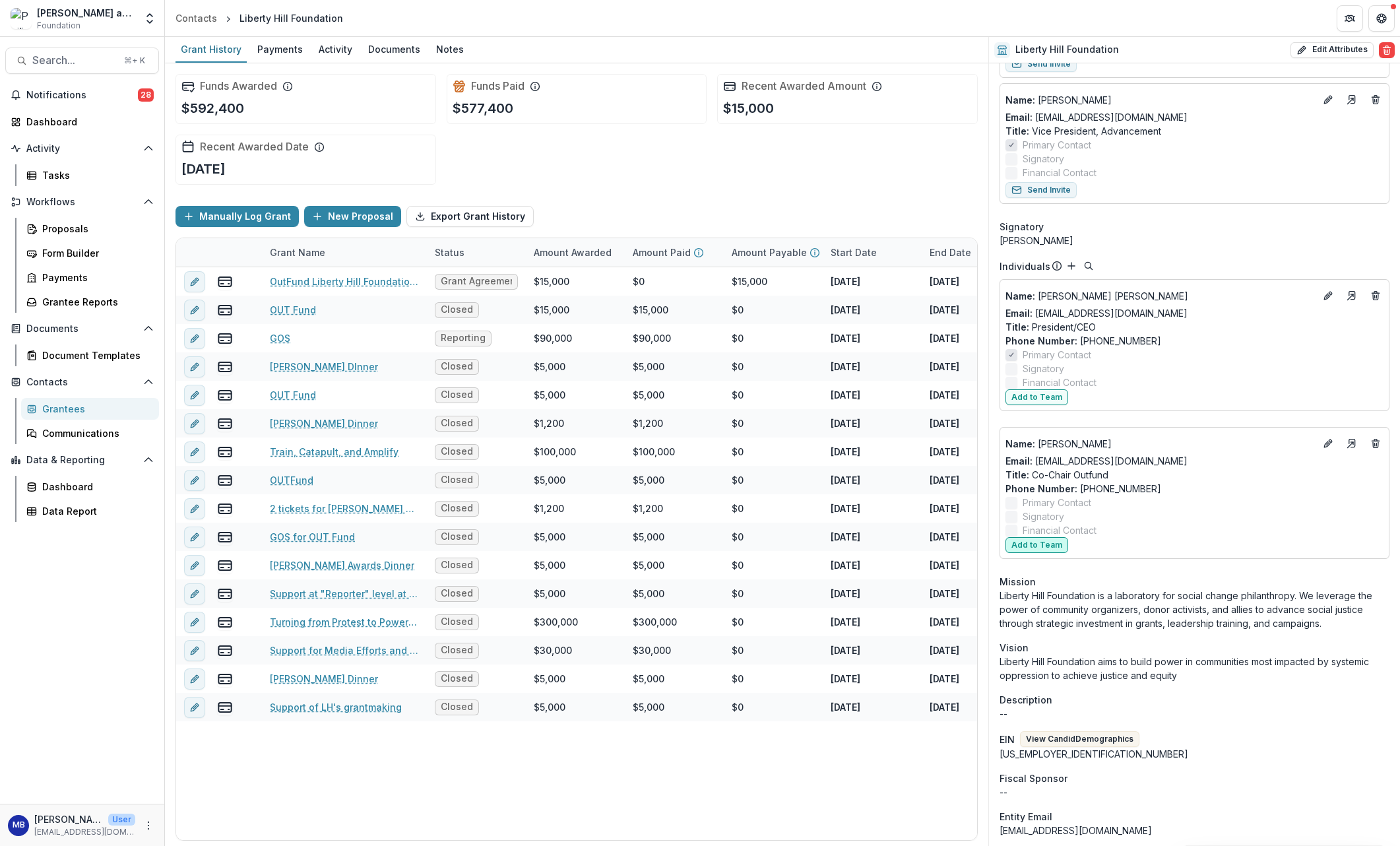
click at [950, 542] on button "Add to Team" at bounding box center [1037, 545] width 63 height 16
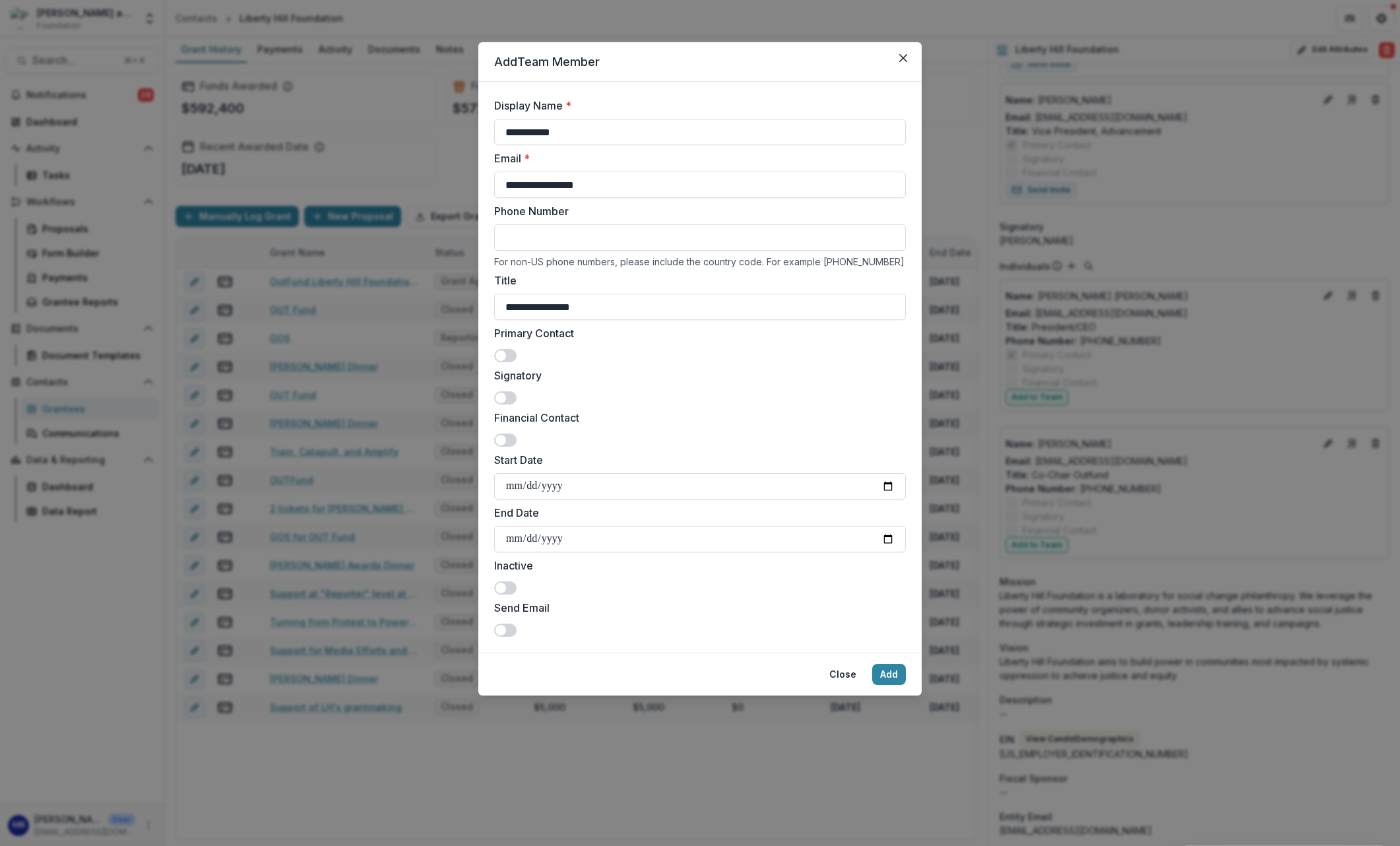
click at [507, 399] on span at bounding box center [505, 397] width 23 height 13
click at [887, 675] on button "Add" at bounding box center [889, 674] width 34 height 21
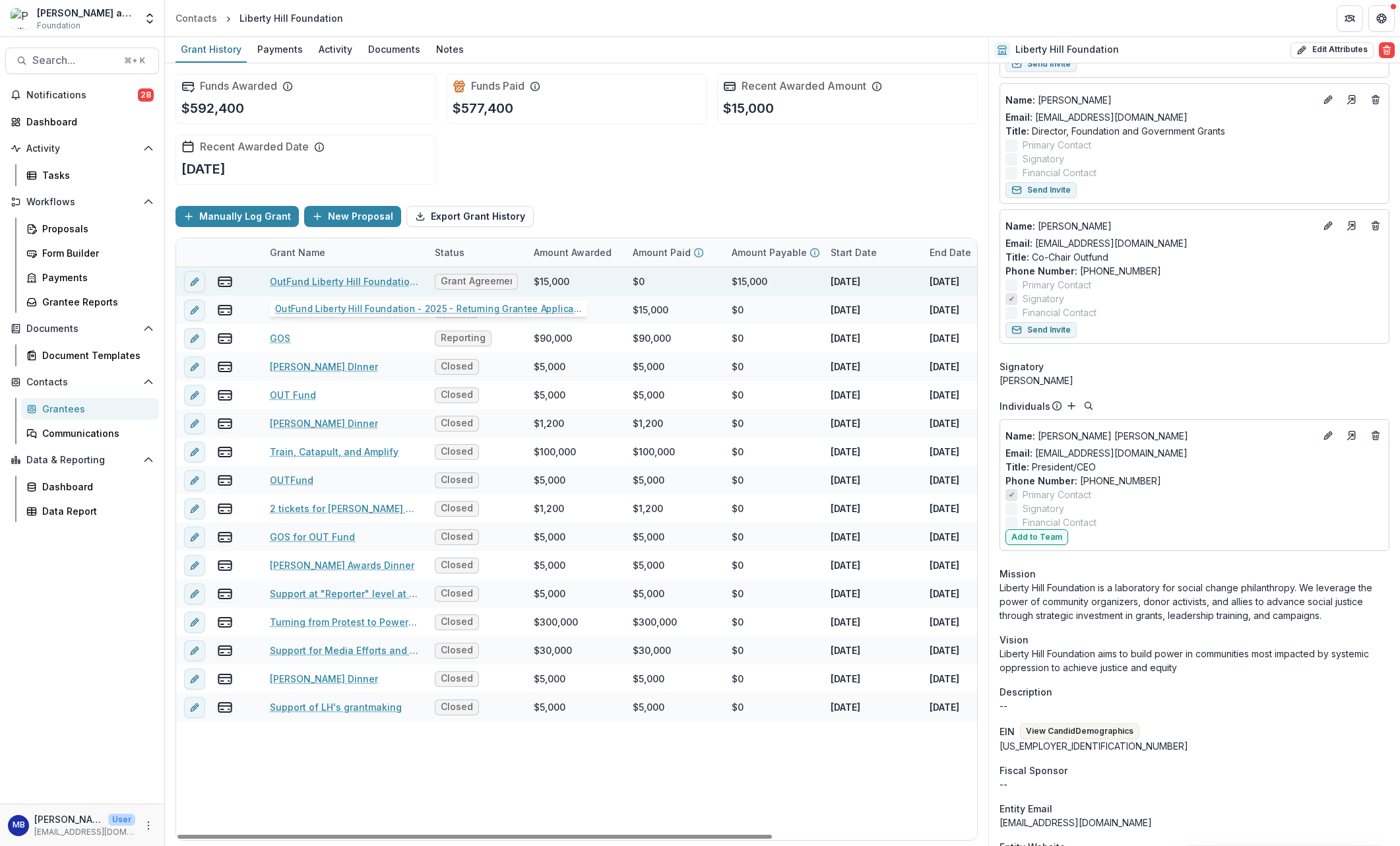
click at [290, 282] on link "OutFund Liberty Hill Foundation - 2025 - Returning Grantee Application" at bounding box center [344, 281] width 149 height 14
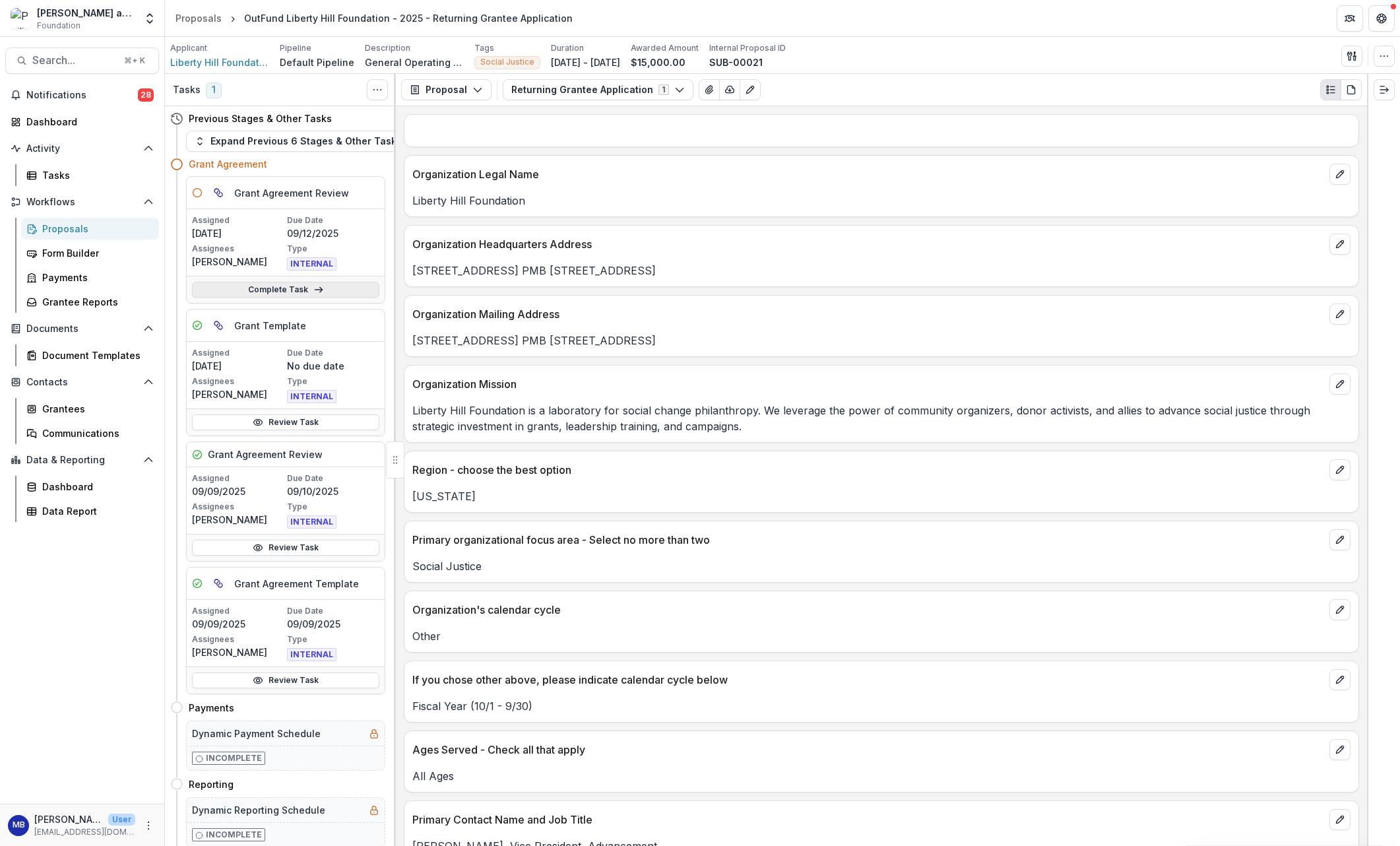
click at [297, 291] on link "Complete Task" at bounding box center [285, 290] width 188 height 16
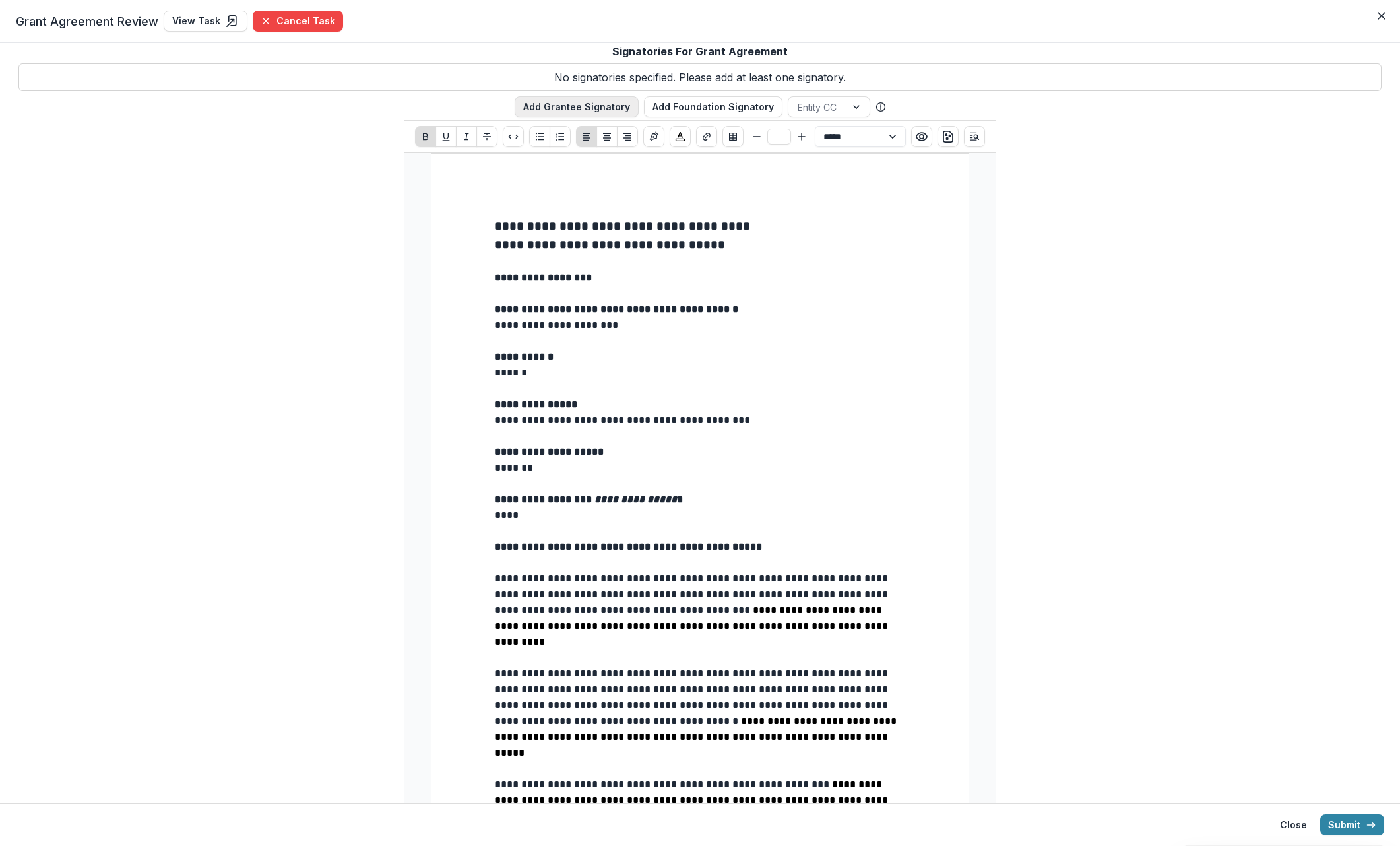
click at [579, 104] on button "Add Grantee Signatory" at bounding box center [577, 107] width 124 height 21
click at [487, 74] on div at bounding box center [724, 77] width 1193 height 17
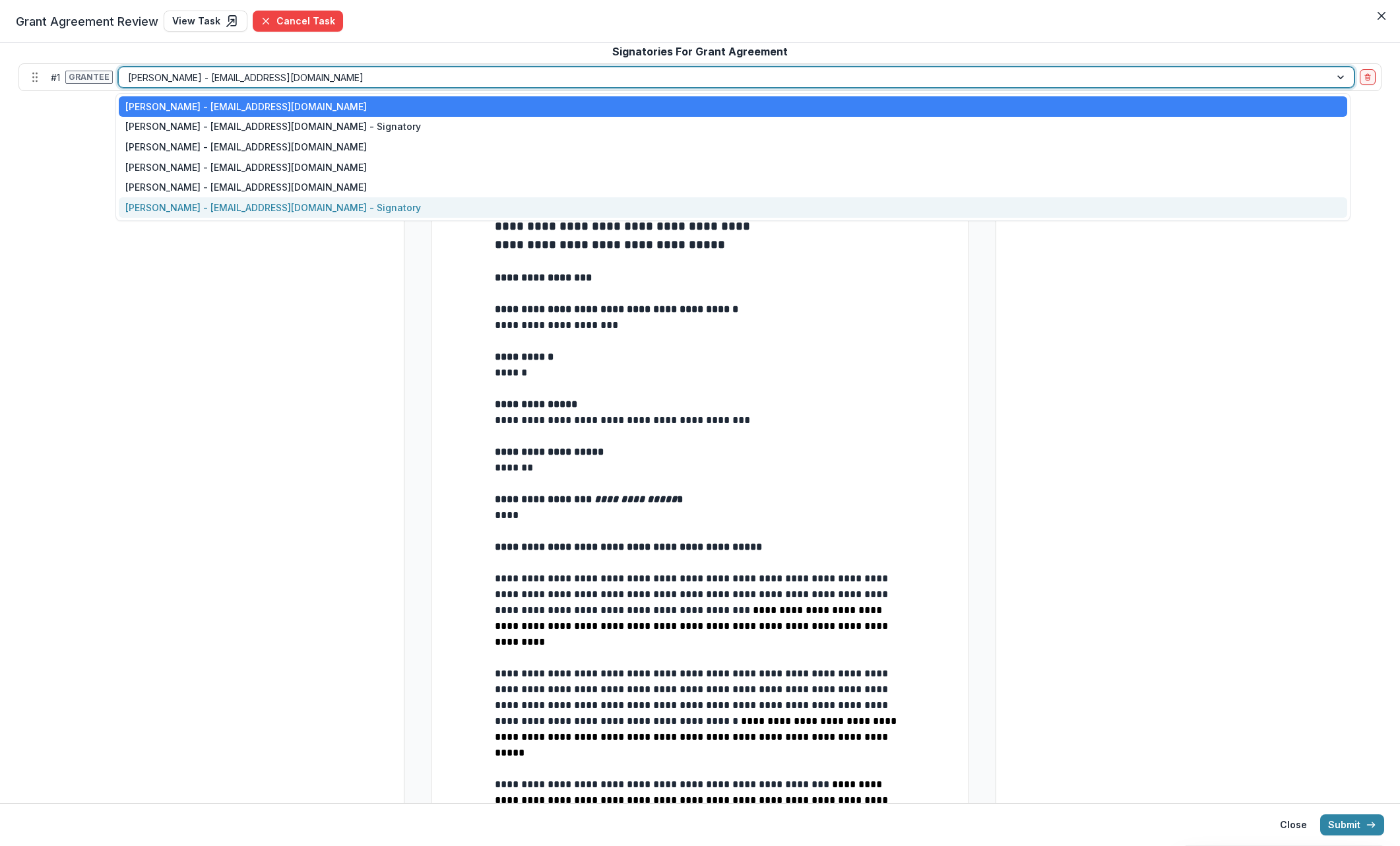
click at [257, 210] on div "[PERSON_NAME] - [EMAIL_ADDRESS][DOMAIN_NAME] - Signatory" at bounding box center [732, 207] width 1228 height 20
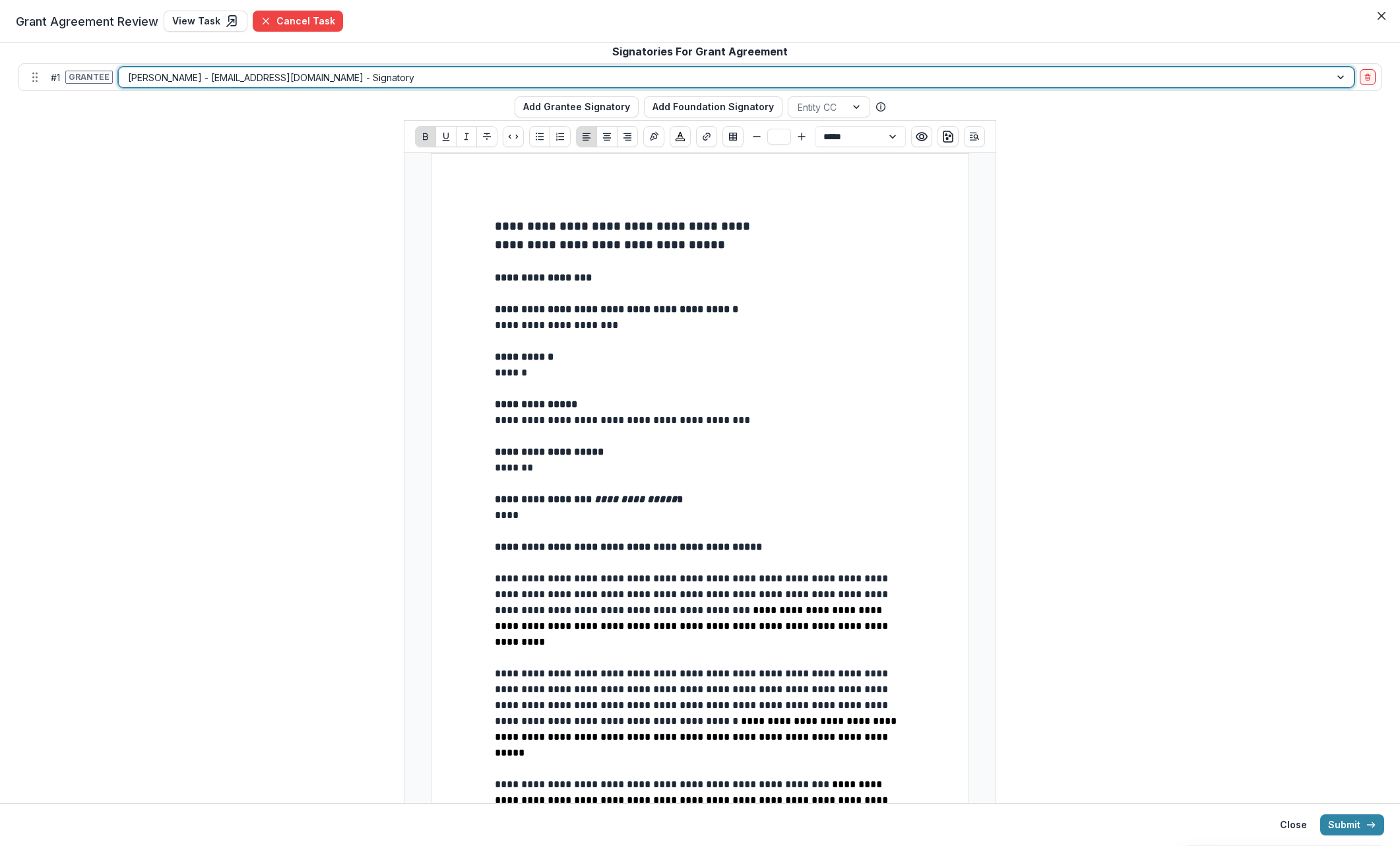
click at [389, 79] on div at bounding box center [724, 77] width 1193 height 17
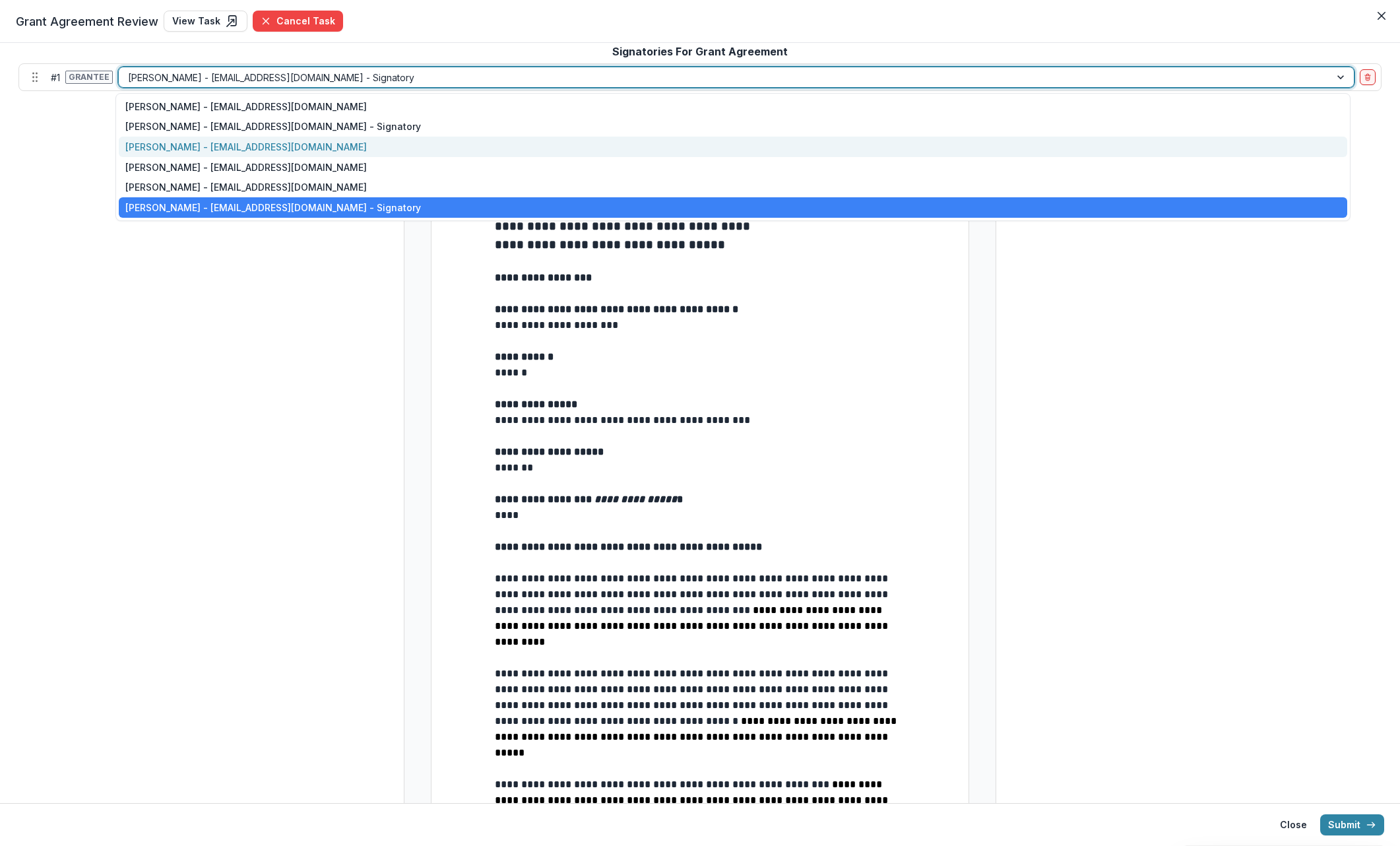
click at [250, 145] on div "[PERSON_NAME] - [EMAIL_ADDRESS][DOMAIN_NAME]" at bounding box center [732, 146] width 1228 height 20
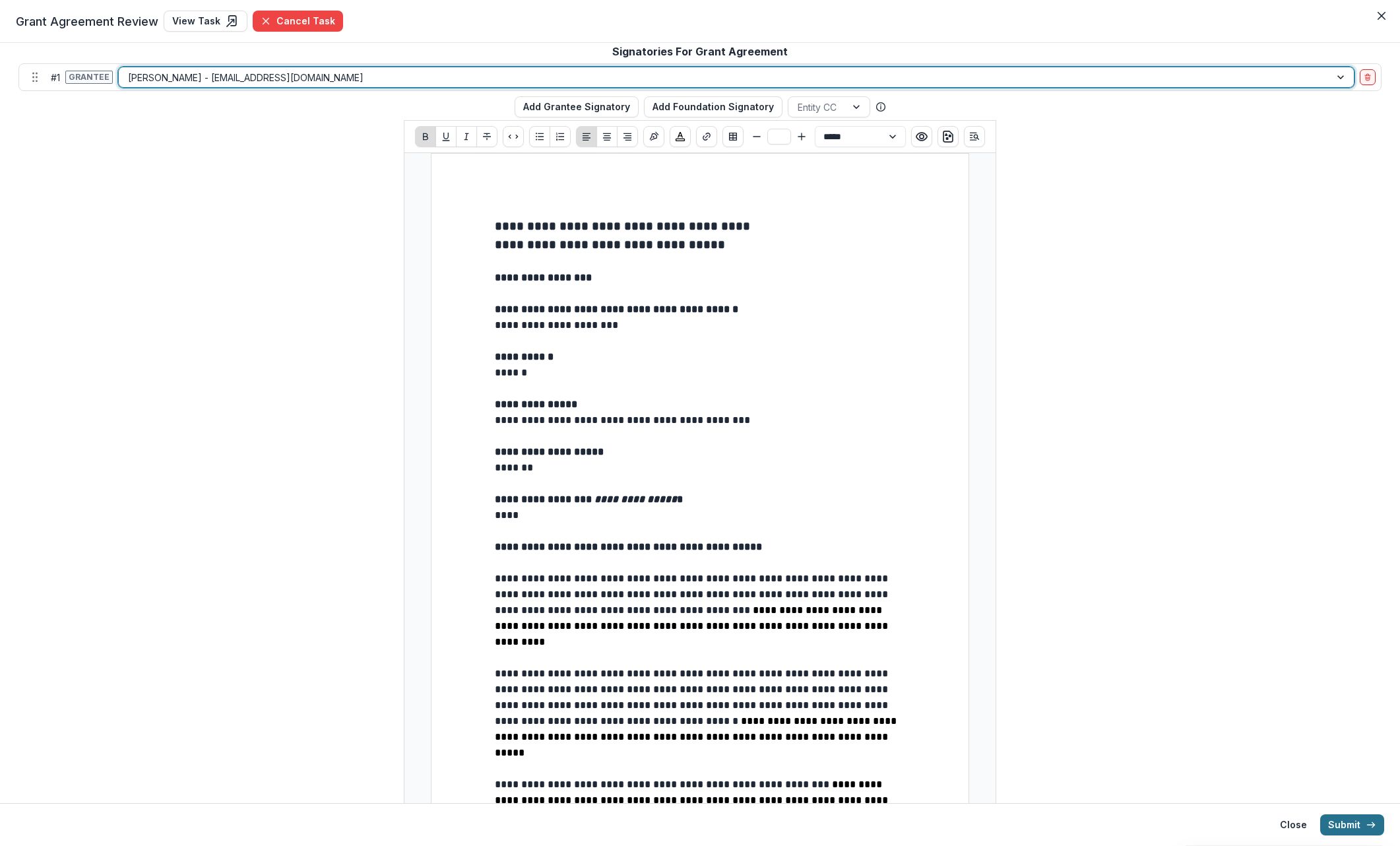
click at [950, 823] on button "Submit" at bounding box center [1351, 825] width 64 height 21
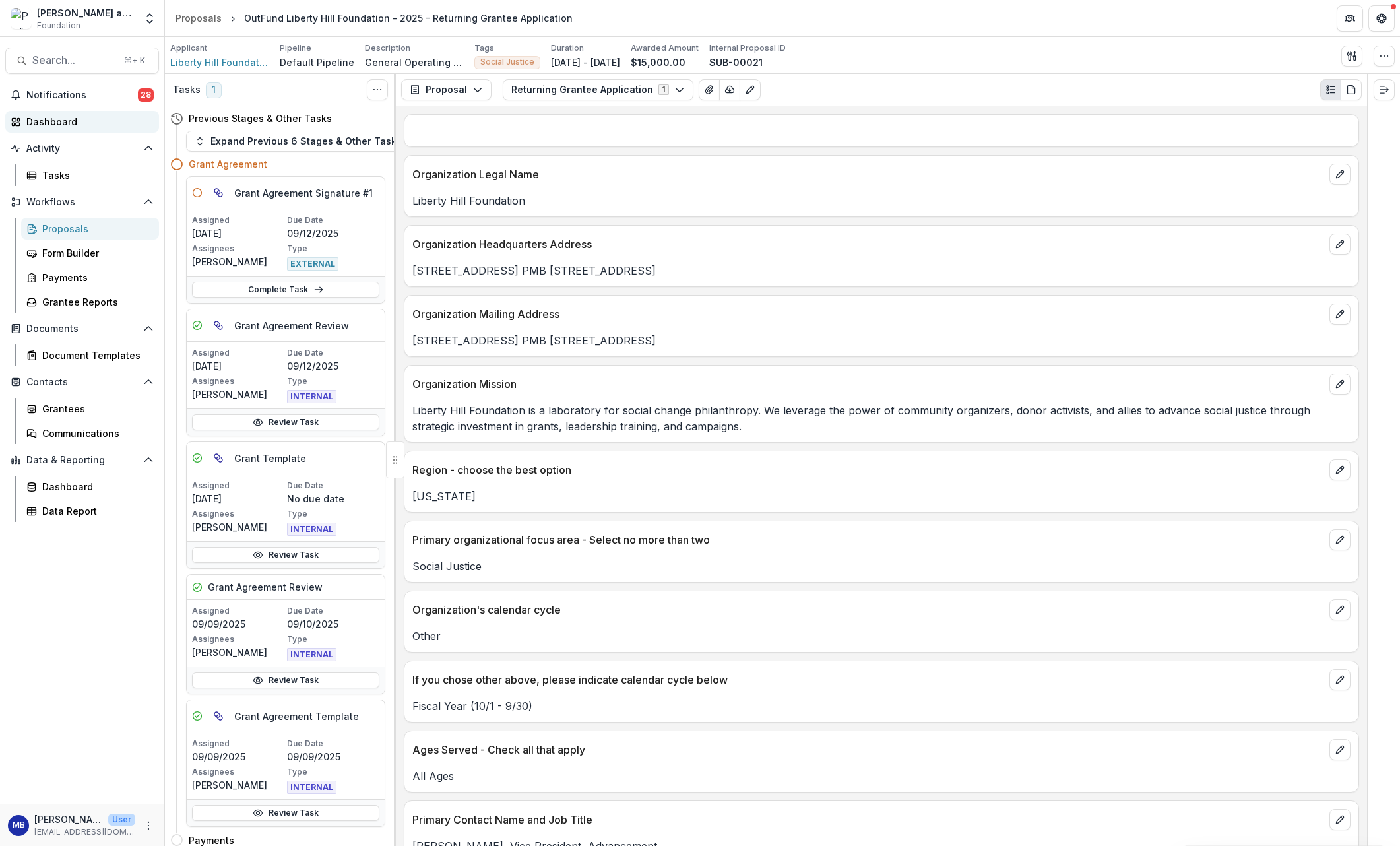
click at [45, 120] on div "Dashboard" at bounding box center [87, 122] width 122 height 14
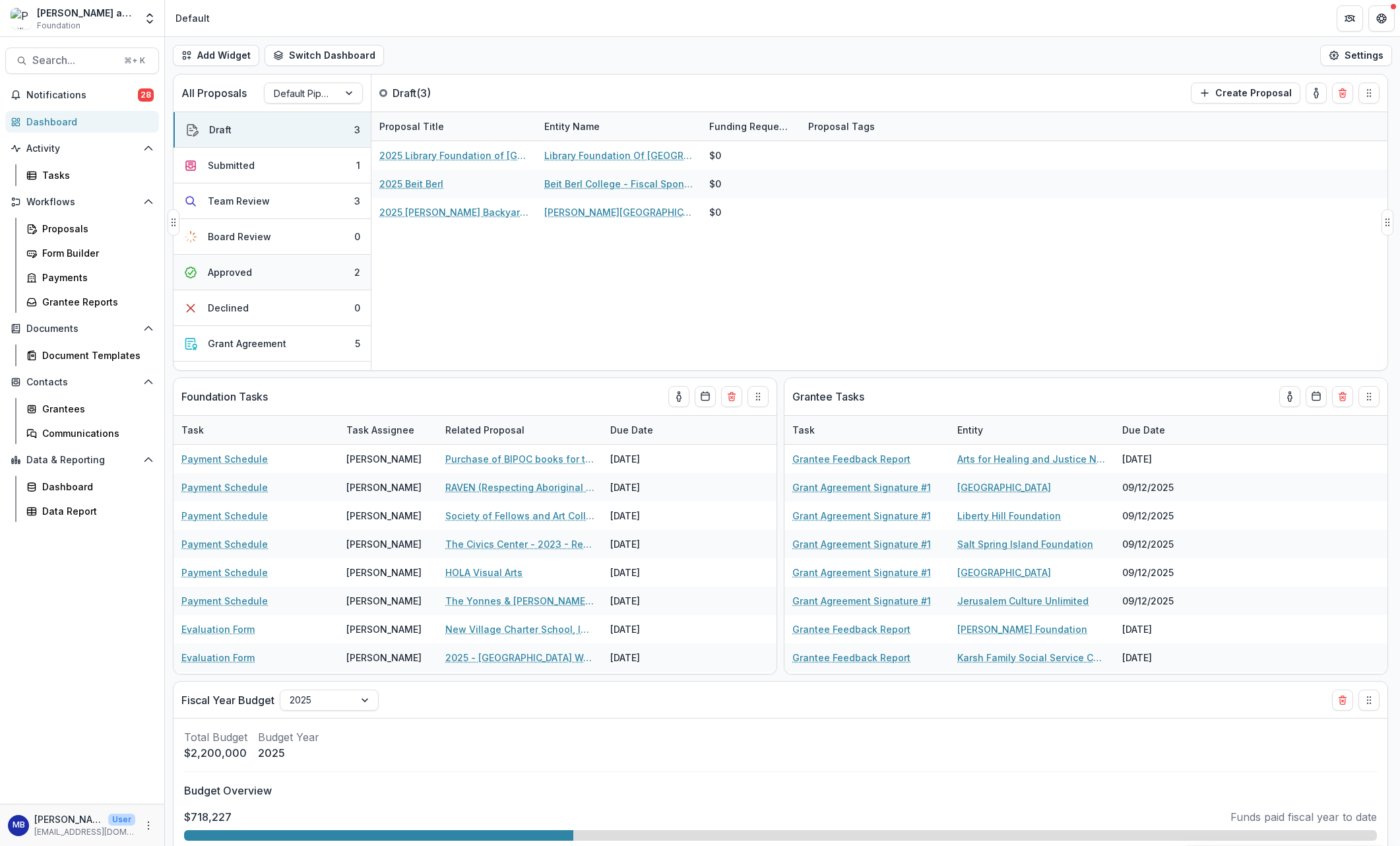
click at [223, 273] on div "Approved" at bounding box center [230, 272] width 45 height 14
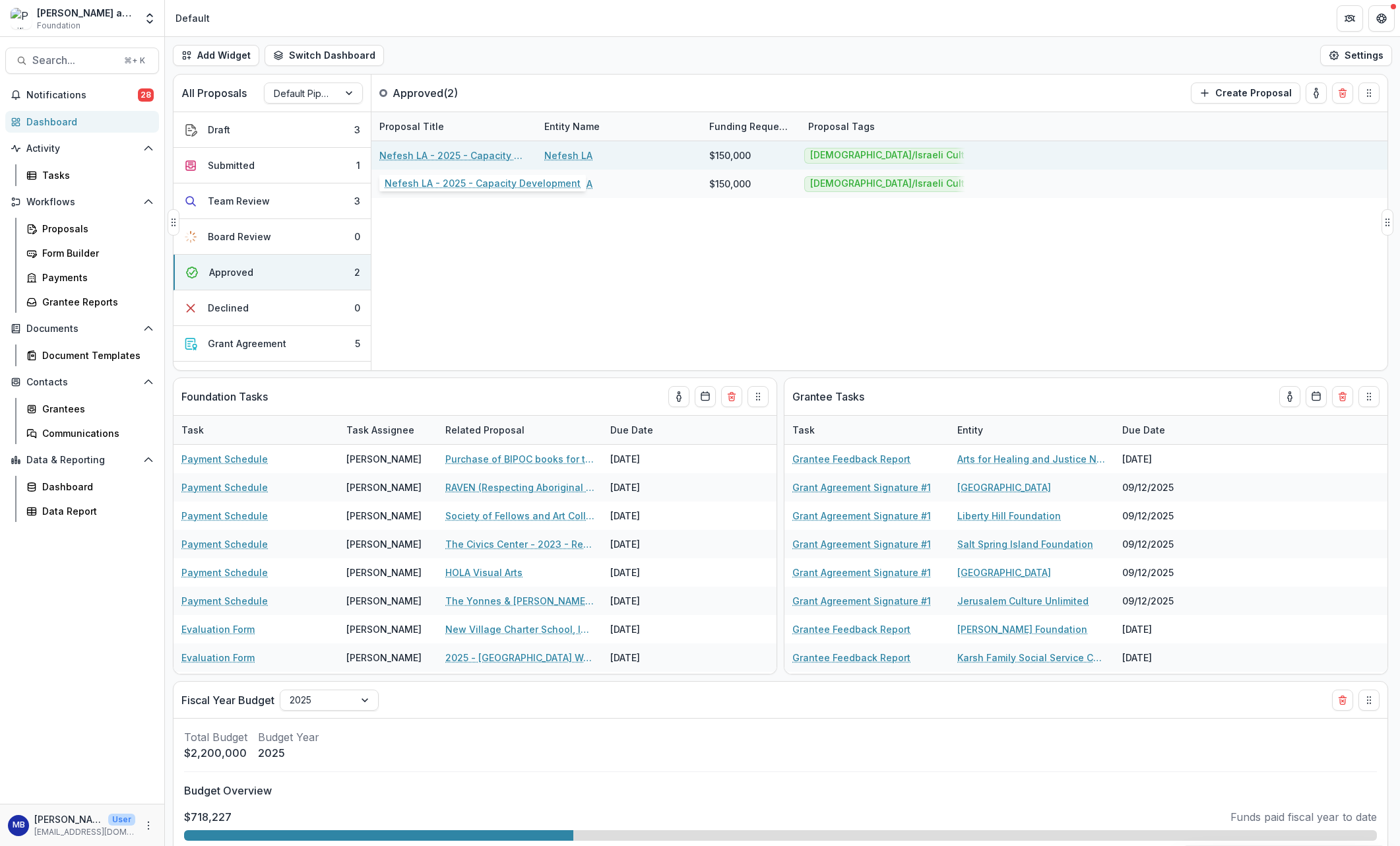
click at [407, 157] on link "Nefesh LA - 2025 - Capacity Development" at bounding box center [454, 155] width 149 height 14
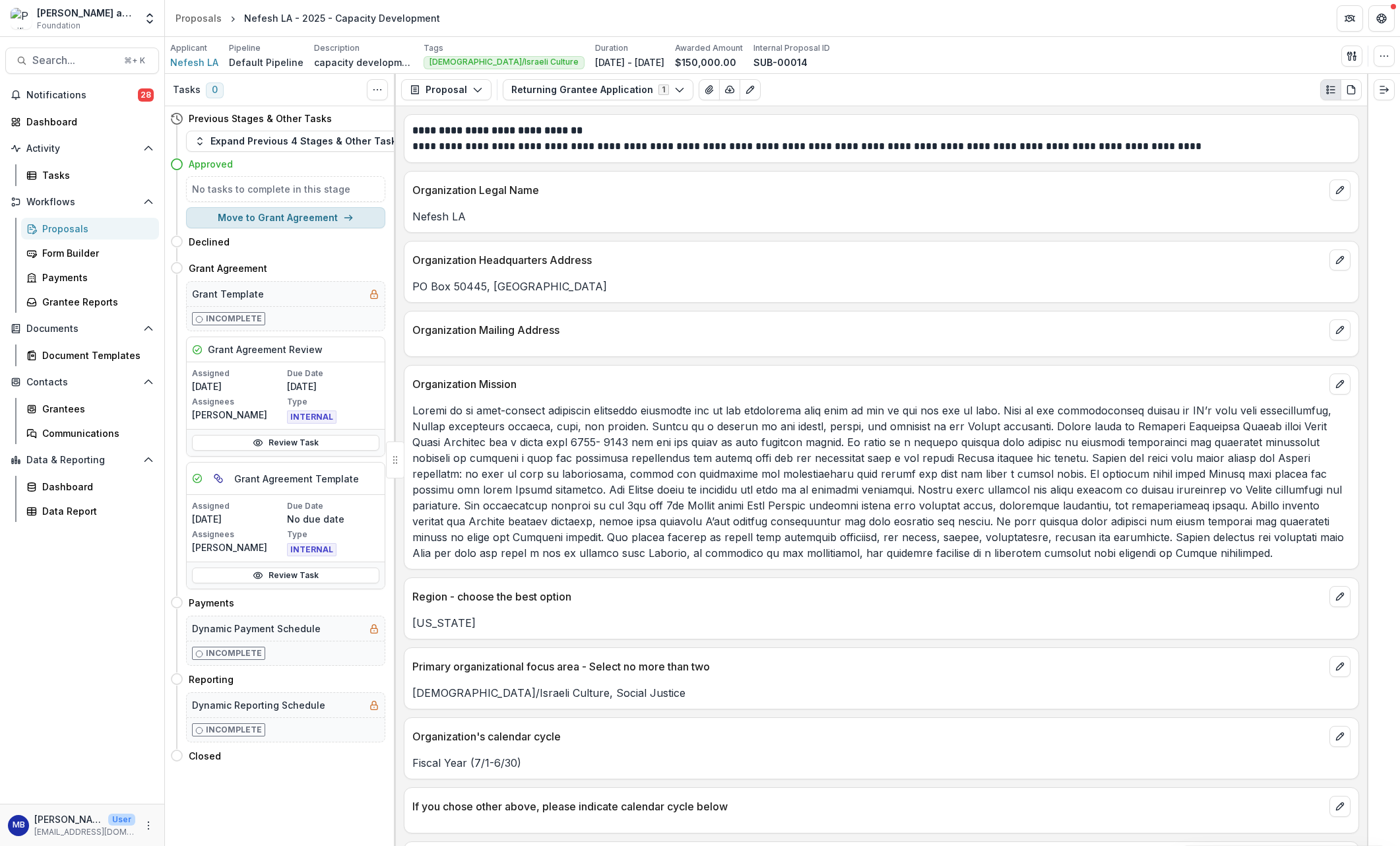
click at [285, 221] on button "Move to Grant Agreement" at bounding box center [285, 217] width 199 height 21
select select "**********"
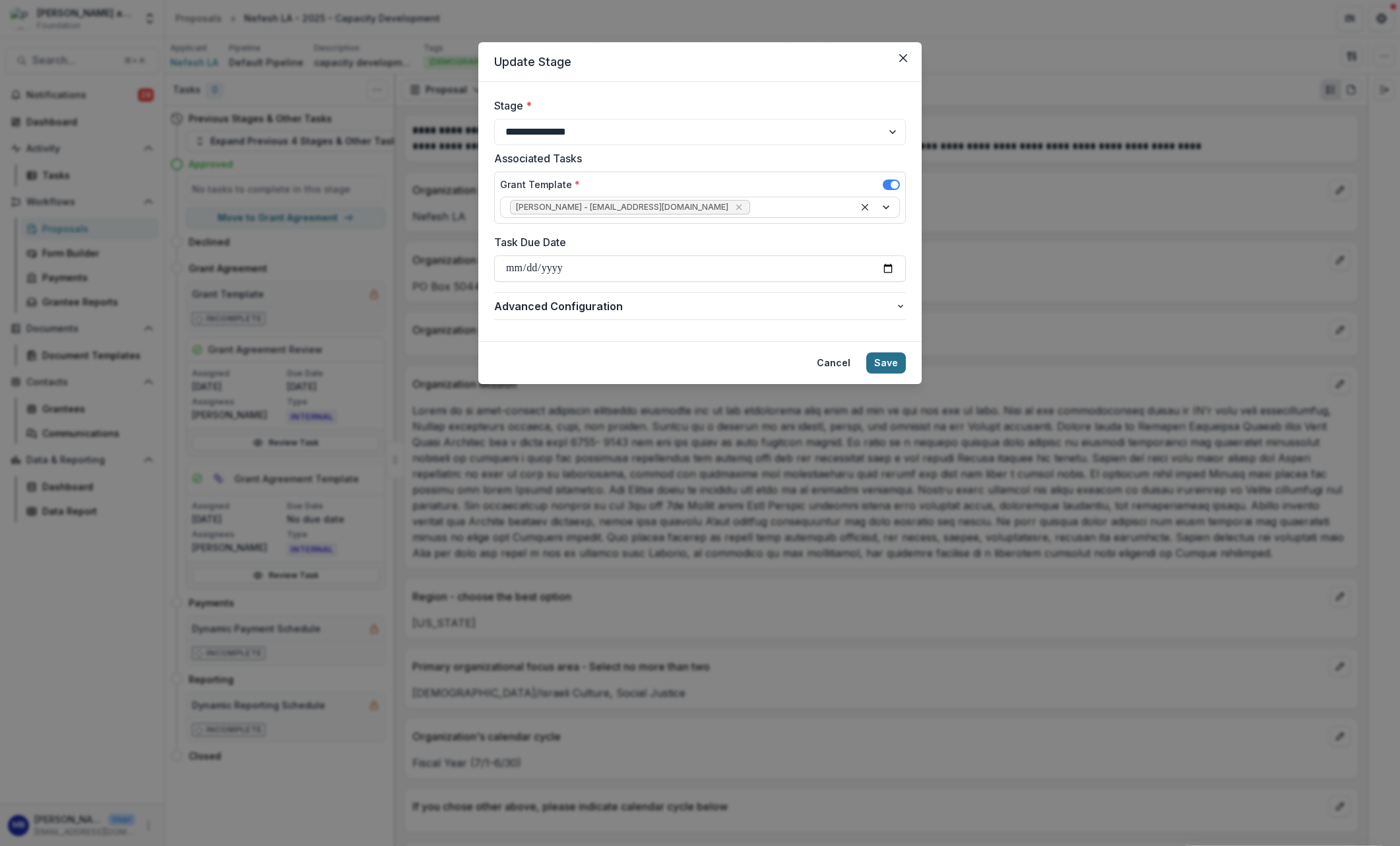
click at [887, 360] on button "Save" at bounding box center [885, 363] width 39 height 21
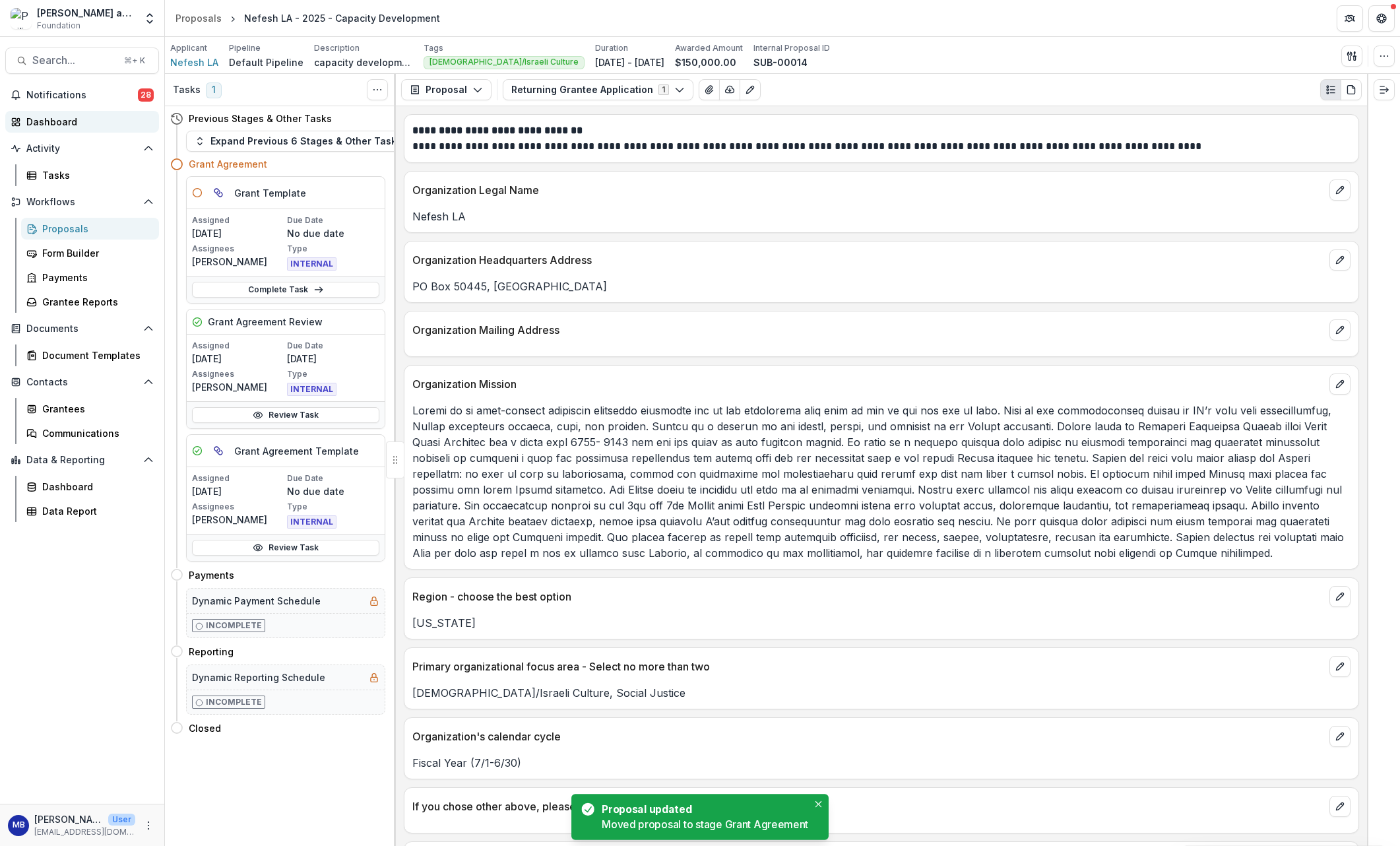
click at [41, 122] on div "Dashboard" at bounding box center [87, 122] width 122 height 14
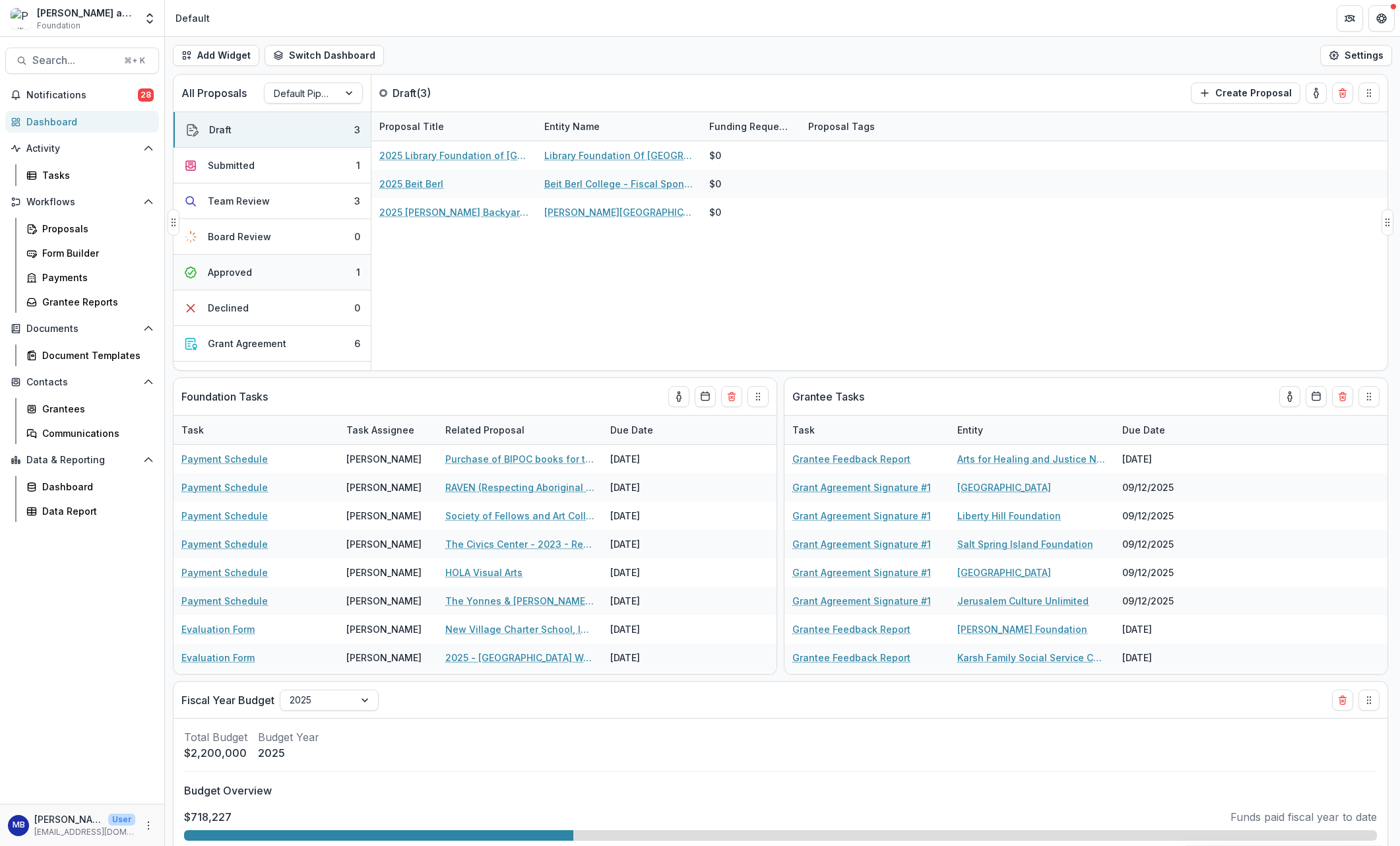
click at [231, 272] on div "Approved" at bounding box center [230, 272] width 45 height 14
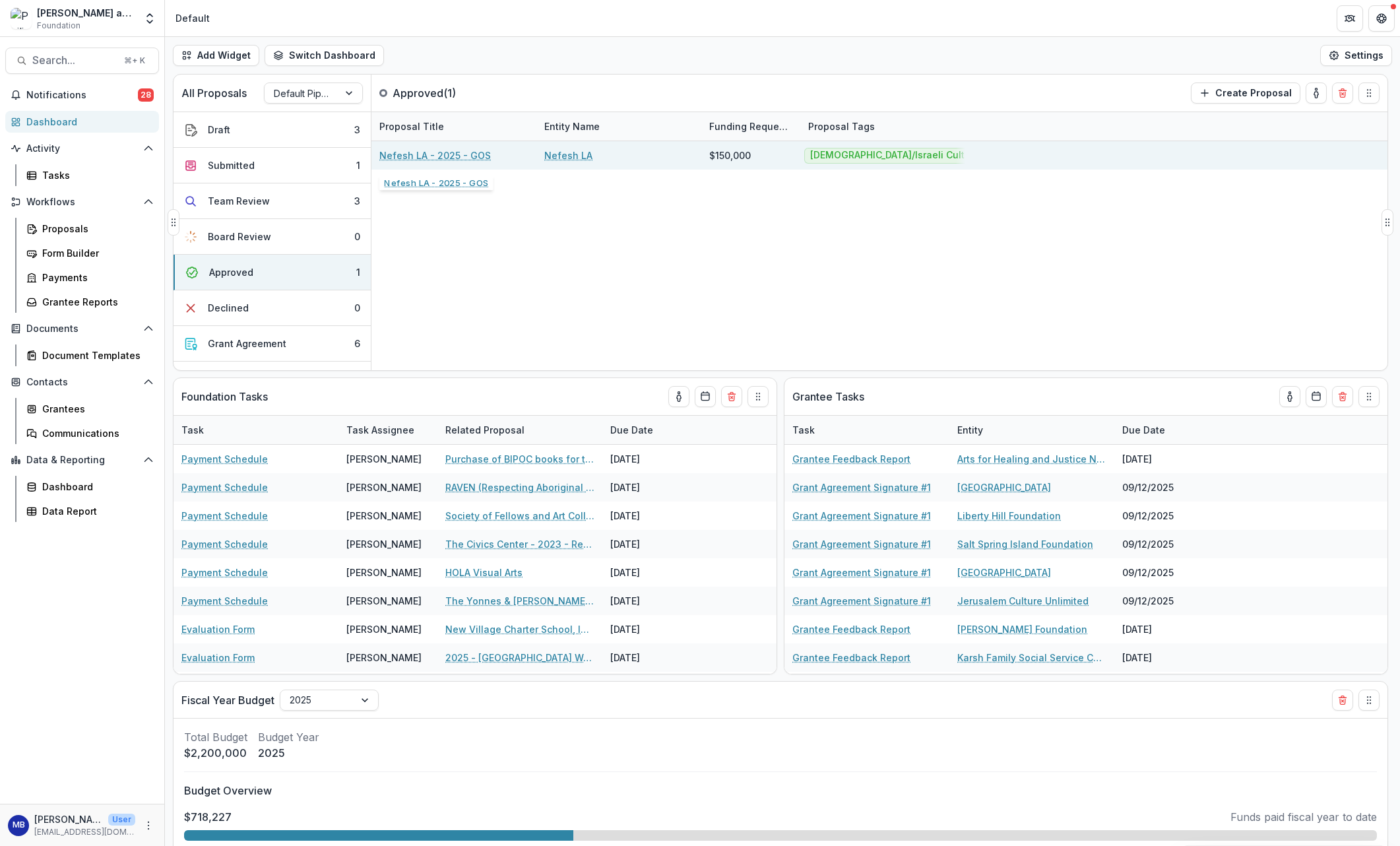
click at [444, 155] on link "Nefesh LA - 2025 - GOS" at bounding box center [436, 155] width 112 height 14
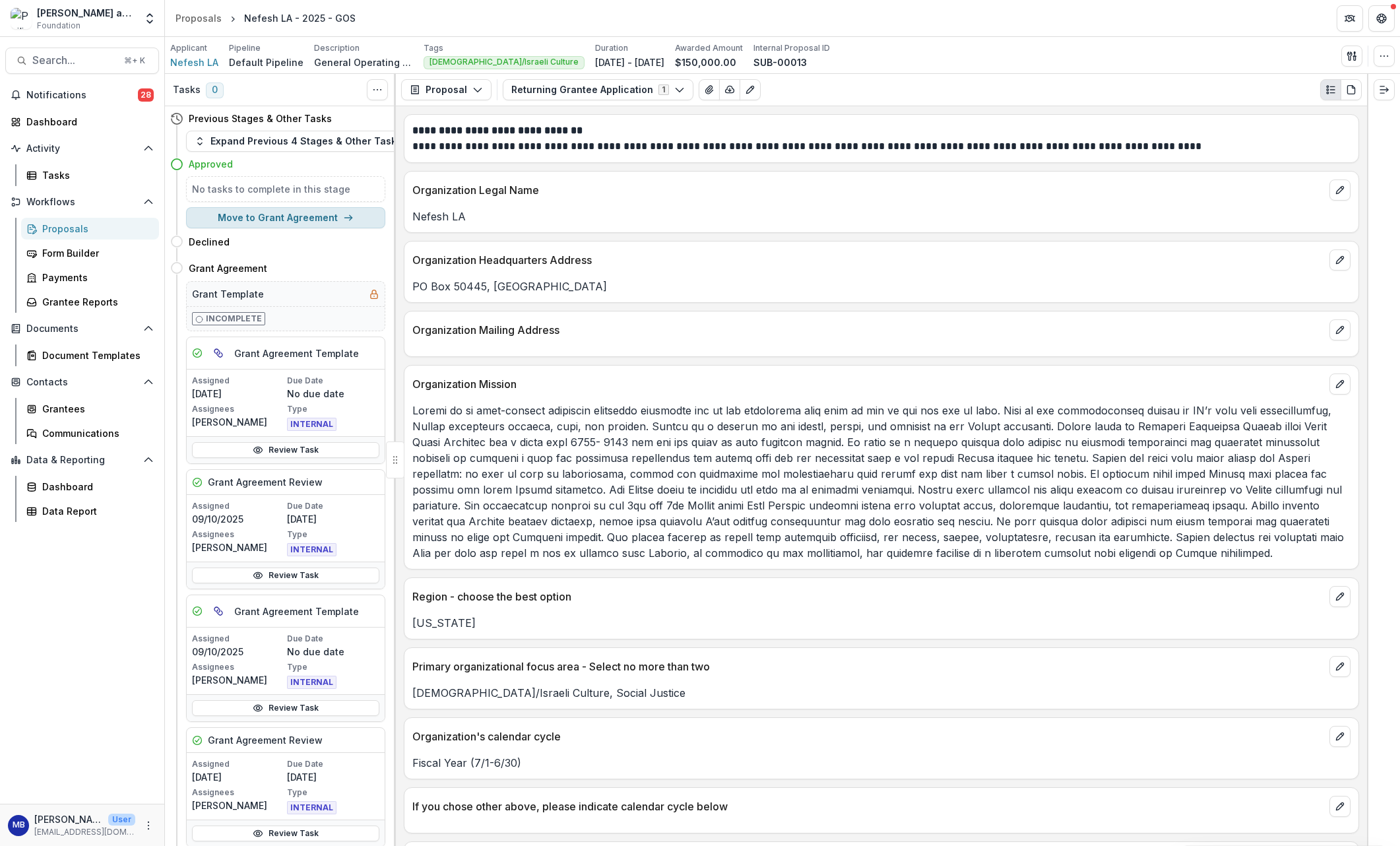
click at [306, 219] on button "Move to Grant Agreement" at bounding box center [285, 217] width 199 height 21
select select "**********"
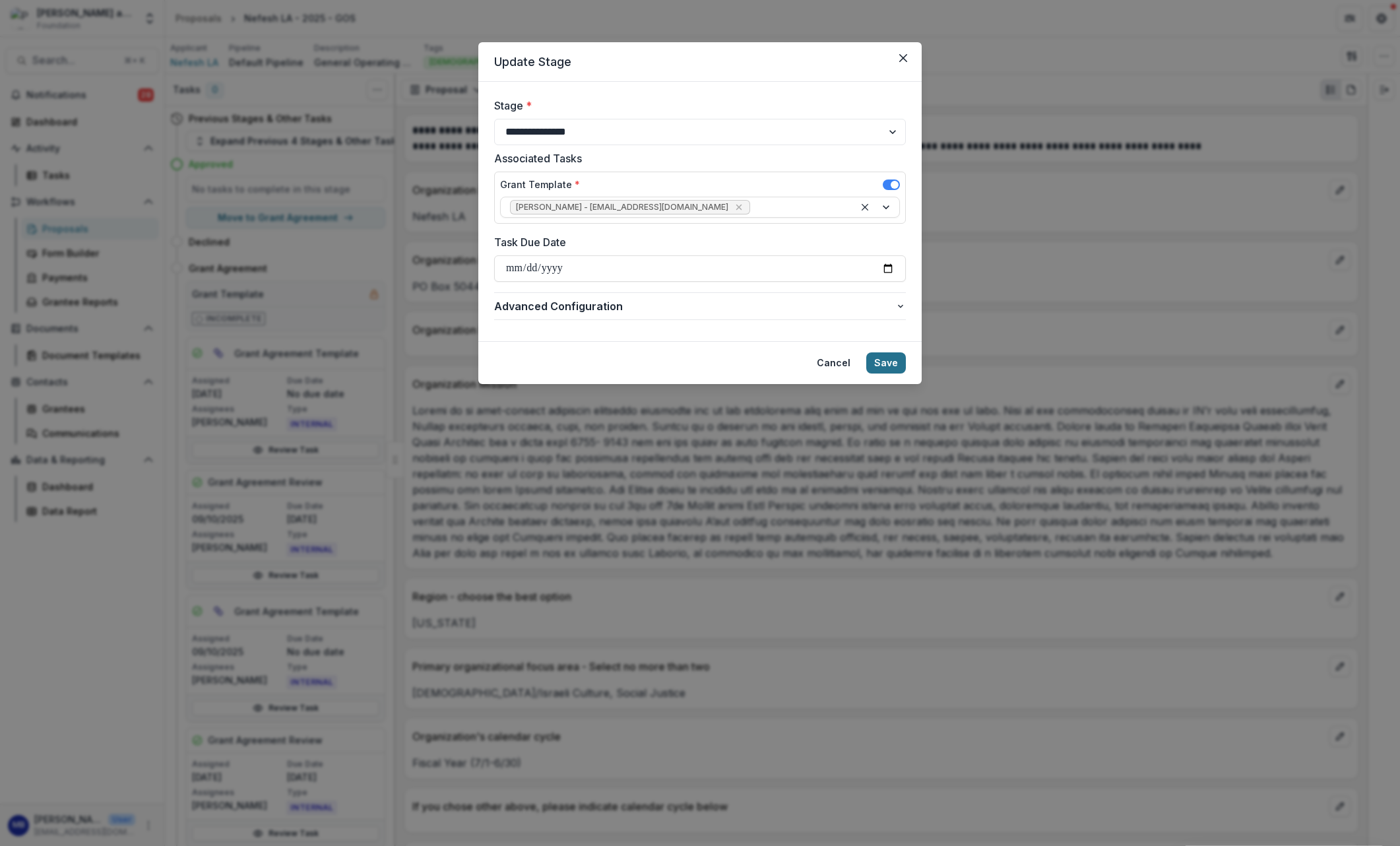
click at [885, 362] on button "Save" at bounding box center [885, 363] width 39 height 21
